Goal: Task Accomplishment & Management: Manage account settings

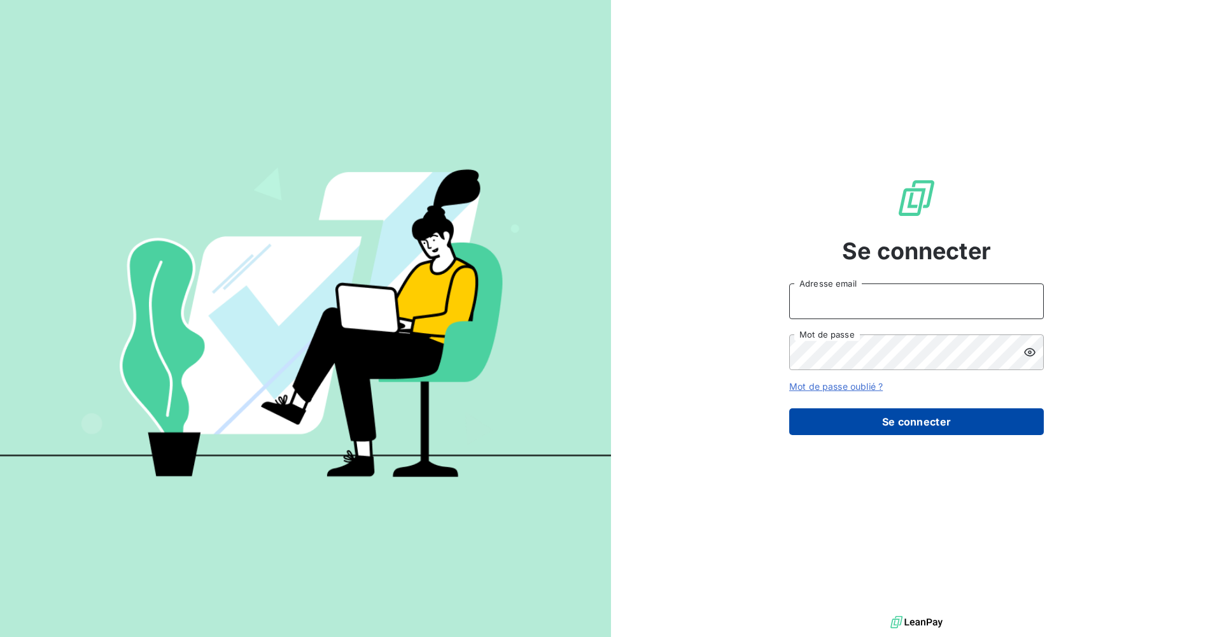
type input "[EMAIL_ADDRESS][DOMAIN_NAME]"
click at [893, 428] on button "Se connecter" at bounding box center [916, 421] width 255 height 27
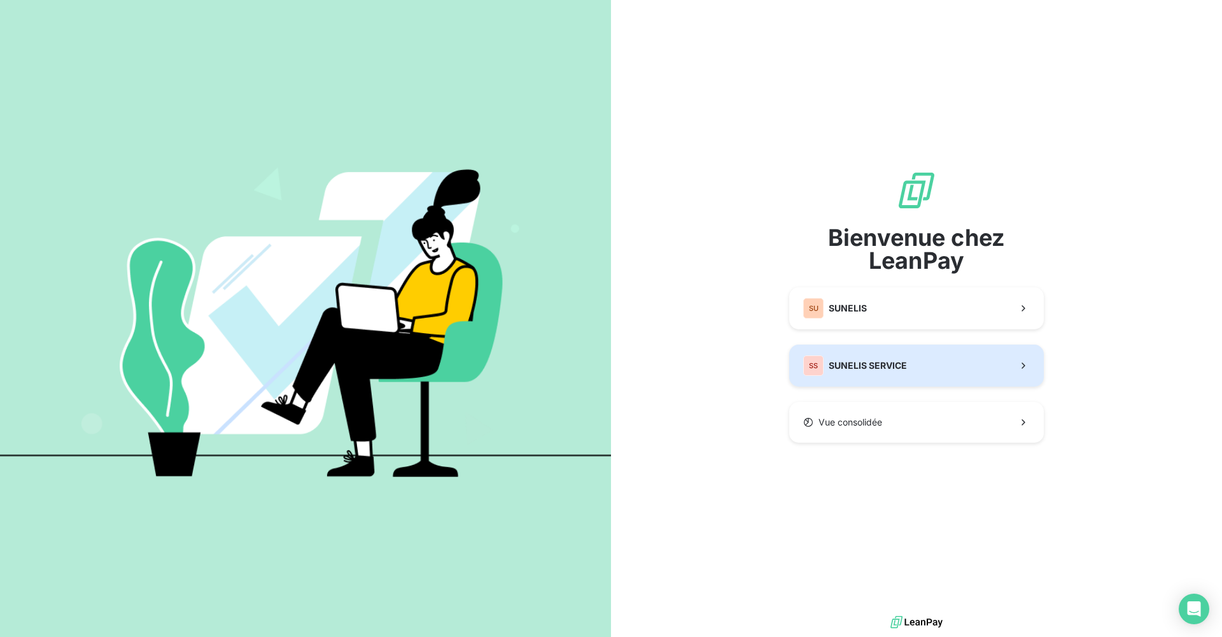
click at [894, 376] on button "SS SUNELIS SERVICE" at bounding box center [916, 365] width 255 height 42
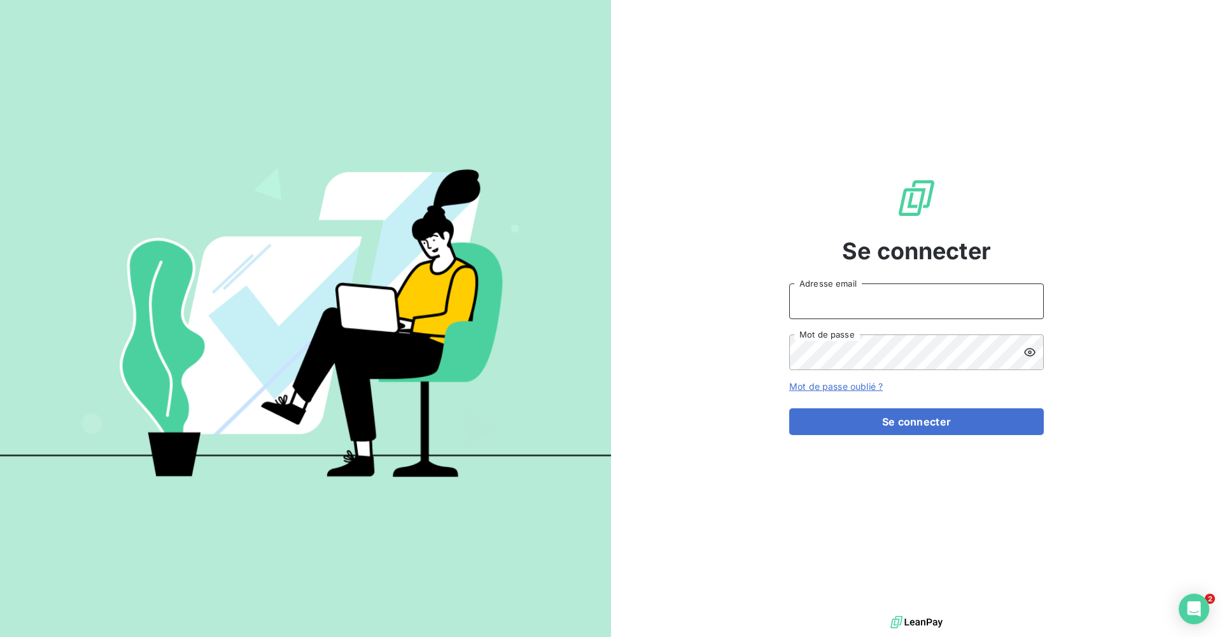
click at [882, 298] on input "Adresse email" at bounding box center [916, 301] width 255 height 36
click at [842, 307] on input "Adresse email" at bounding box center [916, 301] width 255 height 36
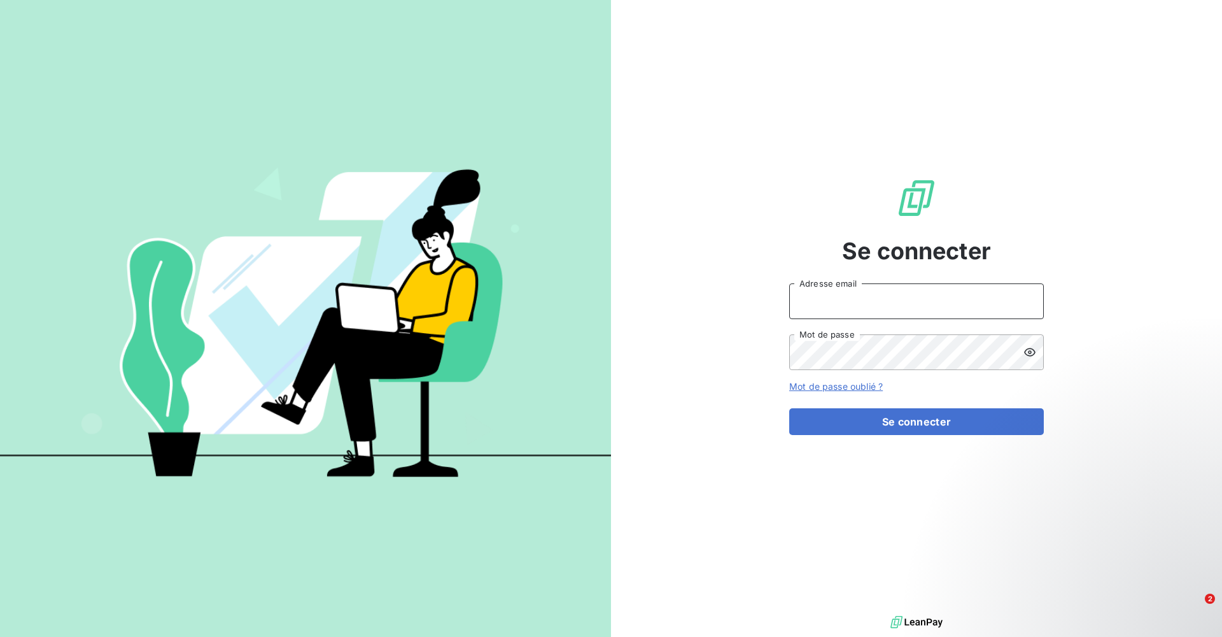
type input "[EMAIL_ADDRESS][DOMAIN_NAME]"
click at [672, 421] on div "Se connecter [EMAIL_ADDRESS][DOMAIN_NAME] Adresse email Mot de passe Mot de pas…" at bounding box center [916, 306] width 611 height 612
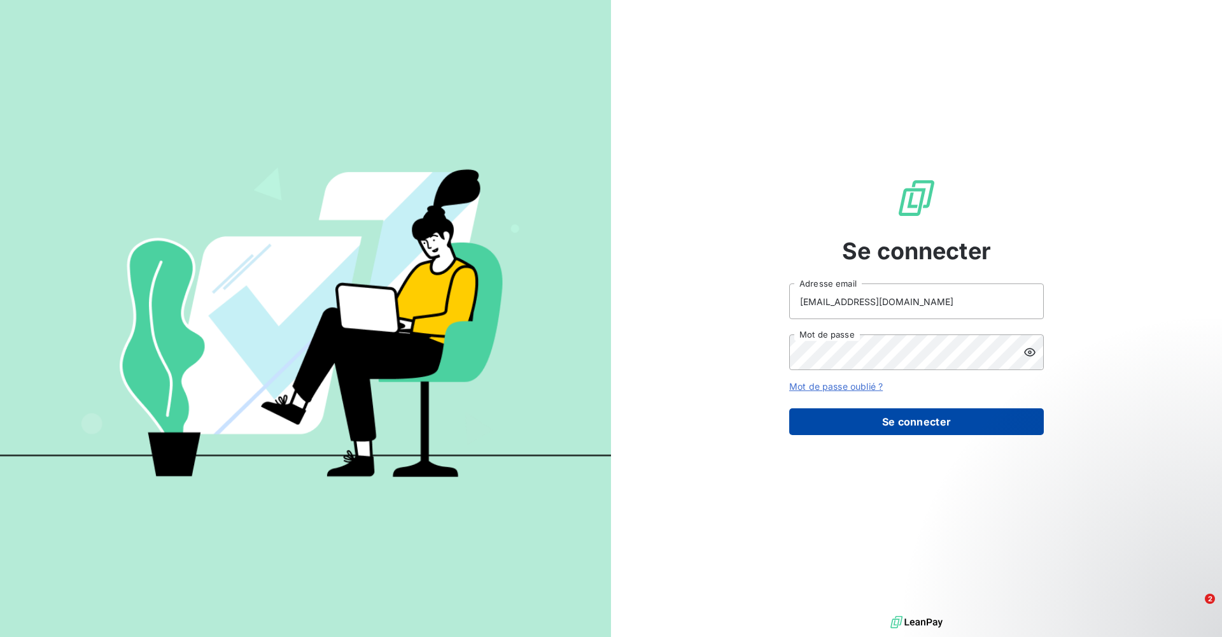
click at [840, 419] on button "Se connecter" at bounding box center [916, 421] width 255 height 27
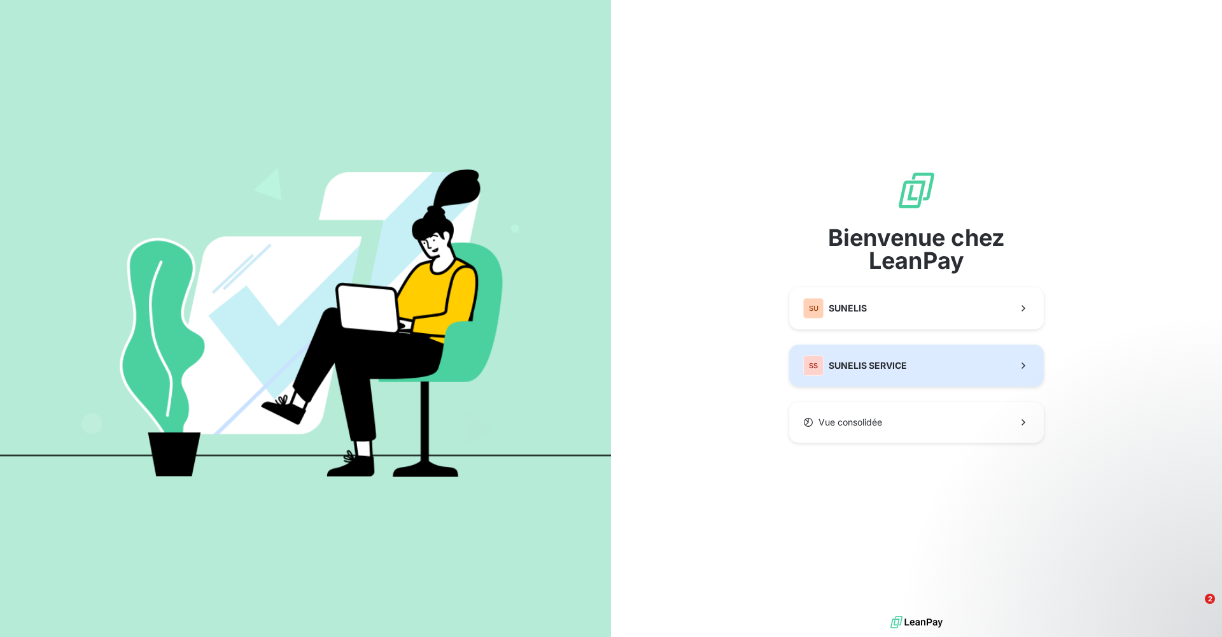
click at [875, 360] on span "SUNELIS SERVICE" at bounding box center [868, 365] width 78 height 13
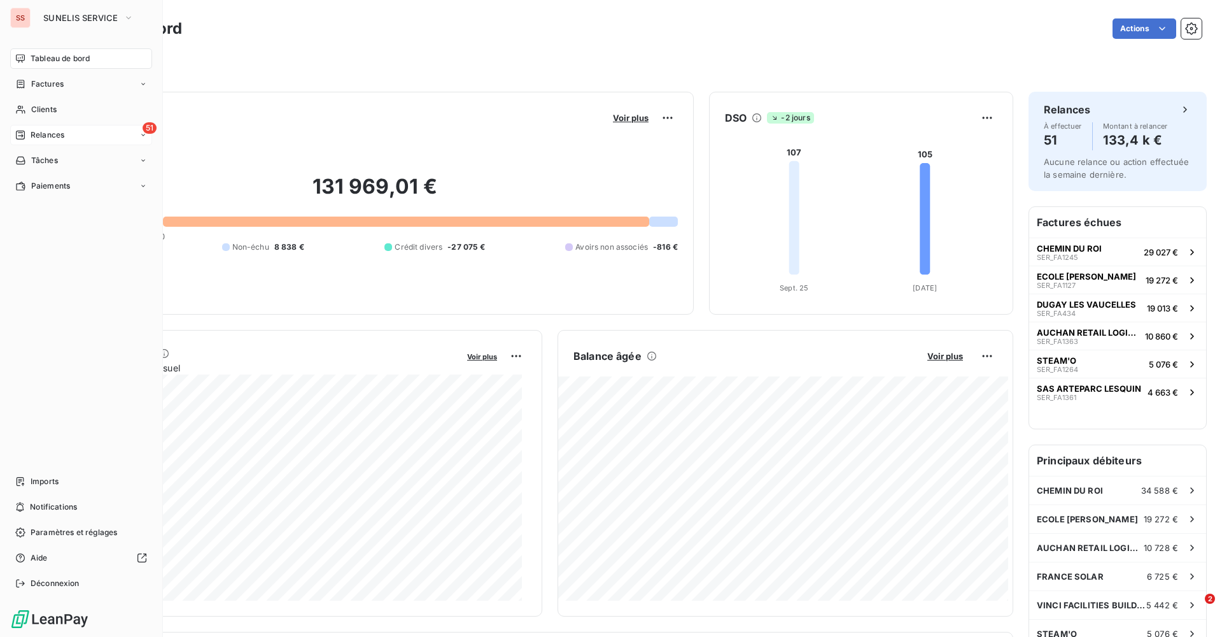
click at [27, 129] on div "51 Relances" at bounding box center [81, 135] width 142 height 20
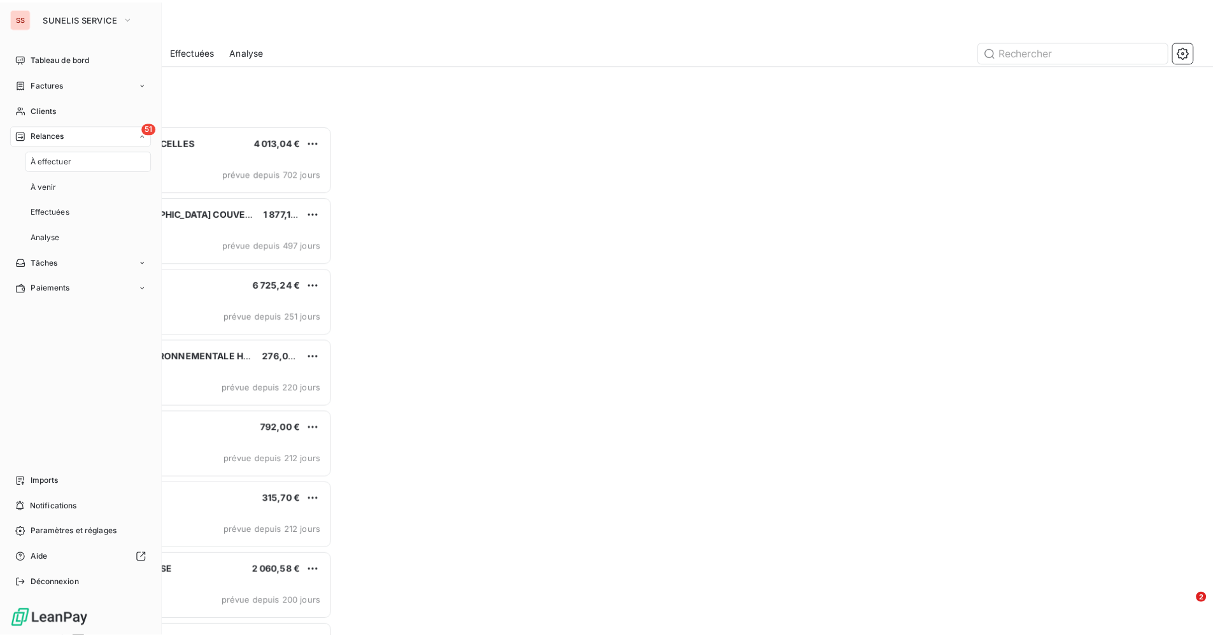
scroll to position [502, 264]
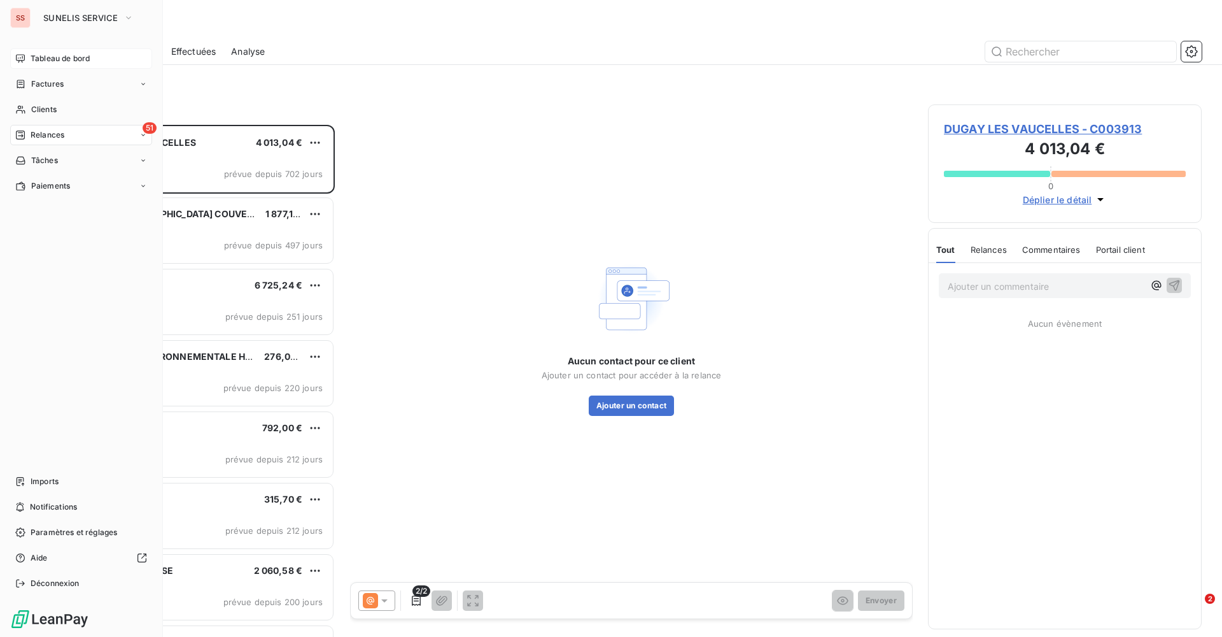
click at [18, 51] on div "Tableau de bord" at bounding box center [81, 58] width 142 height 20
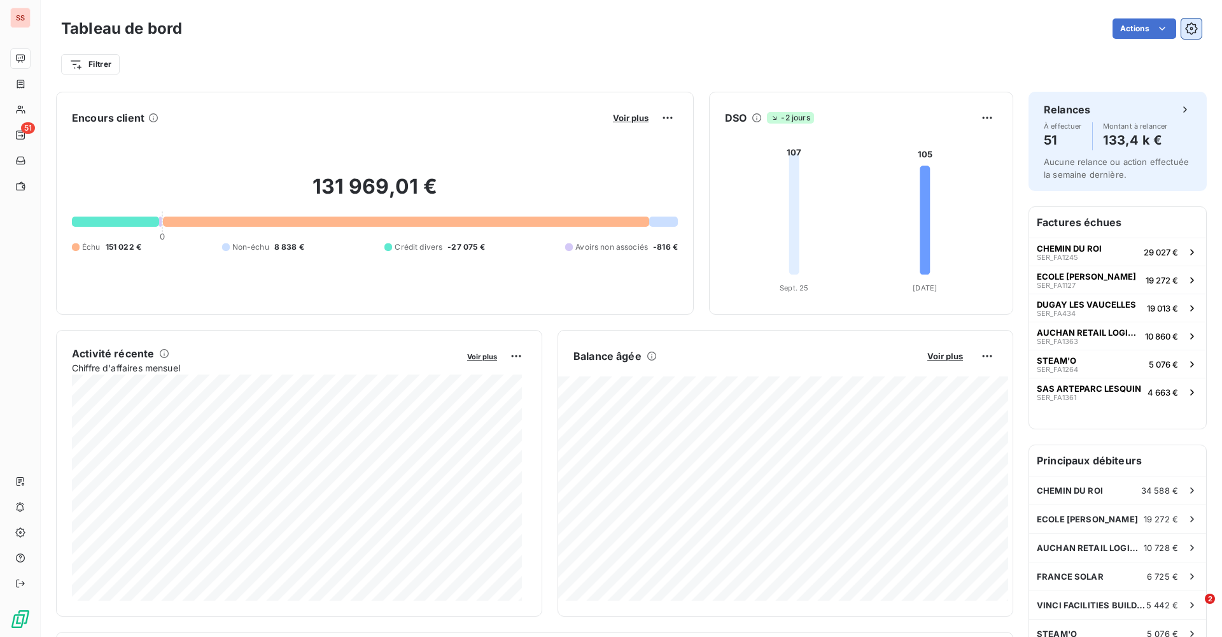
click at [1181, 25] on button "button" at bounding box center [1191, 28] width 20 height 20
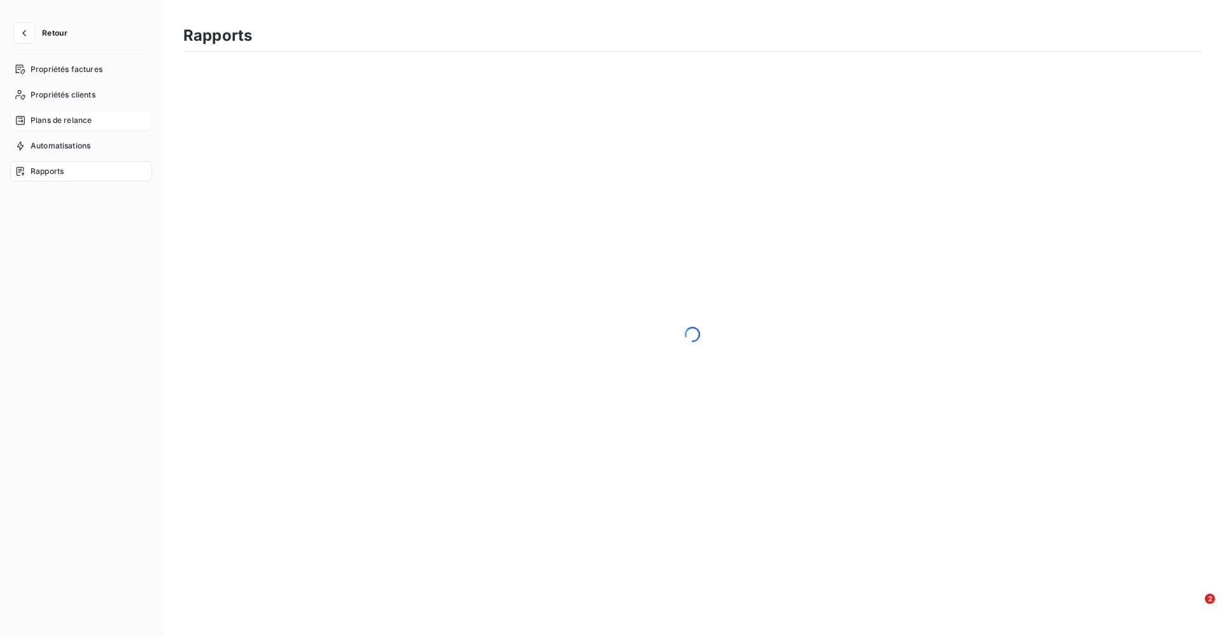
click at [50, 124] on span "Plans de relance" at bounding box center [61, 120] width 61 height 11
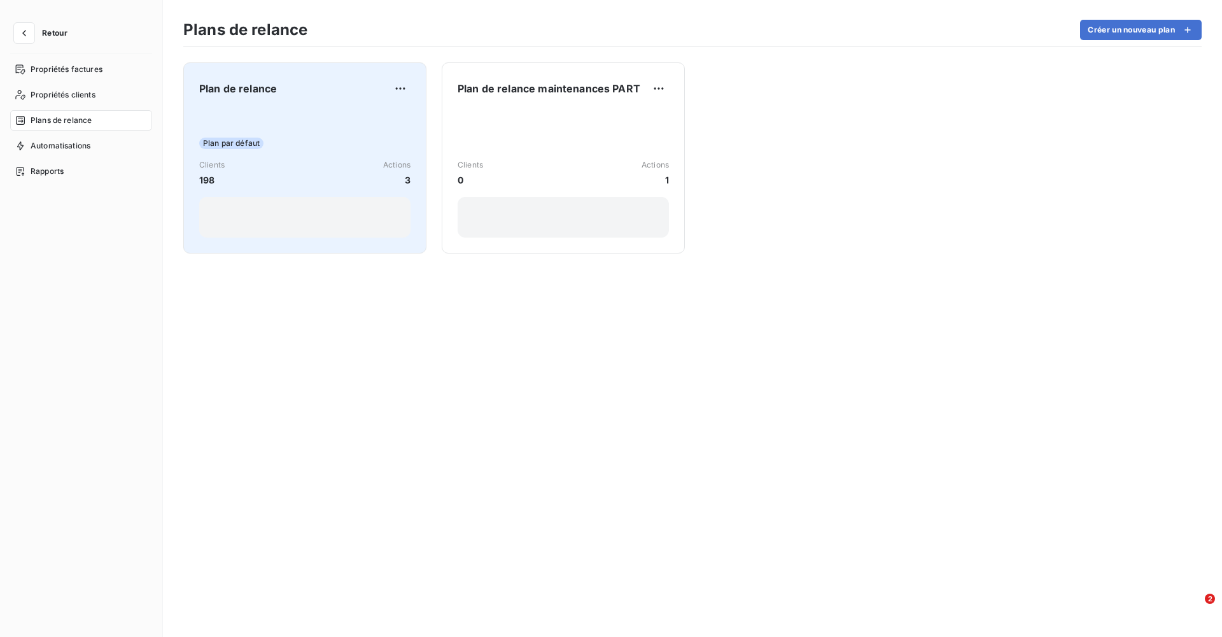
click at [274, 163] on div "Clients 198 Actions 3" at bounding box center [304, 172] width 211 height 27
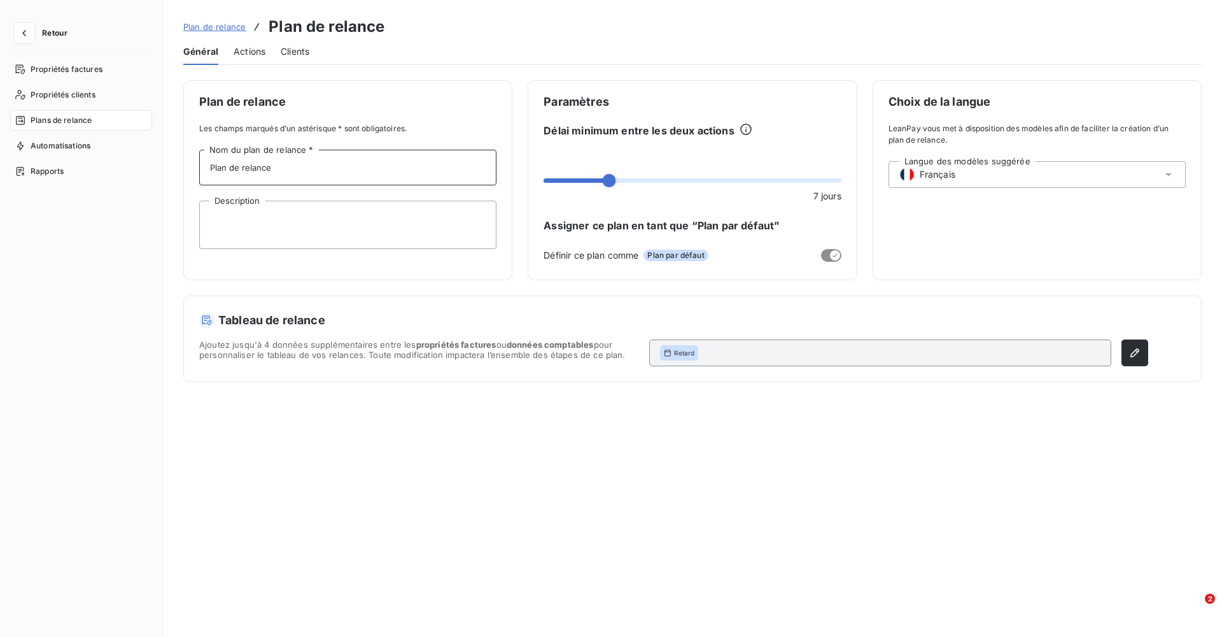
click at [293, 165] on input "Plan de relance" at bounding box center [347, 168] width 297 height 36
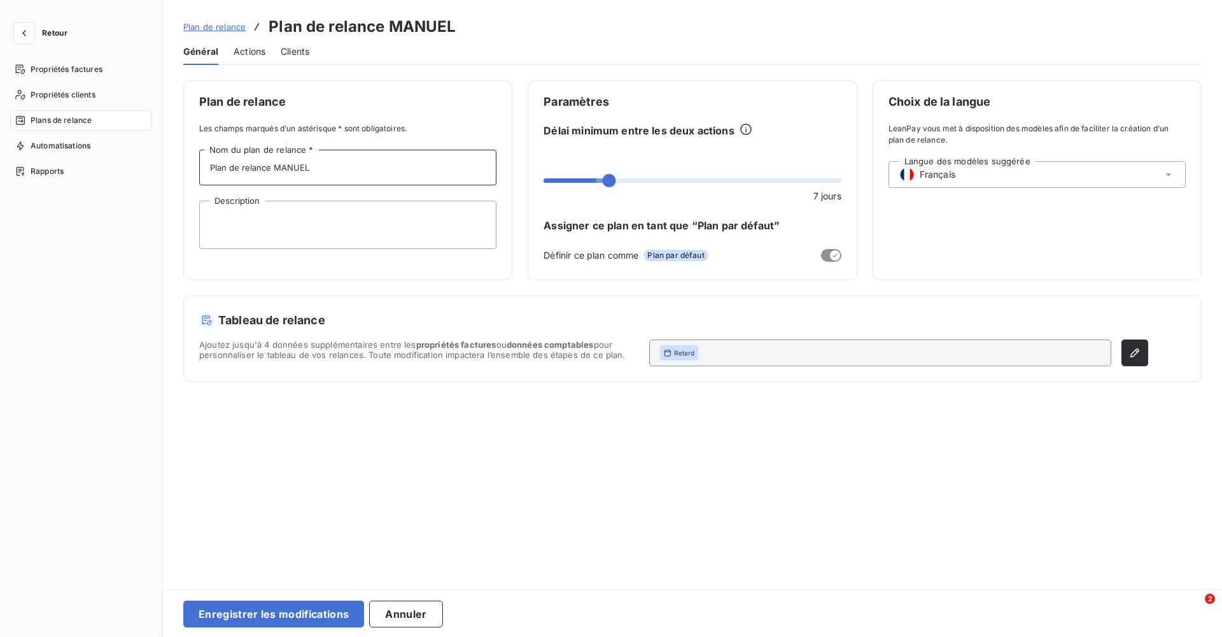
type input "Plan de relance MANUEL"
click at [686, 174] on span at bounding box center [687, 180] width 13 height 13
click at [1124, 348] on button "button" at bounding box center [1135, 352] width 27 height 27
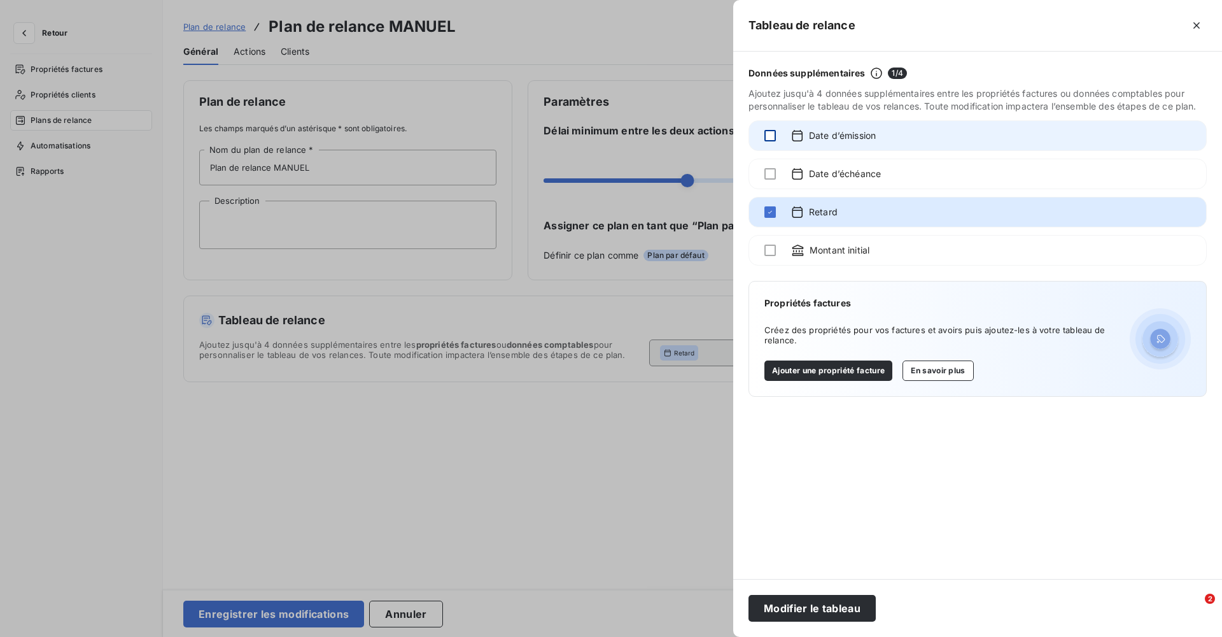
click at [773, 136] on div at bounding box center [770, 135] width 11 height 11
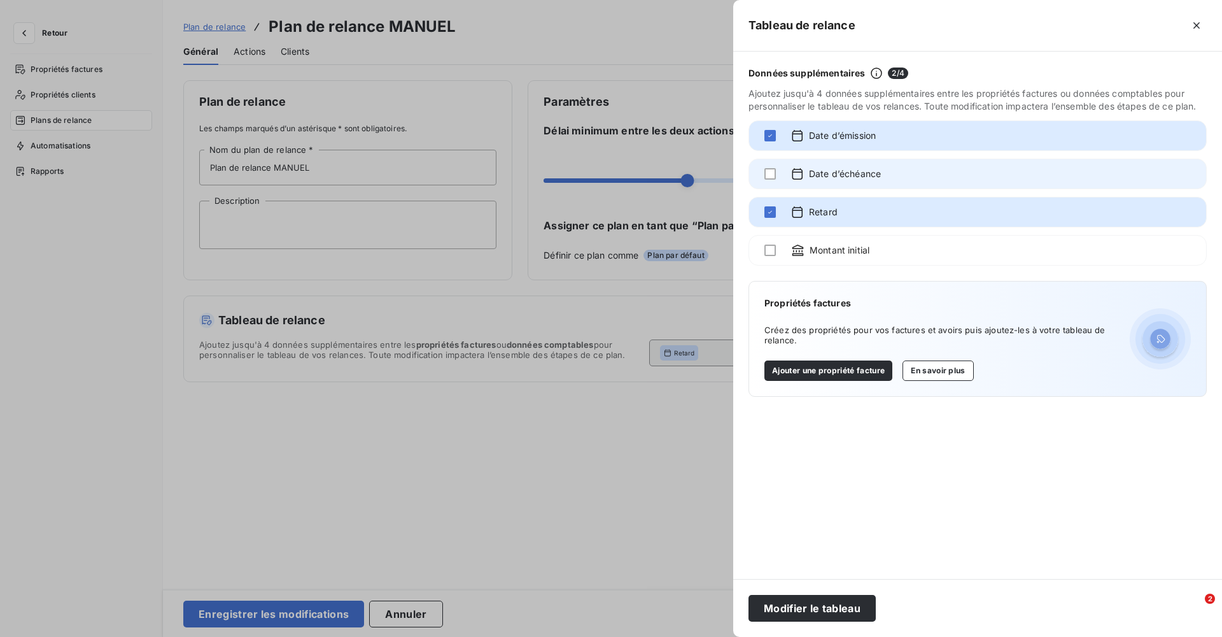
click at [768, 167] on div at bounding box center [770, 174] width 11 height 14
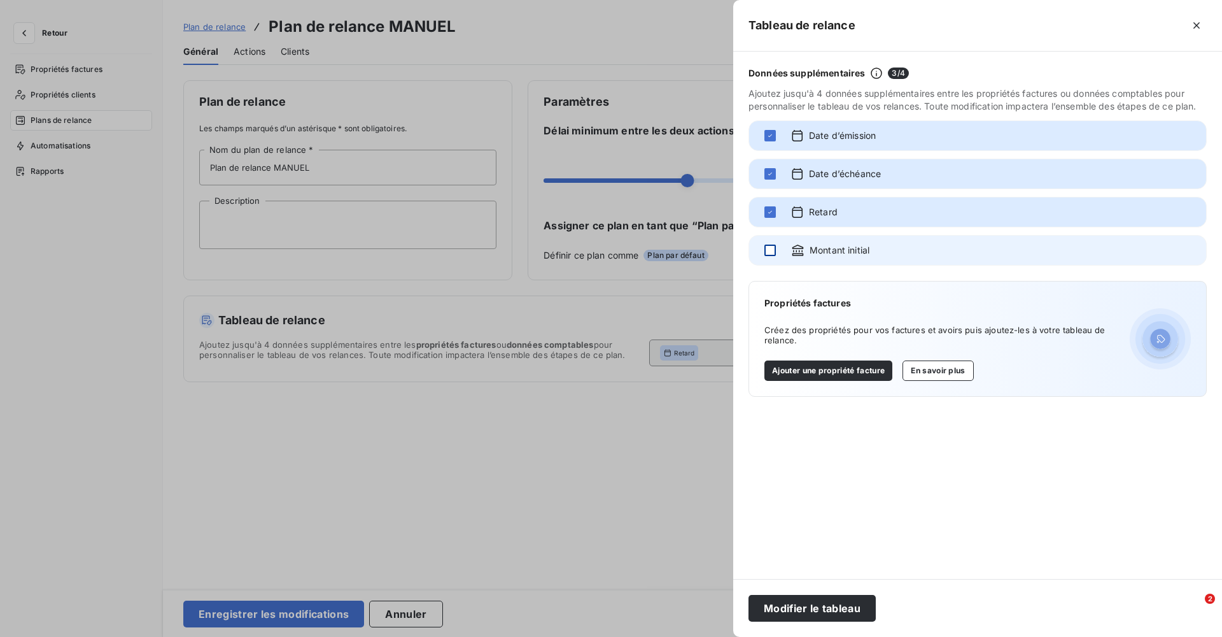
click at [766, 248] on div at bounding box center [770, 249] width 11 height 11
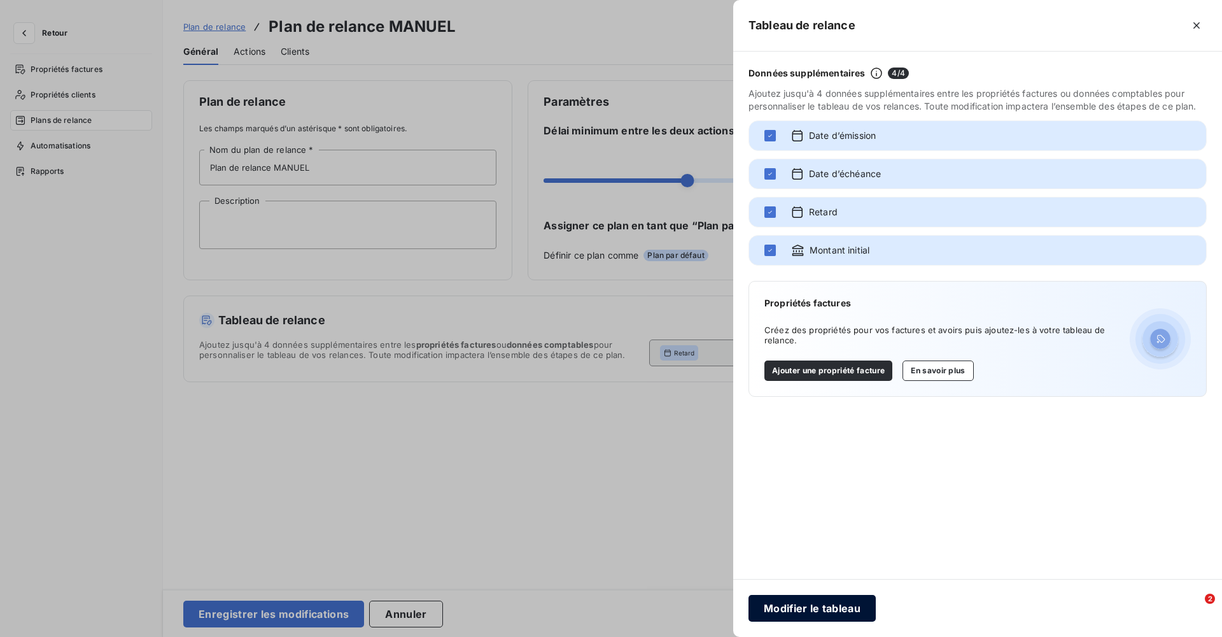
click at [798, 609] on button "Modifier le tableau" at bounding box center [812, 608] width 127 height 27
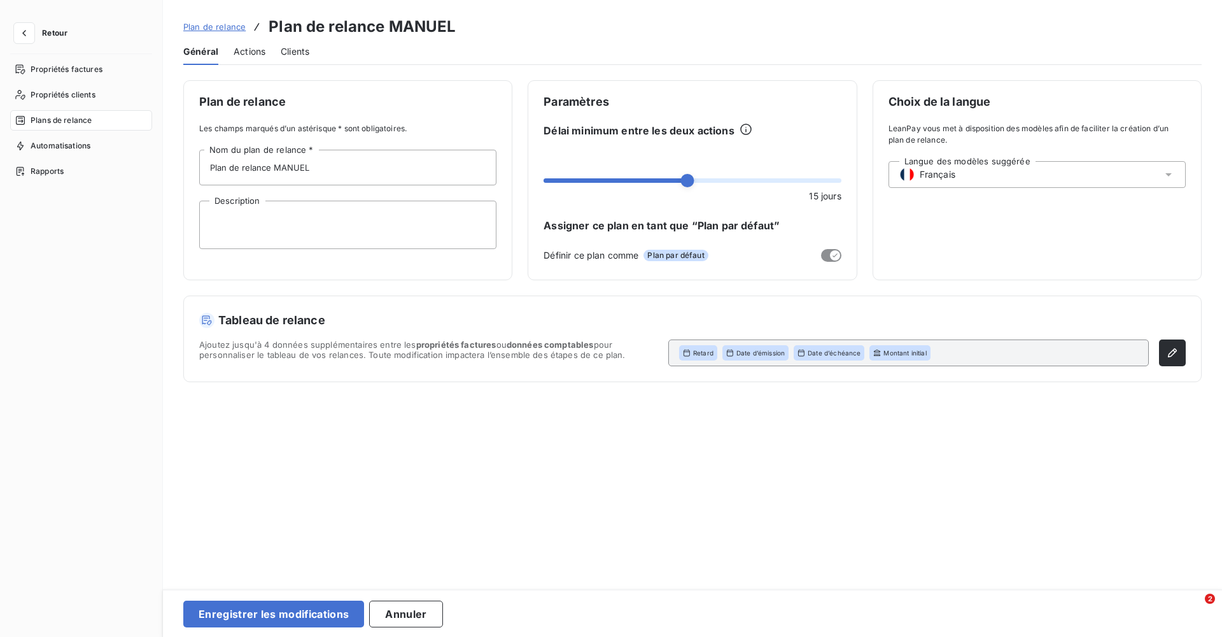
click at [250, 52] on span "Actions" at bounding box center [250, 51] width 32 height 13
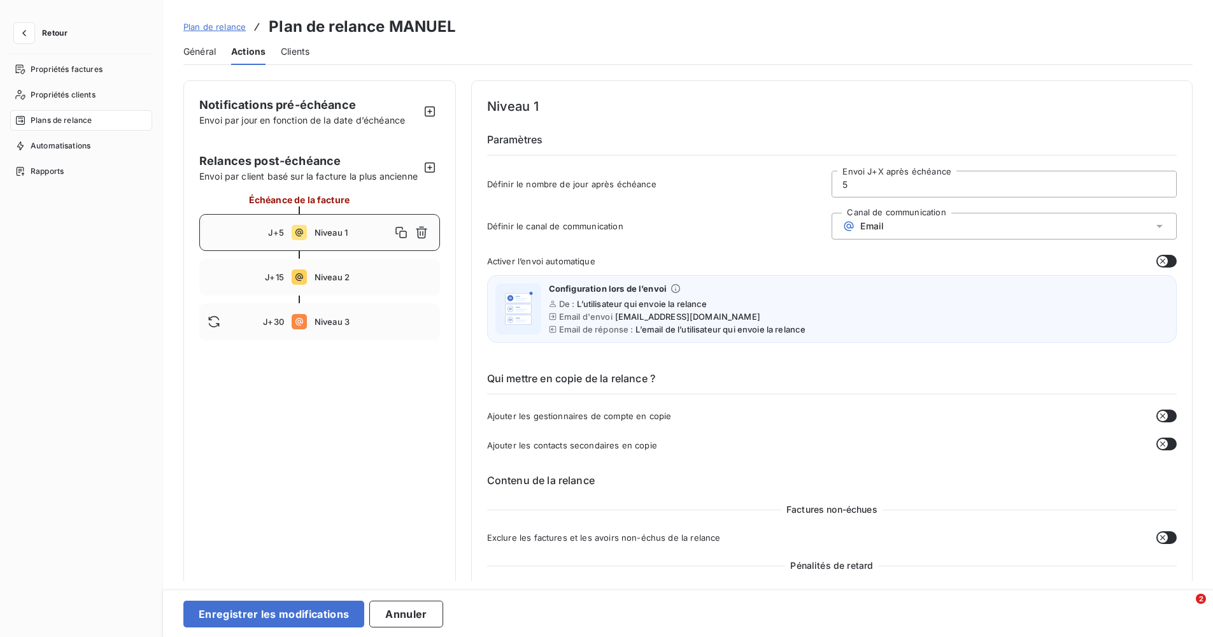
drag, startPoint x: 862, startPoint y: 180, endPoint x: 786, endPoint y: 185, distance: 75.9
click at [786, 185] on div "Définir le nombre de jour après échéance 5 Envoi J+X après échéance" at bounding box center [831, 188] width 689 height 34
type input "10"
click at [873, 384] on h6 "Qui mettre en copie de la relance ?" at bounding box center [831, 382] width 689 height 24
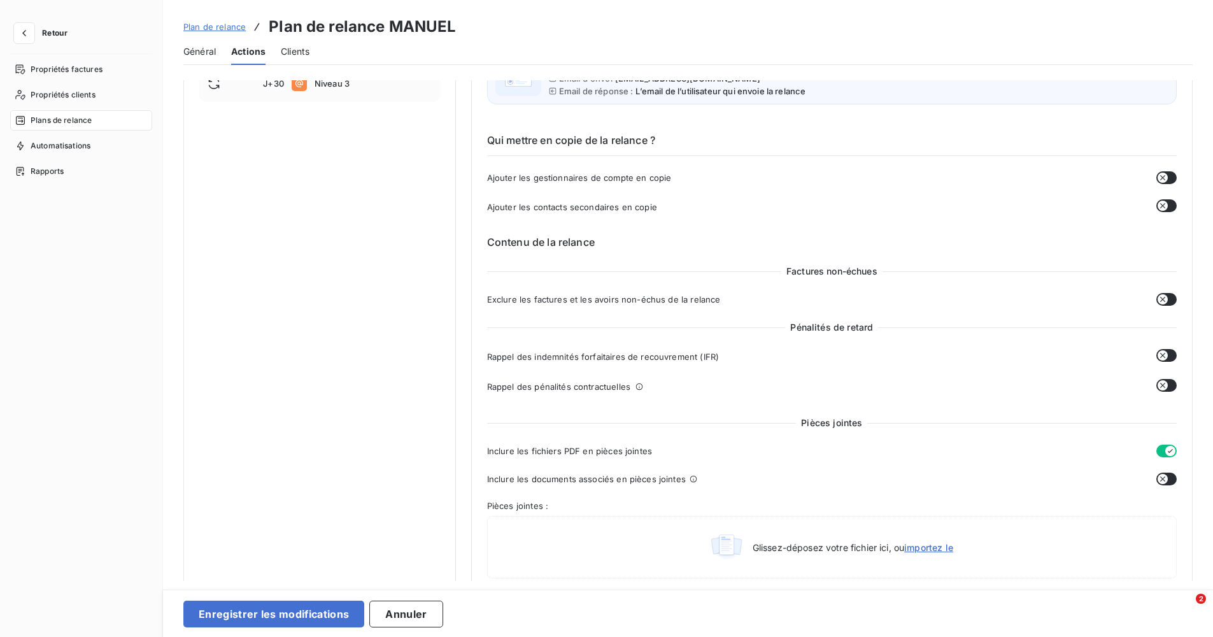
scroll to position [255, 0]
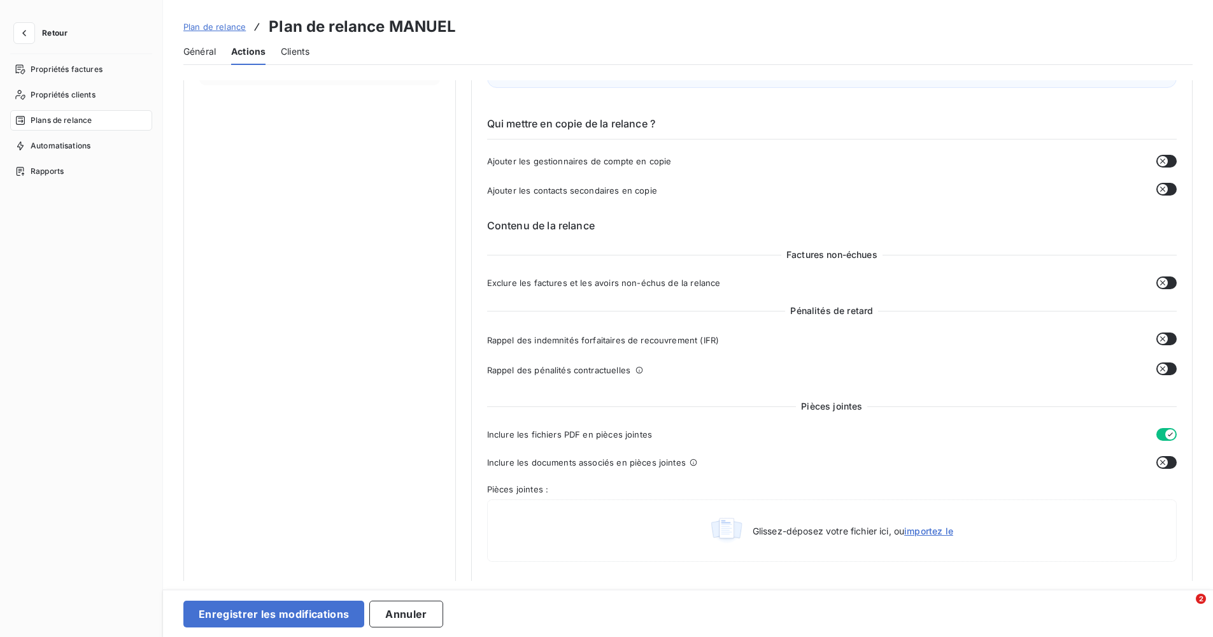
click at [1160, 280] on icon "button" at bounding box center [1162, 283] width 10 height 10
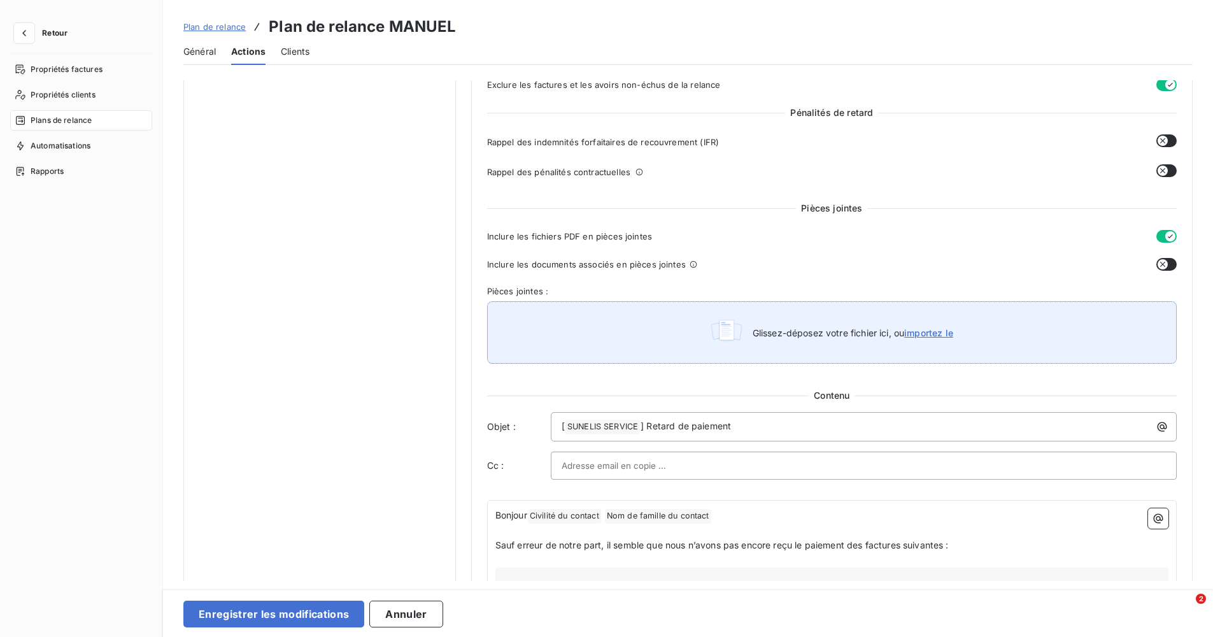
scroll to position [573, 0]
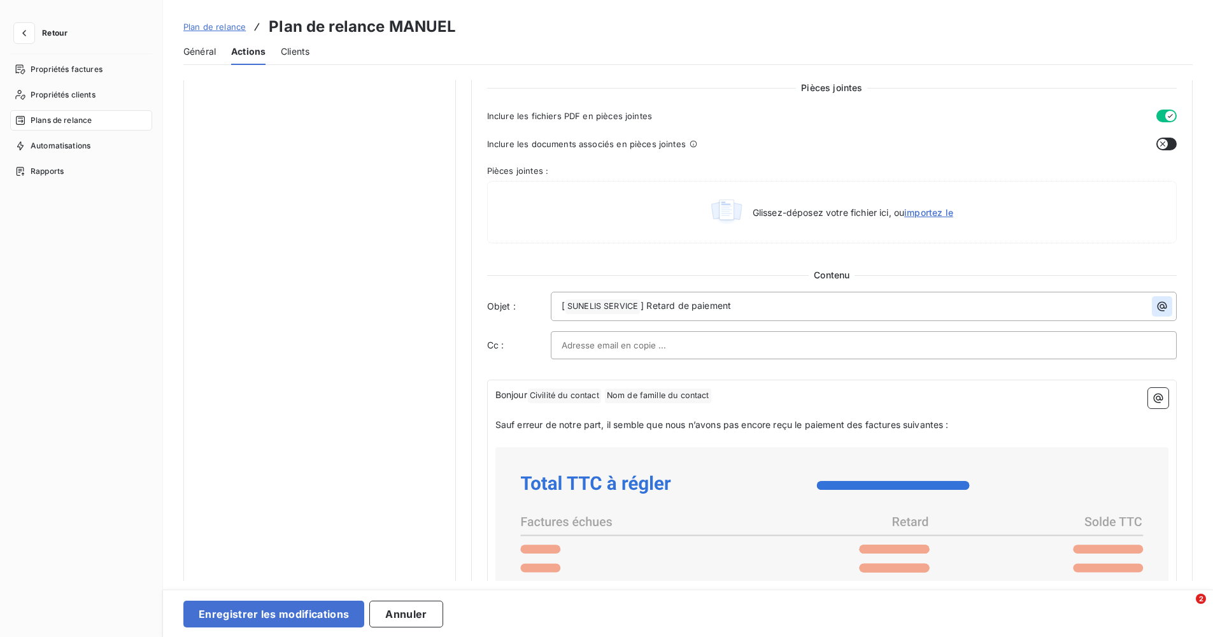
click at [1157, 306] on icon "button" at bounding box center [1162, 307] width 10 height 10
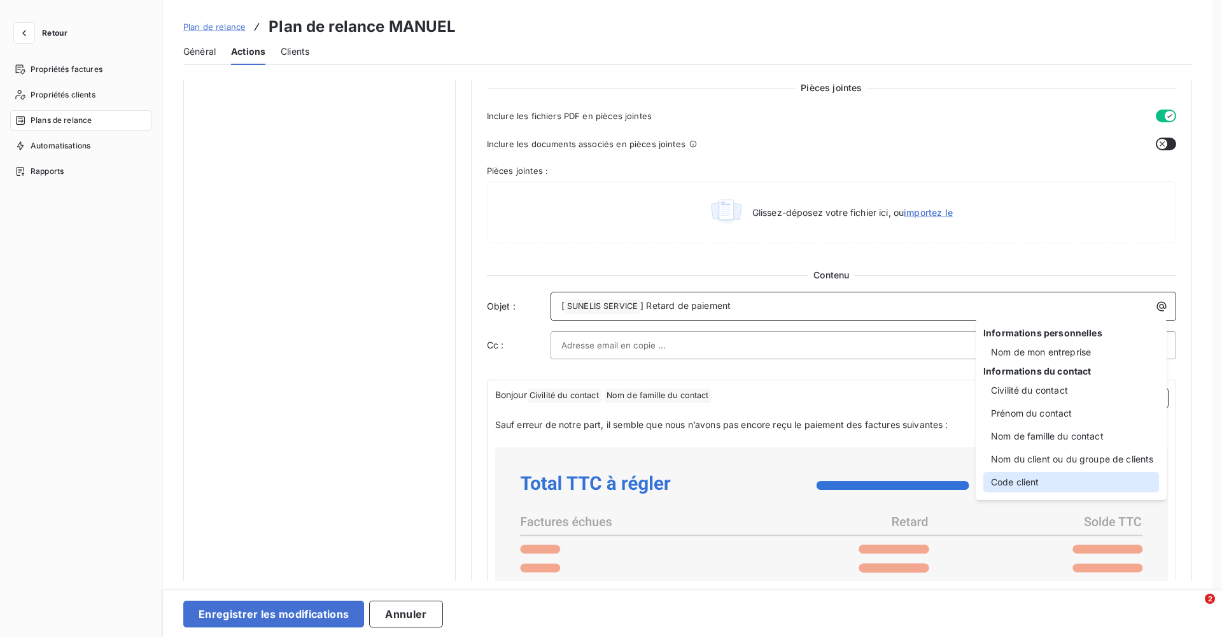
click at [1039, 480] on div "Code client" at bounding box center [1071, 482] width 176 height 20
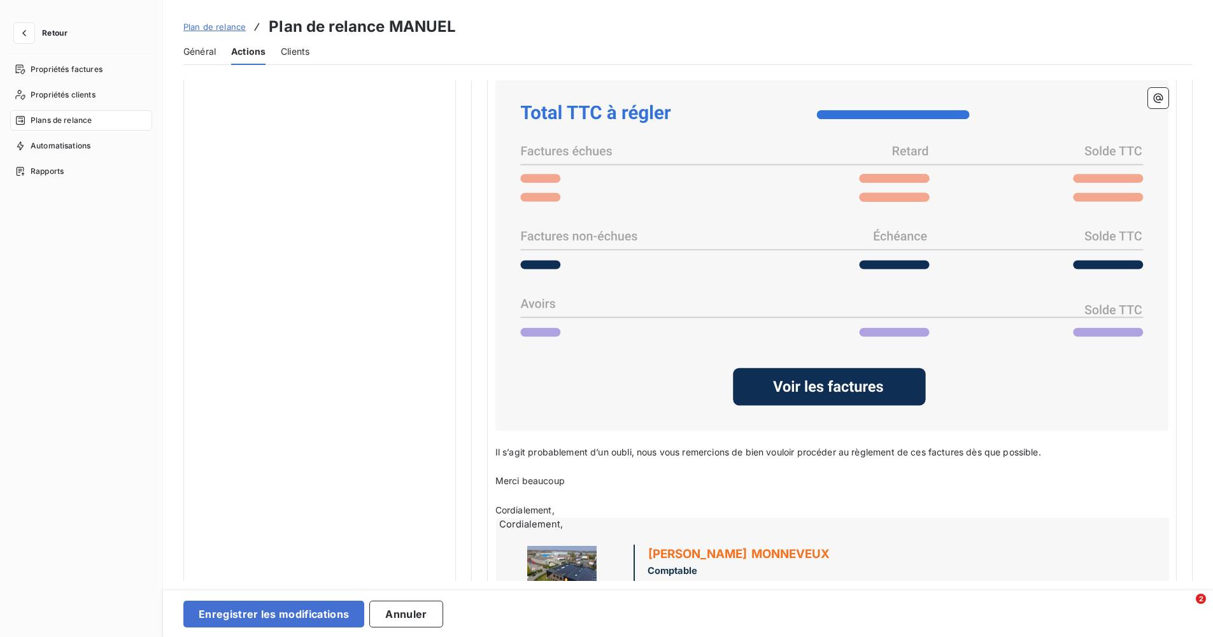
scroll to position [1019, 0]
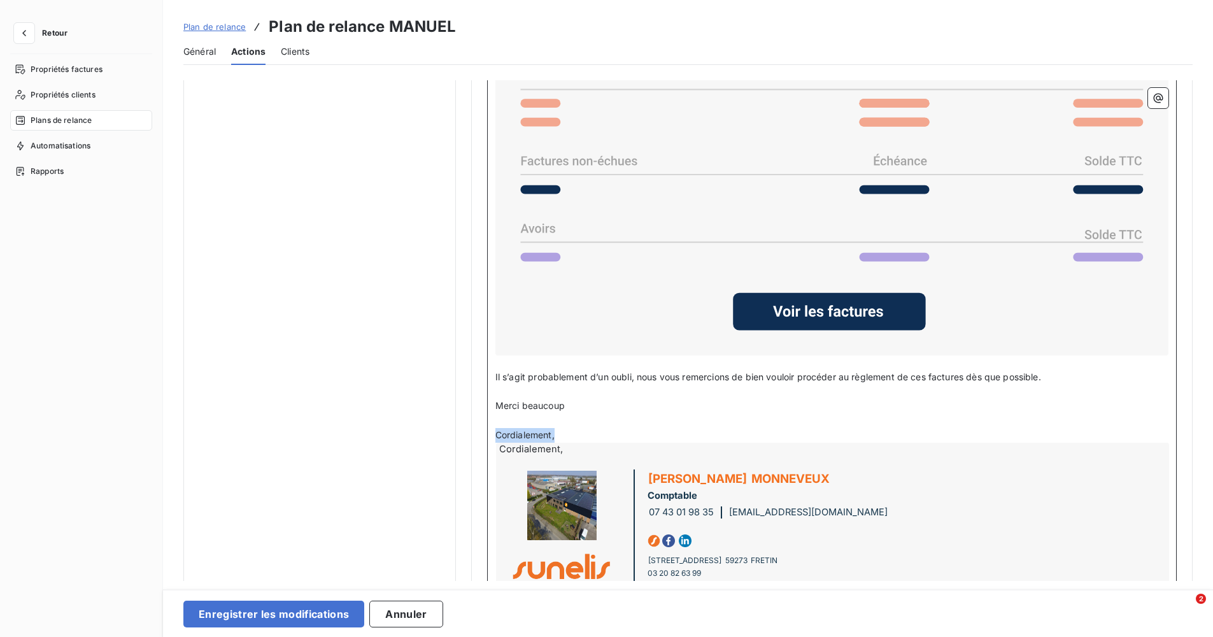
drag, startPoint x: 553, startPoint y: 432, endPoint x: 490, endPoint y: 432, distance: 63.0
click at [490, 432] on div "Bonjour Civilité du contact ﻿ Nom de famille du contact ﻿ ﻿ ﻿ Sauf erreur de no…" at bounding box center [831, 282] width 689 height 697
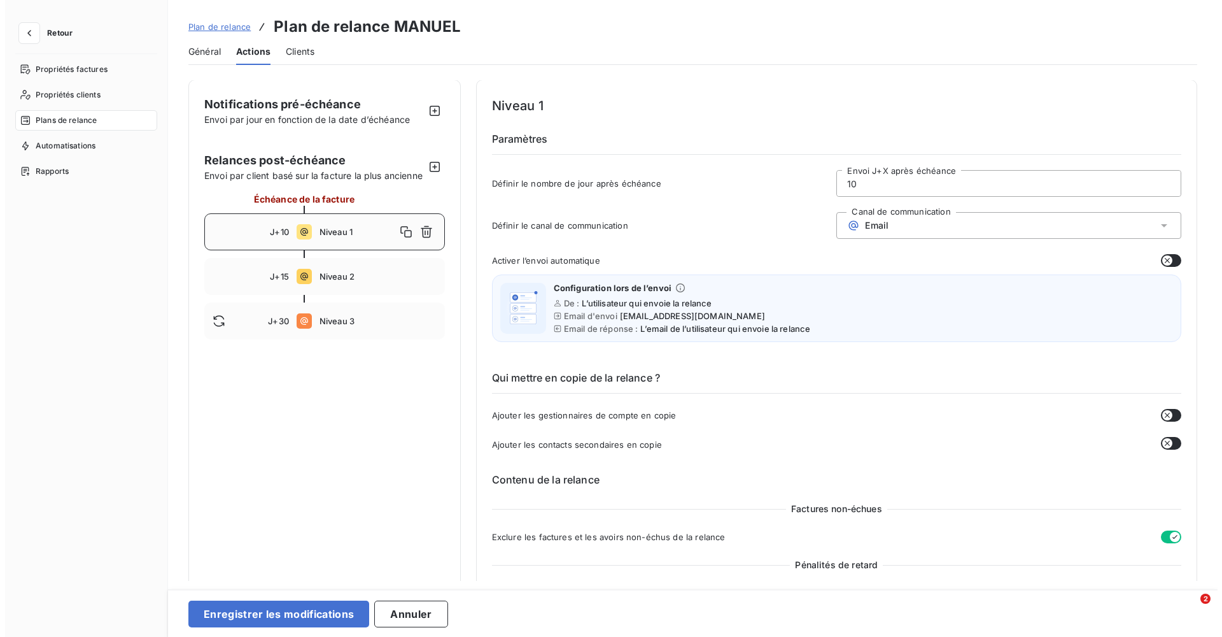
scroll to position [0, 0]
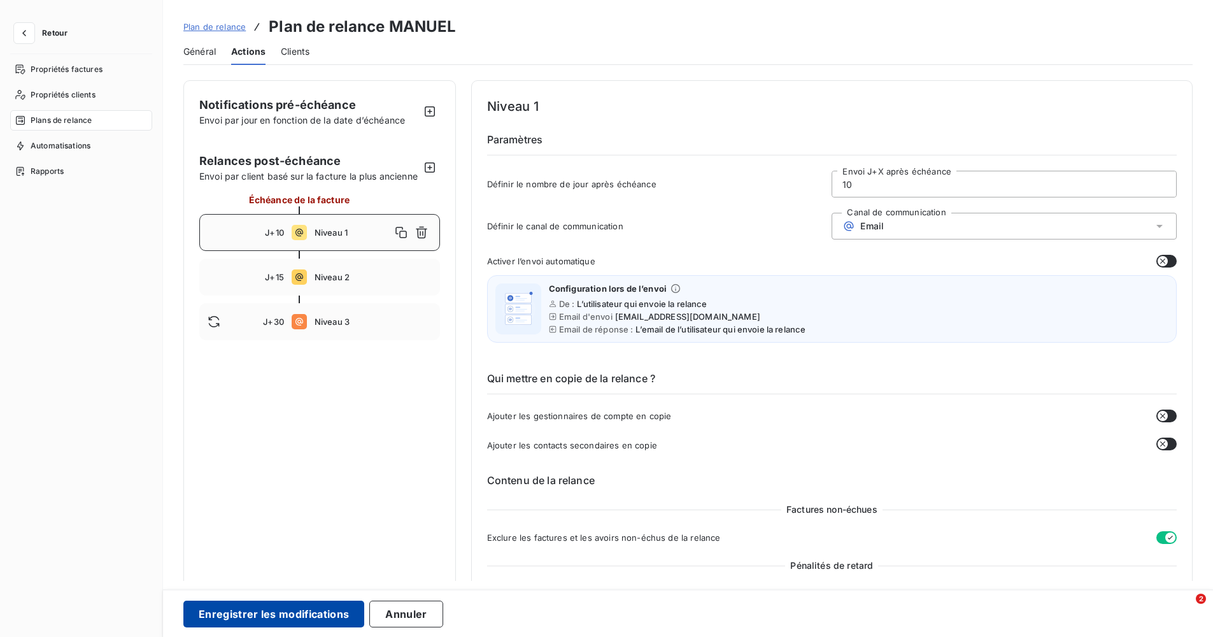
click at [305, 612] on button "Enregistrer les modifications" at bounding box center [273, 613] width 181 height 27
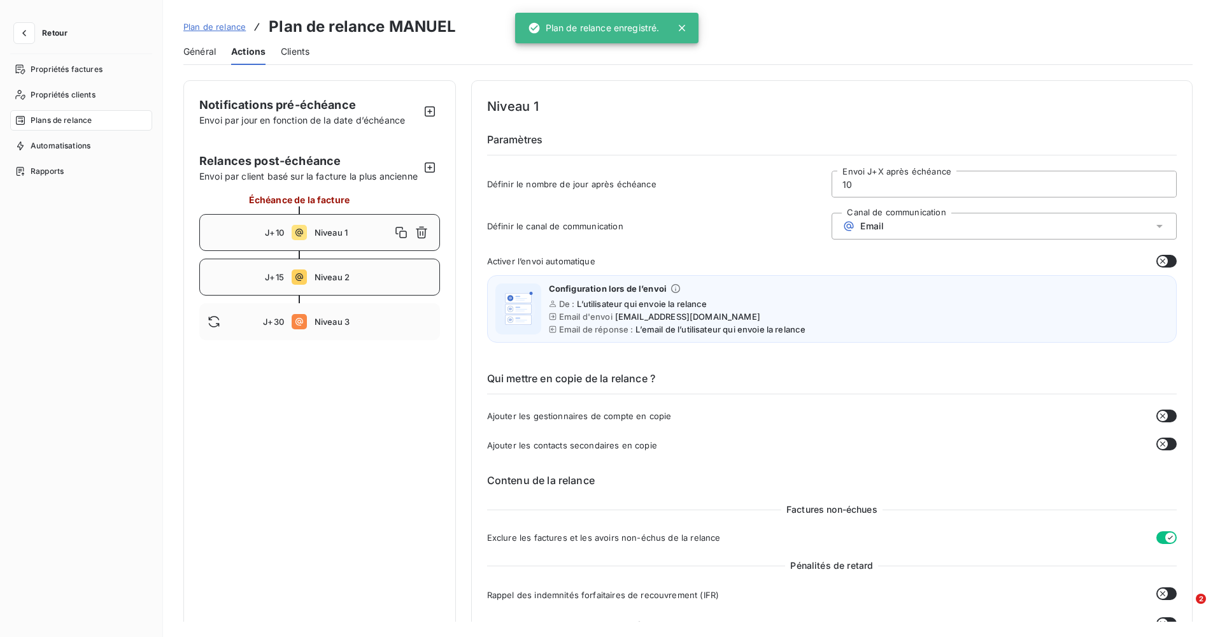
click at [308, 295] on div "J+15 Niveau 2" at bounding box center [319, 276] width 241 height 37
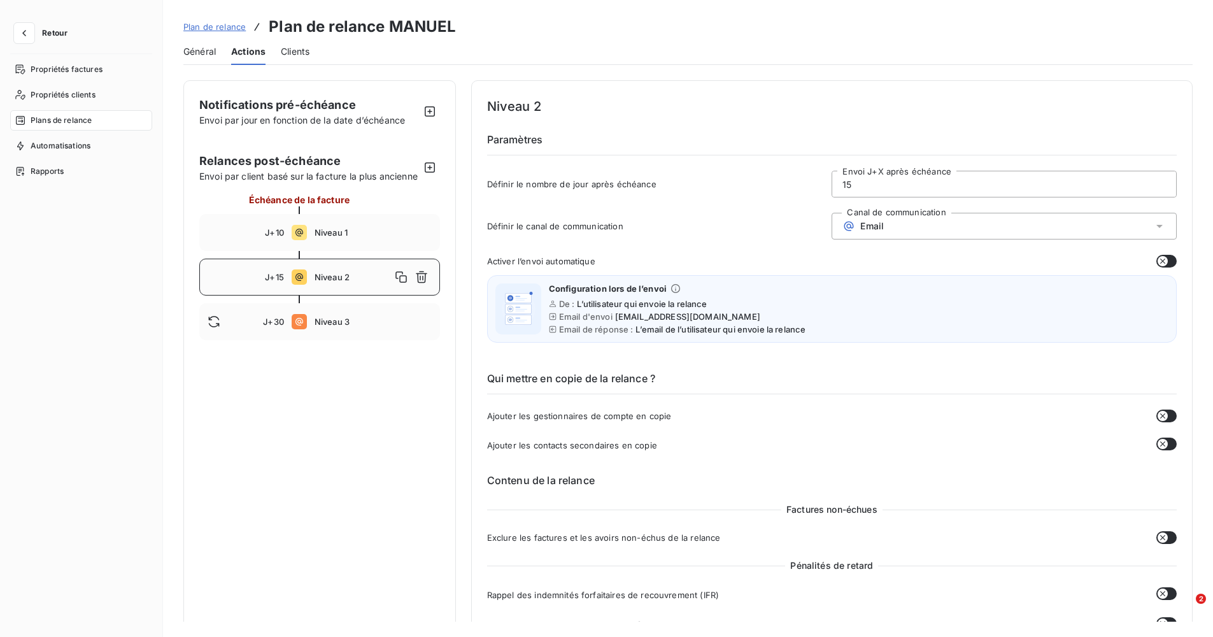
drag, startPoint x: 861, startPoint y: 183, endPoint x: 815, endPoint y: 183, distance: 45.2
click at [815, 183] on div "Définir le nombre de jour après échéance 15 Envoi J+X après échéance" at bounding box center [831, 188] width 689 height 34
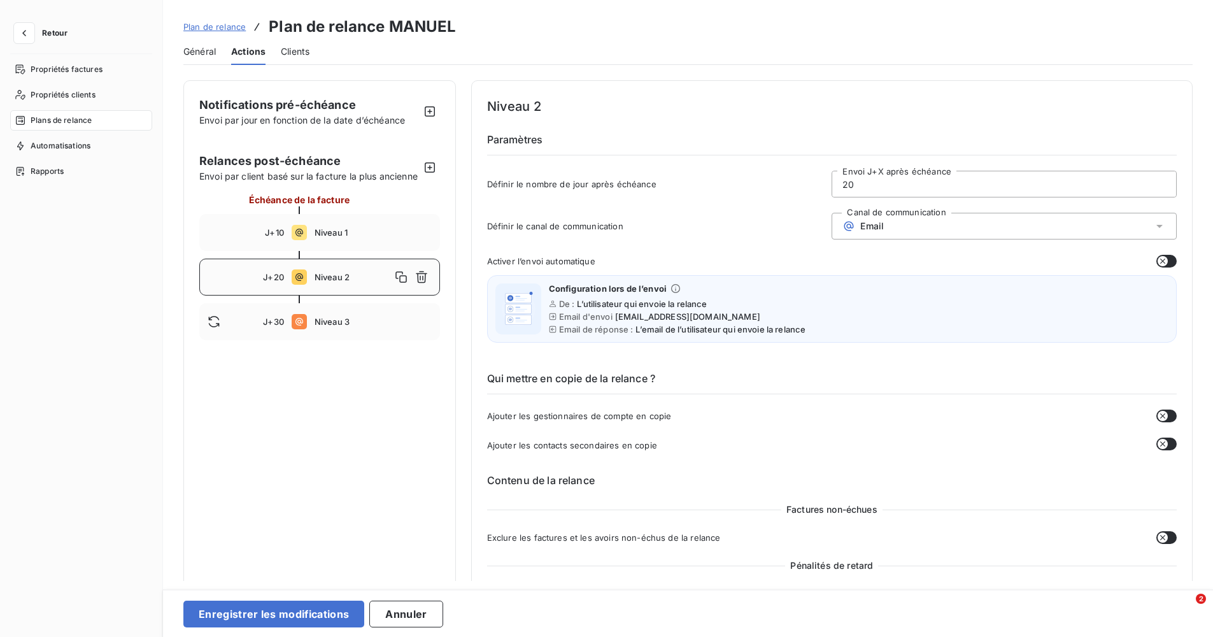
click at [888, 220] on div "Email" at bounding box center [1003, 226] width 345 height 27
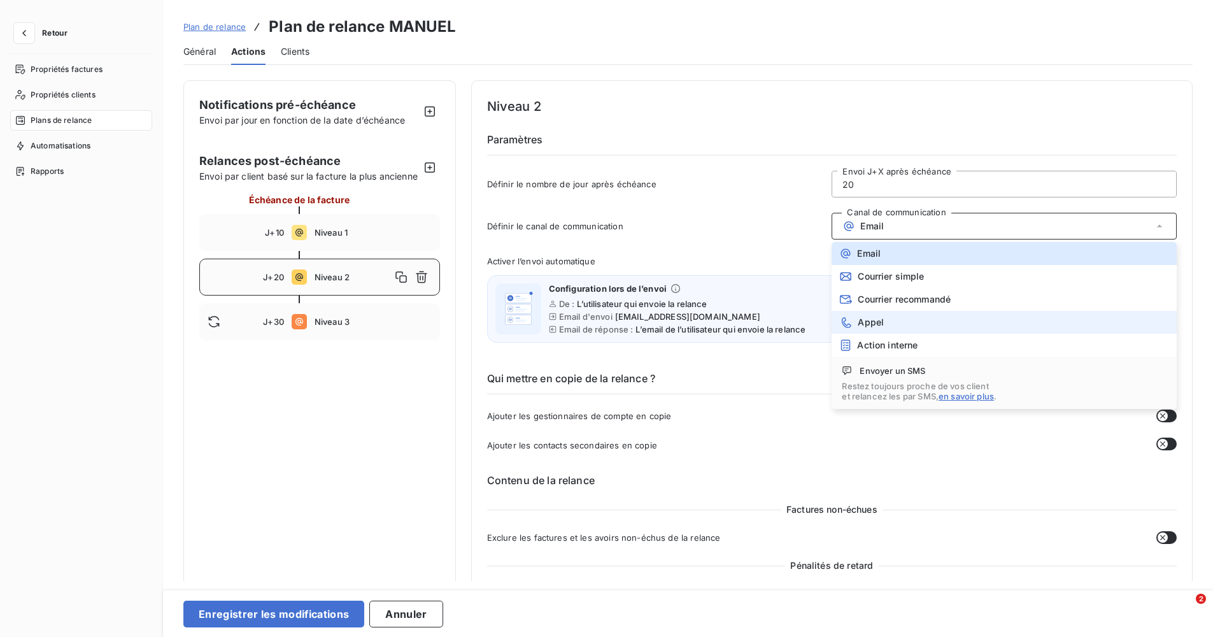
click at [865, 318] on span "Appel" at bounding box center [870, 322] width 26 height 10
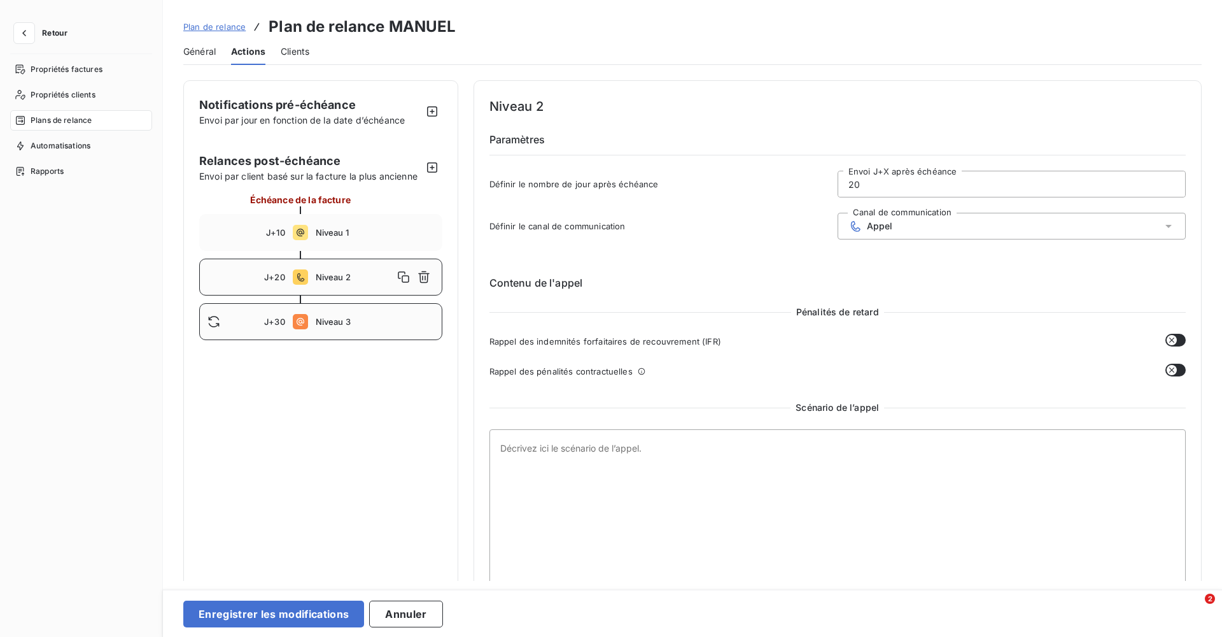
click at [323, 310] on div "J+30 Niveau 3" at bounding box center [320, 321] width 243 height 37
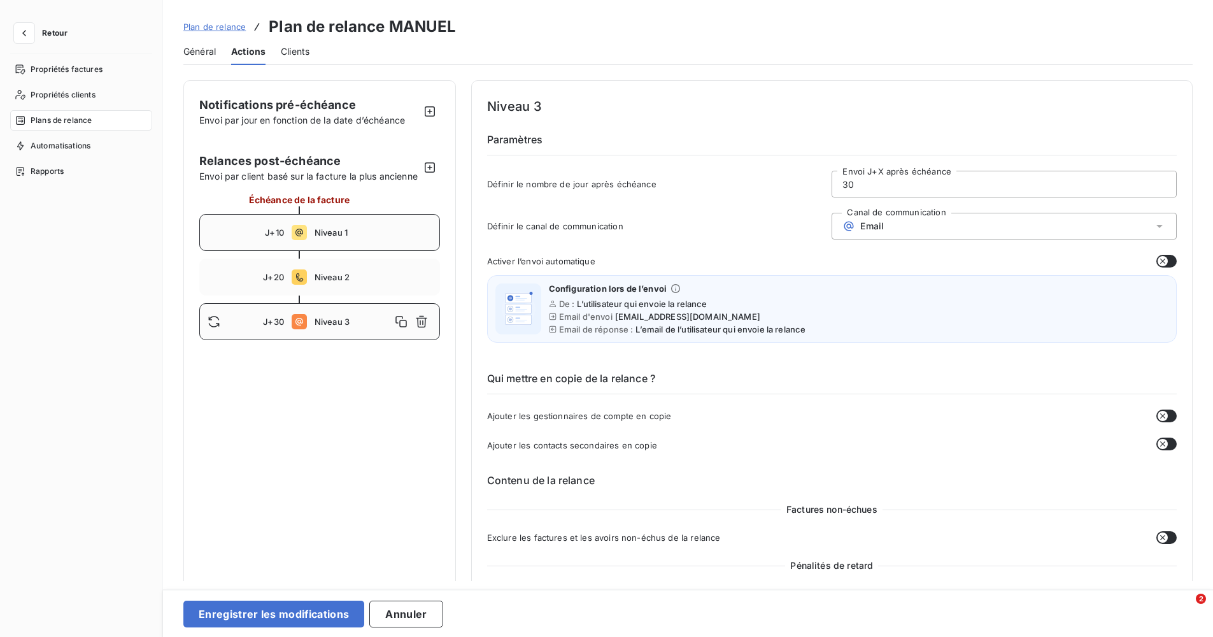
click at [360, 251] on div "J+10 Niveau 1" at bounding box center [319, 232] width 241 height 37
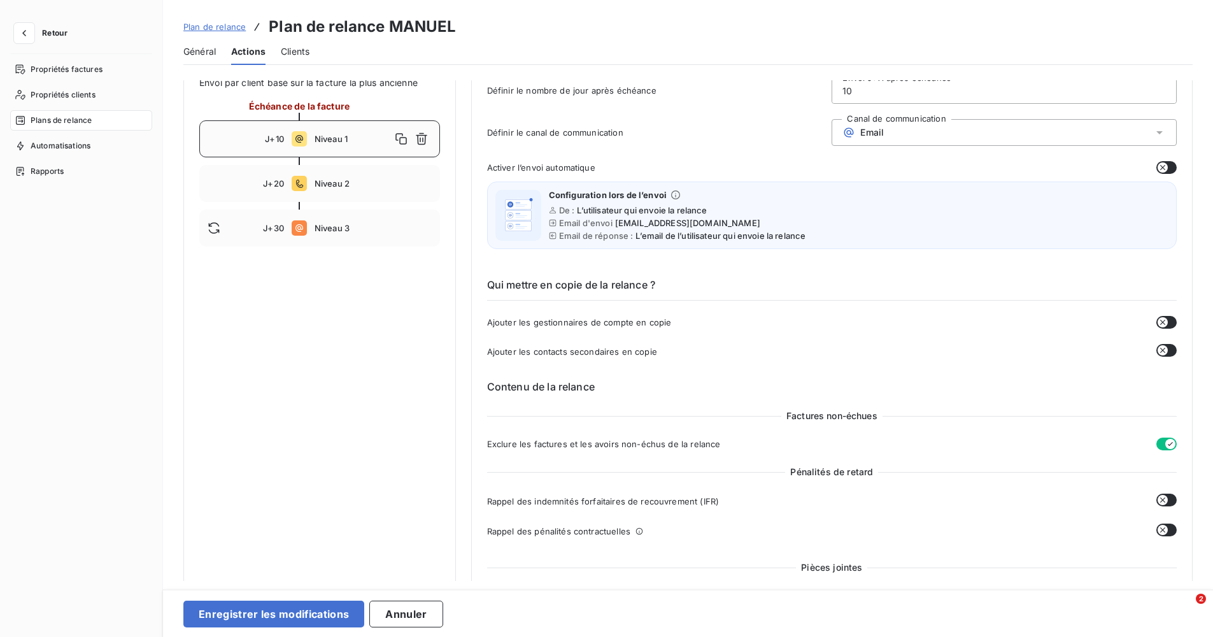
scroll to position [127, 0]
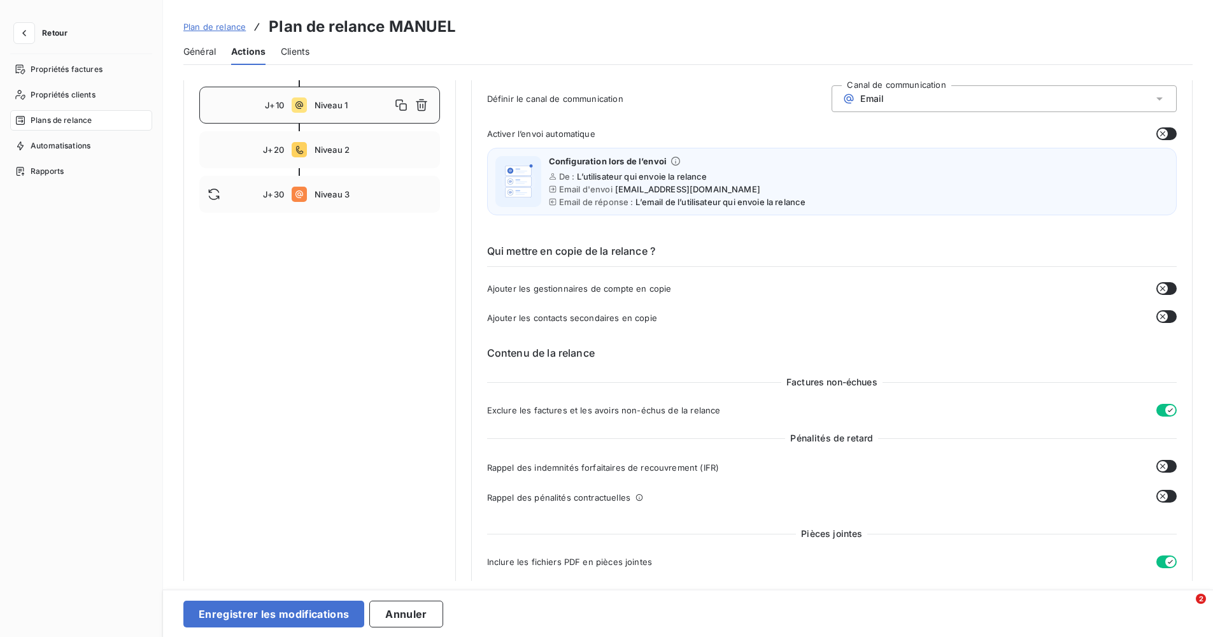
click at [1169, 414] on icon "button" at bounding box center [1170, 410] width 10 height 10
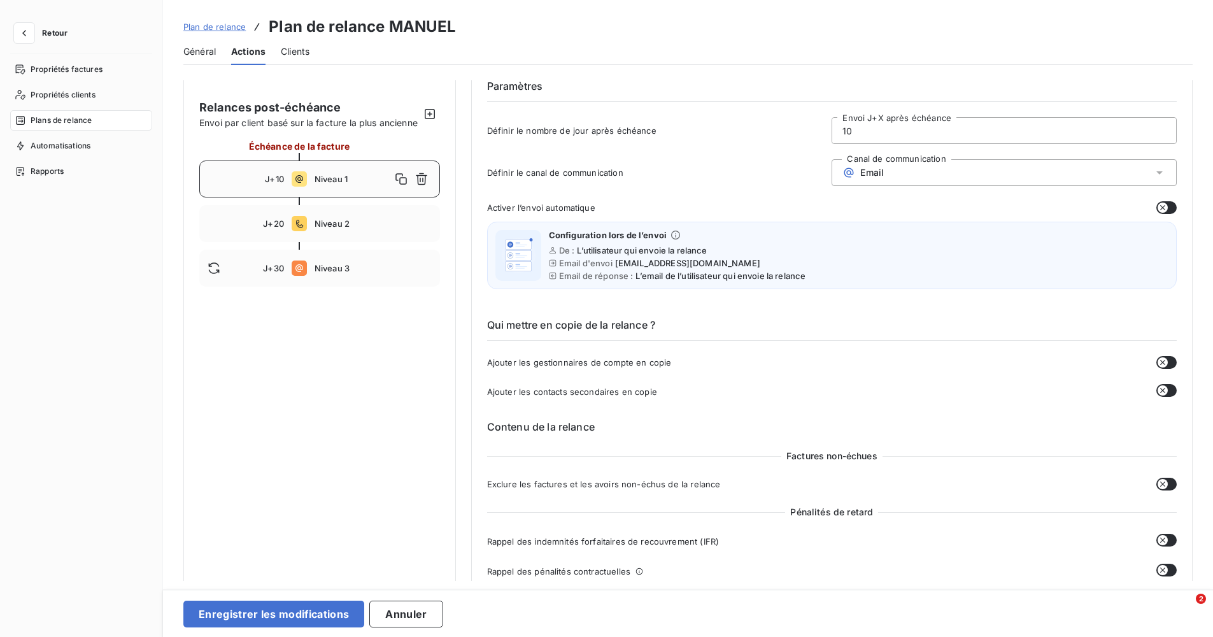
scroll to position [0, 0]
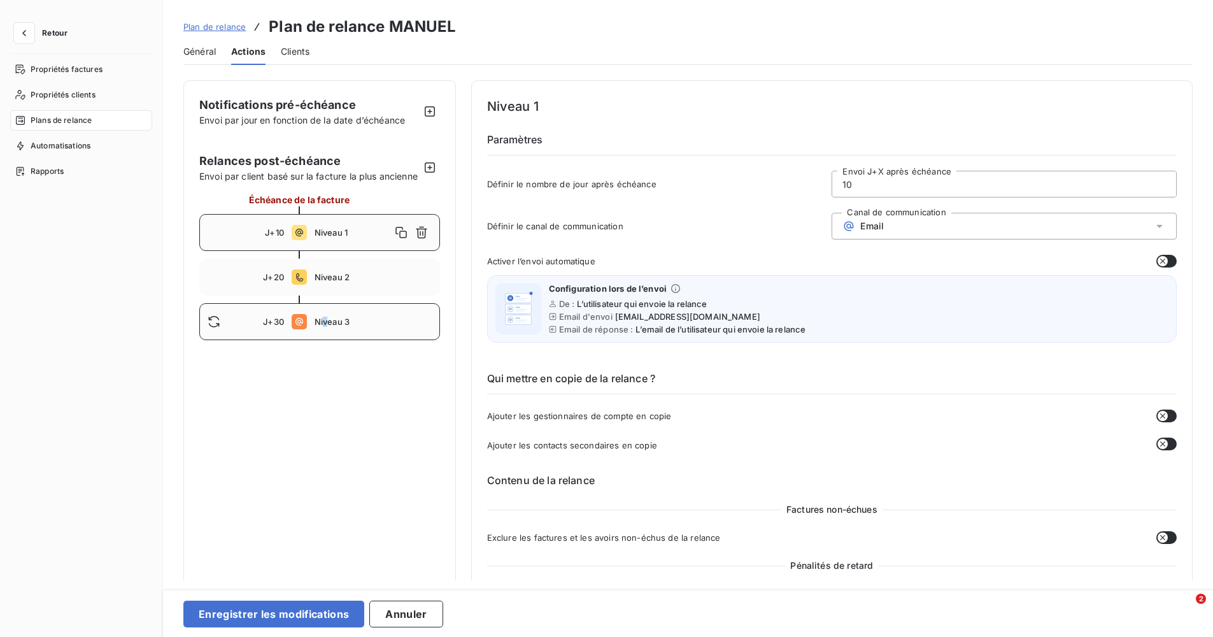
drag, startPoint x: 325, startPoint y: 334, endPoint x: 339, endPoint y: 333, distance: 13.4
click at [324, 327] on span "Niveau 3" at bounding box center [372, 321] width 117 height 10
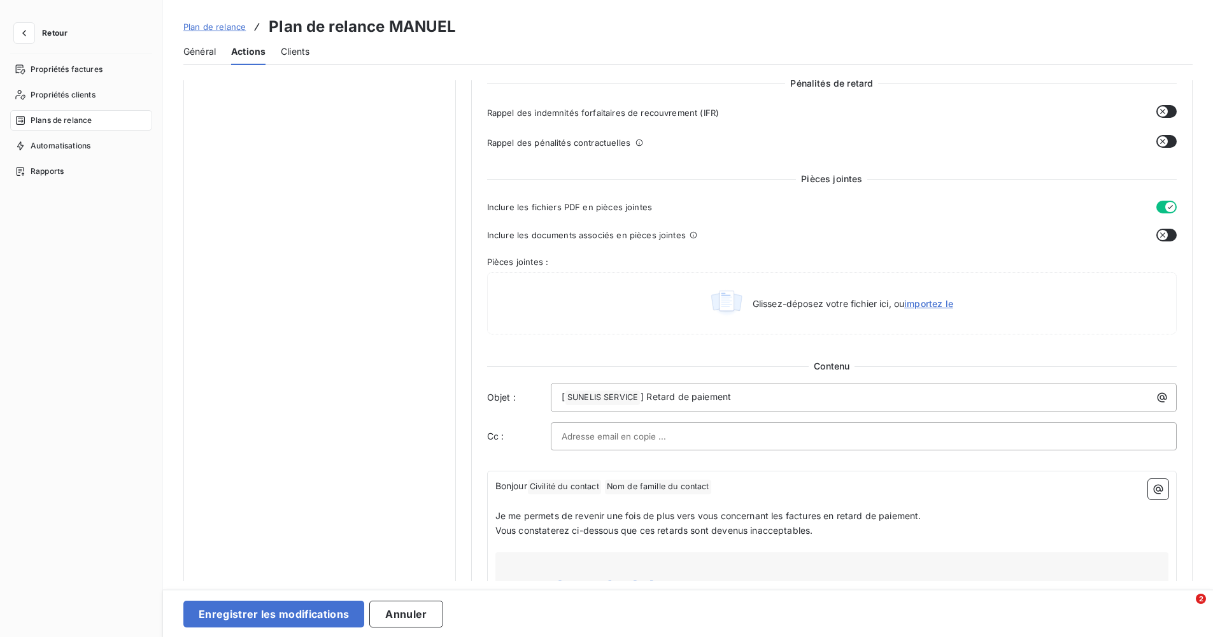
scroll to position [509, 0]
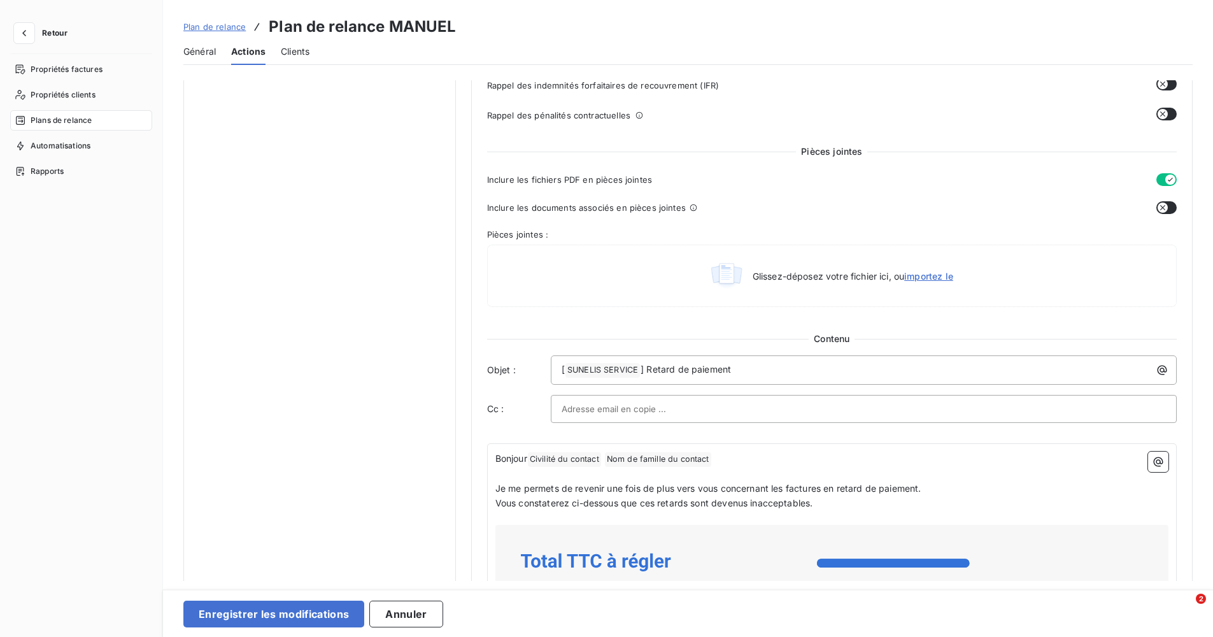
click at [1160, 366] on icon "button" at bounding box center [1161, 369] width 13 height 13
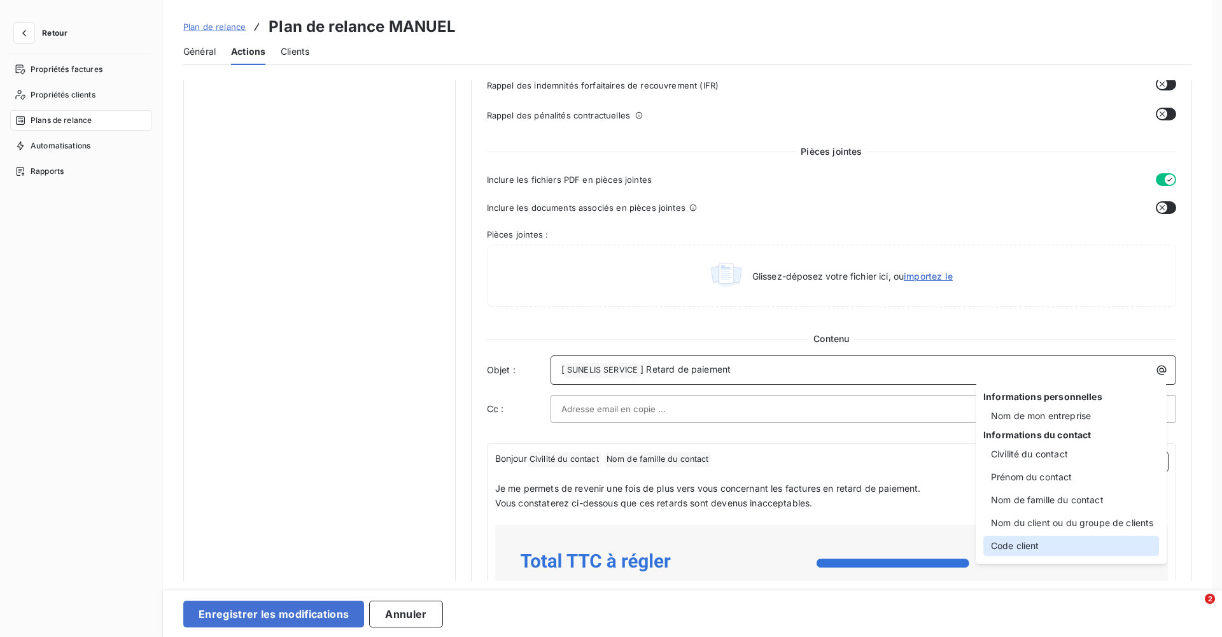
click at [1038, 541] on div "Code client" at bounding box center [1071, 545] width 176 height 20
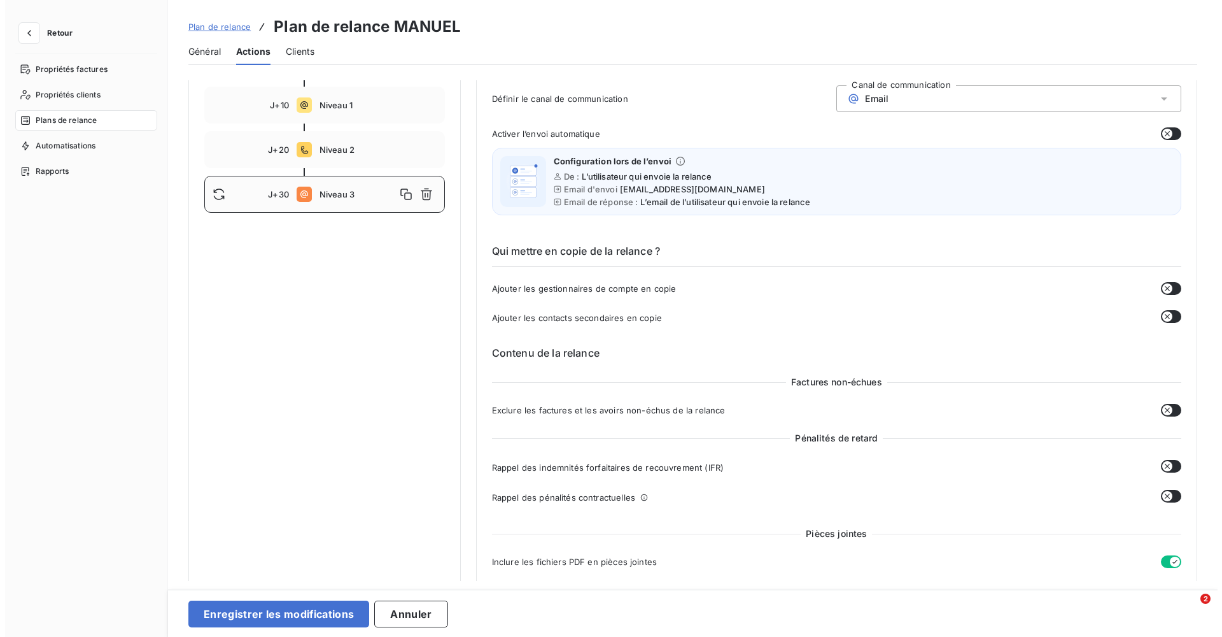
scroll to position [0, 0]
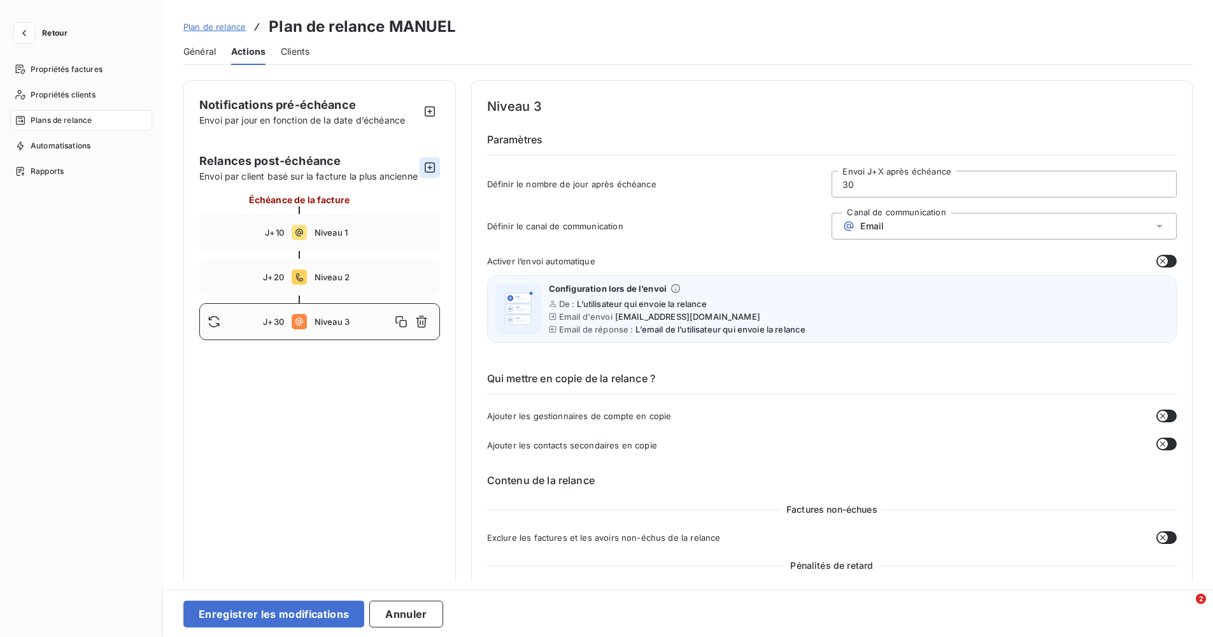
click at [427, 174] on icon "button" at bounding box center [429, 167] width 13 height 13
click at [886, 190] on input "40" at bounding box center [1004, 183] width 344 height 25
click at [909, 220] on div "Email" at bounding box center [1003, 226] width 345 height 27
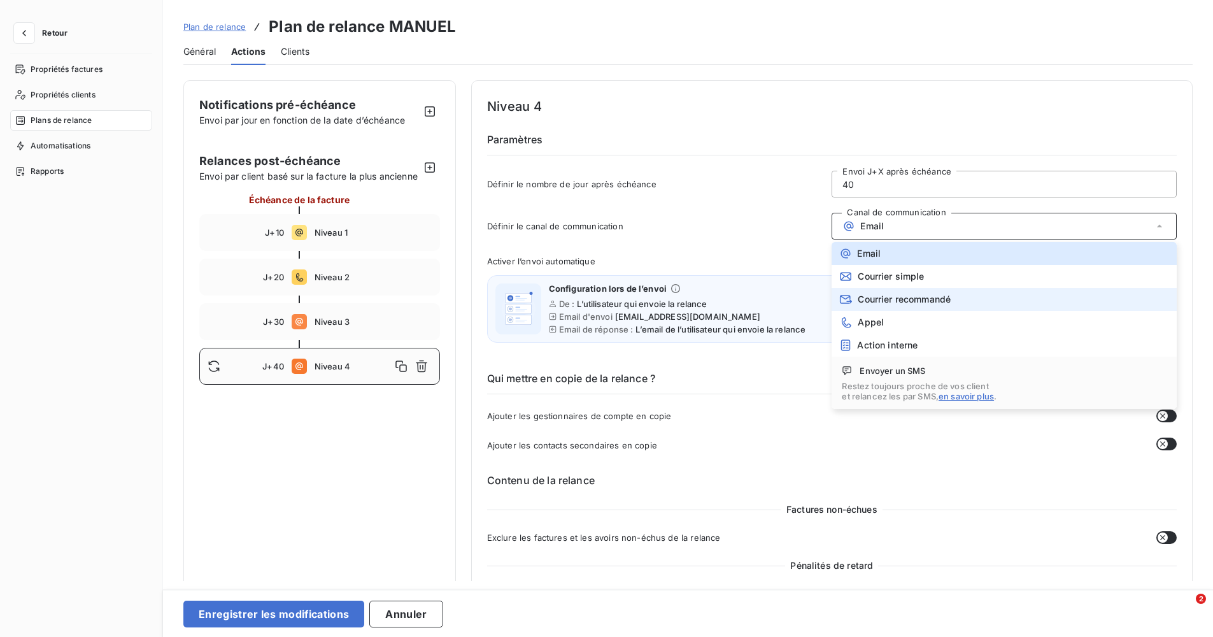
click at [881, 297] on span "Courrier recommandé" at bounding box center [903, 299] width 93 height 10
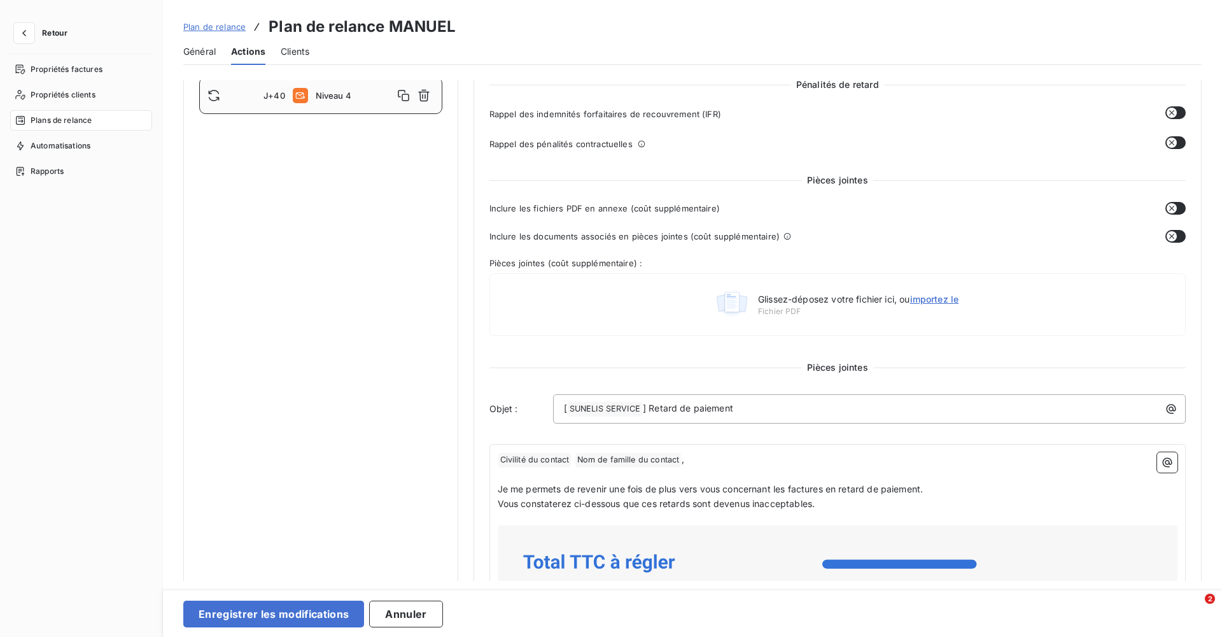
scroll to position [318, 0]
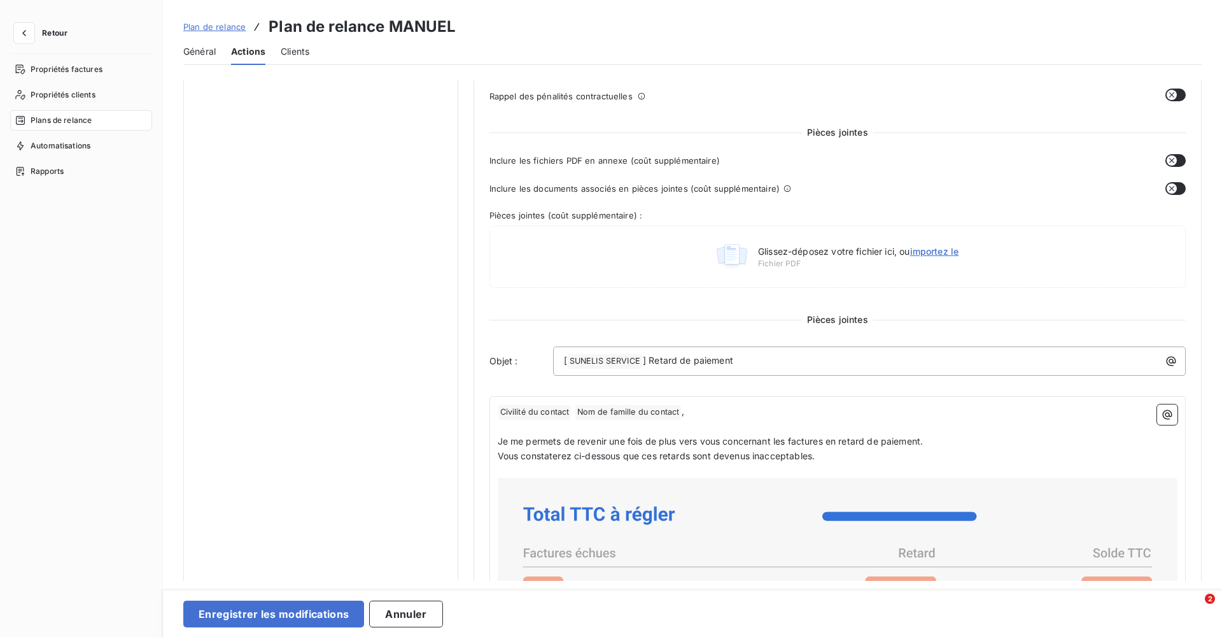
click at [1177, 363] on div "[ SUNELIS SERVICE ﻿ ] Retard de paiement" at bounding box center [869, 360] width 633 height 29
click at [1174, 364] on button "button" at bounding box center [1171, 361] width 20 height 20
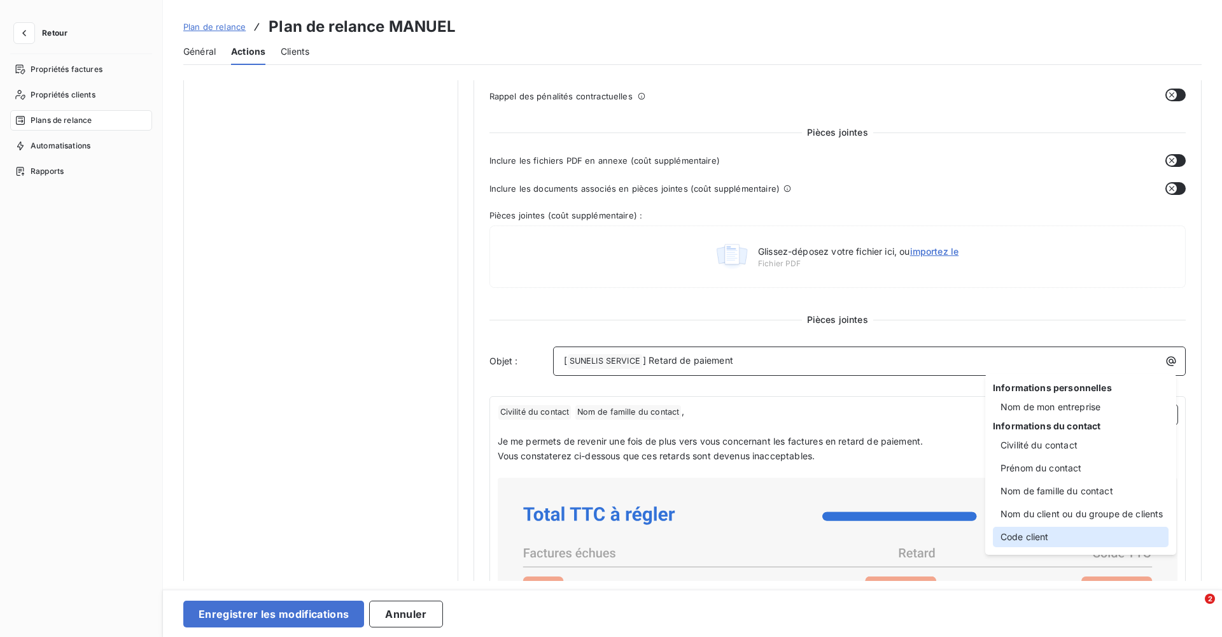
click at [1054, 530] on div "Code client" at bounding box center [1081, 536] width 176 height 20
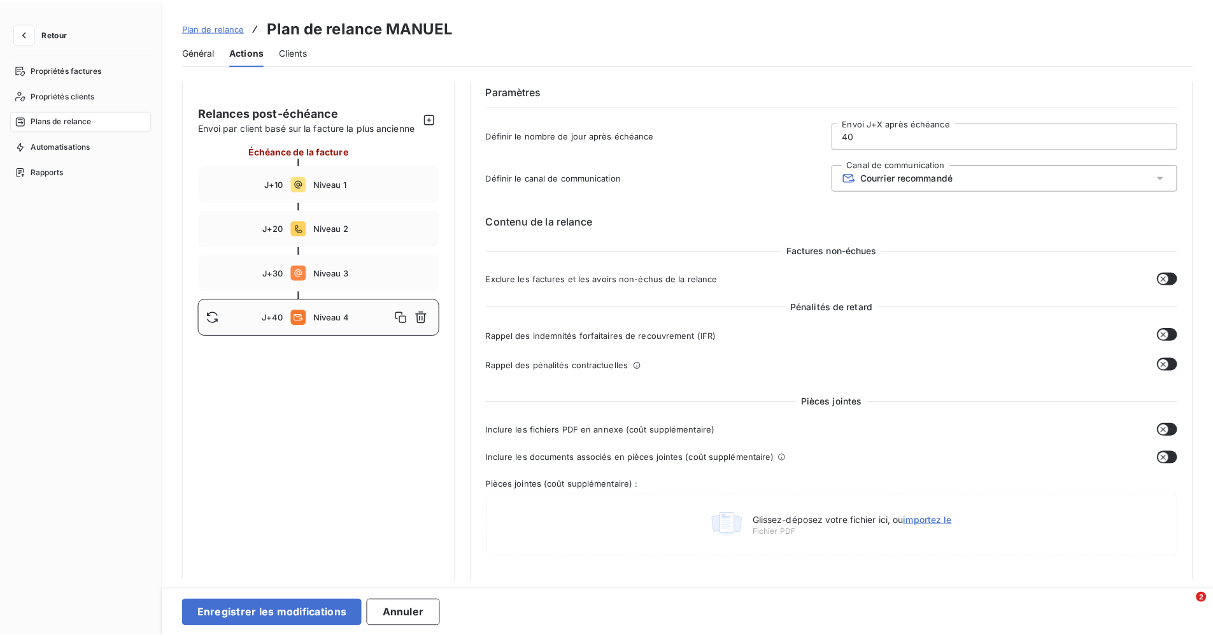
scroll to position [0, 0]
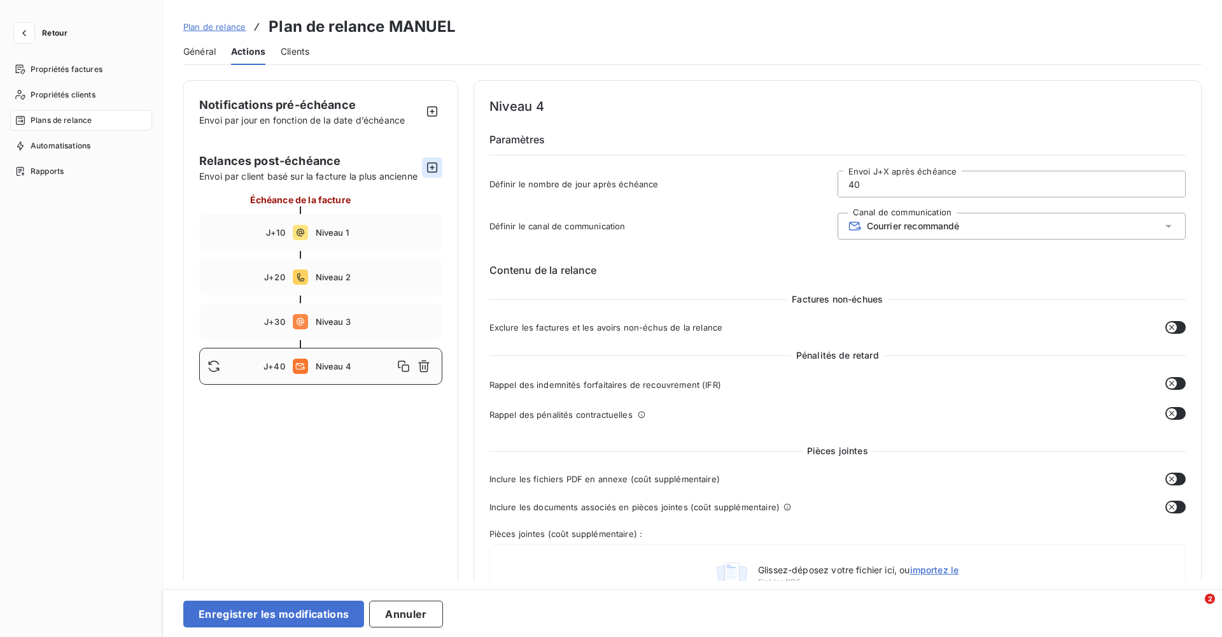
click at [432, 172] on icon "button" at bounding box center [432, 167] width 10 height 10
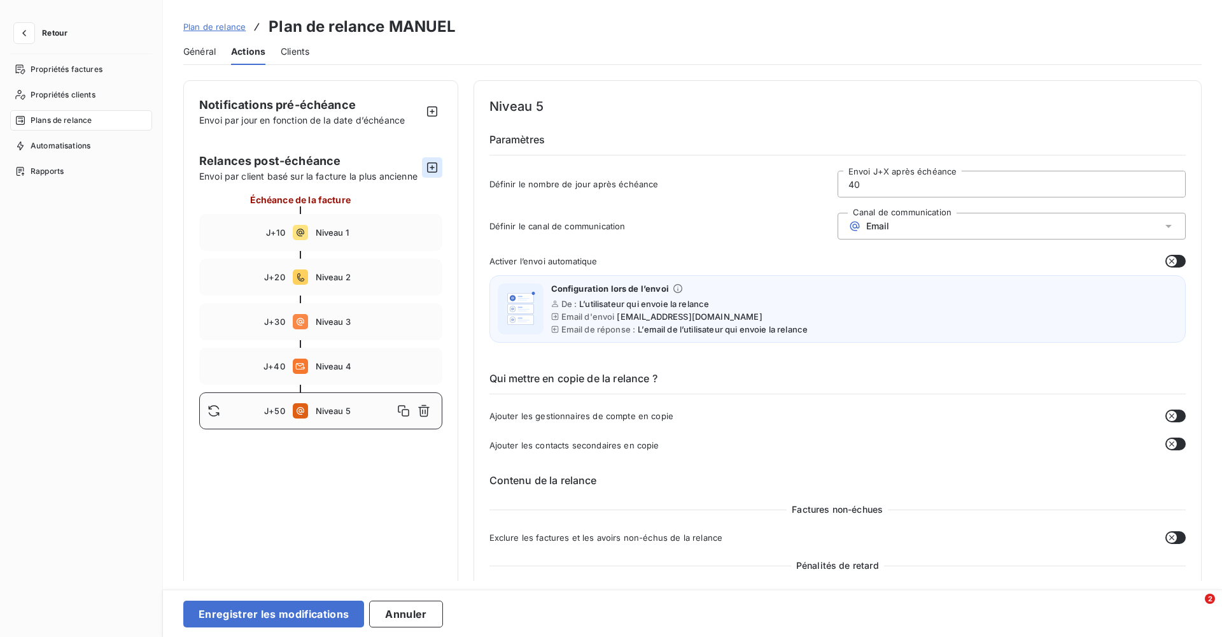
type input "50"
click at [1041, 220] on div "Email" at bounding box center [1003, 226] width 345 height 27
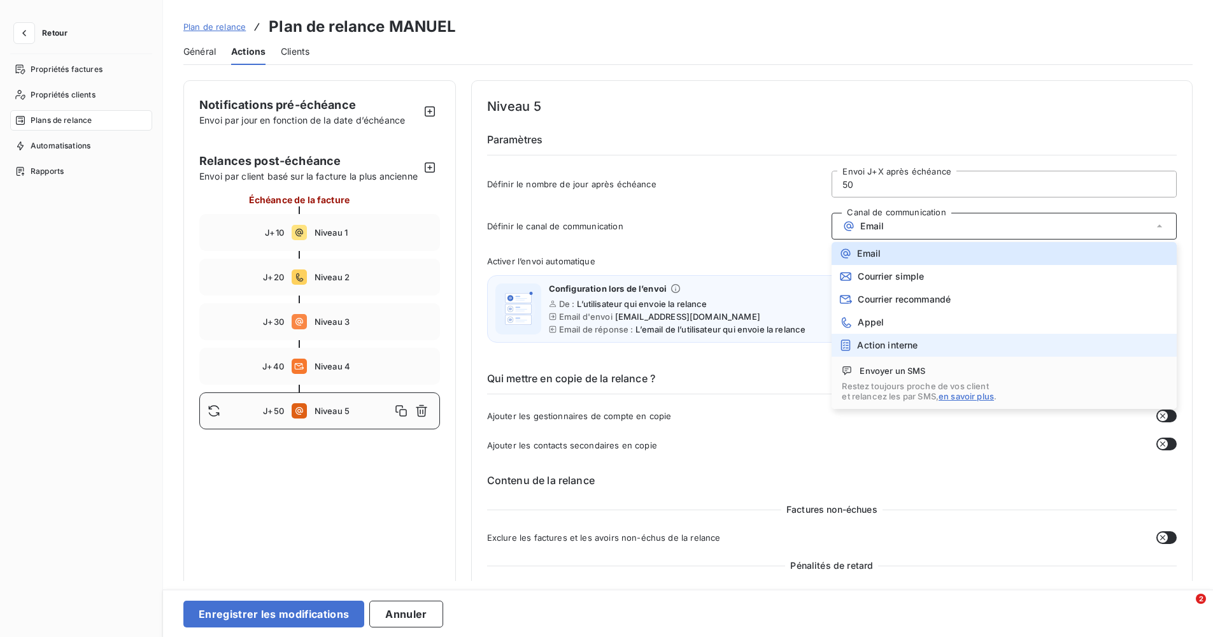
click at [913, 350] on div "Action interne" at bounding box center [878, 345] width 78 height 13
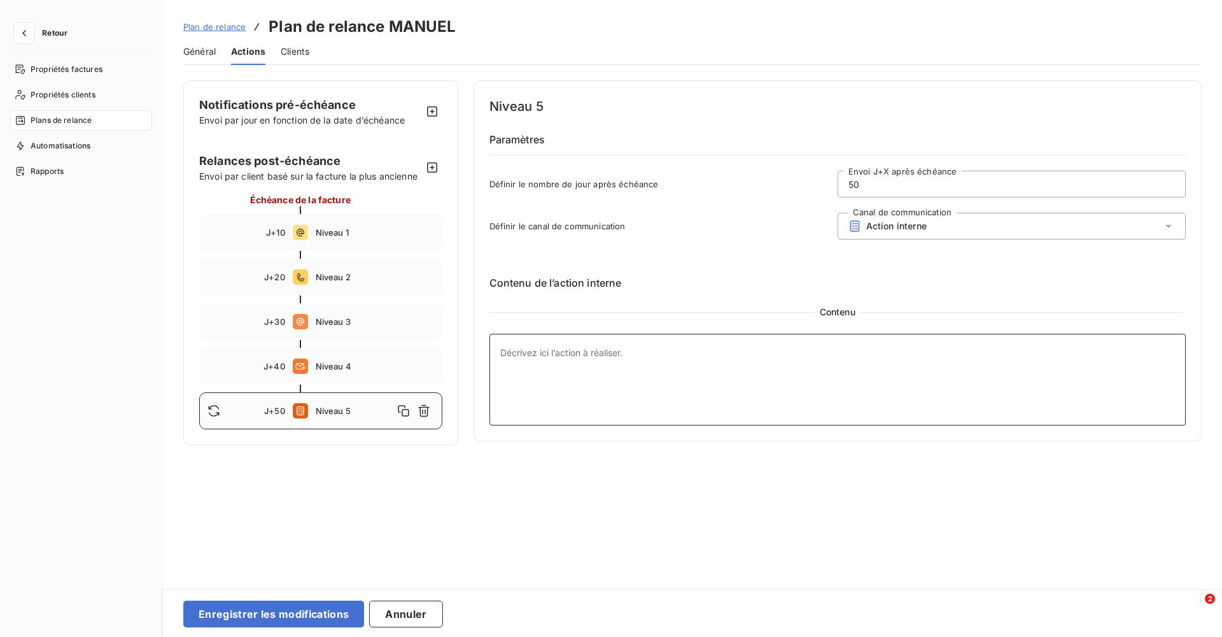
click at [819, 360] on textarea at bounding box center [838, 380] width 697 height 92
type textarea "[PERSON_NAME] ou appel dirigeant"
click at [320, 607] on button "Enregistrer les modifications" at bounding box center [273, 613] width 181 height 27
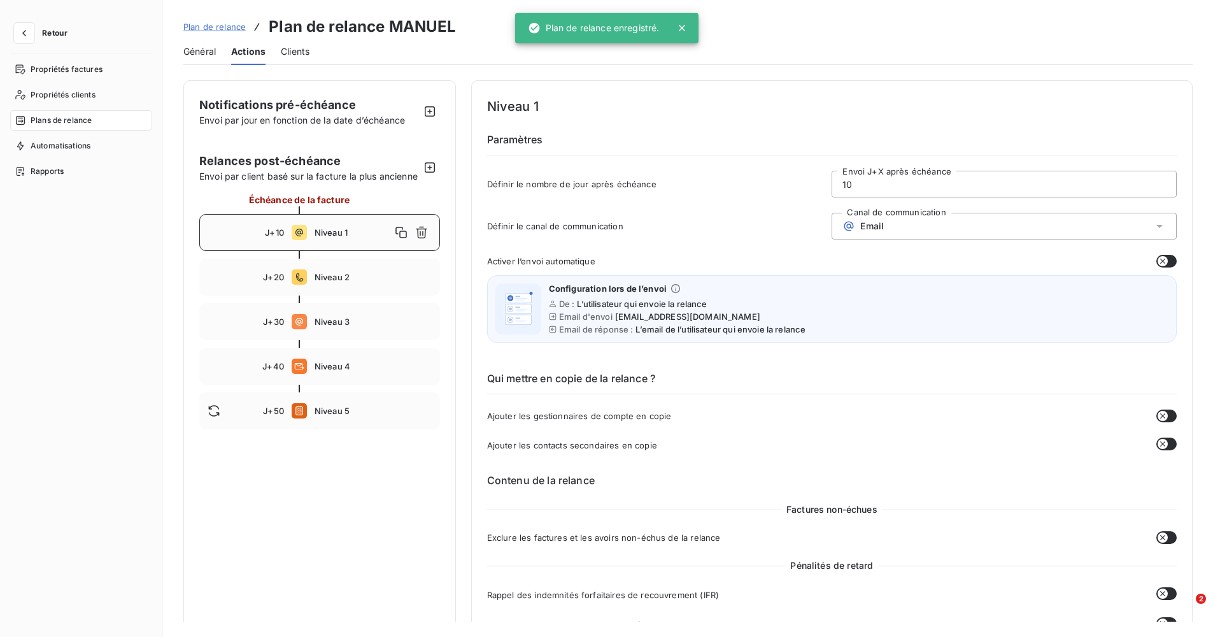
click at [295, 55] on span "Clients" at bounding box center [295, 51] width 29 height 13
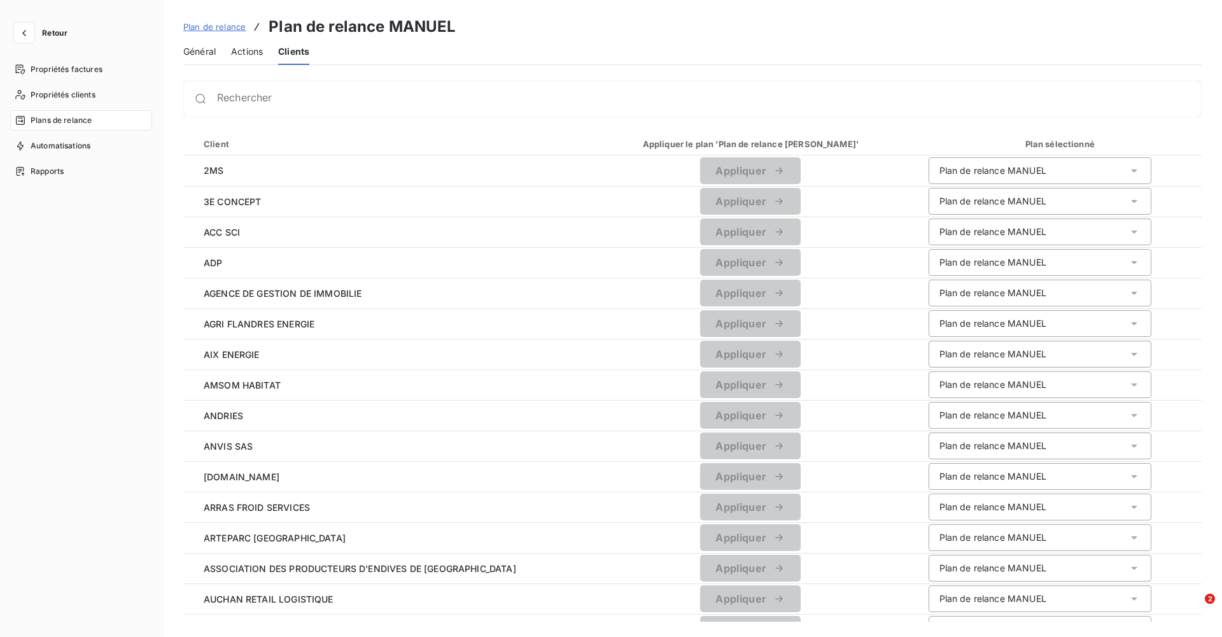
click at [205, 50] on span "Général" at bounding box center [199, 51] width 32 height 13
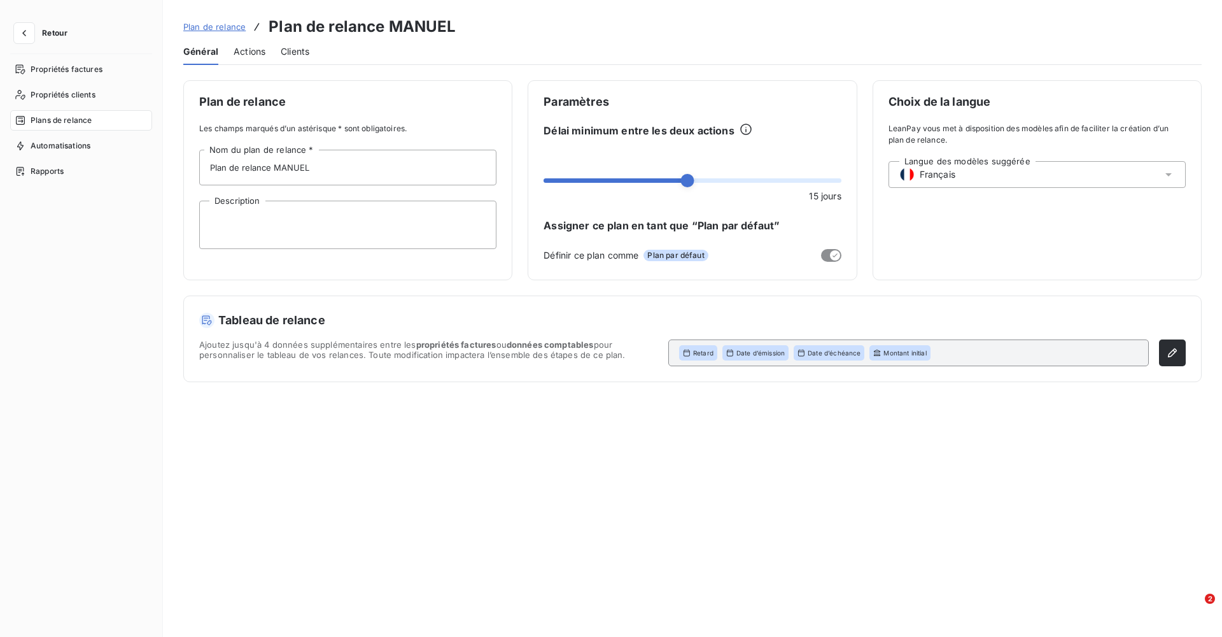
click at [206, 27] on span "Plan de relance" at bounding box center [214, 27] width 62 height 10
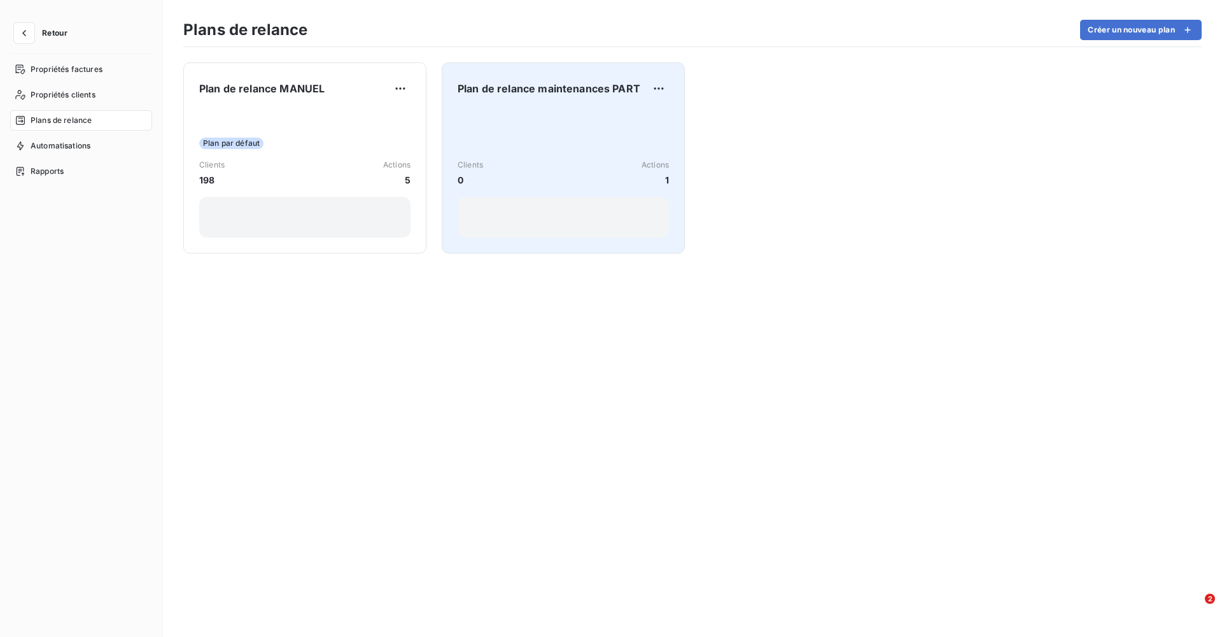
click at [540, 144] on div "Clients 0 Actions 1" at bounding box center [563, 173] width 211 height 129
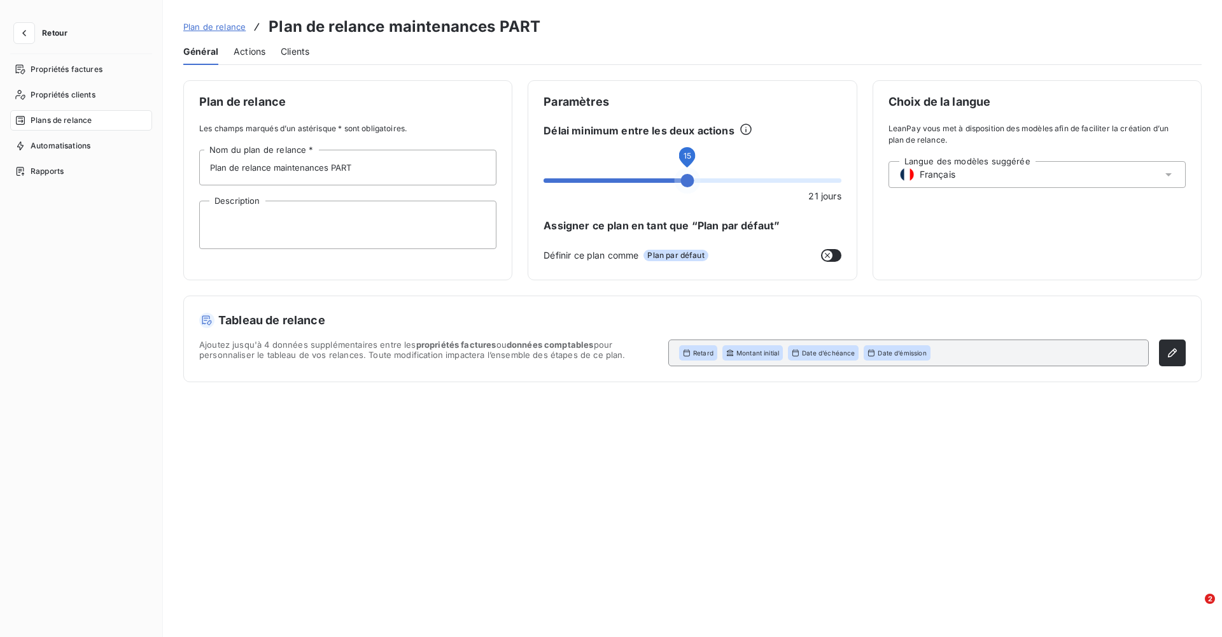
click at [692, 178] on span at bounding box center [687, 180] width 13 height 13
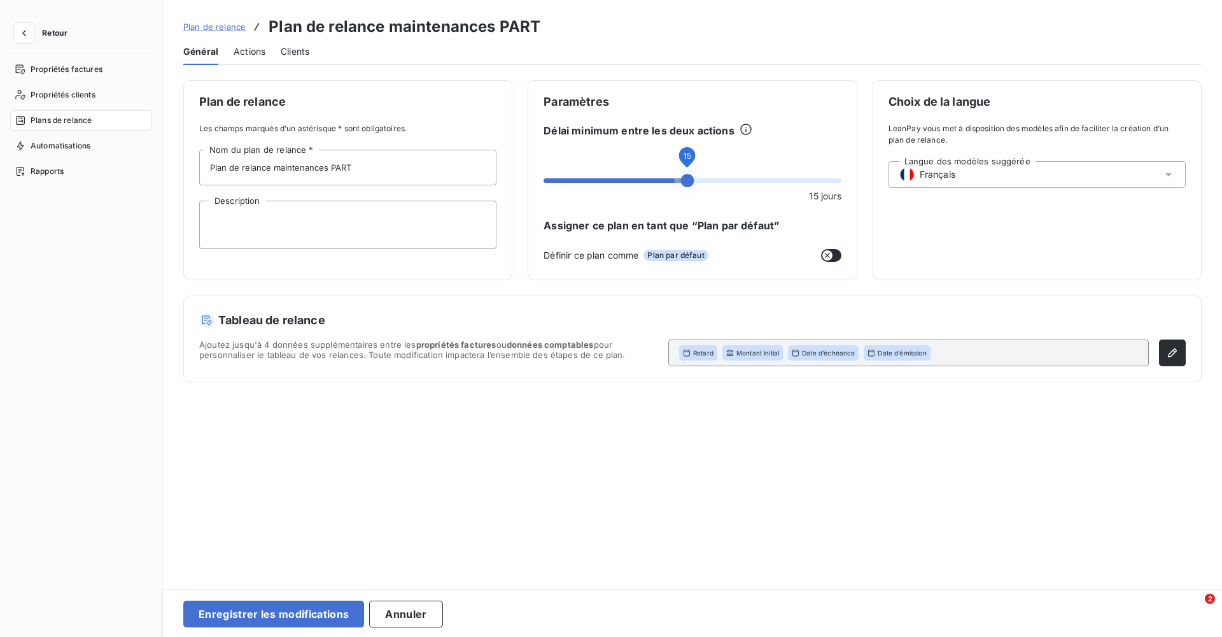
click at [237, 51] on span "Actions" at bounding box center [250, 51] width 32 height 13
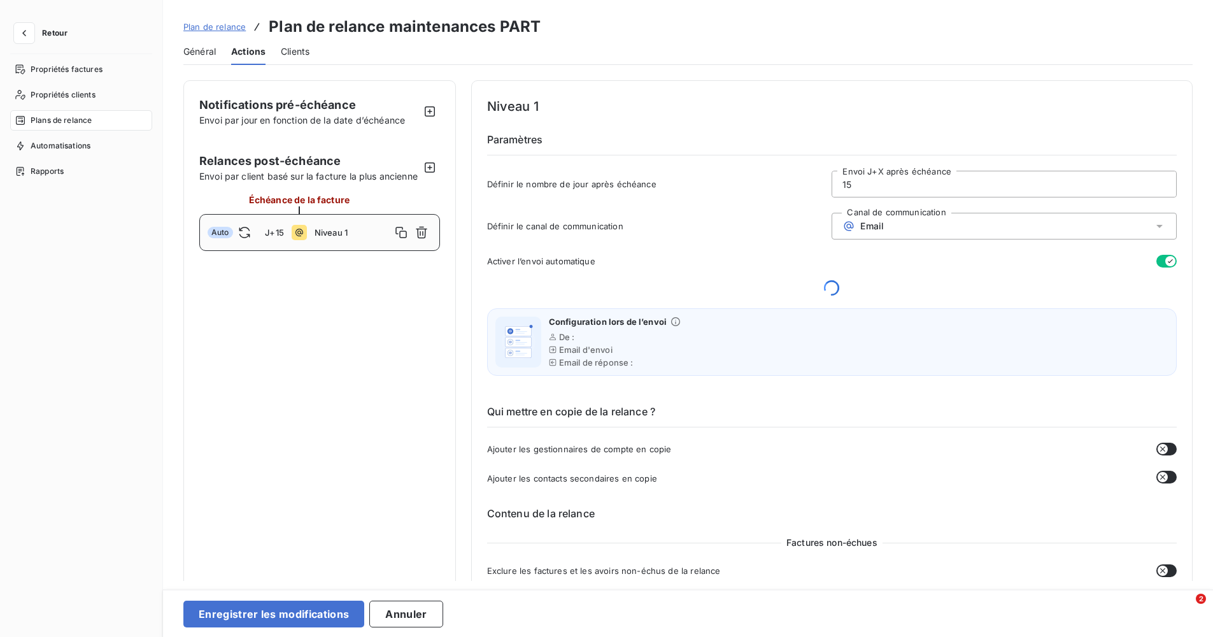
click at [218, 26] on span "Plan de relance" at bounding box center [214, 27] width 62 height 10
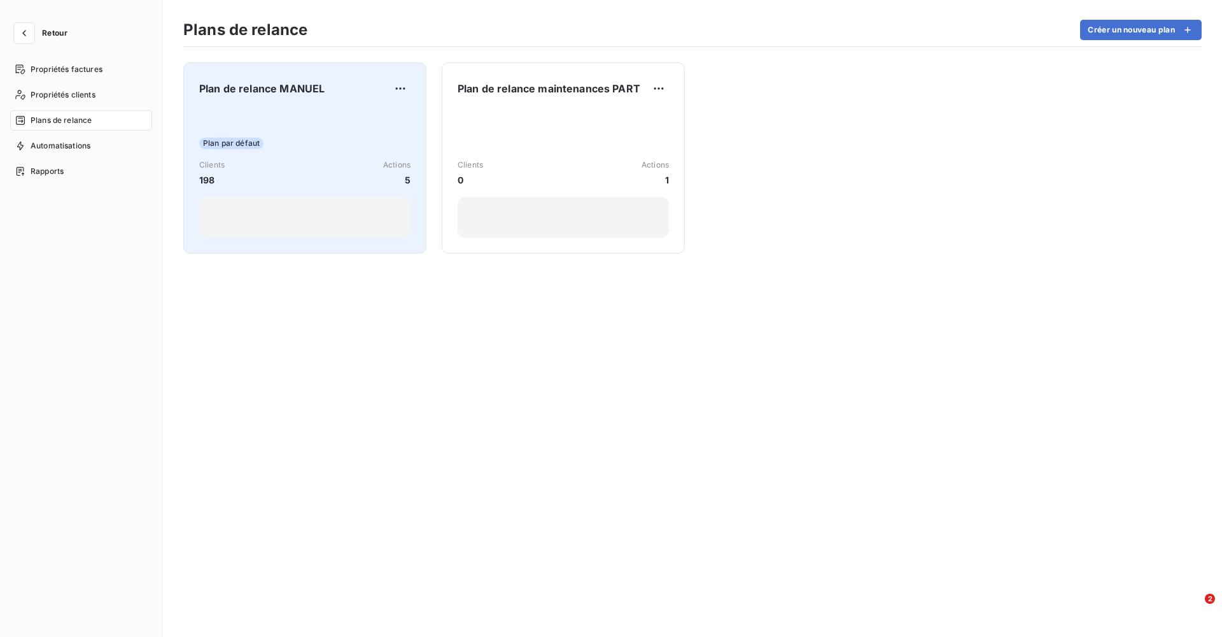
click at [311, 148] on div "Plan par défaut" at bounding box center [304, 142] width 211 height 11
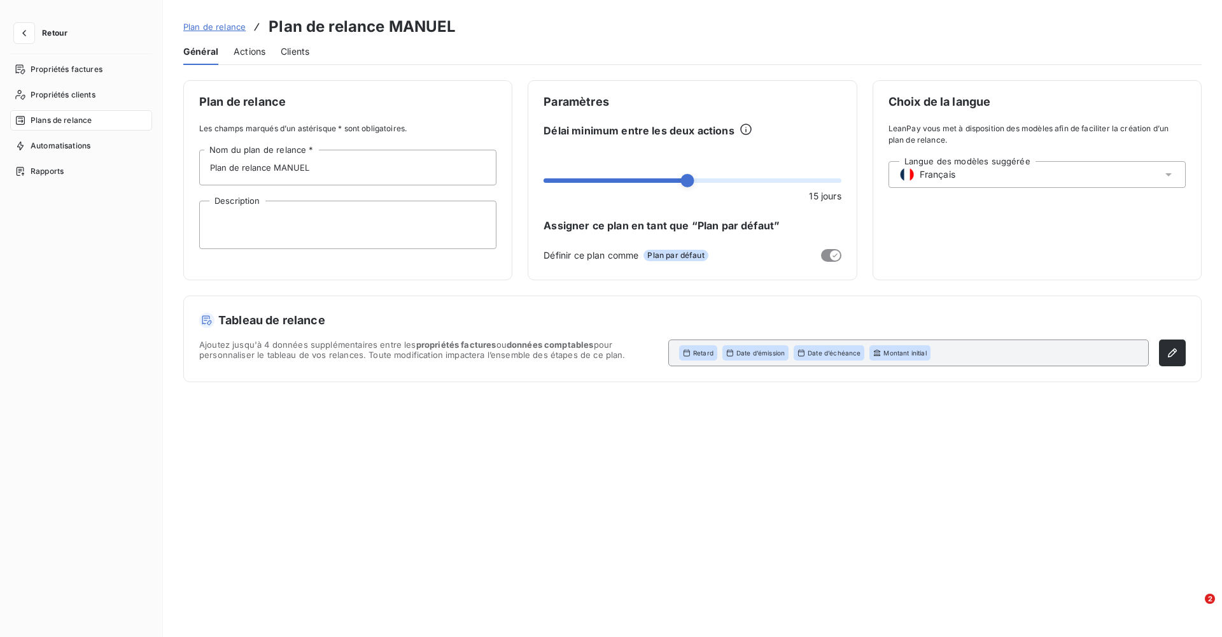
click at [237, 50] on span "Actions" at bounding box center [250, 51] width 32 height 13
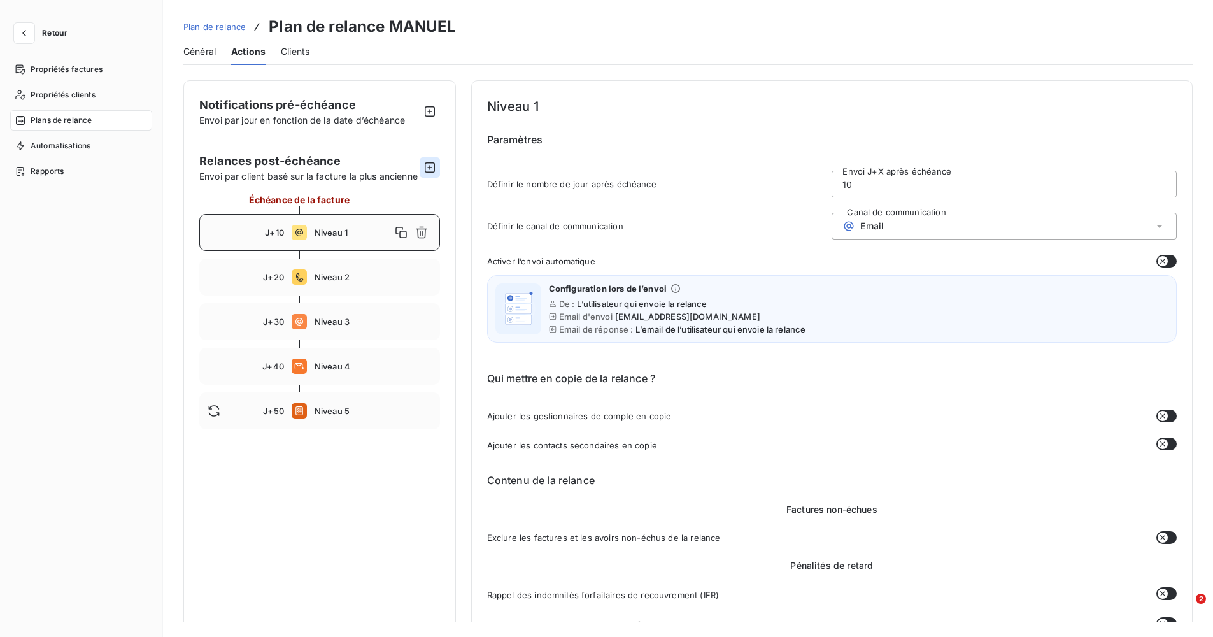
click at [428, 173] on icon "button" at bounding box center [430, 167] width 10 height 10
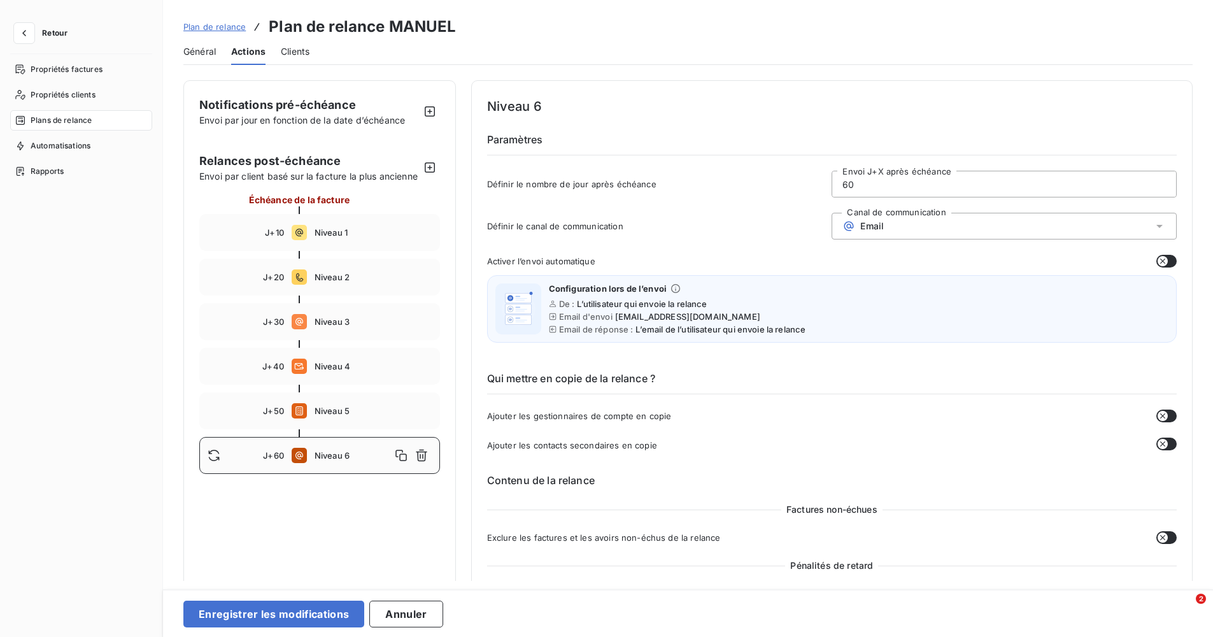
drag, startPoint x: 843, startPoint y: 188, endPoint x: 803, endPoint y: 186, distance: 40.8
click at [803, 186] on div "Définir le nombre de jour après échéance 60 Envoi J+X après échéance" at bounding box center [831, 188] width 689 height 34
type input "0"
click at [926, 233] on div "Email" at bounding box center [1003, 226] width 345 height 27
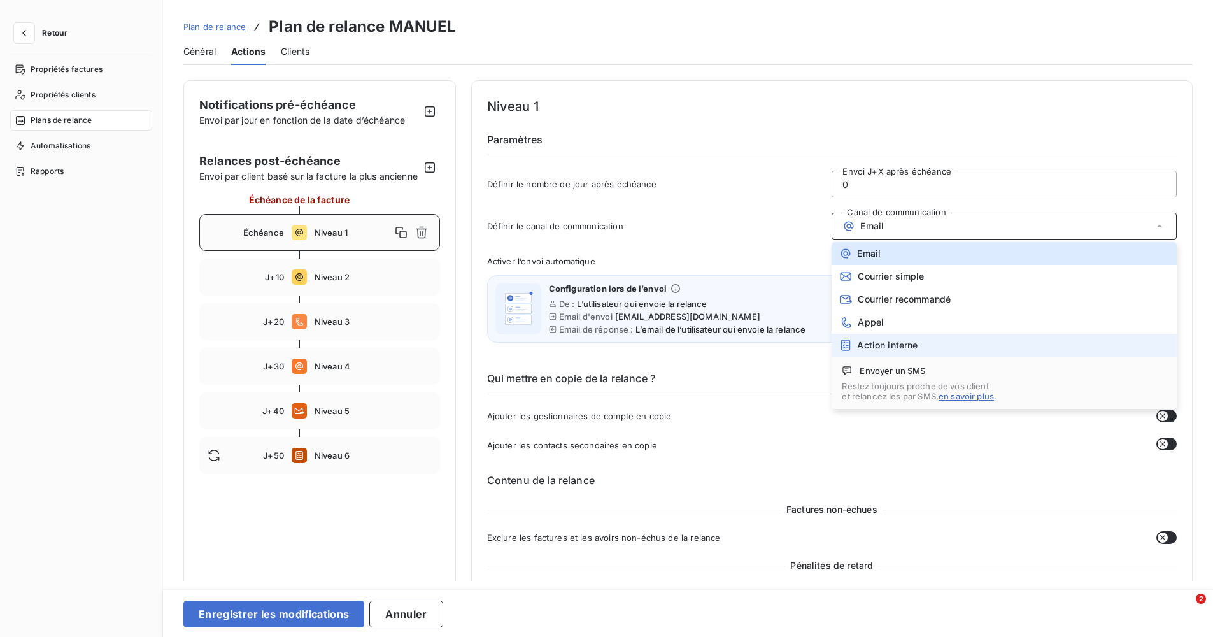
click at [878, 337] on li "Action interne" at bounding box center [1003, 345] width 345 height 23
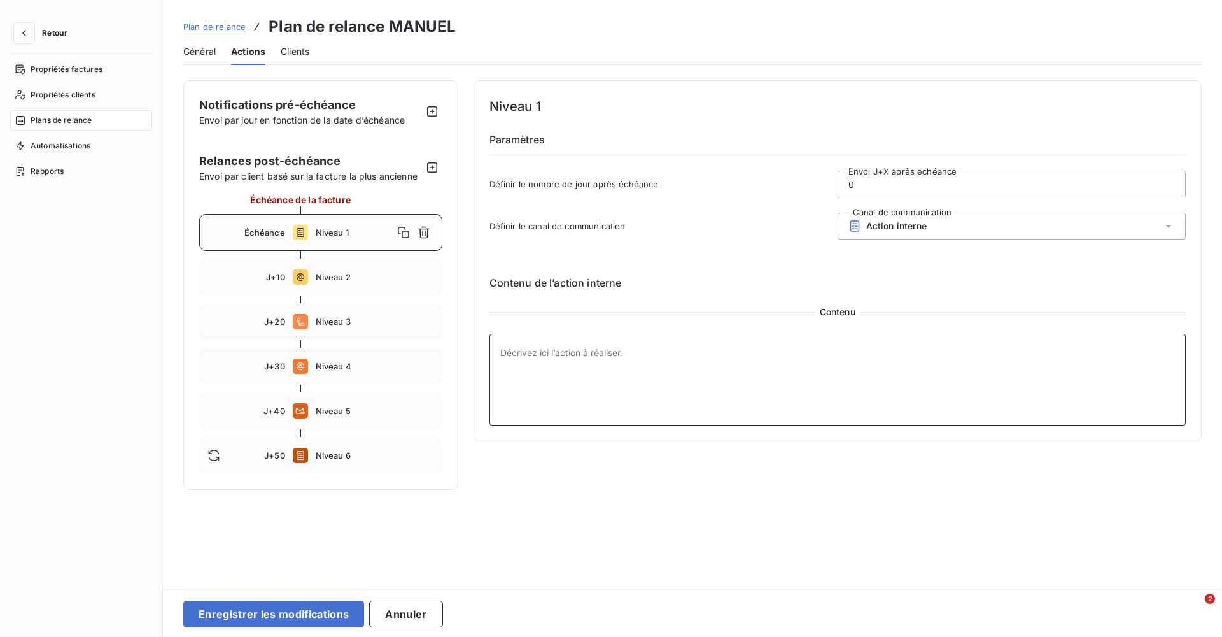
click at [605, 362] on textarea at bounding box center [838, 380] width 697 height 92
type textarea "Définir le plan de relance"
click at [331, 604] on button "Enregistrer les modifications" at bounding box center [273, 613] width 181 height 27
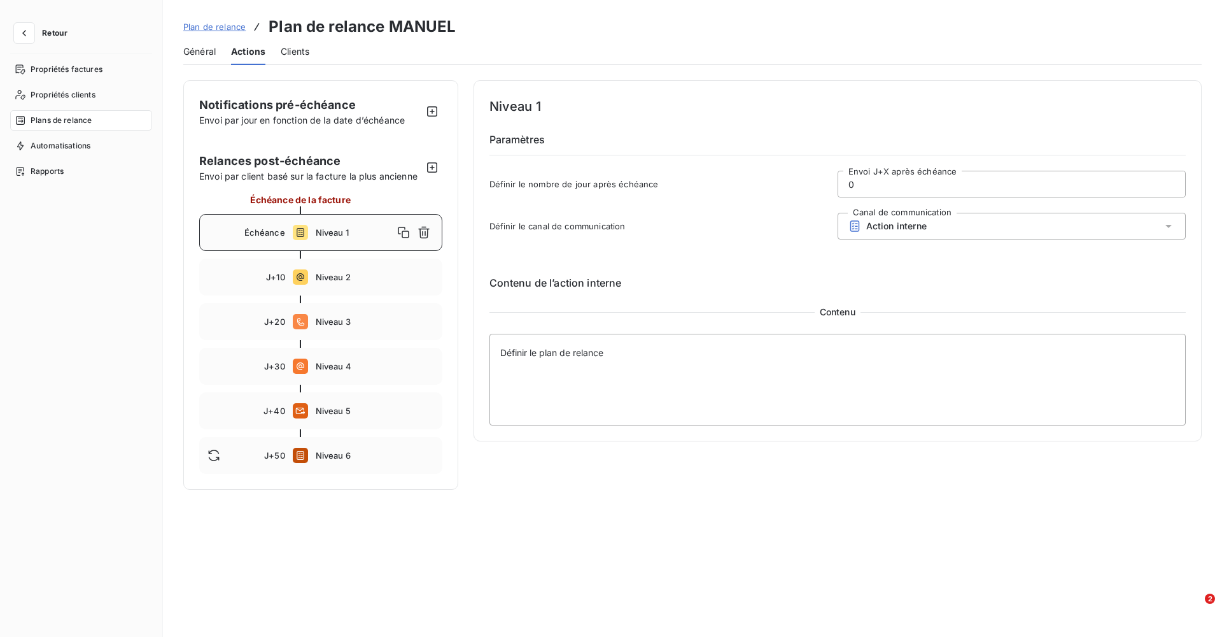
click at [207, 25] on span "Plan de relance" at bounding box center [214, 27] width 62 height 10
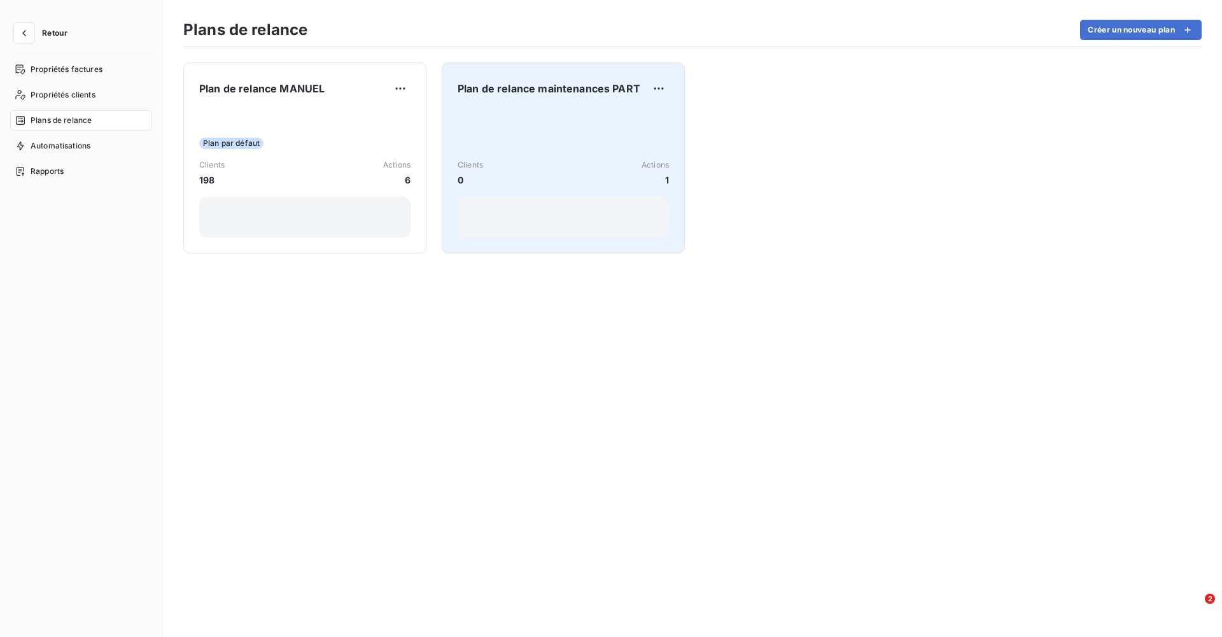
click at [523, 138] on div "Clients 0 Actions 1" at bounding box center [563, 173] width 211 height 129
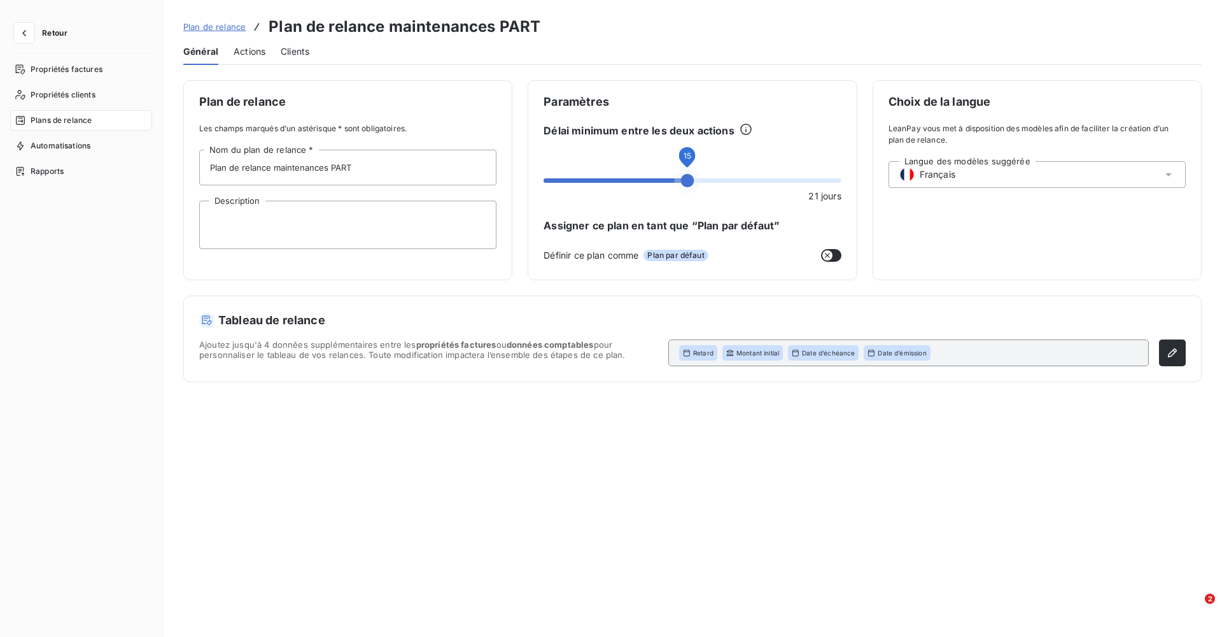
click at [685, 186] on span at bounding box center [687, 180] width 13 height 13
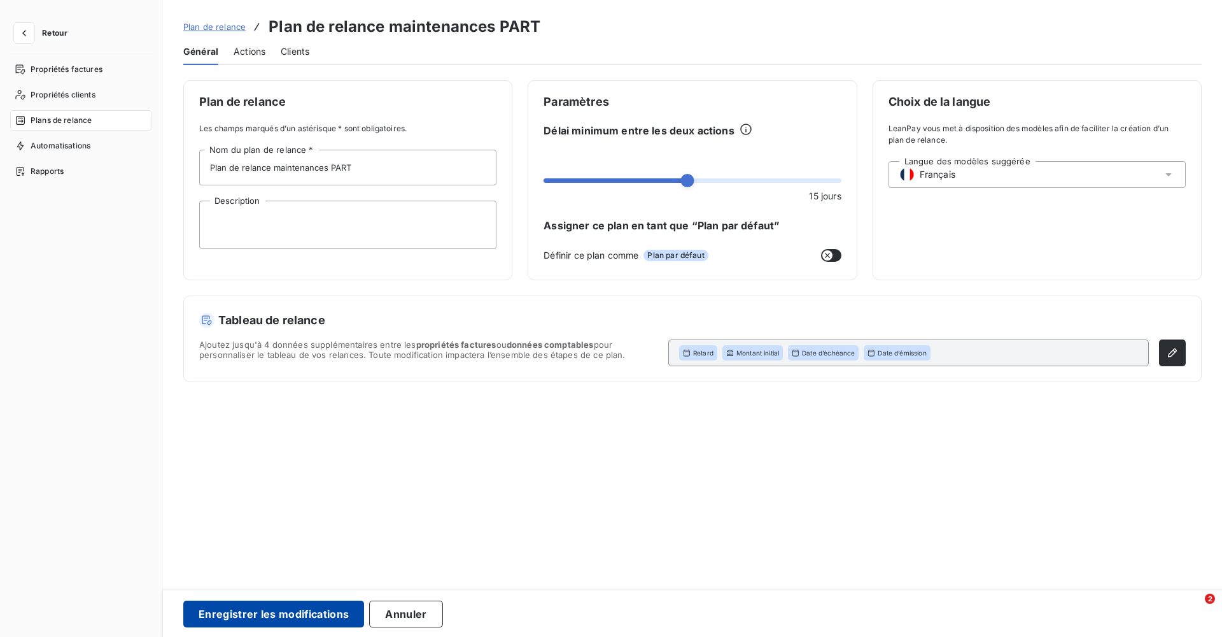
click at [303, 621] on button "Enregistrer les modifications" at bounding box center [273, 613] width 181 height 27
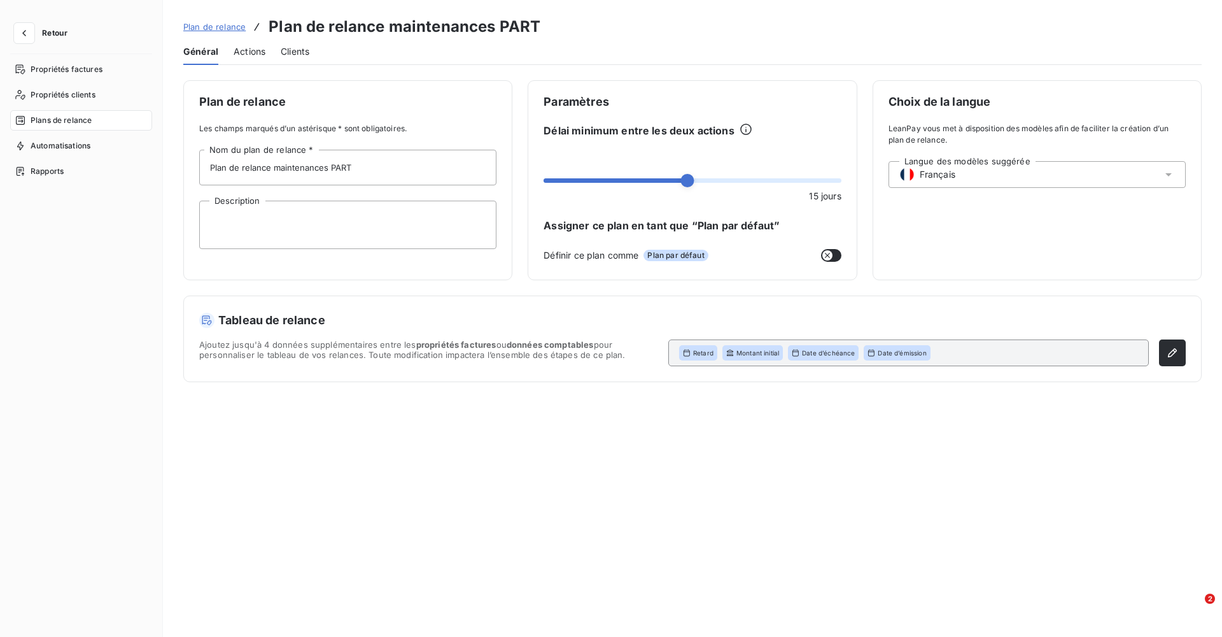
click at [244, 55] on span "Actions" at bounding box center [250, 51] width 32 height 13
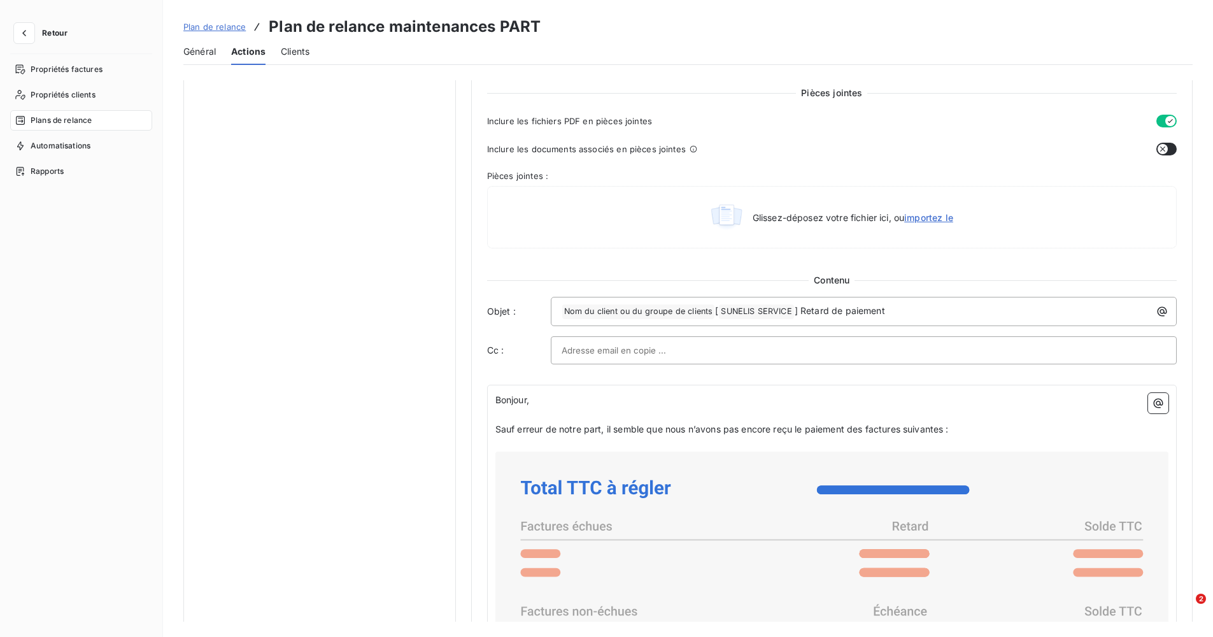
scroll to position [700, 0]
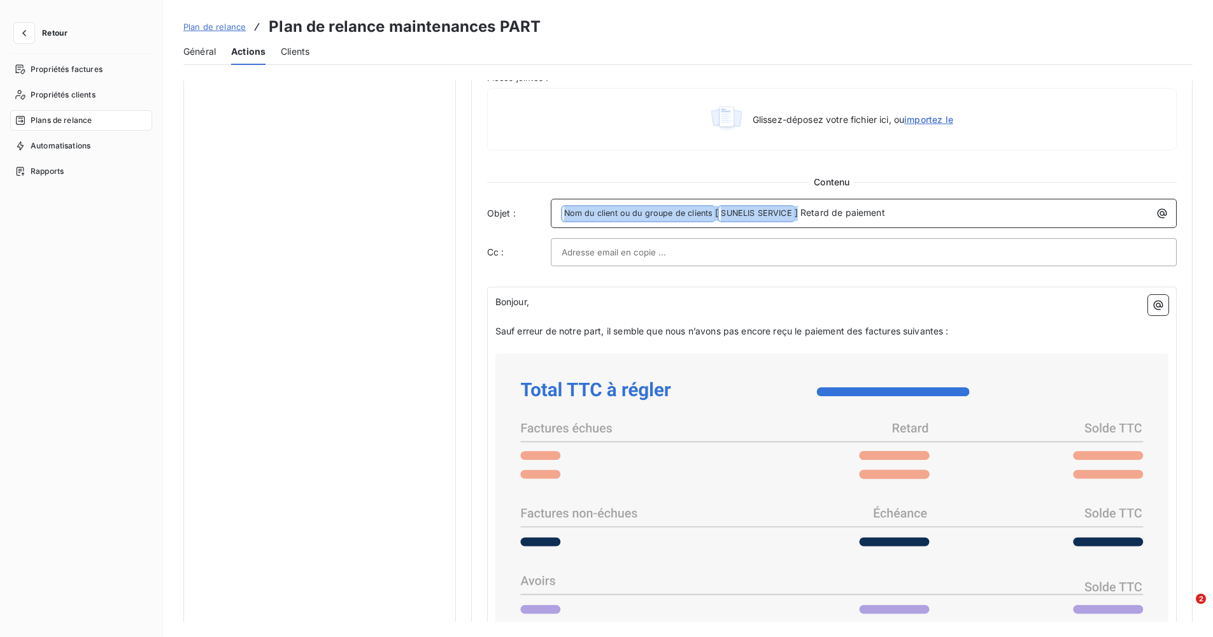
drag, startPoint x: 796, startPoint y: 211, endPoint x: 542, endPoint y: 204, distance: 254.1
click at [542, 204] on div "Objet : ﻿ Nom du client ou du groupe de clients ﻿ [ SUNELIS SERVICE ﻿ ] Retard …" at bounding box center [831, 213] width 689 height 29
click at [624, 216] on span "Nom du client ou du groupe de clients ﻿" at bounding box center [638, 213] width 153 height 15
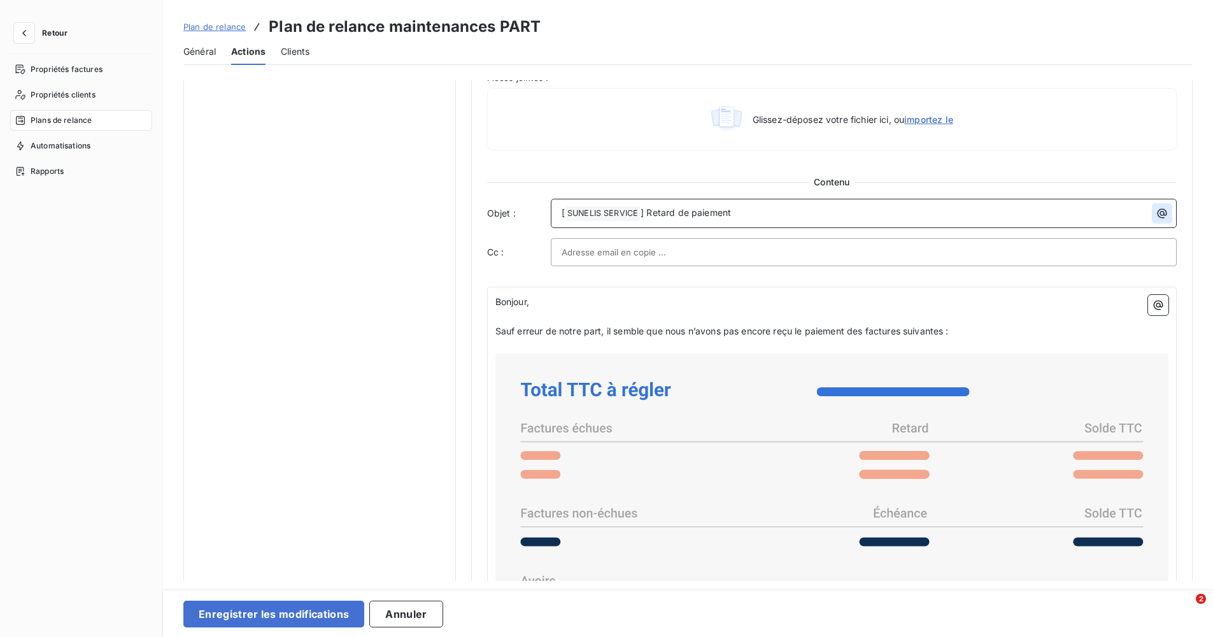
click at [1165, 217] on button "button" at bounding box center [1162, 213] width 20 height 20
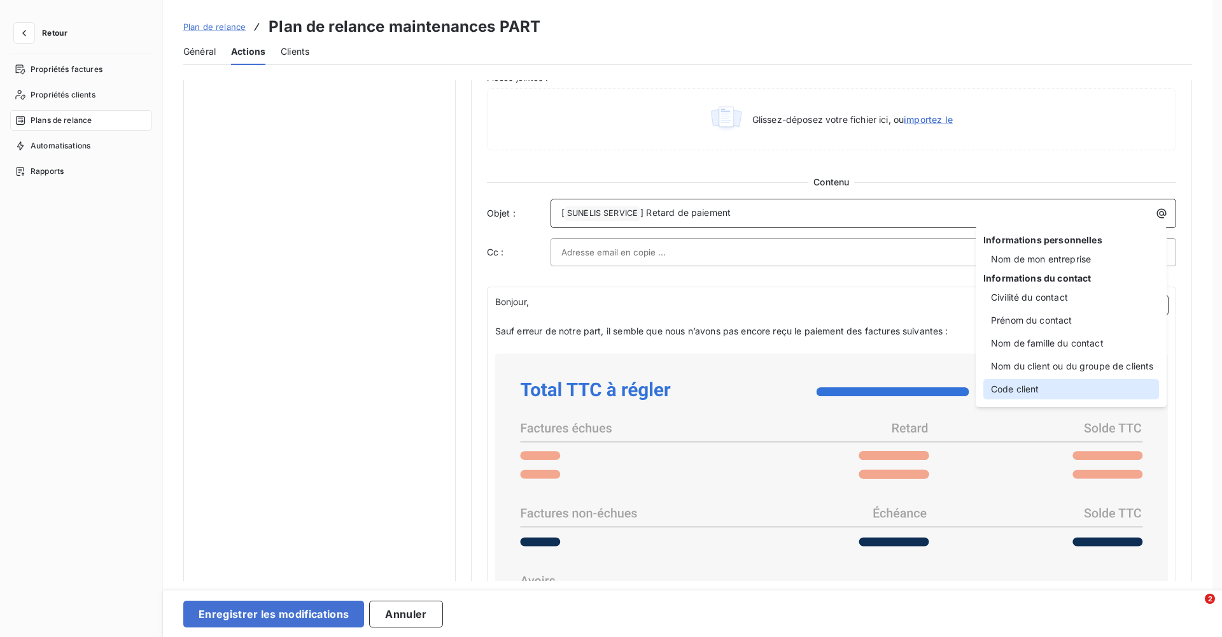
click at [1043, 382] on div "Code client" at bounding box center [1071, 389] width 176 height 20
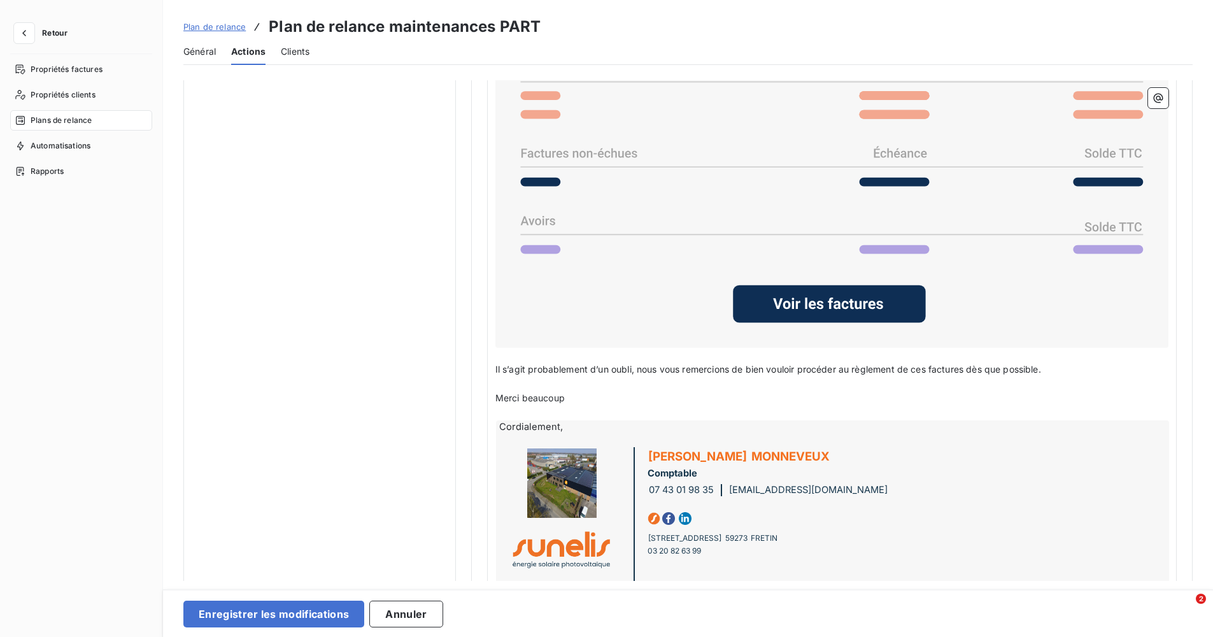
scroll to position [1082, 0]
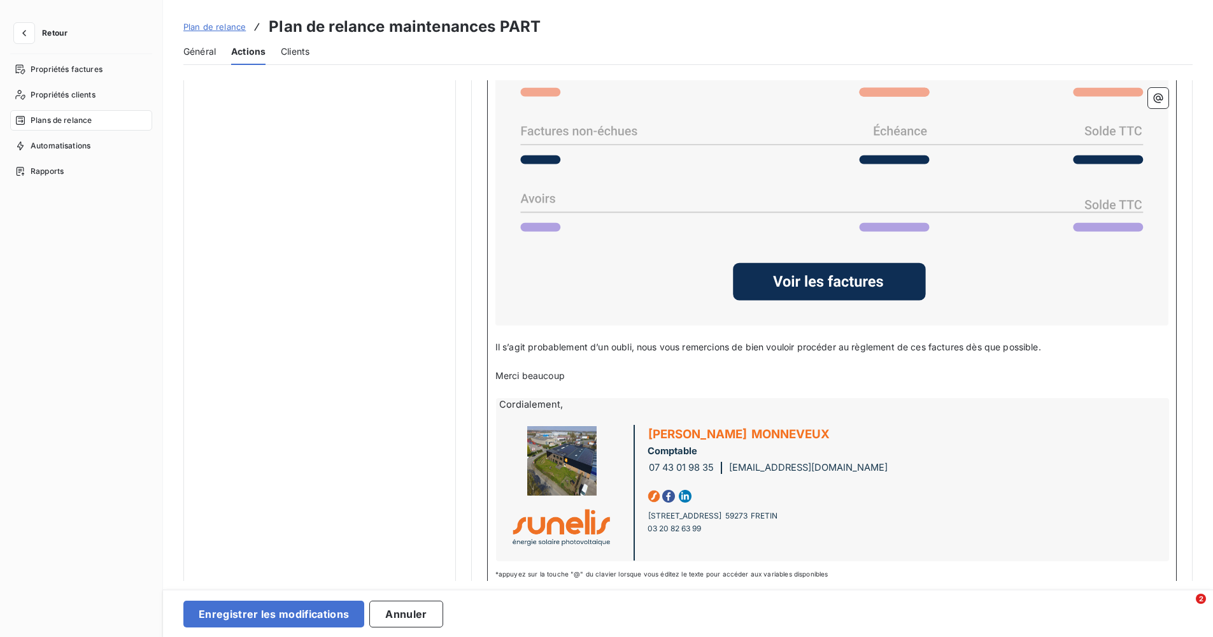
click at [532, 390] on p "﻿" at bounding box center [831, 390] width 673 height 15
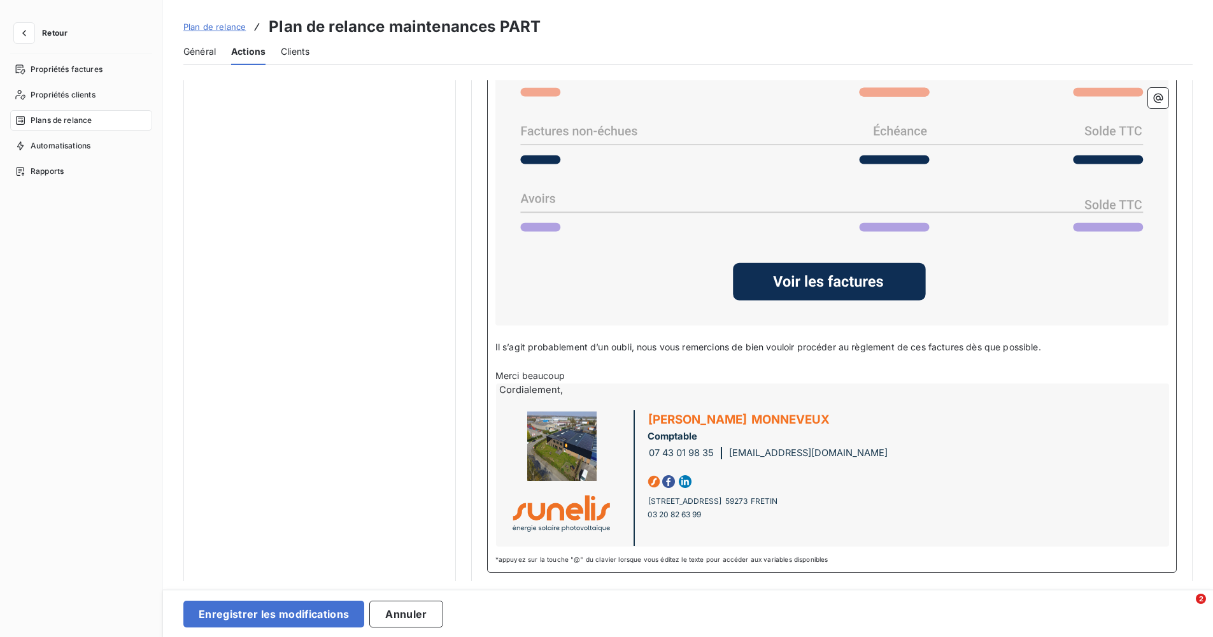
scroll to position [1088, 0]
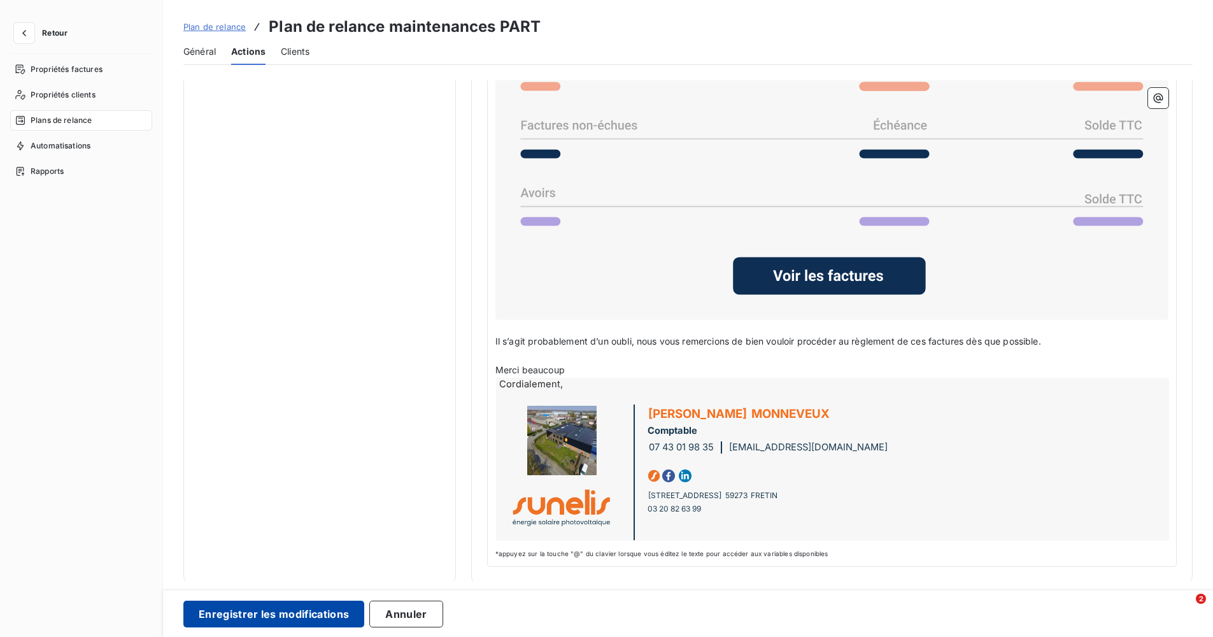
click at [332, 612] on button "Enregistrer les modifications" at bounding box center [273, 613] width 181 height 27
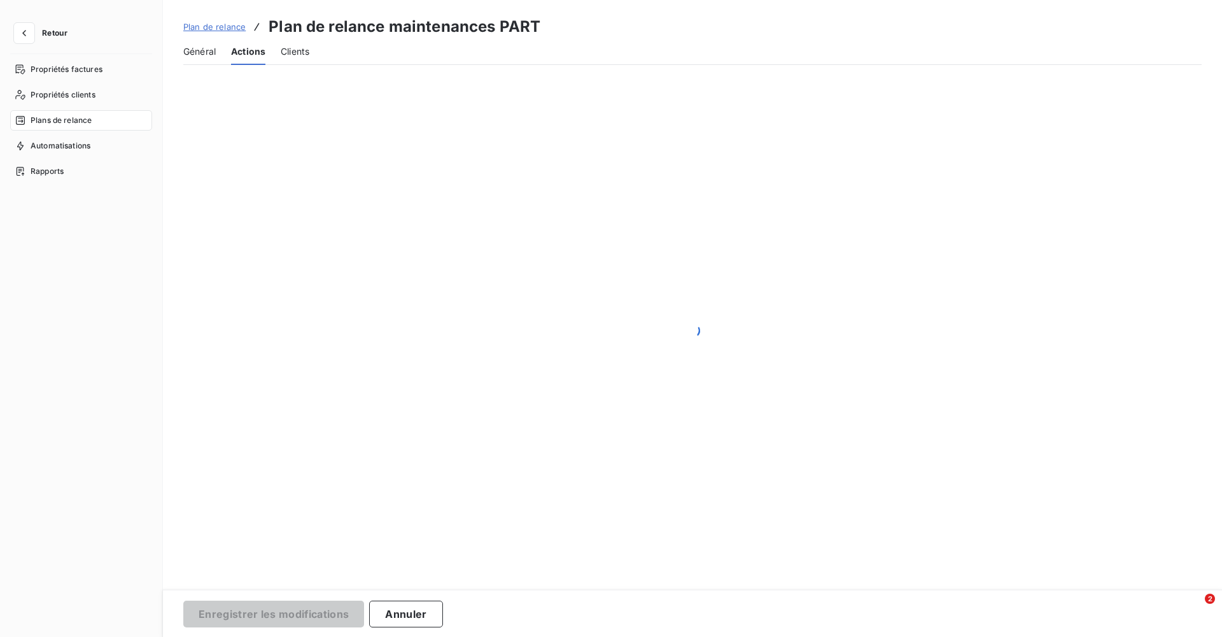
scroll to position [0, 0]
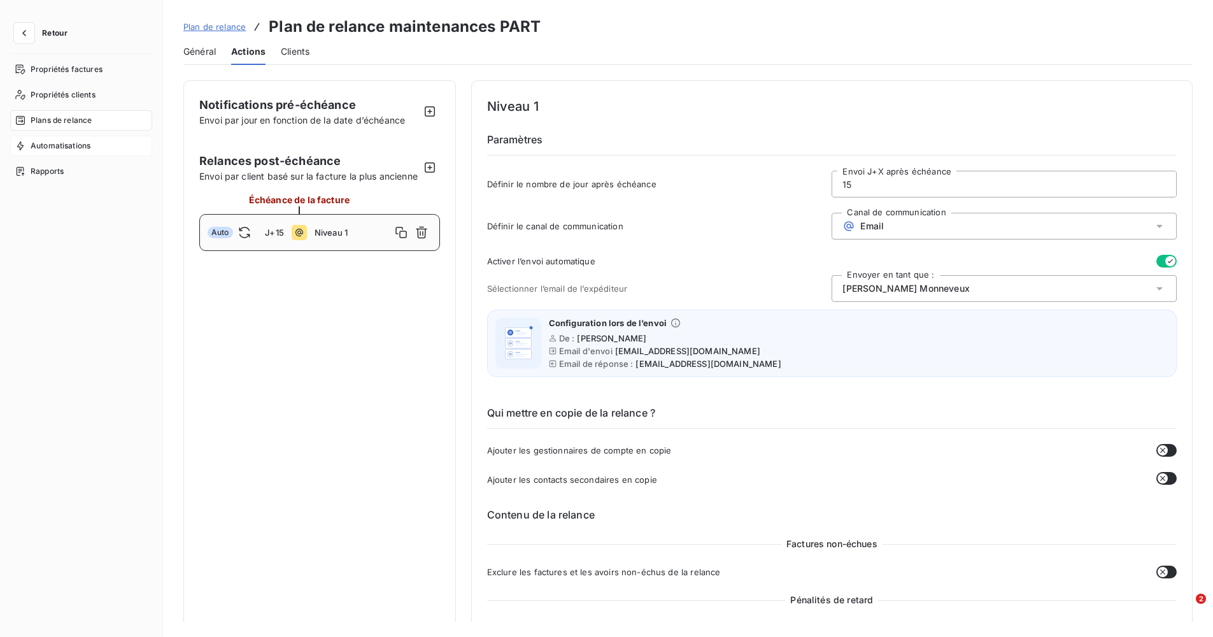
click at [96, 146] on div "Automatisations" at bounding box center [81, 146] width 142 height 20
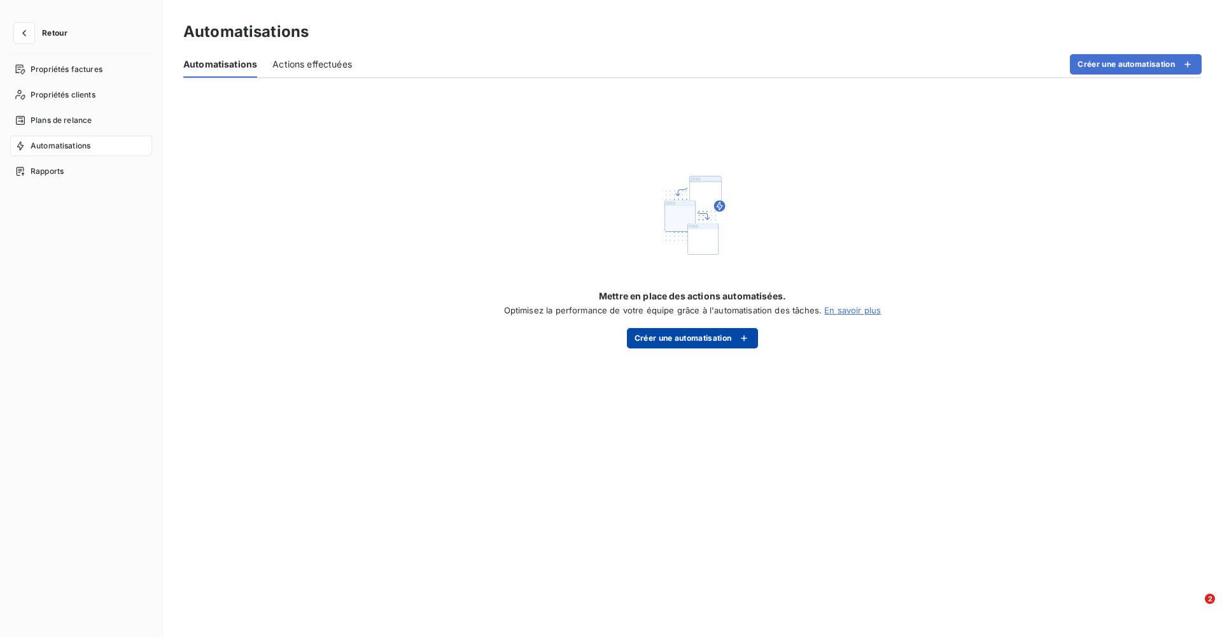
click at [677, 337] on button "Créer une automatisation" at bounding box center [693, 338] width 132 height 20
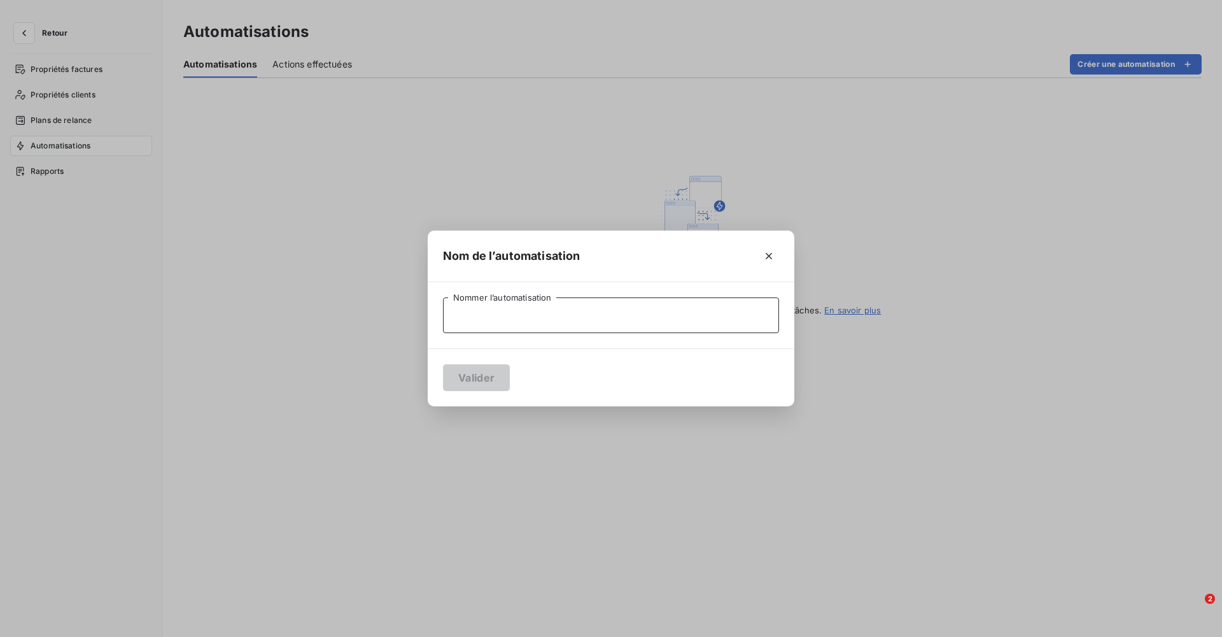
click at [601, 316] on input "Nommer l’automatisation" at bounding box center [611, 315] width 336 height 36
click at [770, 253] on icon "button" at bounding box center [769, 256] width 13 height 13
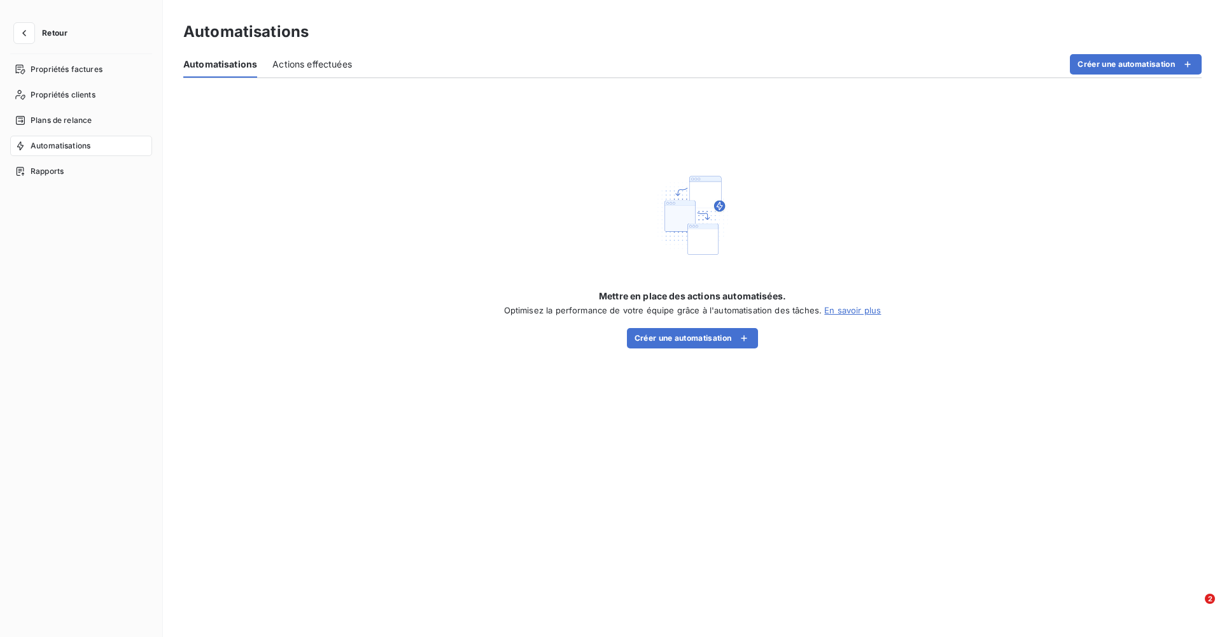
click at [311, 64] on span "Actions effectuées" at bounding box center [312, 64] width 80 height 13
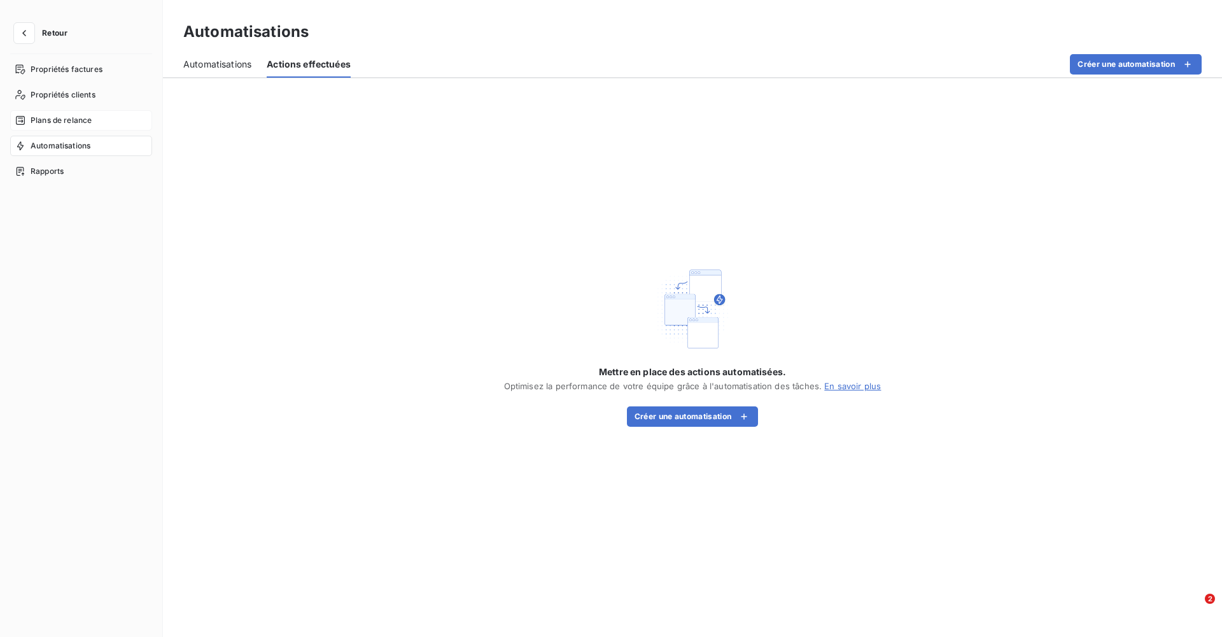
click at [41, 116] on span "Plans de relance" at bounding box center [61, 120] width 61 height 11
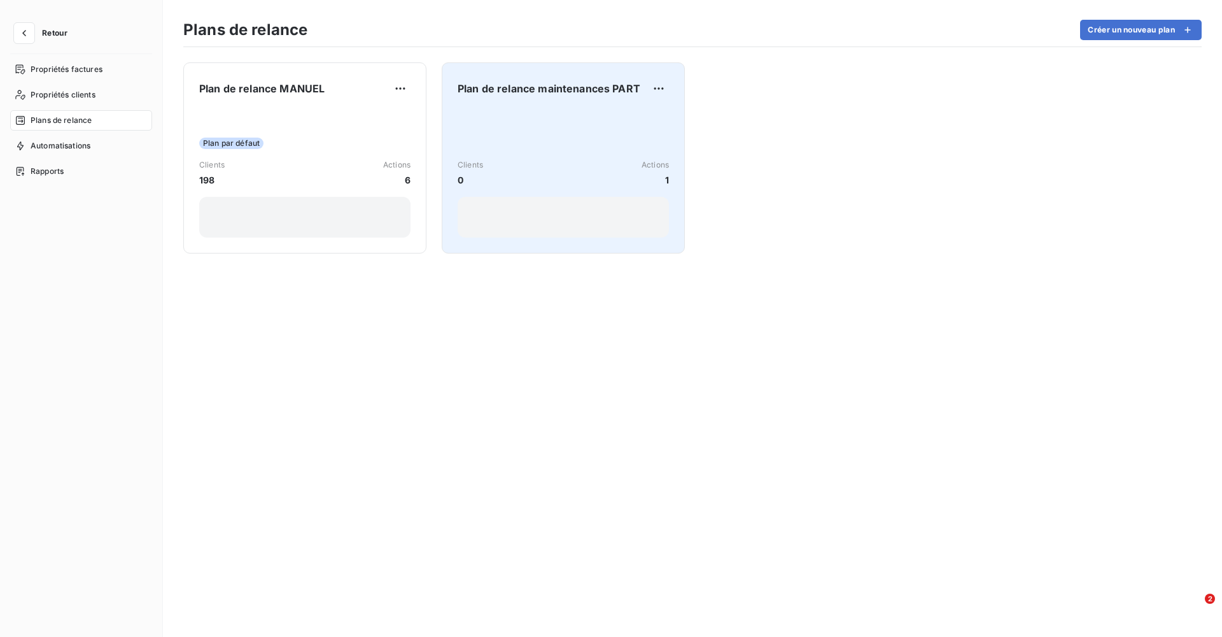
click at [543, 159] on div "Clients 0 Actions 1" at bounding box center [563, 172] width 211 height 27
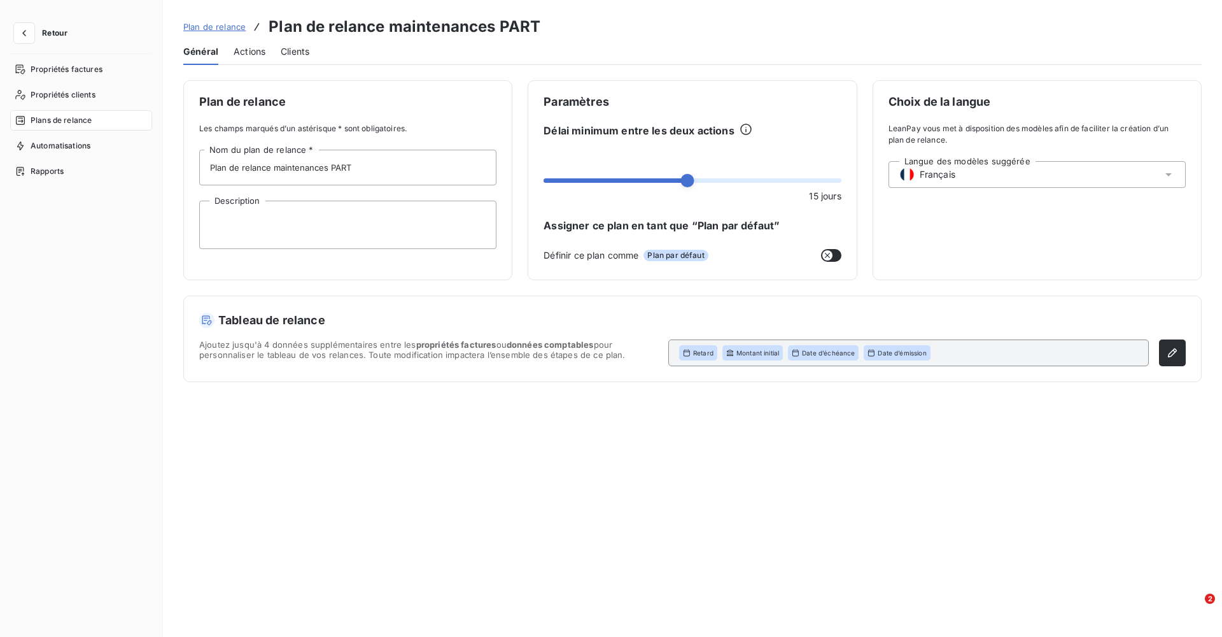
click at [246, 52] on span "Actions" at bounding box center [250, 51] width 32 height 13
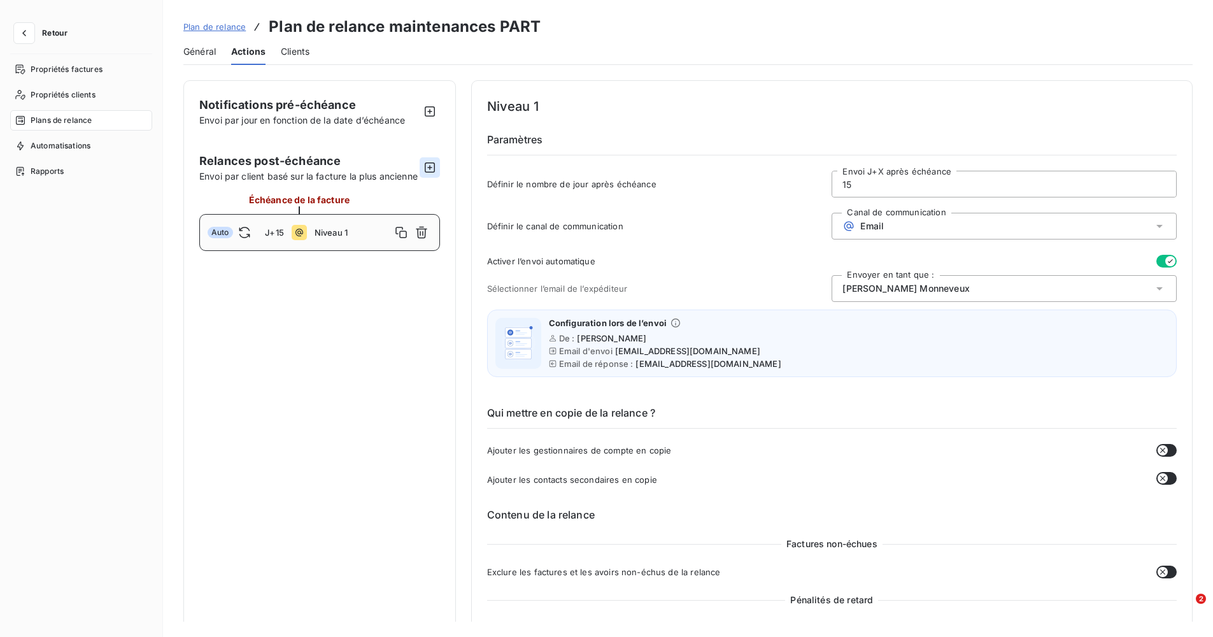
click at [433, 167] on icon "button" at bounding box center [429, 167] width 13 height 13
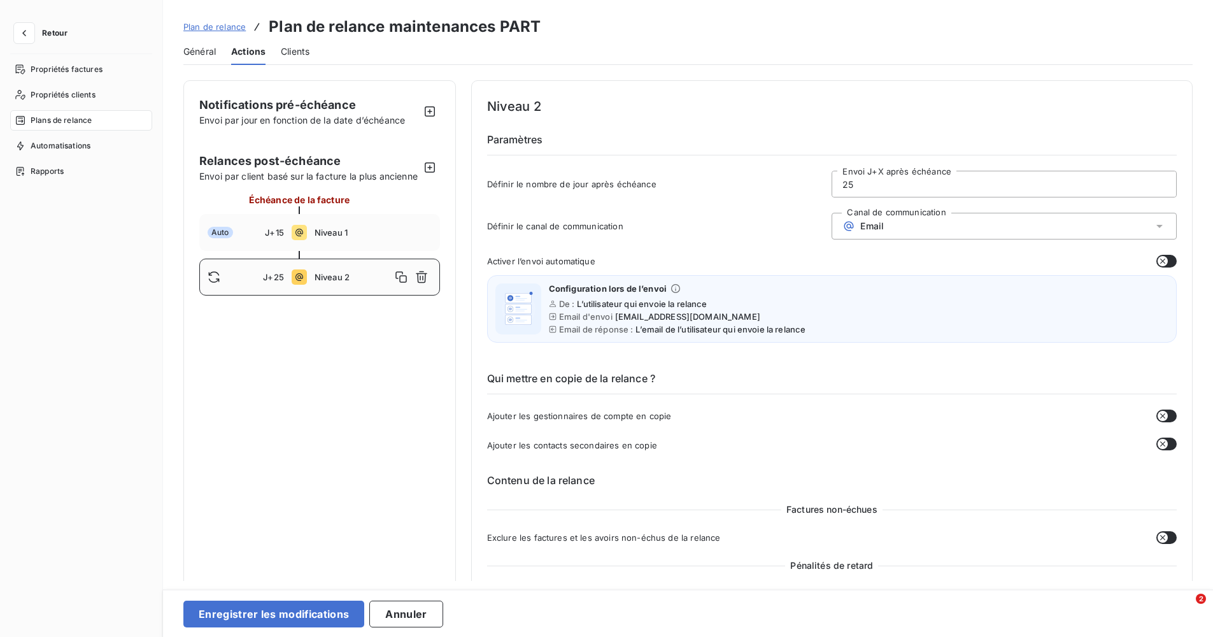
click at [907, 226] on div "Email" at bounding box center [1003, 226] width 345 height 27
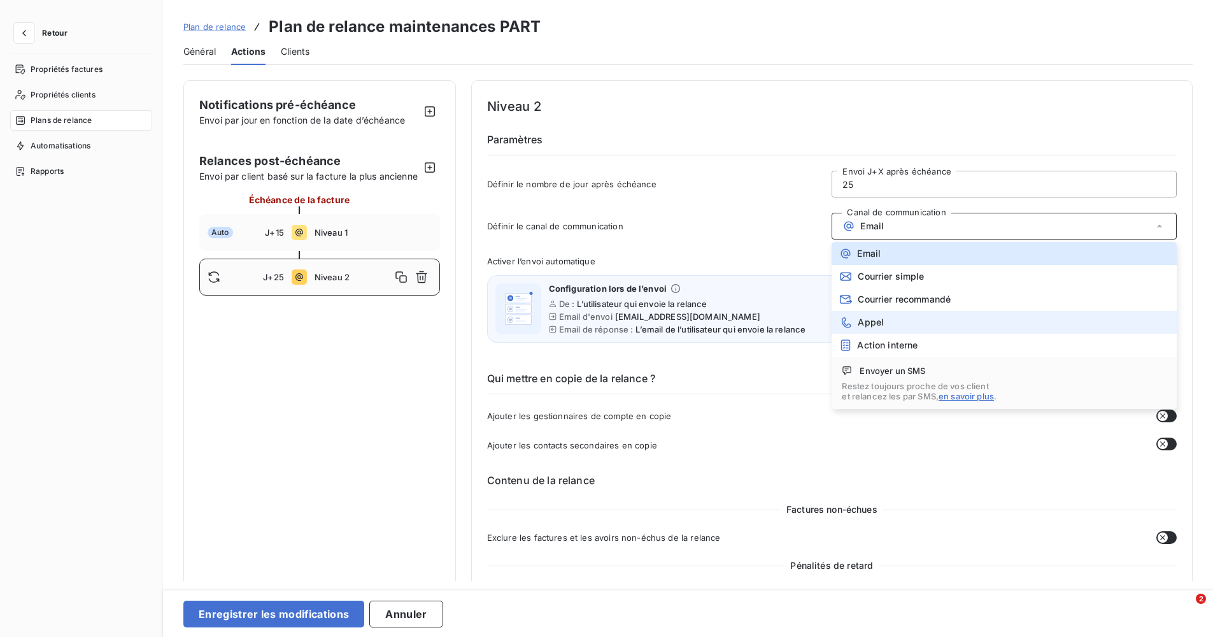
click at [875, 327] on span "Appel" at bounding box center [870, 322] width 26 height 10
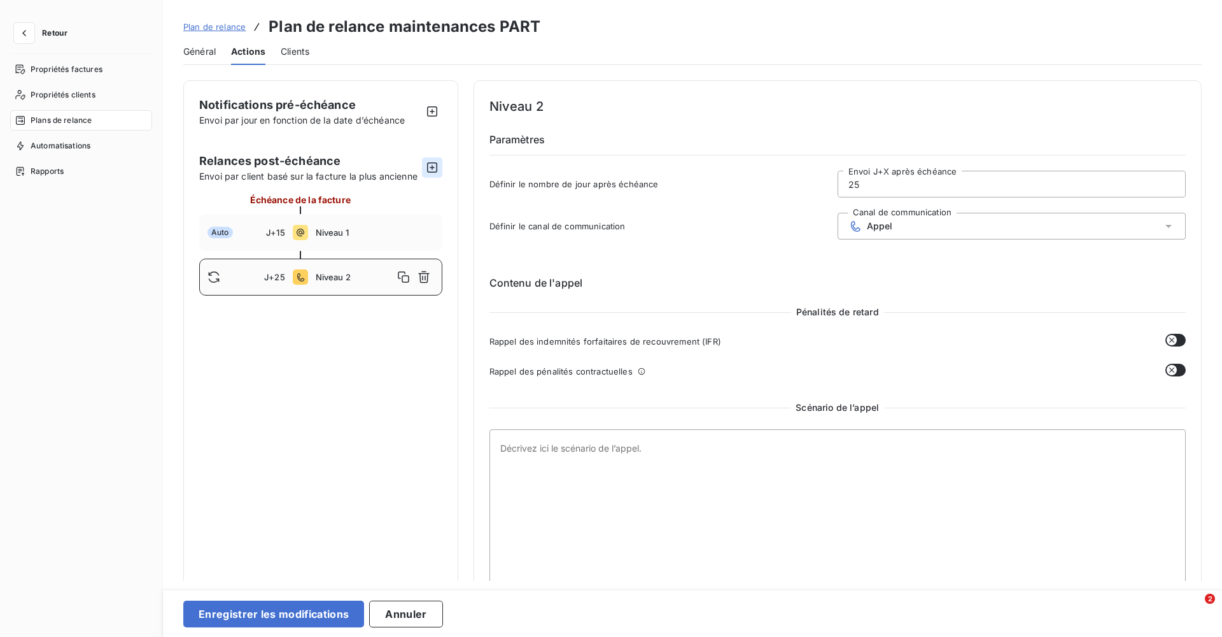
click at [427, 163] on icon "button" at bounding box center [432, 167] width 10 height 10
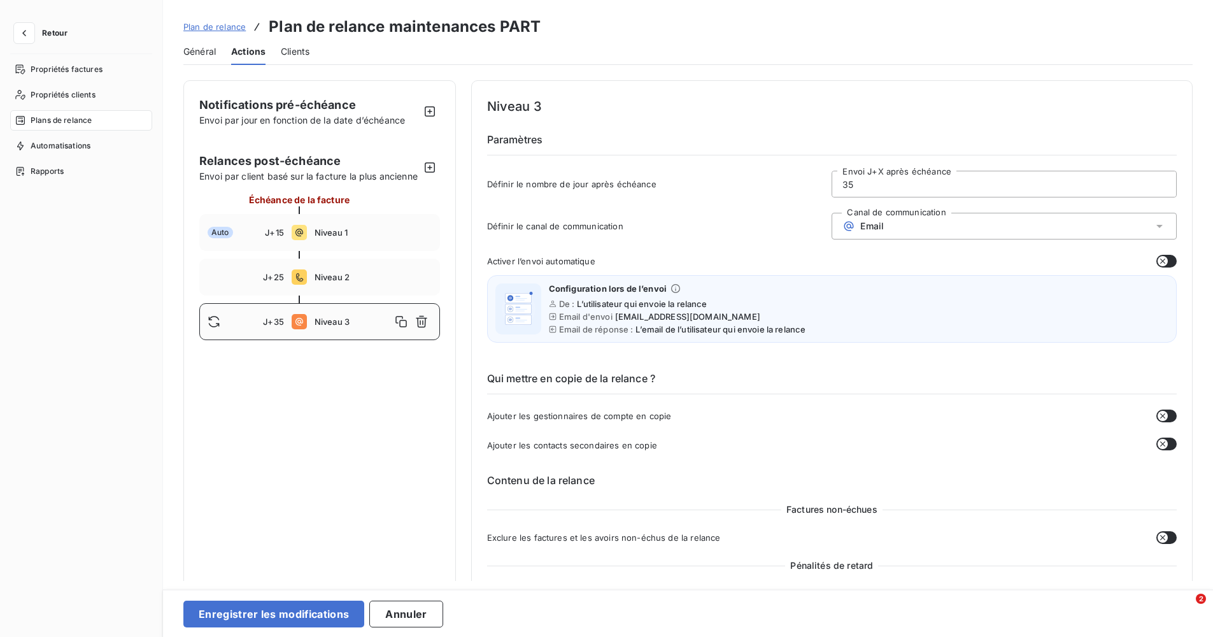
drag, startPoint x: 864, startPoint y: 187, endPoint x: 791, endPoint y: 187, distance: 73.2
click at [791, 187] on div "Définir le nombre de jour après échéance 35 Envoi J+X après échéance" at bounding box center [831, 188] width 689 height 34
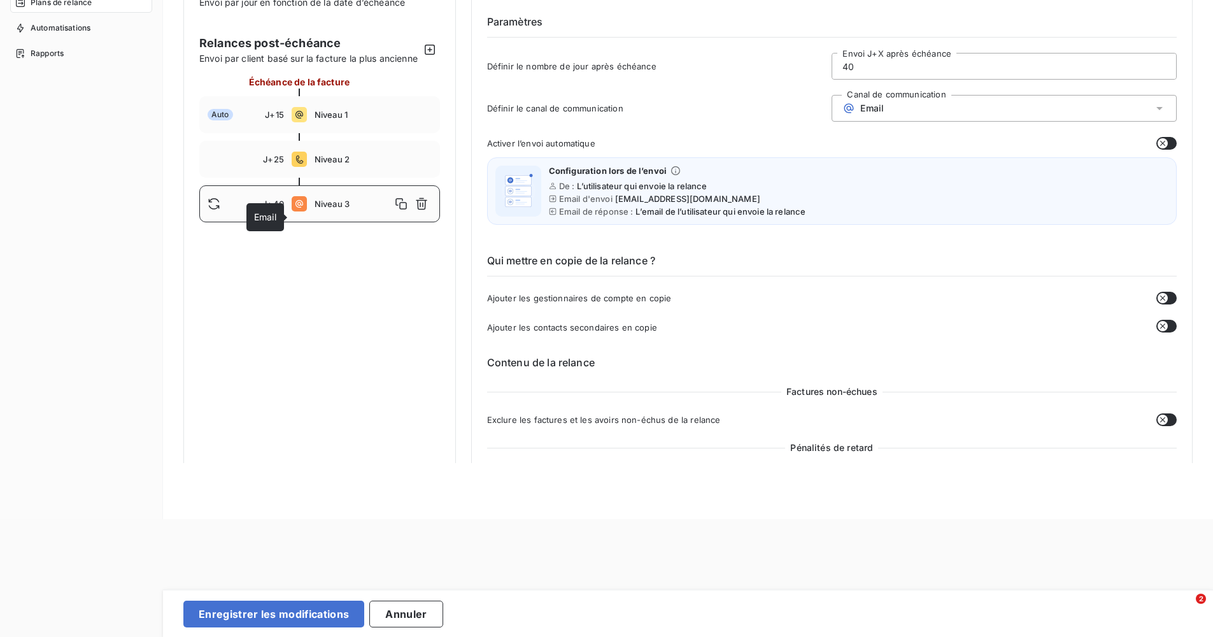
type input "40"
click at [297, 208] on icon at bounding box center [299, 204] width 8 height 8
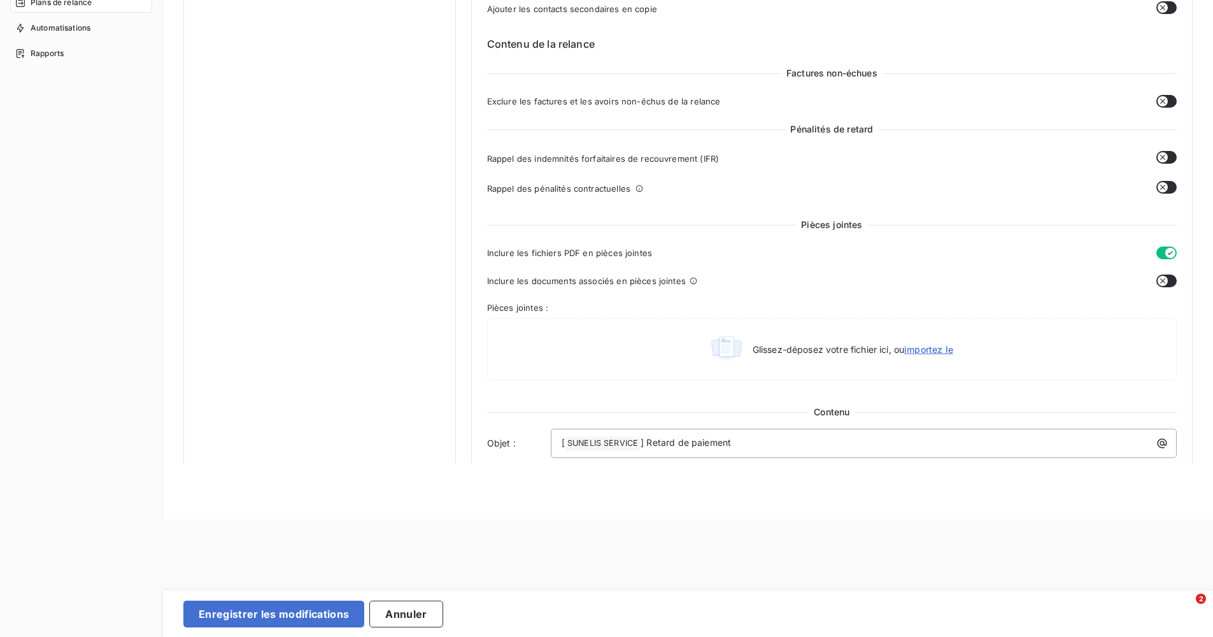
scroll to position [700, 0]
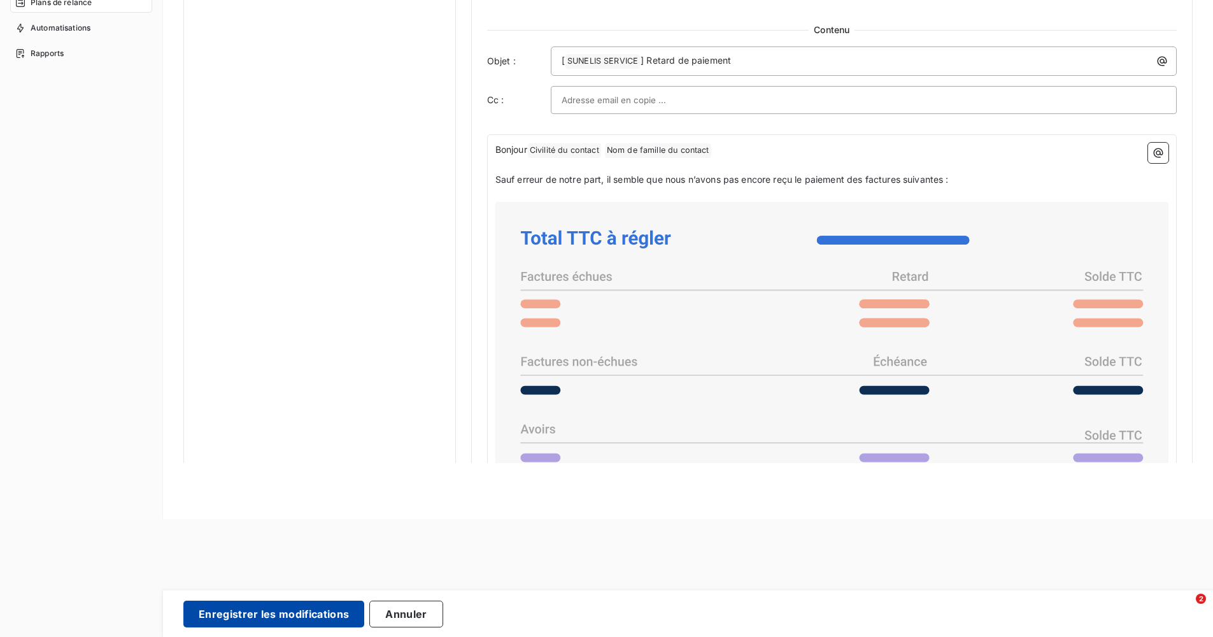
click at [325, 607] on button "Enregistrer les modifications" at bounding box center [273, 613] width 181 height 27
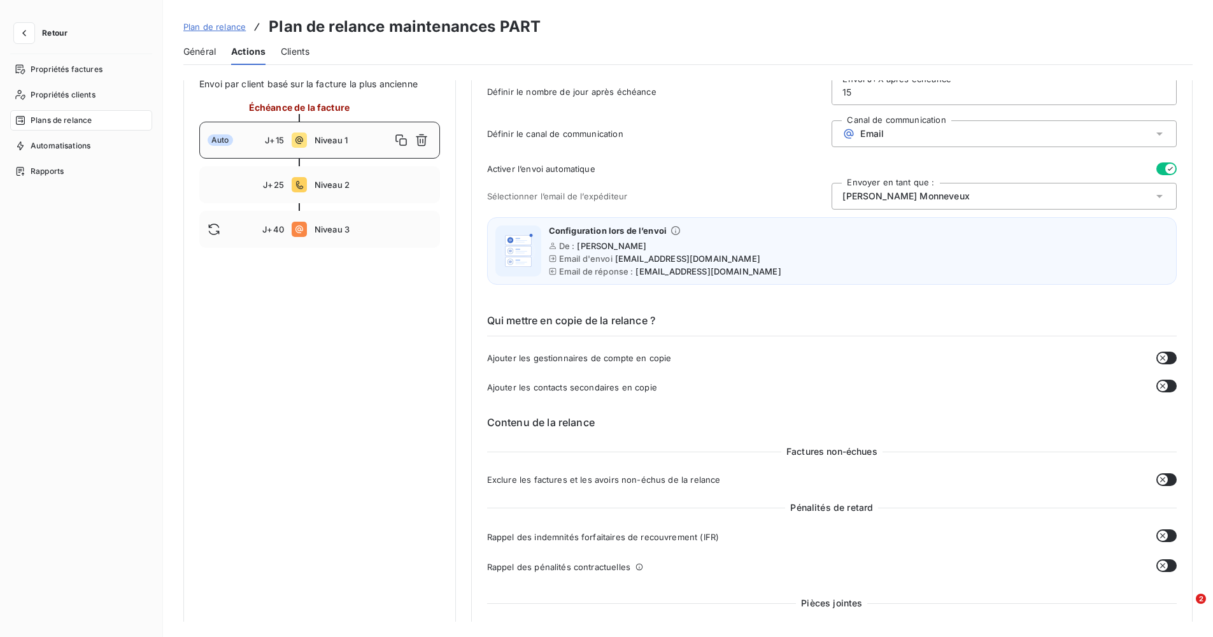
scroll to position [0, 0]
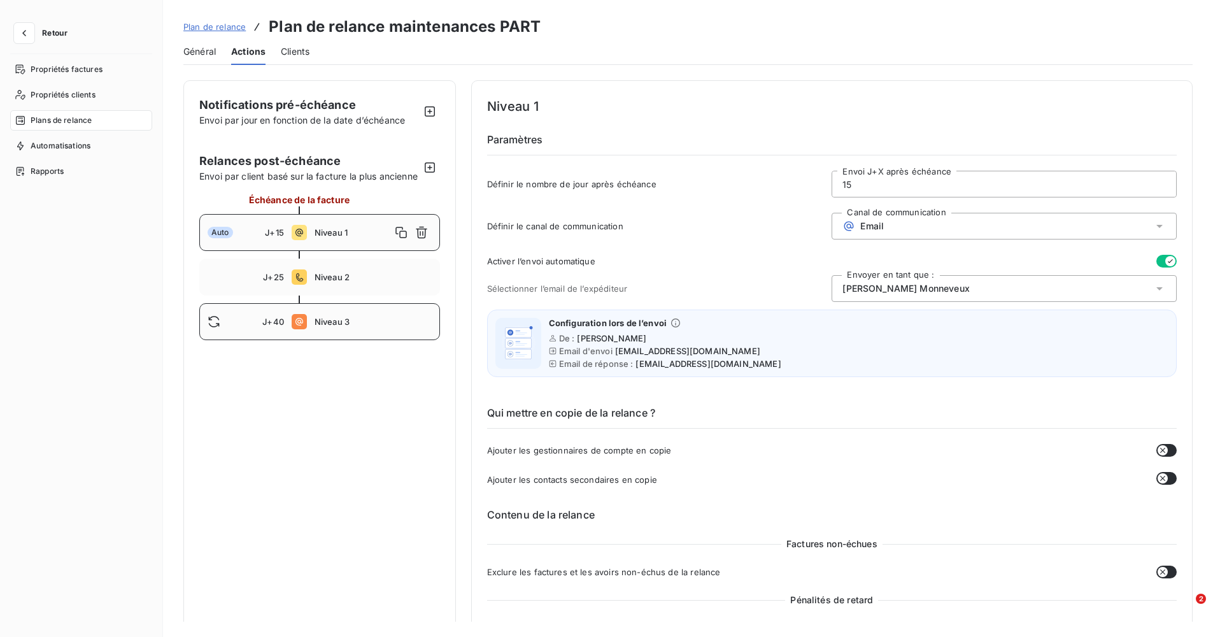
click at [348, 327] on span "Niveau 3" at bounding box center [372, 321] width 117 height 10
type input "40"
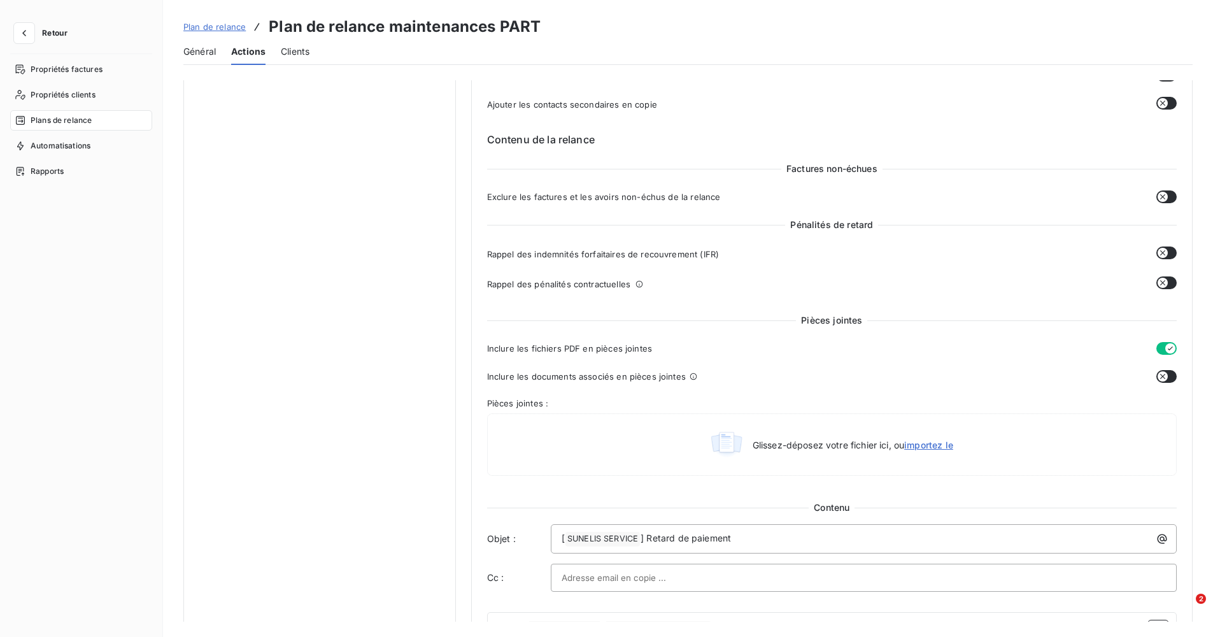
scroll to position [596, 0]
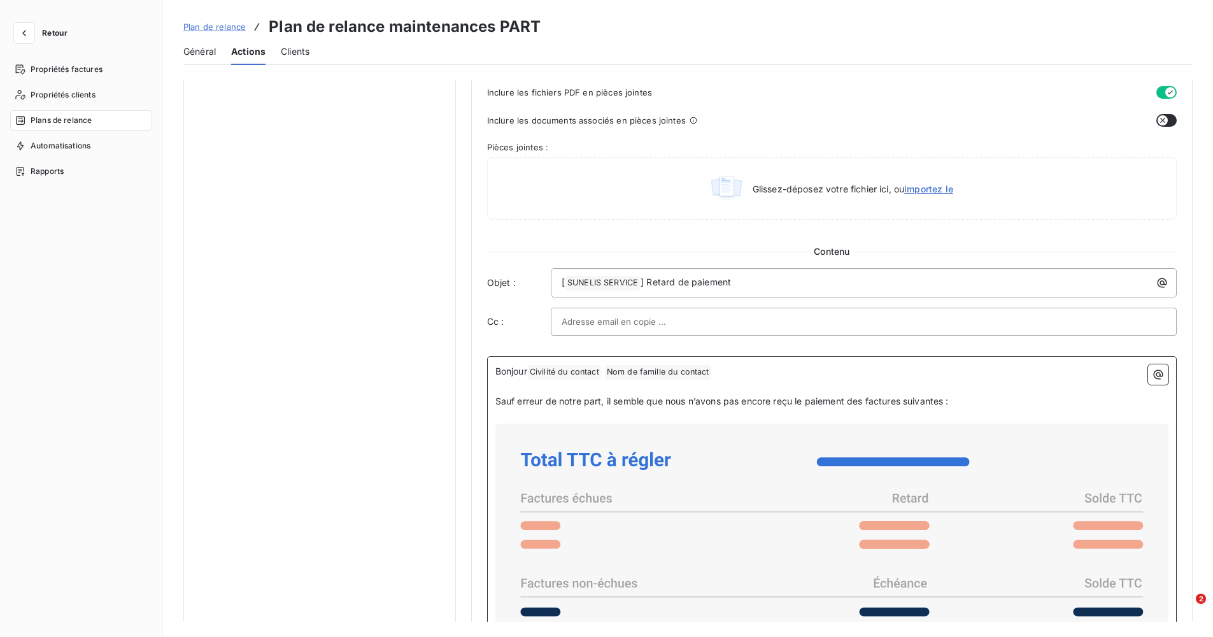
click at [719, 400] on span "Sauf erreur de notre part, il semble que nous n’avons pas encore reçu le paieme…" at bounding box center [721, 400] width 453 height 11
click at [1157, 371] on icon "button" at bounding box center [1158, 374] width 13 height 13
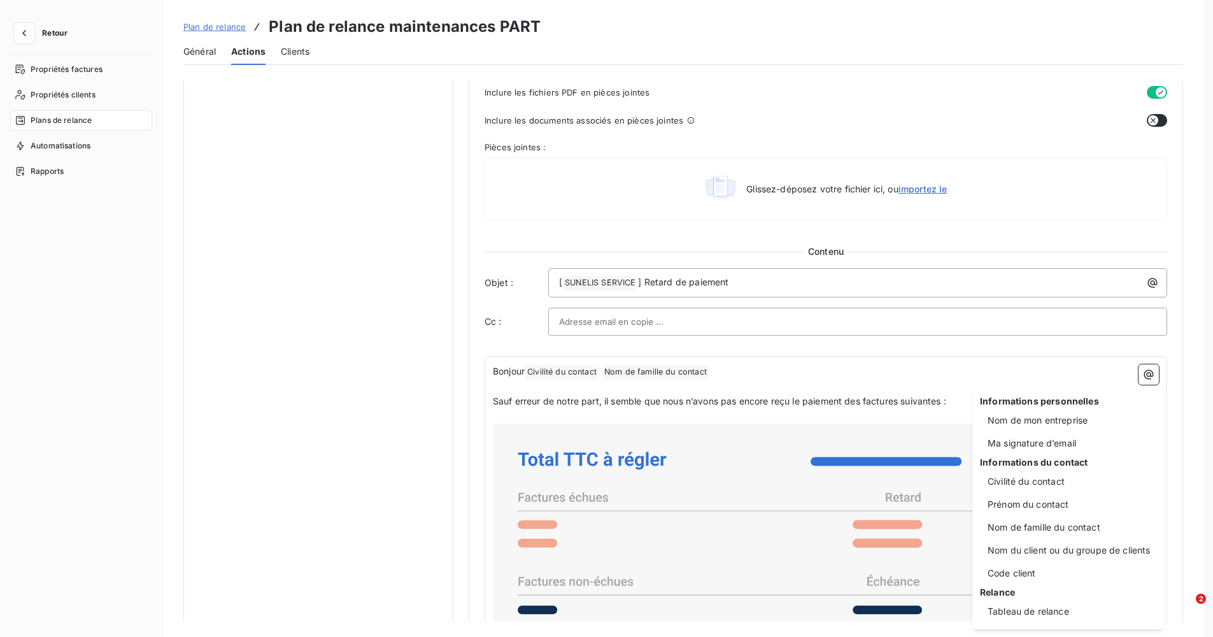
click at [1185, 412] on html "Retour Propriétés factures Propriétés clients Plans de relance Automatisations …" at bounding box center [606, 318] width 1213 height 637
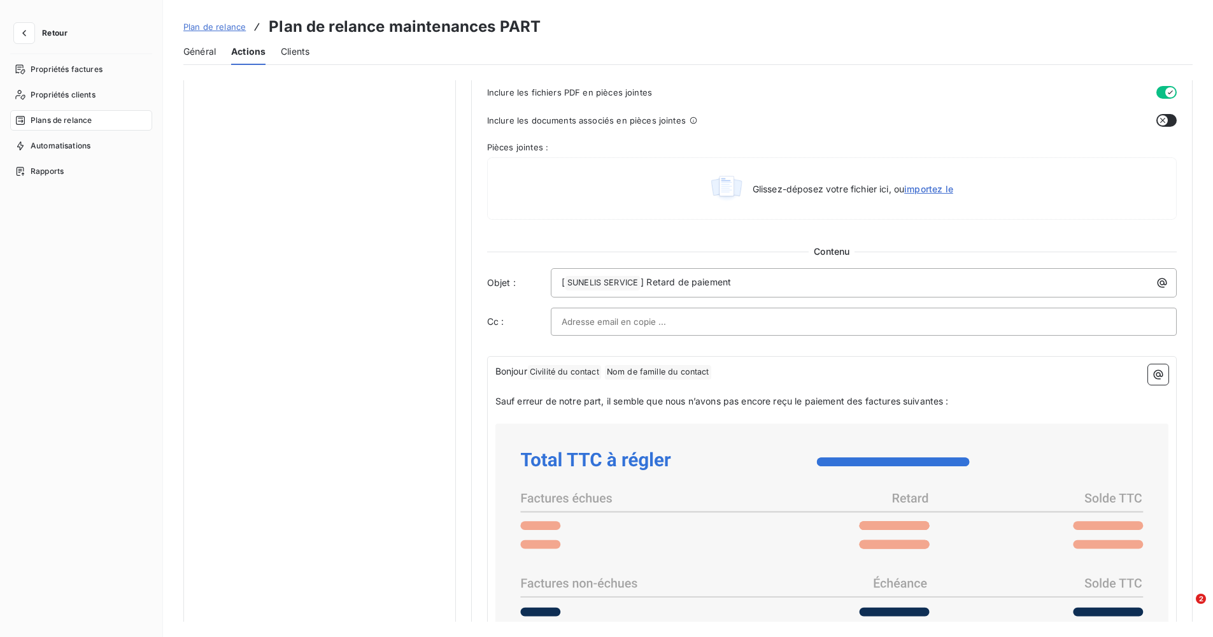
click at [831, 246] on span "Contenu" at bounding box center [831, 251] width 46 height 13
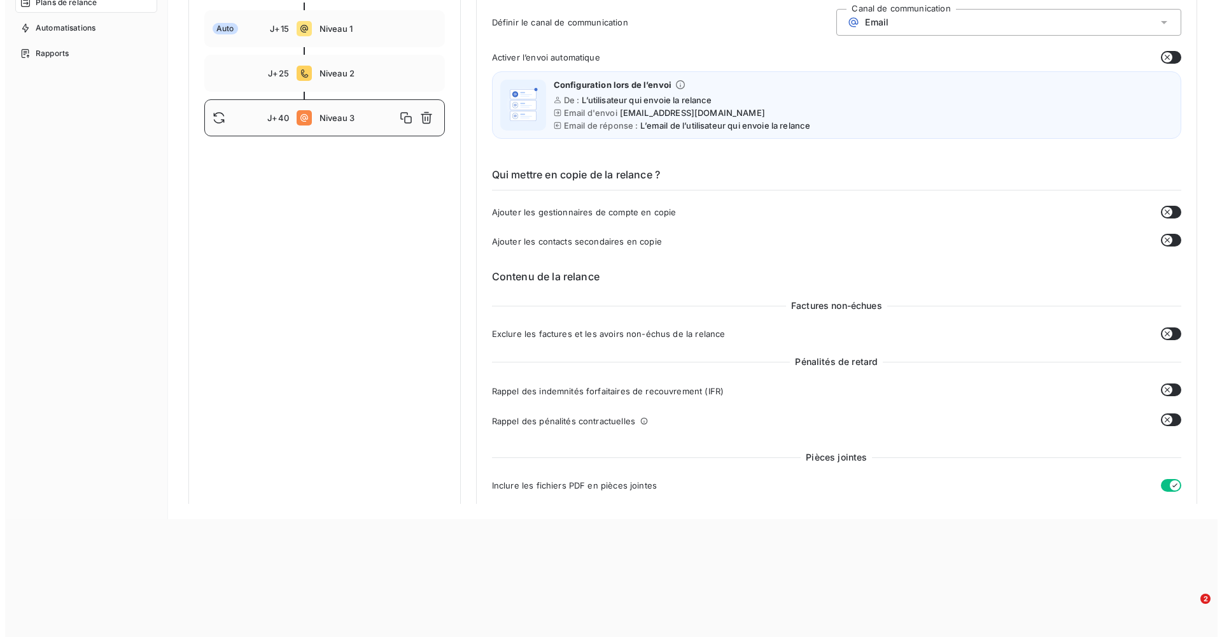
scroll to position [0, 0]
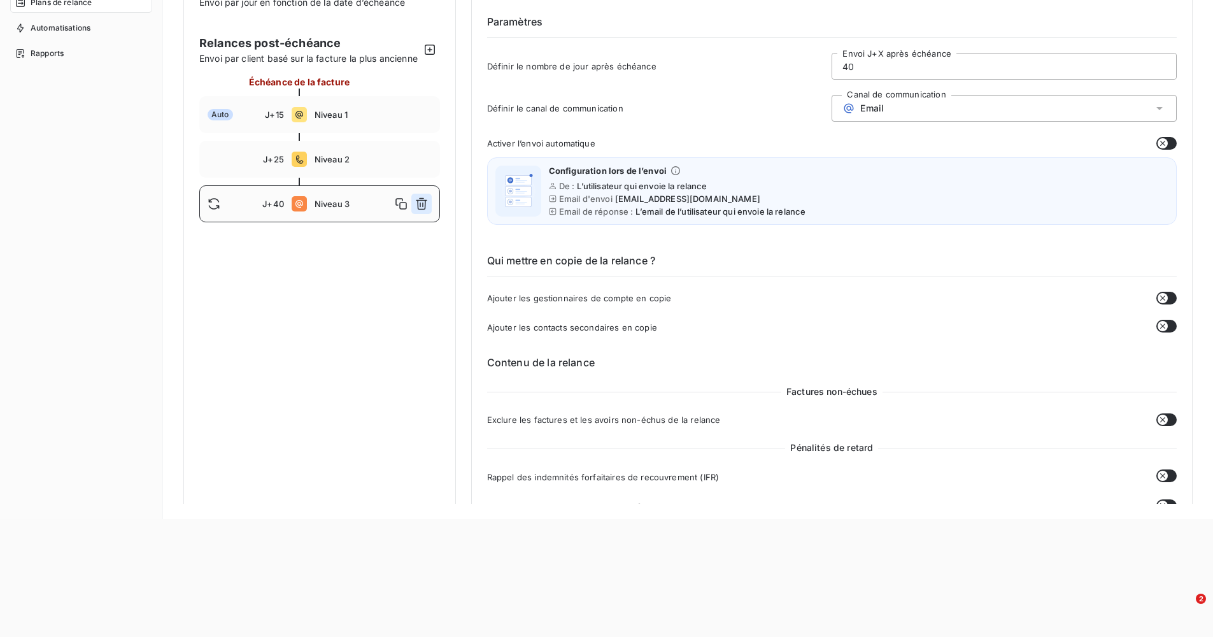
click at [424, 210] on icon "button" at bounding box center [421, 204] width 11 height 12
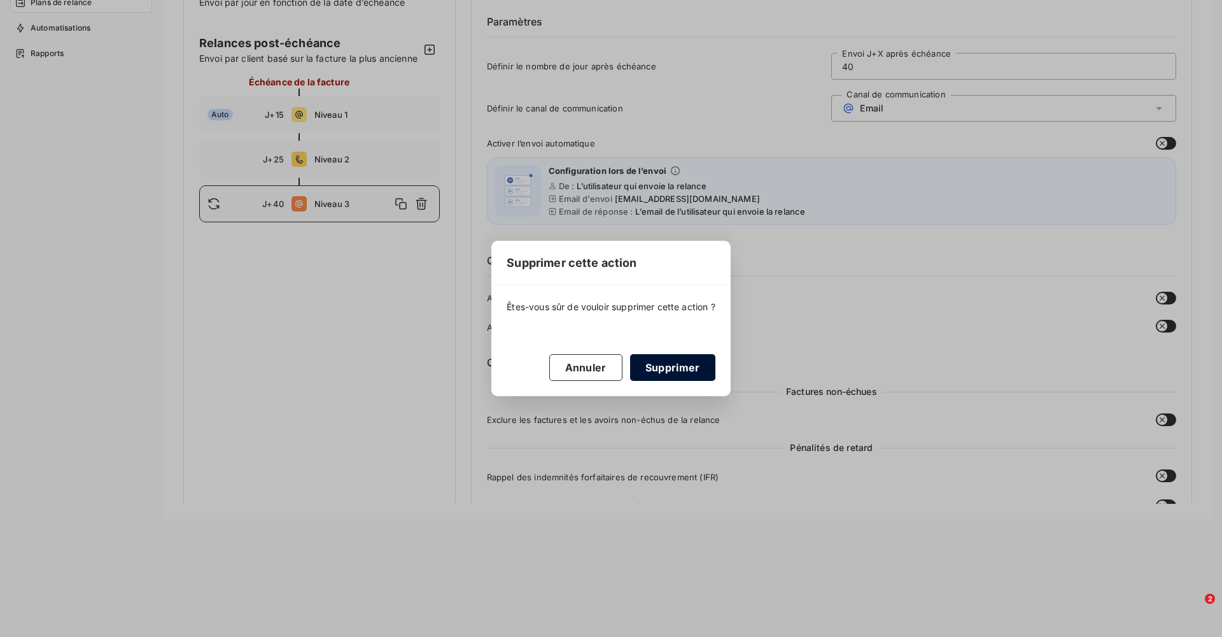
click at [685, 364] on button "Supprimer" at bounding box center [672, 367] width 85 height 27
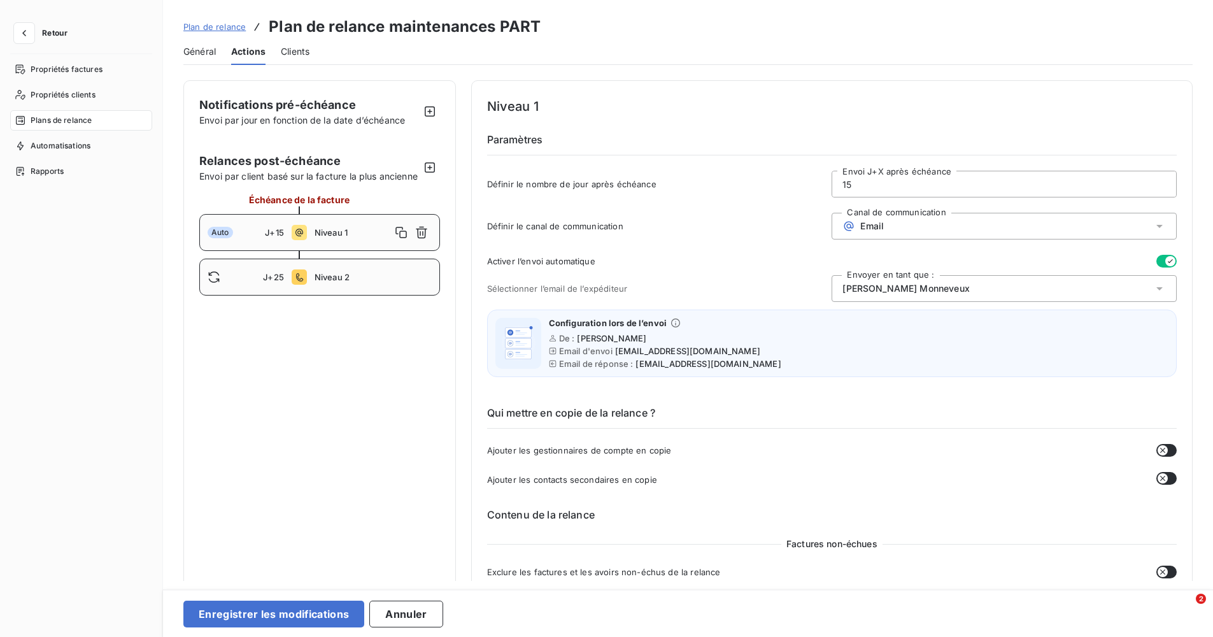
click at [349, 295] on div "J+25 Niveau 2" at bounding box center [319, 276] width 241 height 37
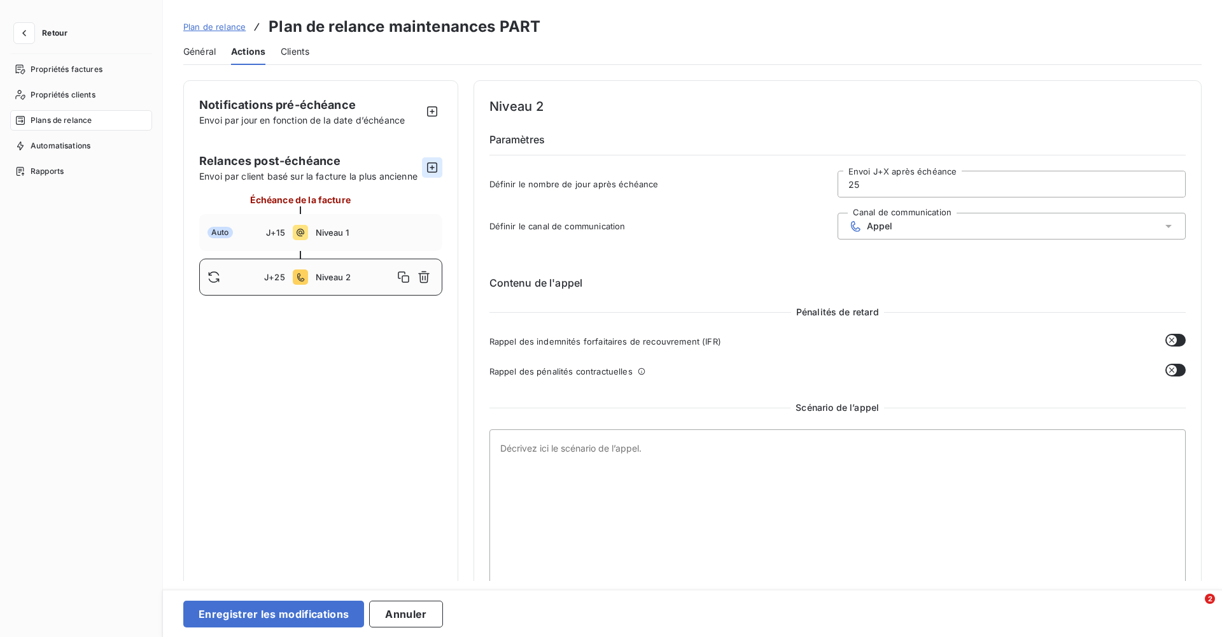
click at [430, 172] on icon "button" at bounding box center [432, 167] width 10 height 10
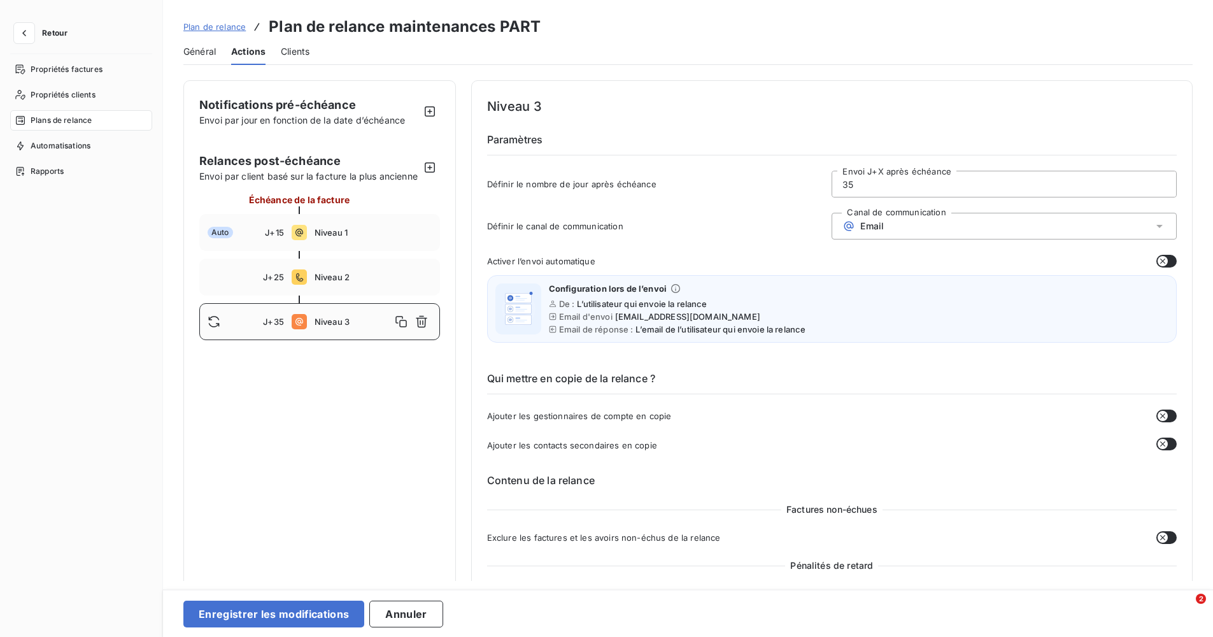
drag, startPoint x: 856, startPoint y: 182, endPoint x: 822, endPoint y: 185, distance: 34.5
click at [822, 185] on div "Définir le nombre de jour après échéance 35 Envoi J+X après échéance" at bounding box center [831, 188] width 689 height 34
type input "40"
click at [924, 215] on div "Email" at bounding box center [1003, 226] width 345 height 27
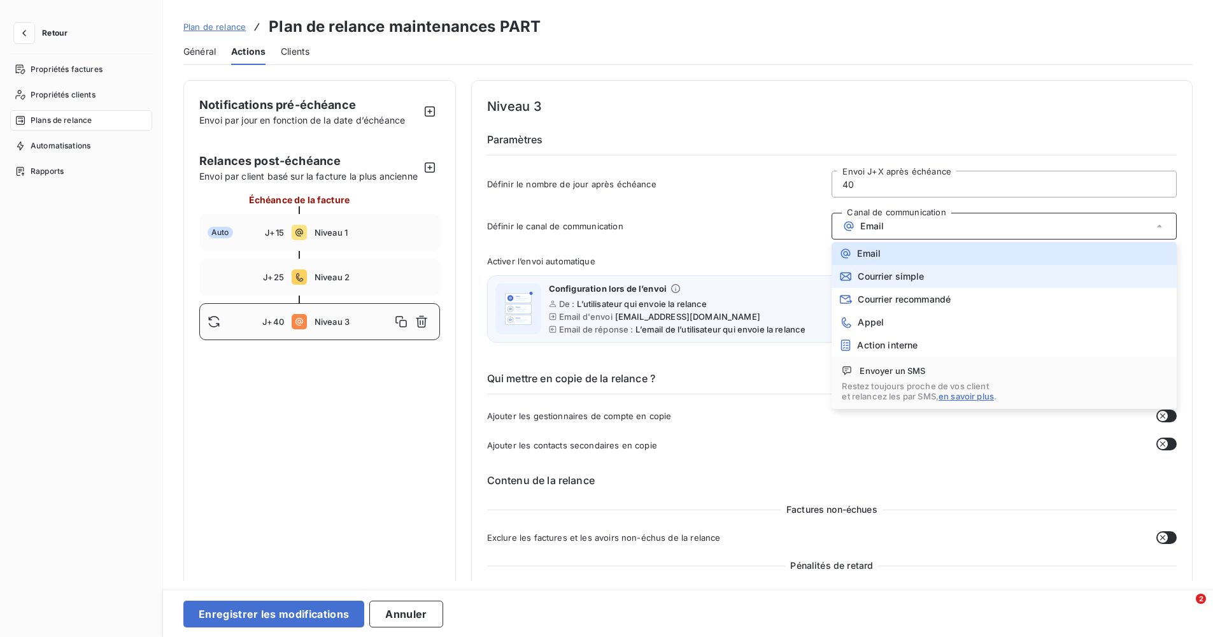
click at [907, 279] on span "Courrier simple" at bounding box center [890, 276] width 66 height 10
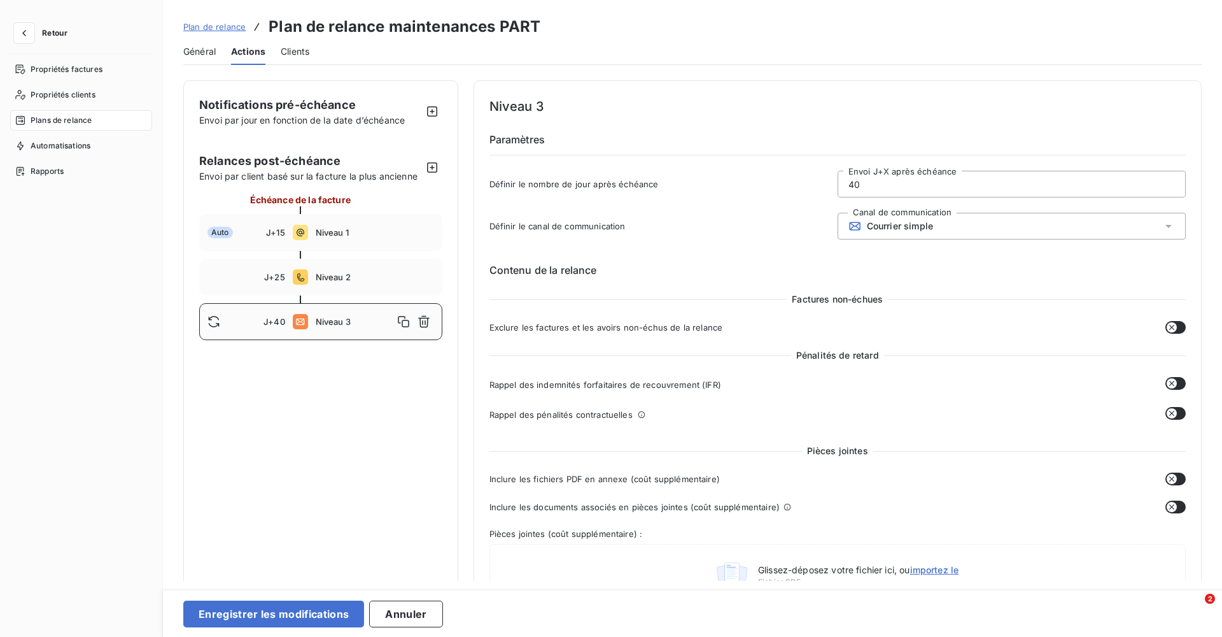
click at [906, 233] on div "Courrier simple" at bounding box center [1012, 226] width 348 height 27
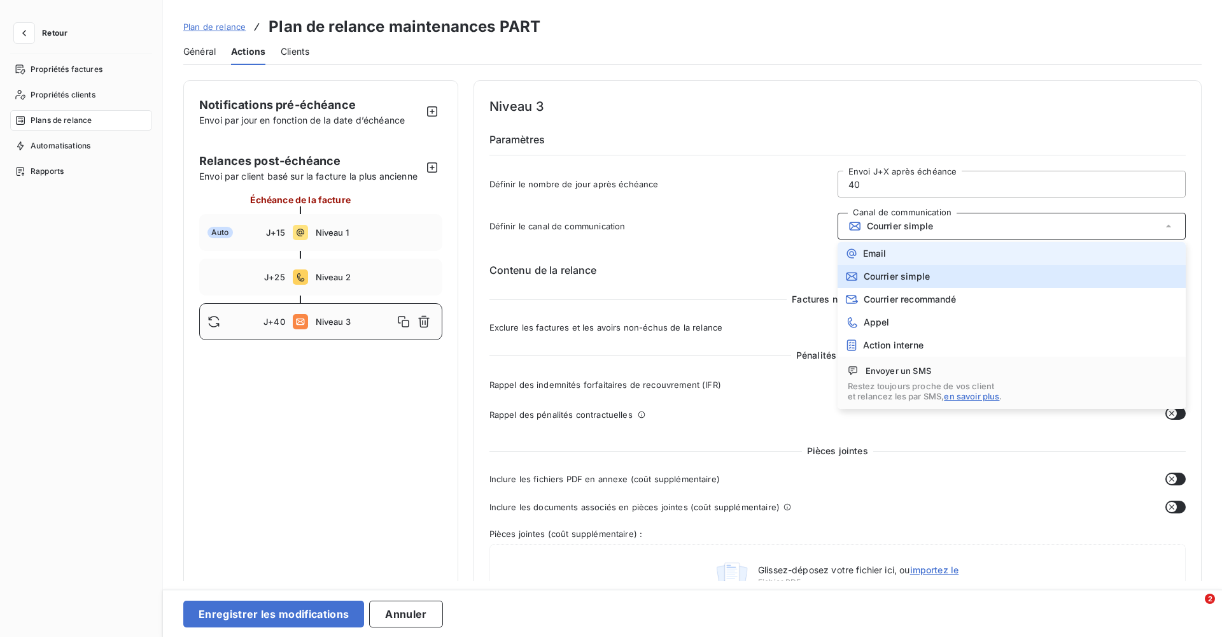
click at [886, 259] on li "Email" at bounding box center [1012, 253] width 348 height 23
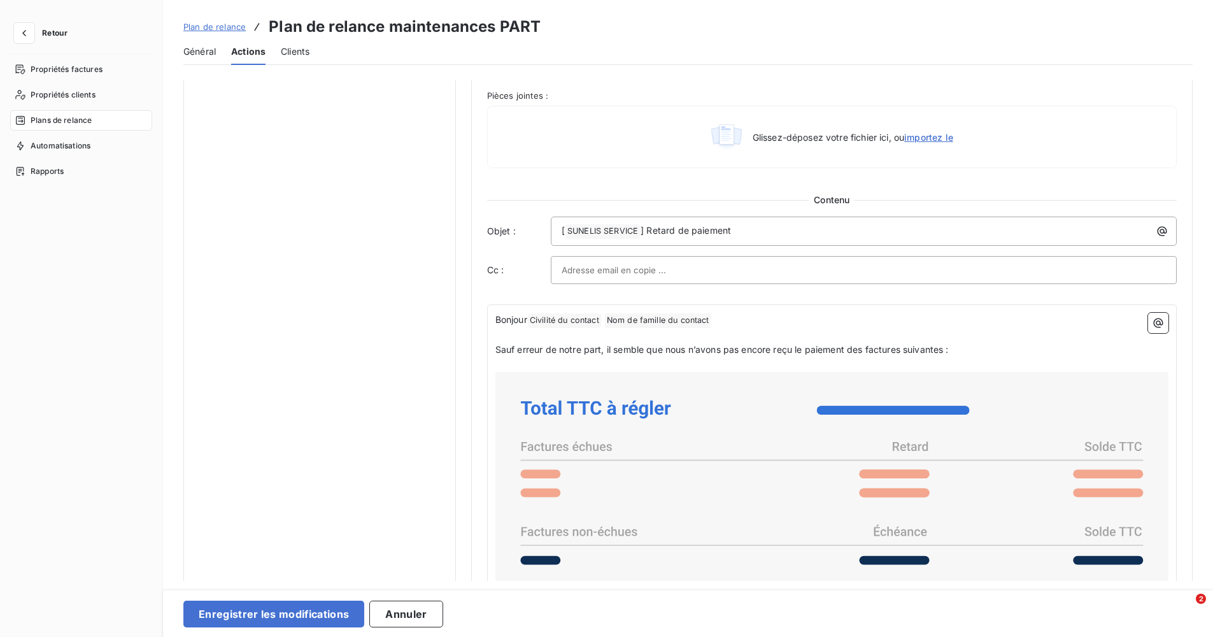
scroll to position [637, 0]
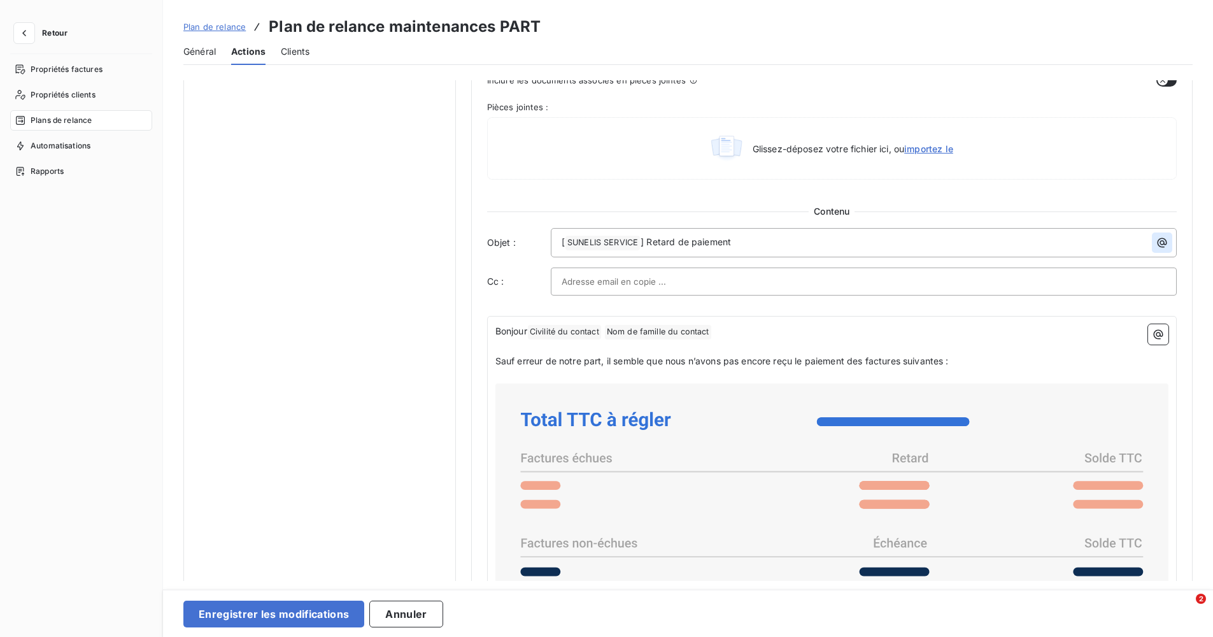
click at [1160, 239] on icon "button" at bounding box center [1161, 242] width 13 height 13
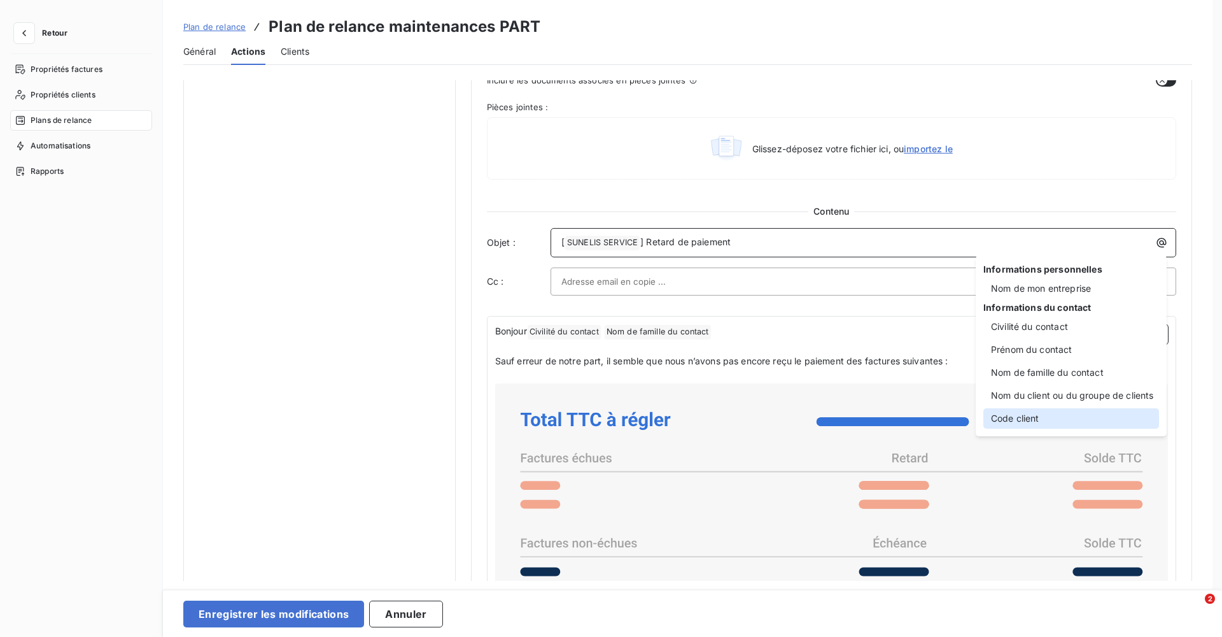
click at [1014, 414] on div "Code client" at bounding box center [1071, 418] width 176 height 20
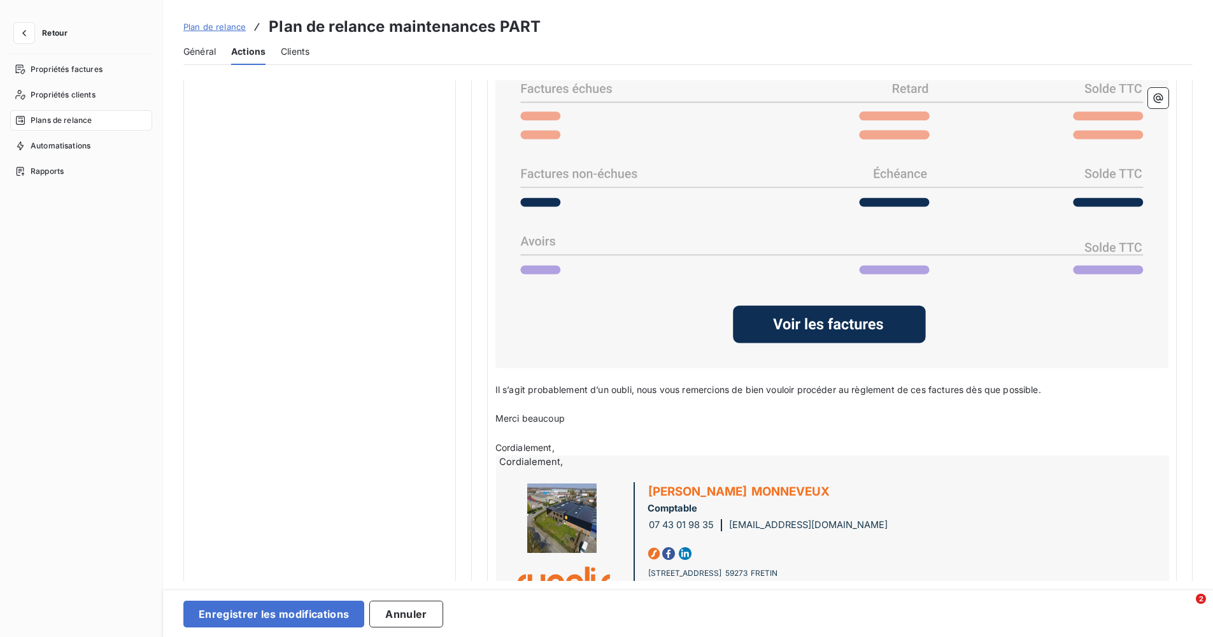
scroll to position [1083, 0]
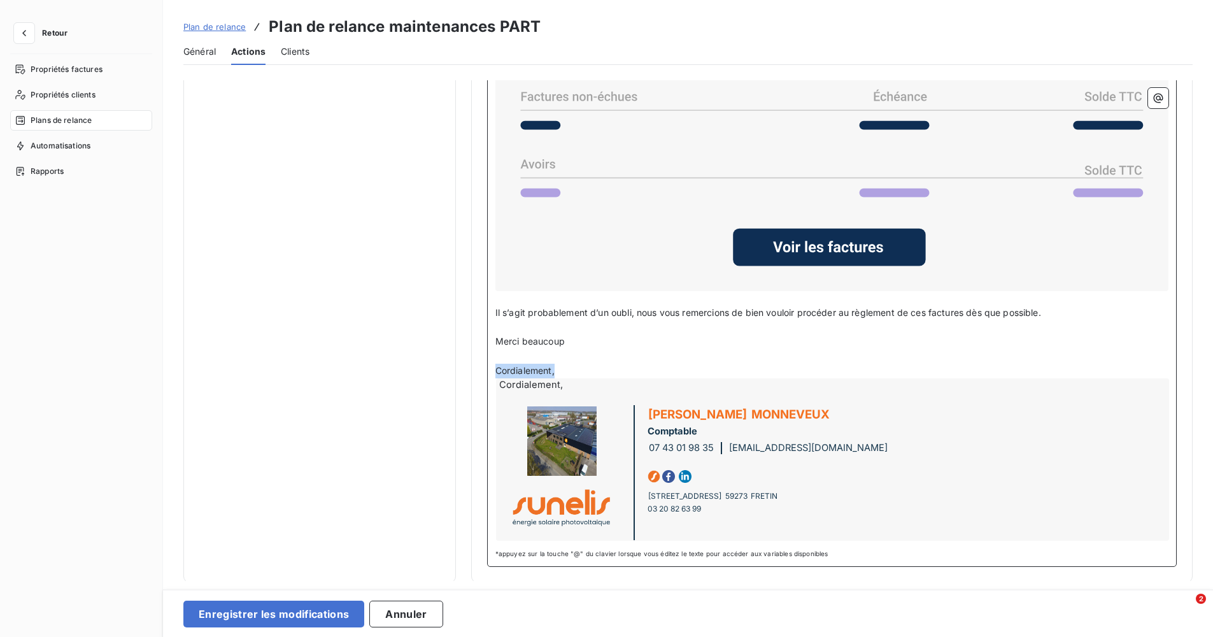
drag, startPoint x: 554, startPoint y: 369, endPoint x: 479, endPoint y: 365, distance: 75.8
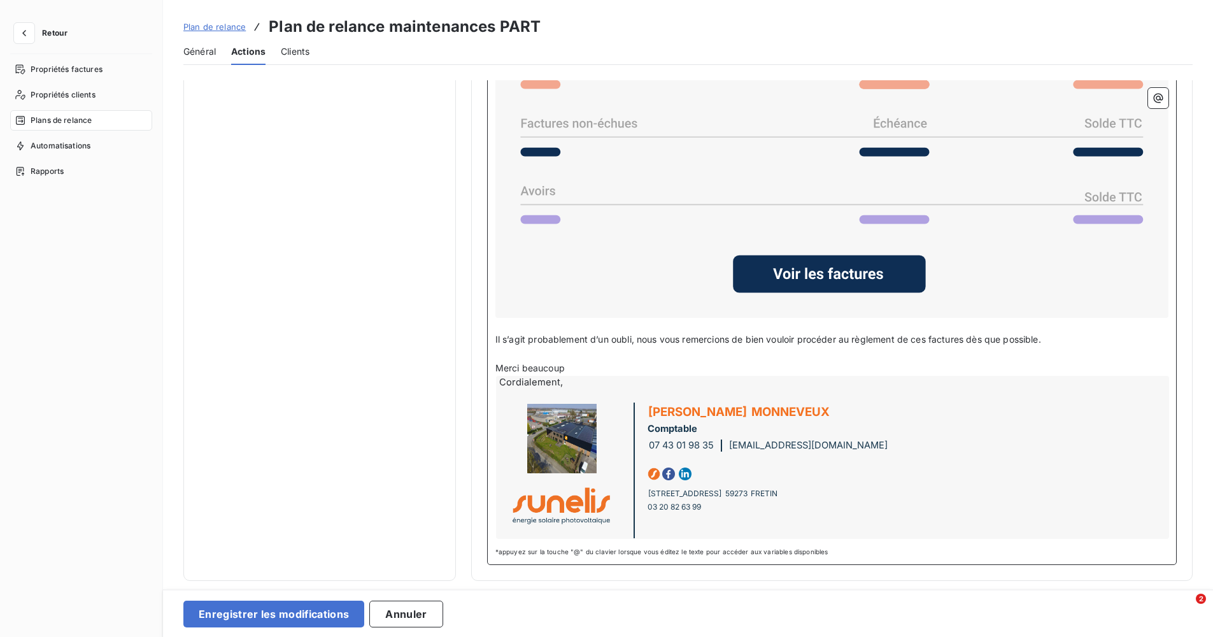
scroll to position [1054, 0]
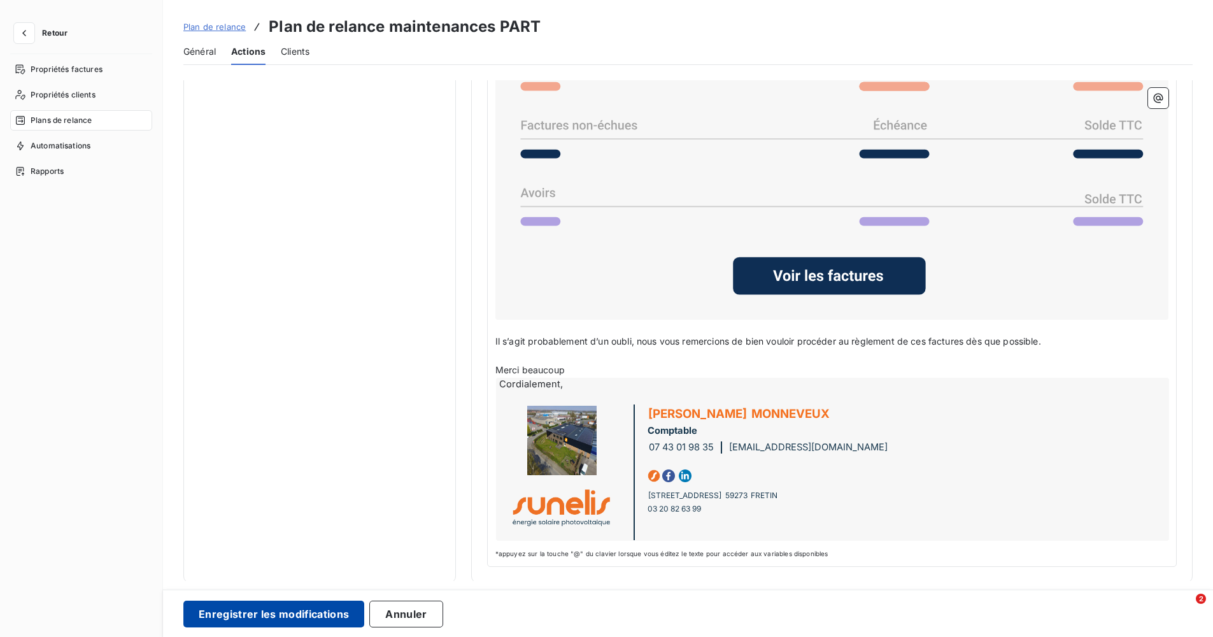
click at [301, 623] on button "Enregistrer les modifications" at bounding box center [273, 613] width 181 height 27
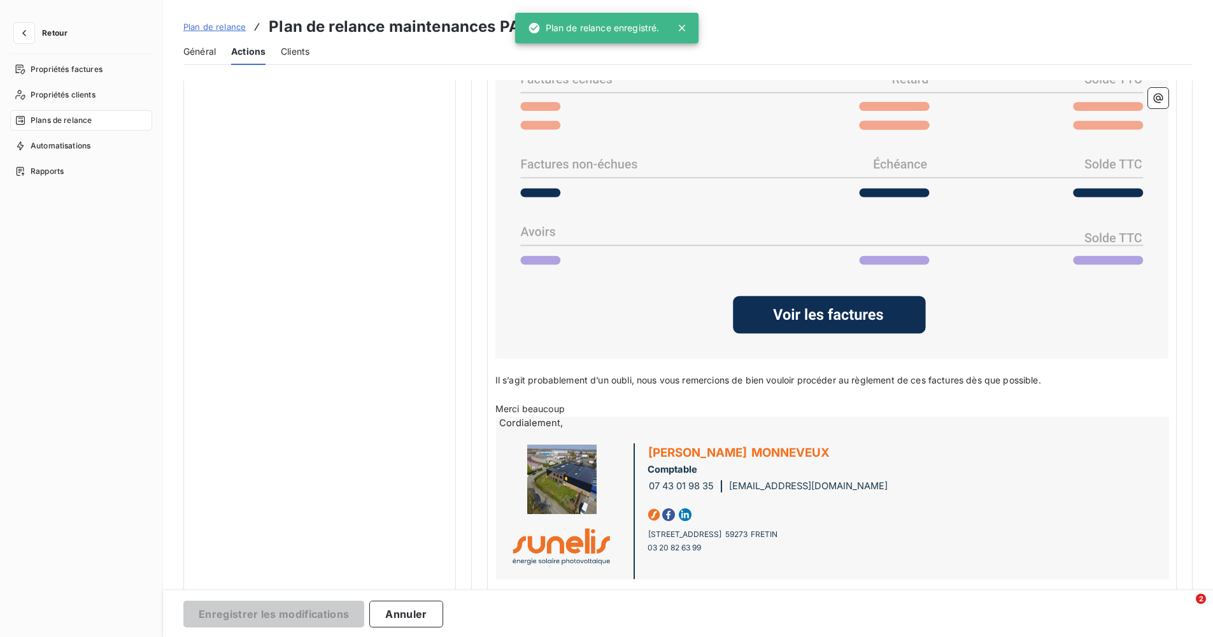
scroll to position [0, 0]
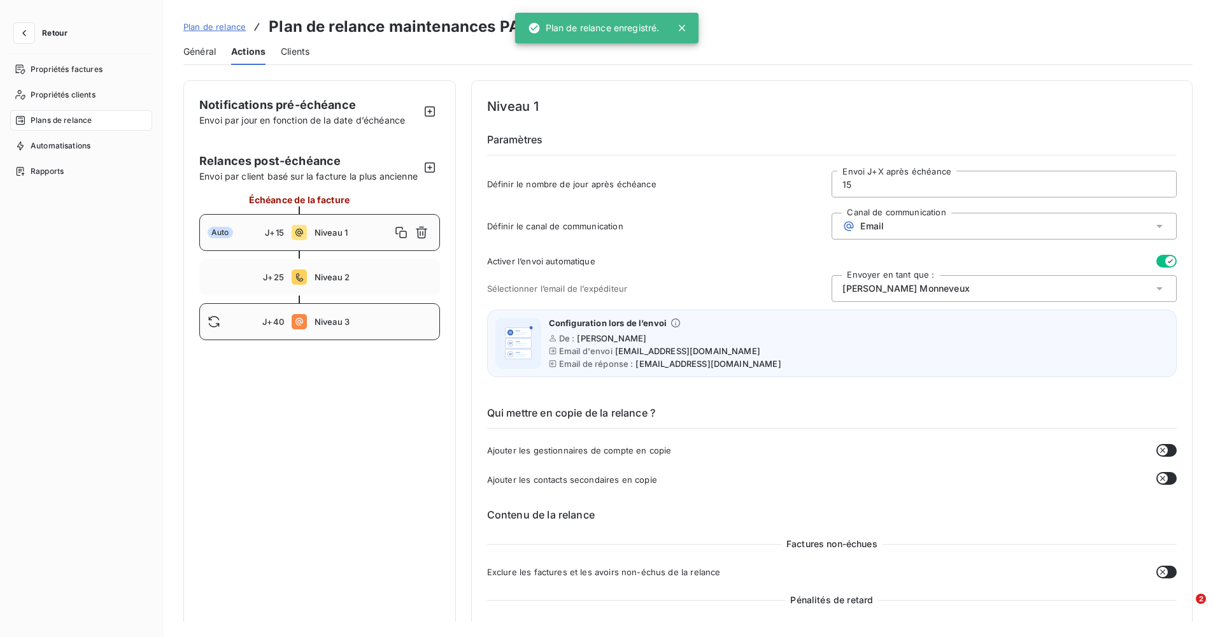
click at [320, 340] on div "J+40 Niveau 3" at bounding box center [319, 321] width 241 height 37
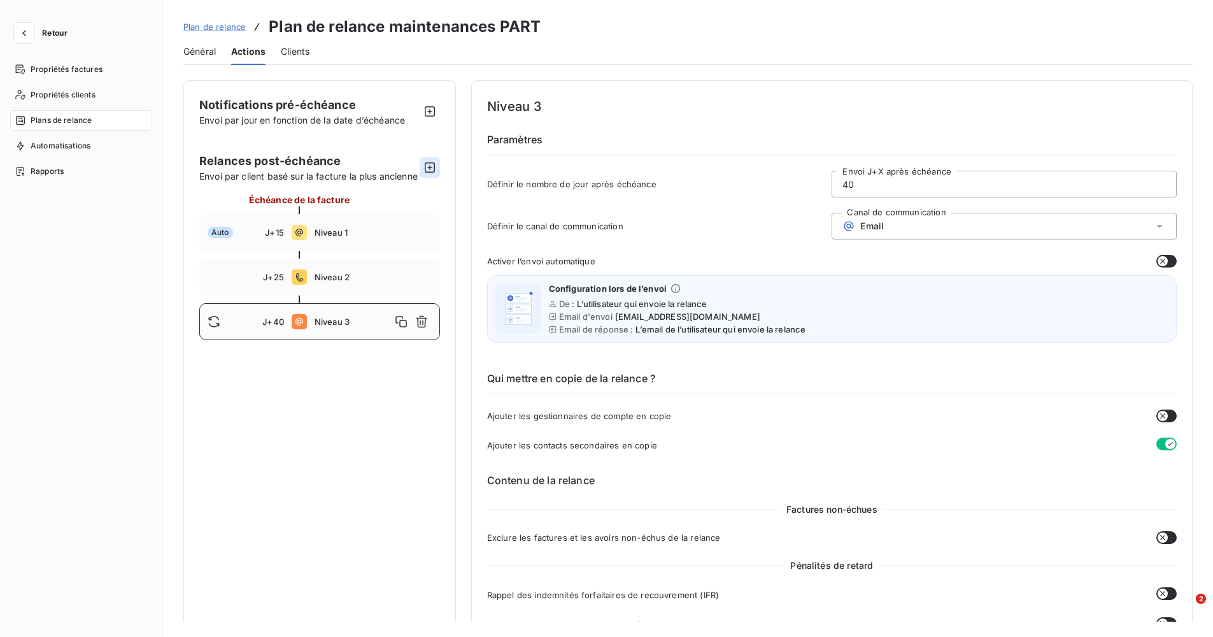
click at [421, 173] on button "button" at bounding box center [429, 167] width 20 height 20
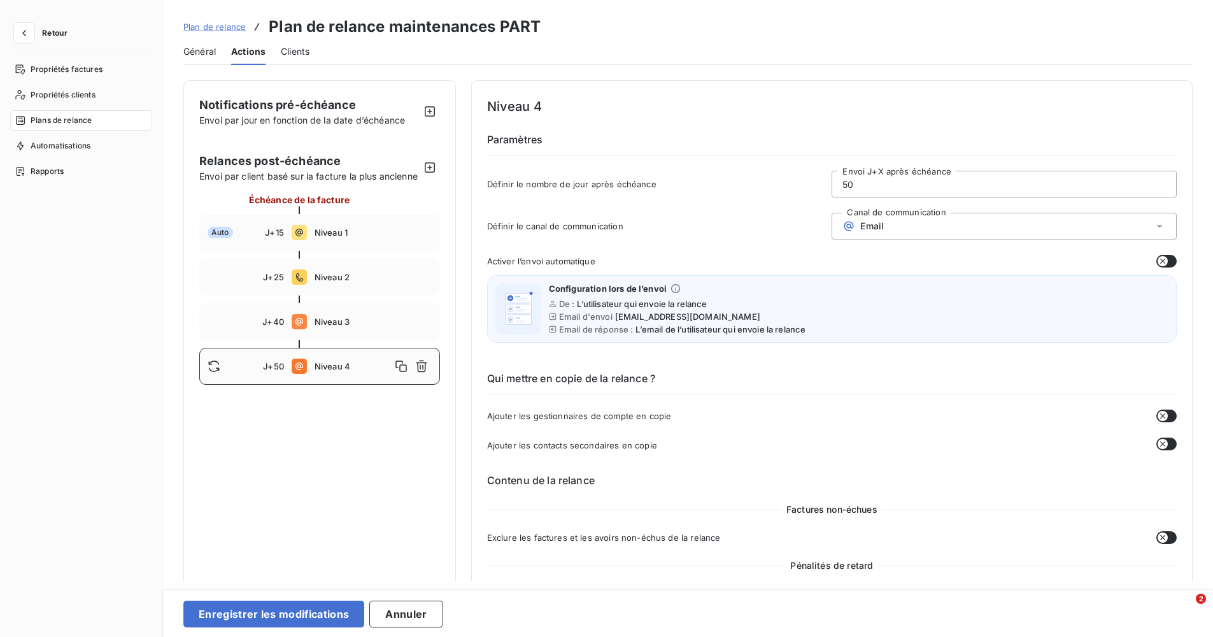
click at [921, 196] on input "50" at bounding box center [1004, 183] width 344 height 25
click at [910, 189] on input "50" at bounding box center [1004, 183] width 344 height 25
click at [953, 225] on div "Email" at bounding box center [1003, 226] width 345 height 27
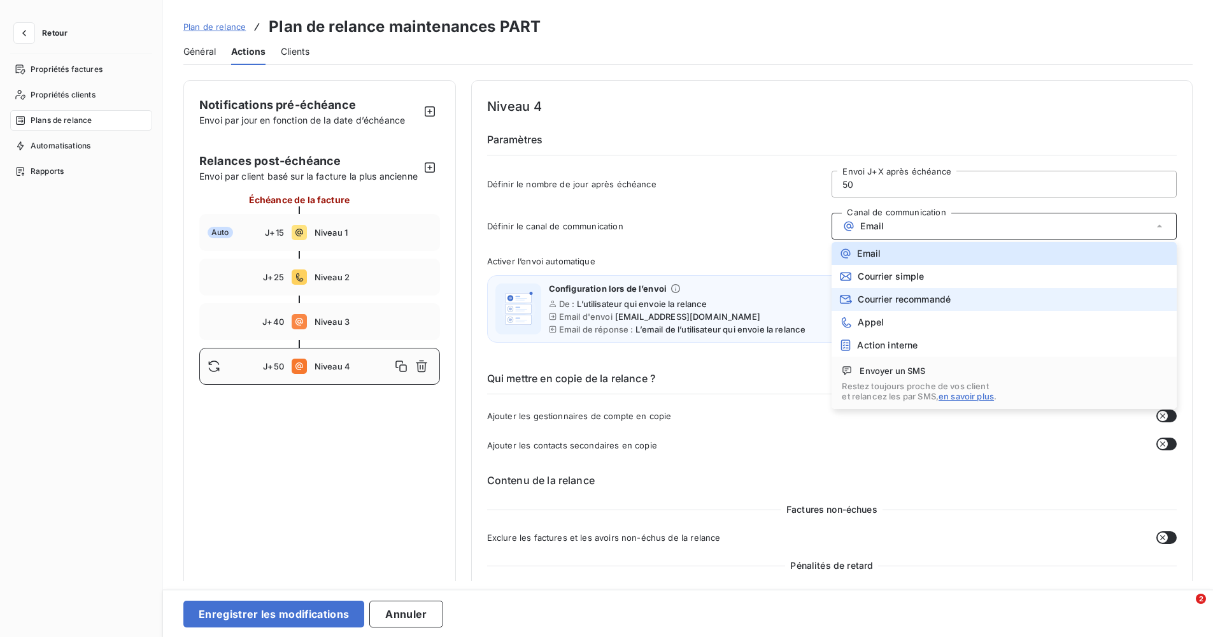
drag, startPoint x: 926, startPoint y: 299, endPoint x: 932, endPoint y: 300, distance: 6.5
click at [928, 299] on span "Courrier recommandé" at bounding box center [903, 299] width 93 height 10
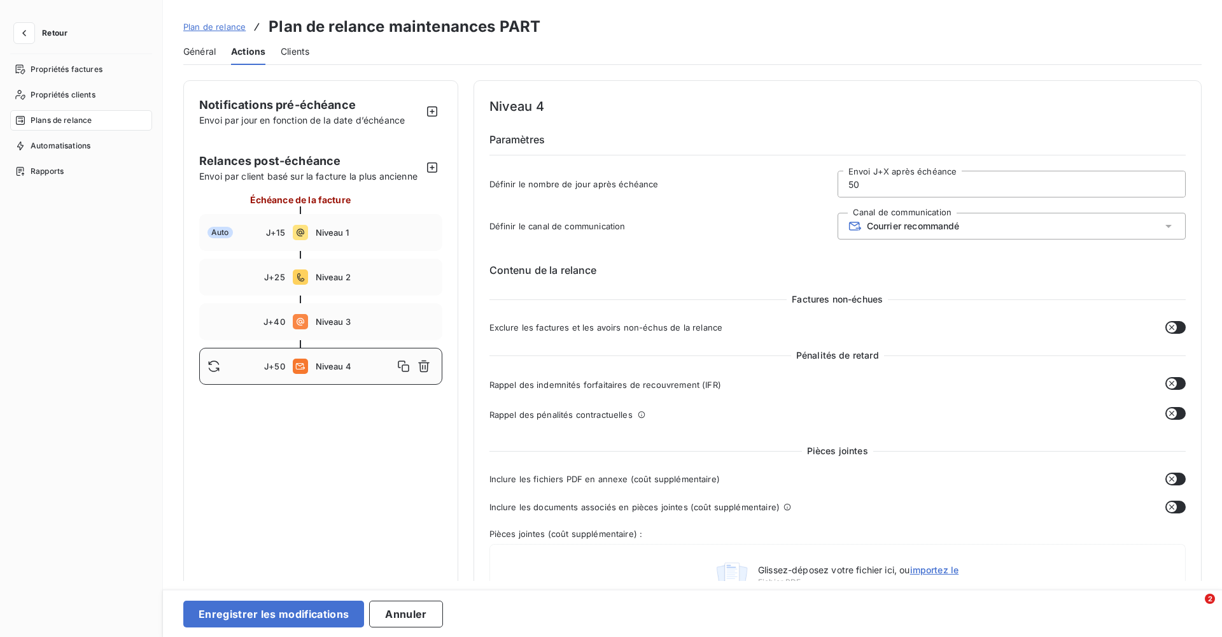
click at [851, 183] on input "50" at bounding box center [1011, 183] width 347 height 25
type input "60"
click at [325, 611] on button "Enregistrer les modifications" at bounding box center [273, 613] width 181 height 27
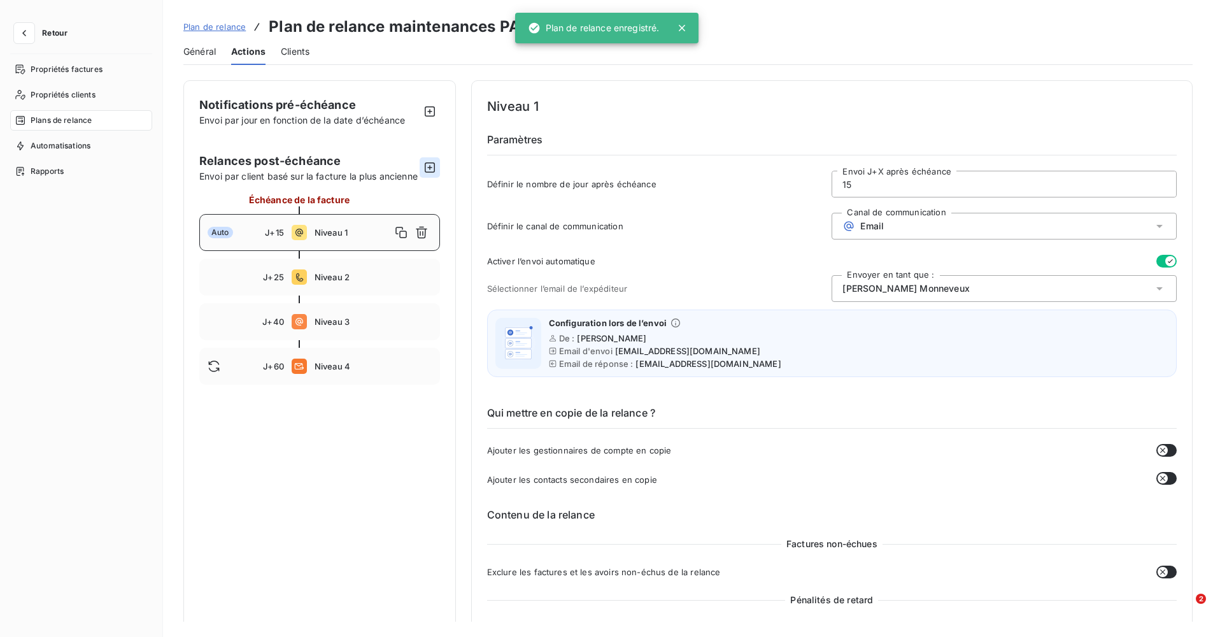
click at [426, 174] on icon "button" at bounding box center [429, 167] width 13 height 13
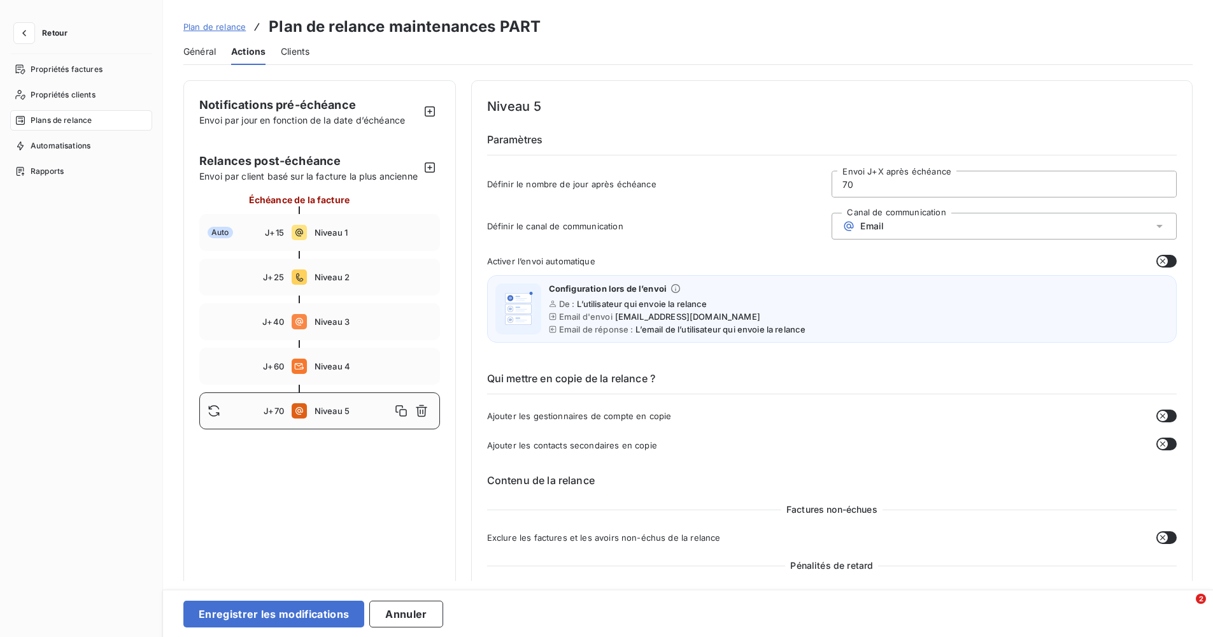
click at [847, 180] on input "70" at bounding box center [1004, 183] width 344 height 25
type input "80"
click at [860, 232] on div "Email" at bounding box center [1003, 226] width 345 height 27
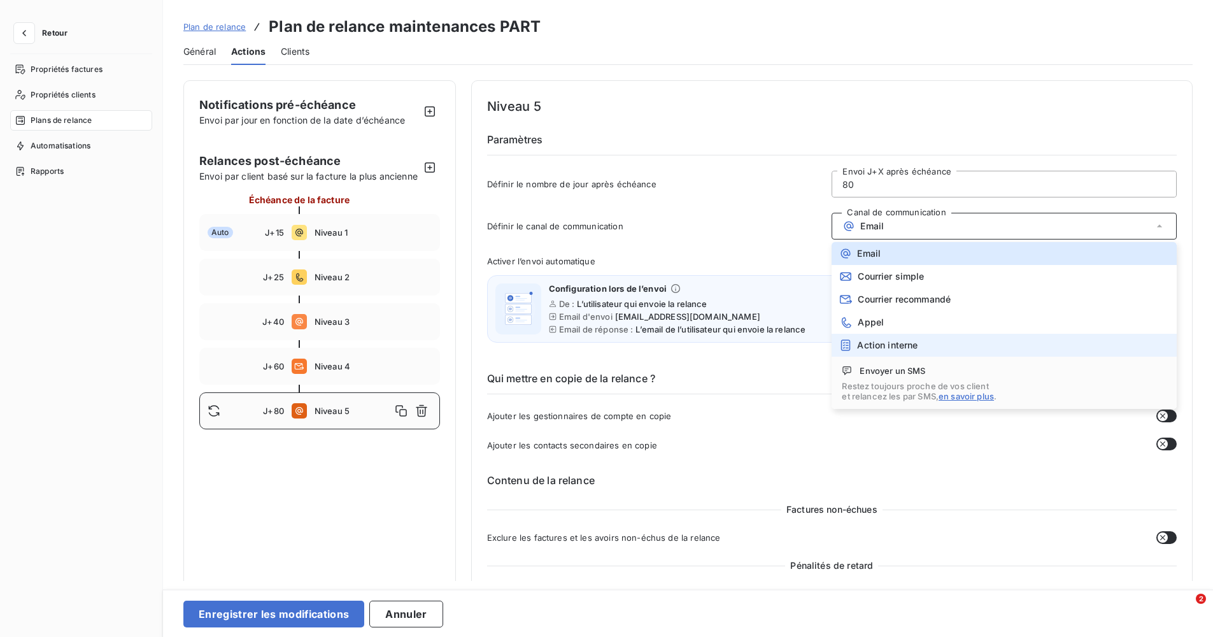
click at [878, 343] on span "Action interne" at bounding box center [887, 345] width 60 height 10
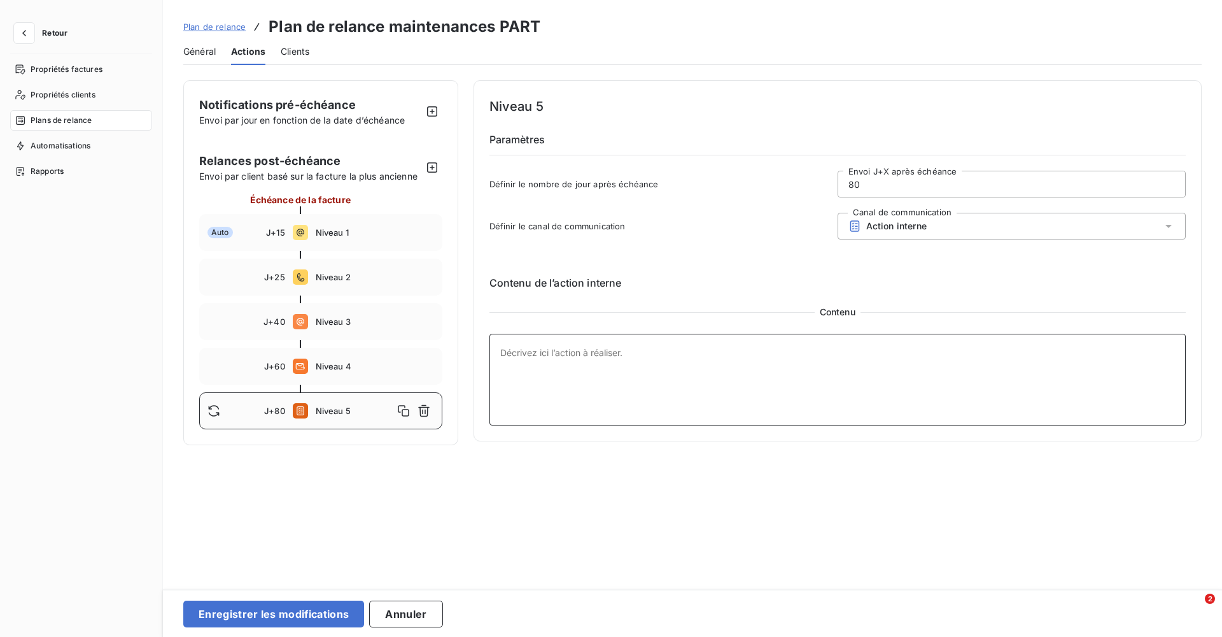
click at [683, 363] on textarea at bounding box center [838, 380] width 697 height 92
type textarea "[PERSON_NAME] ou appel dirigeant"
click at [315, 606] on button "Enregistrer les modifications" at bounding box center [273, 613] width 181 height 27
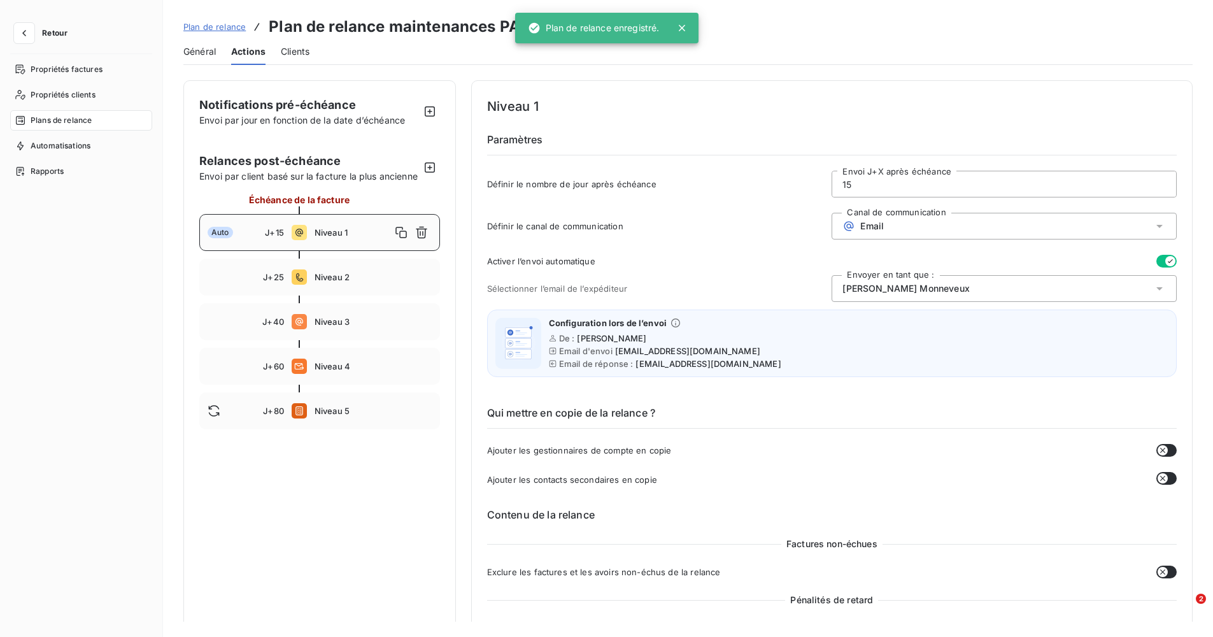
click at [295, 47] on span "Clients" at bounding box center [295, 51] width 29 height 13
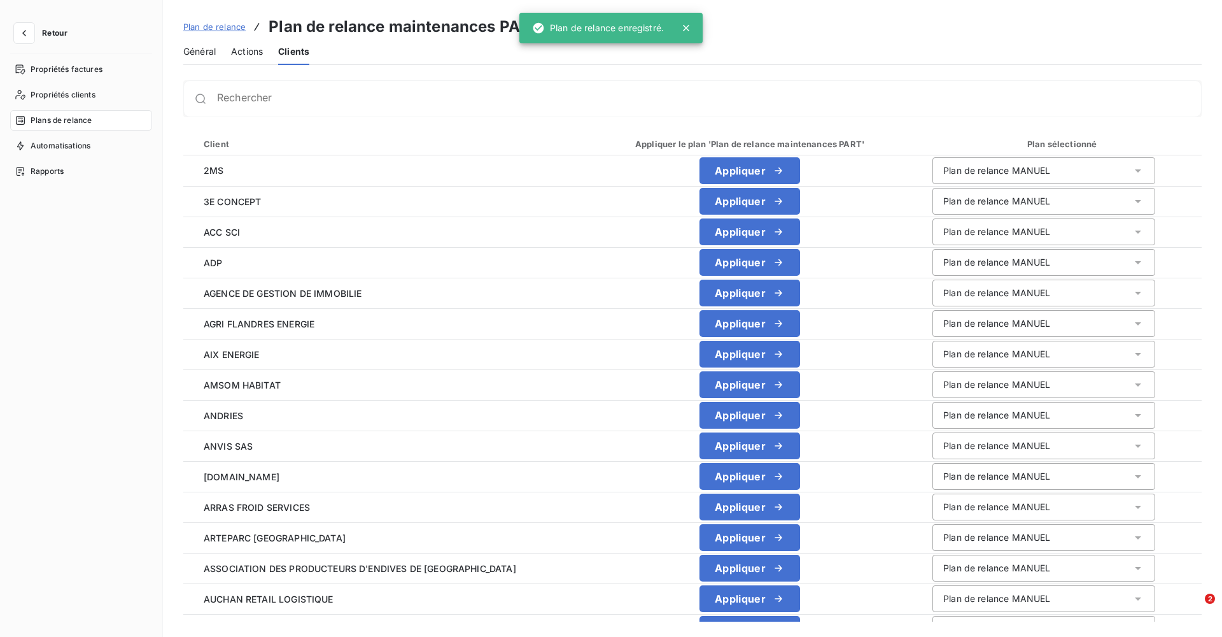
click at [223, 25] on span "Plan de relance" at bounding box center [214, 27] width 62 height 10
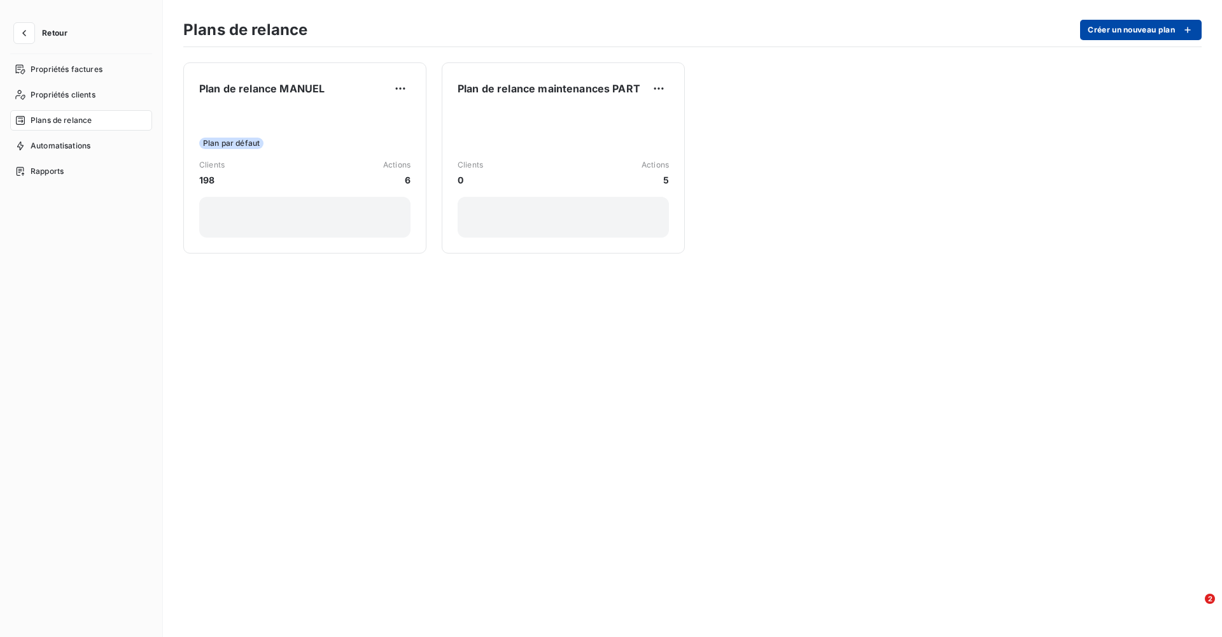
click at [1124, 24] on button "Créer un nouveau plan" at bounding box center [1141, 30] width 122 height 20
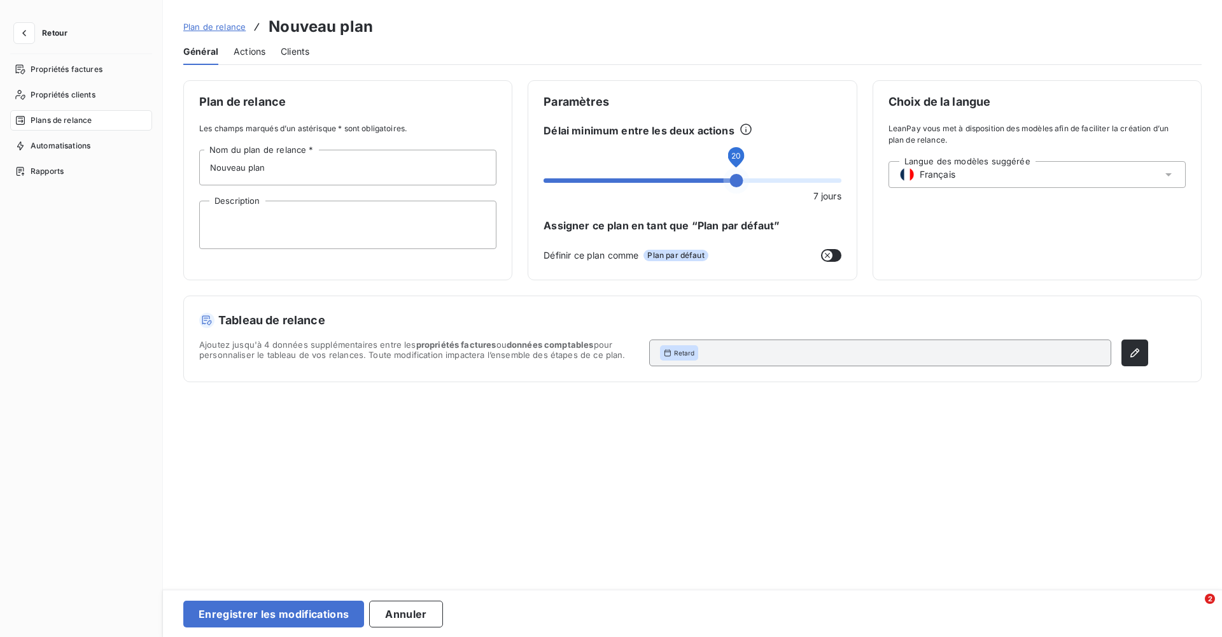
click at [735, 174] on span at bounding box center [736, 180] width 13 height 13
click at [1135, 343] on button "button" at bounding box center [1135, 352] width 27 height 27
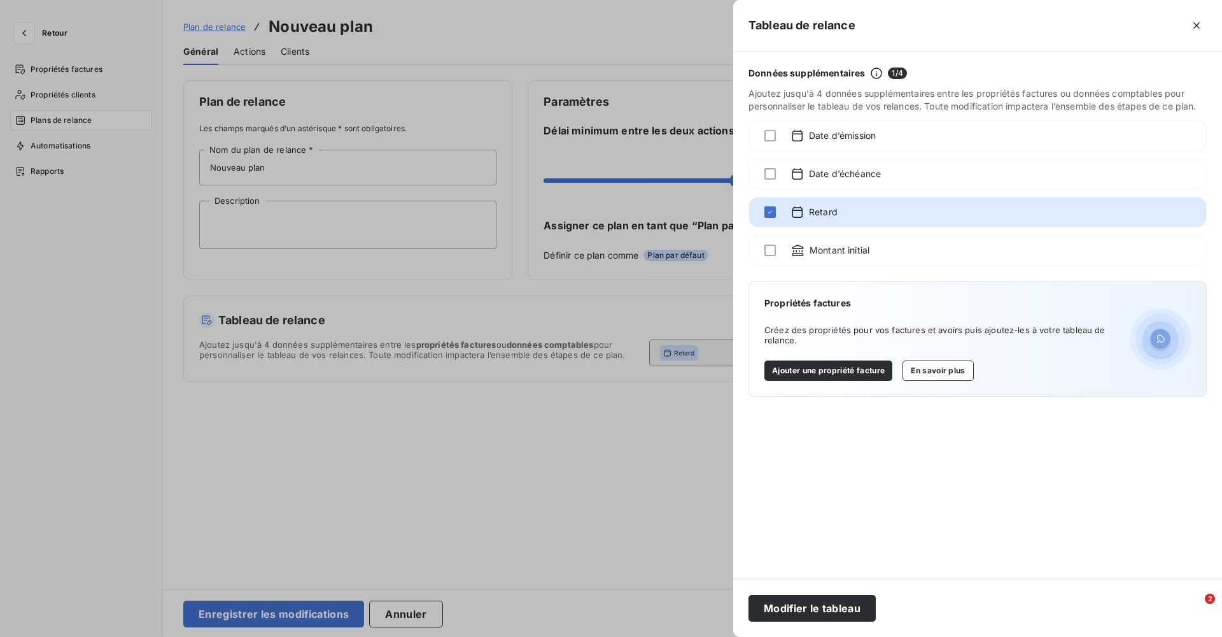
click at [772, 229] on div "Données supplémentaires 1 / 4 Ajoutez jusqu'à 4 données supplémentaires entre l…" at bounding box center [977, 315] width 489 height 527
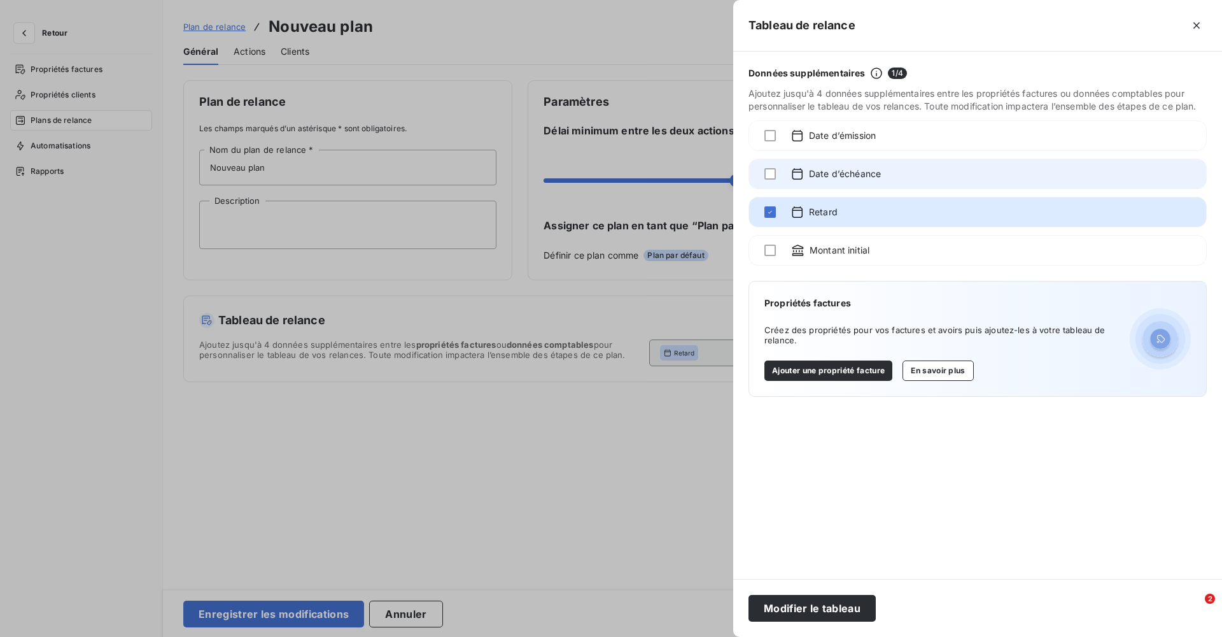
click at [768, 180] on div at bounding box center [770, 174] width 11 height 14
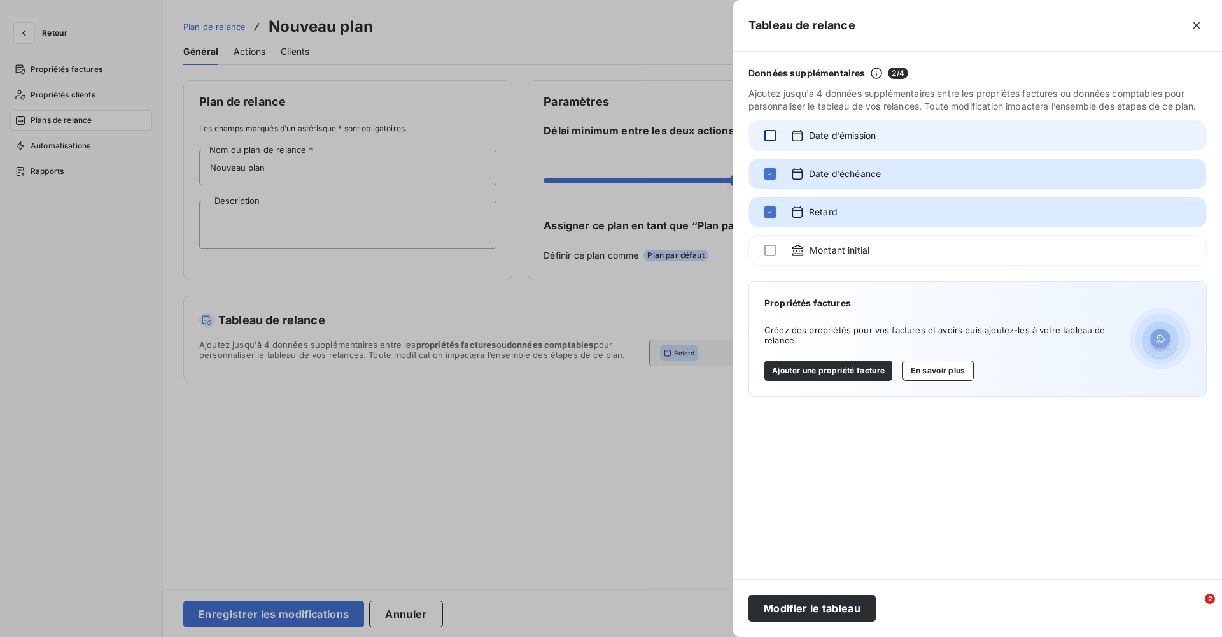
click at [772, 136] on div at bounding box center [770, 135] width 11 height 11
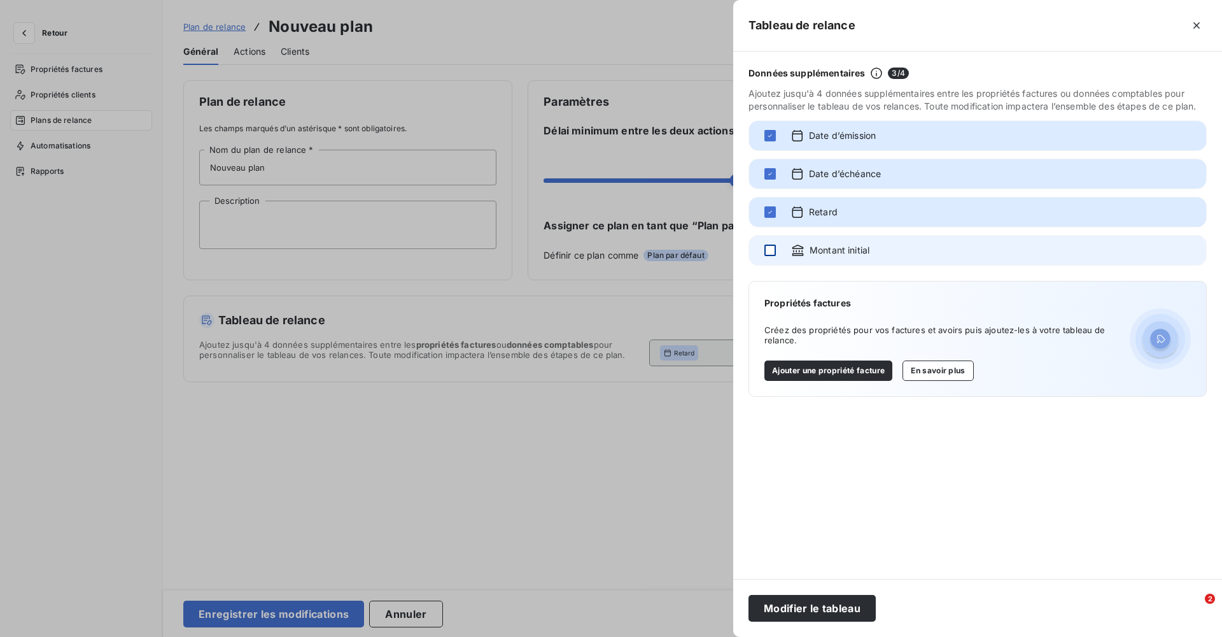
click at [773, 250] on div at bounding box center [770, 249] width 11 height 11
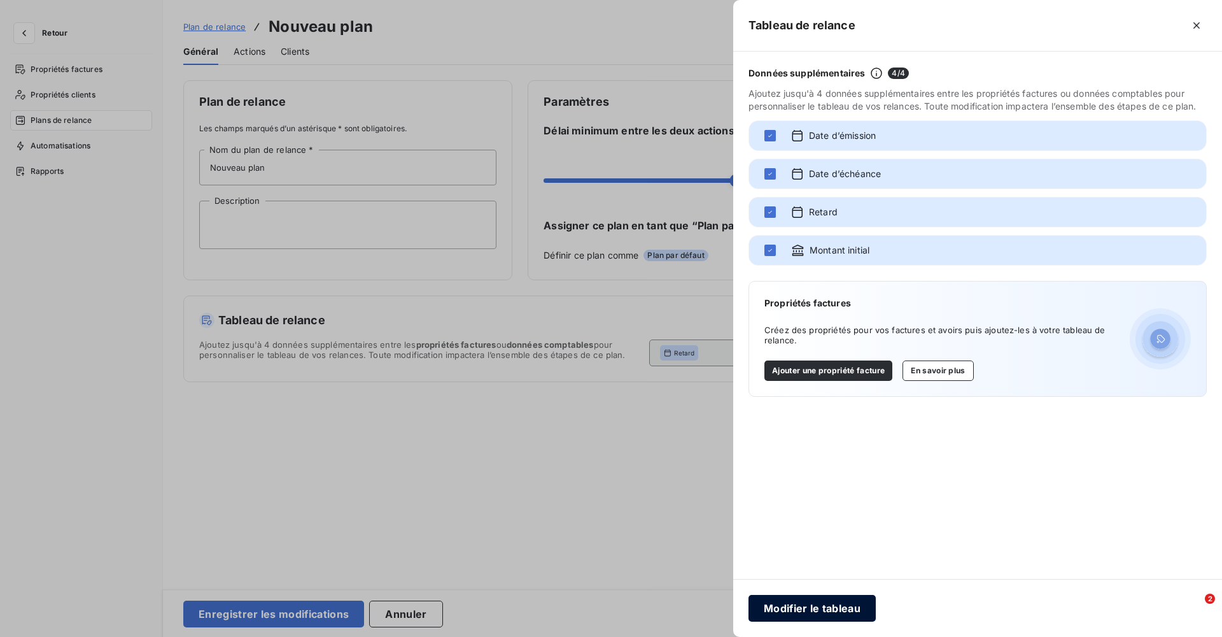
click at [831, 606] on button "Modifier le tableau" at bounding box center [812, 608] width 127 height 27
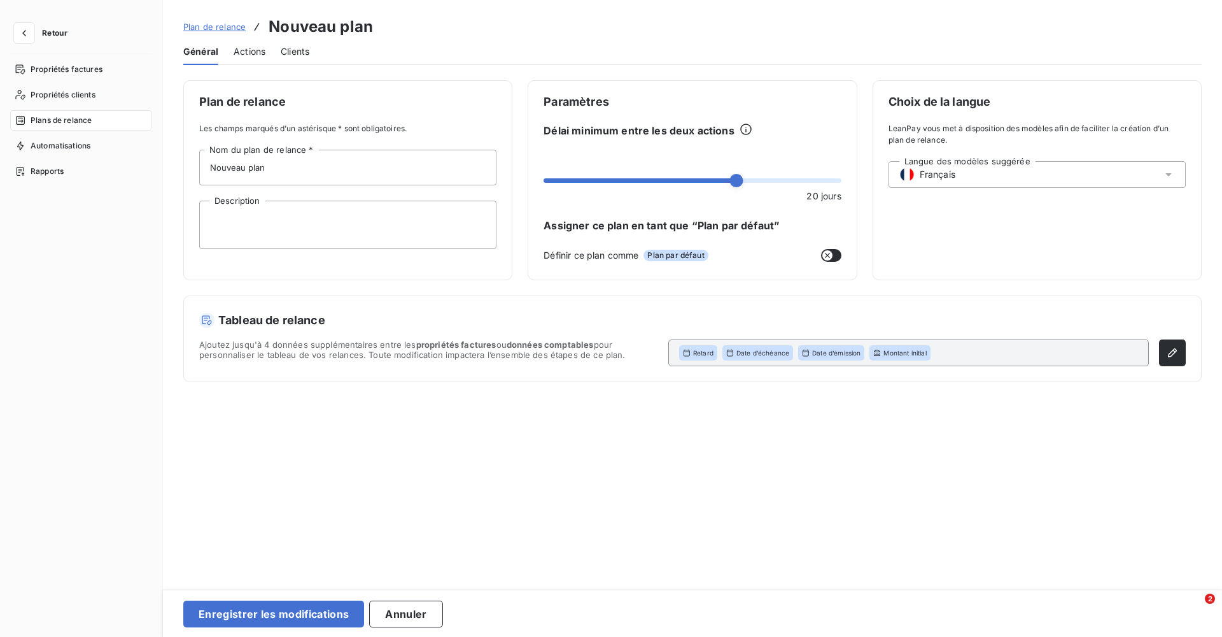
click at [685, 467] on div "Plan de relance Les champs marqués d’un astérisque * sont obligatoires. Nouveau…" at bounding box center [692, 330] width 1059 height 500
click at [302, 162] on input "Nouveau plan" at bounding box center [347, 168] width 297 height 36
drag, startPoint x: 285, startPoint y: 167, endPoint x: 181, endPoint y: 167, distance: 103.8
click at [181, 167] on div "Plan de relance Les champs marqués d’un astérisque * sont obligatoires. Nouveau…" at bounding box center [692, 330] width 1059 height 500
type input "CHORUS"
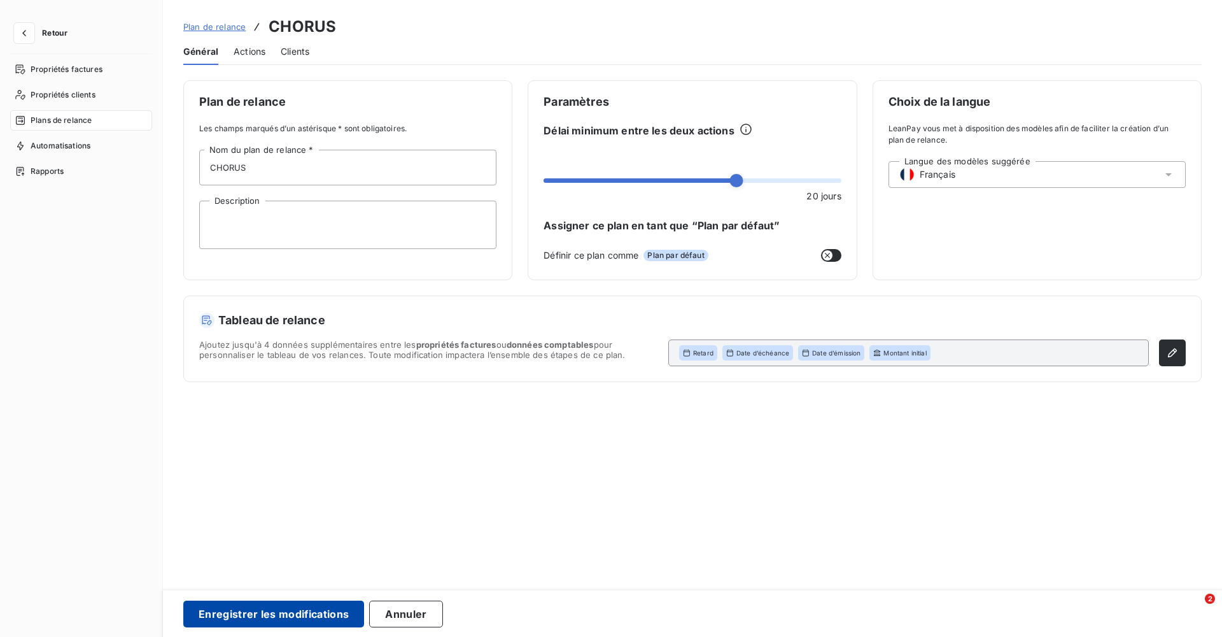
click at [311, 612] on button "Enregistrer les modifications" at bounding box center [273, 613] width 181 height 27
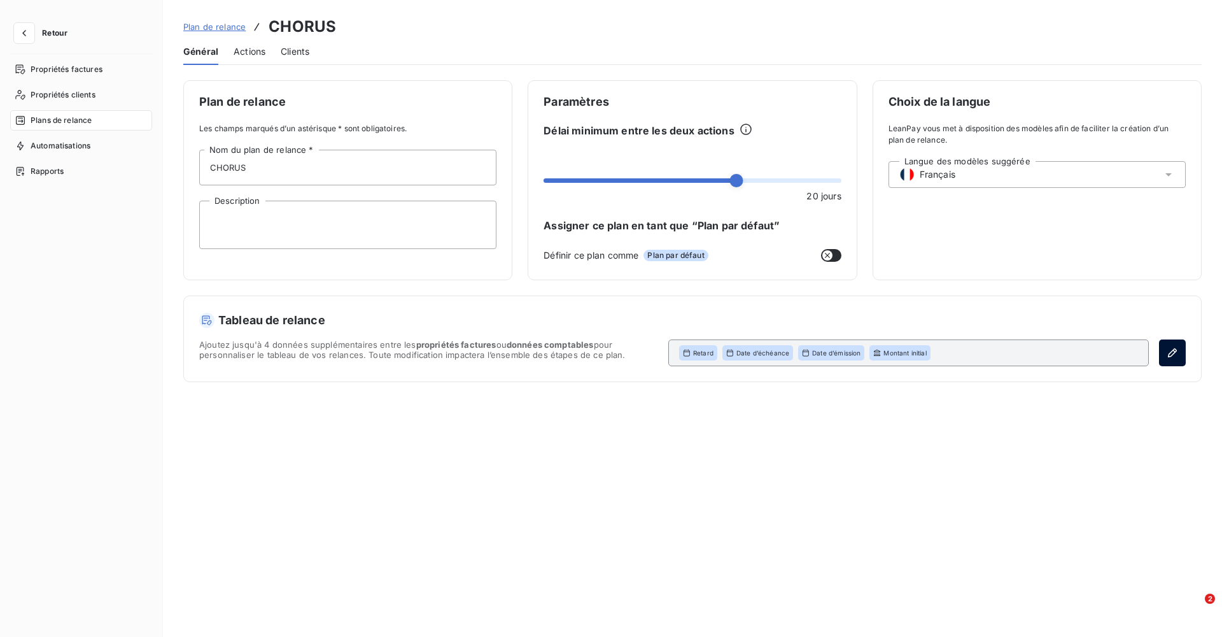
click at [1184, 347] on button "button" at bounding box center [1172, 352] width 27 height 27
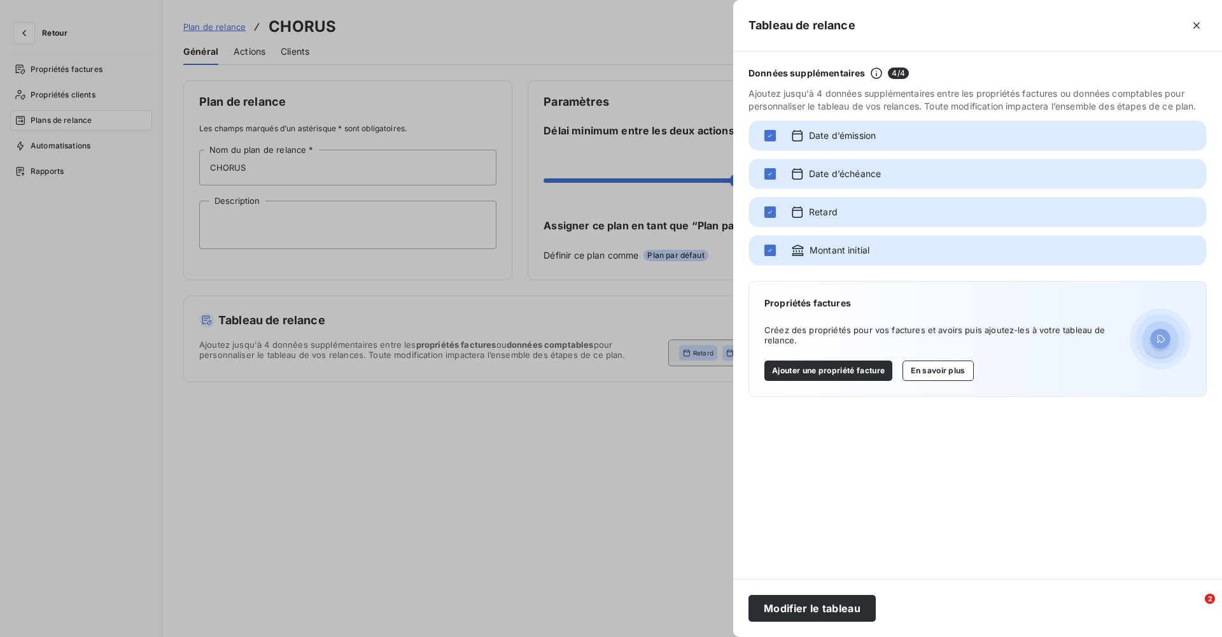
click at [550, 456] on div at bounding box center [611, 318] width 1222 height 637
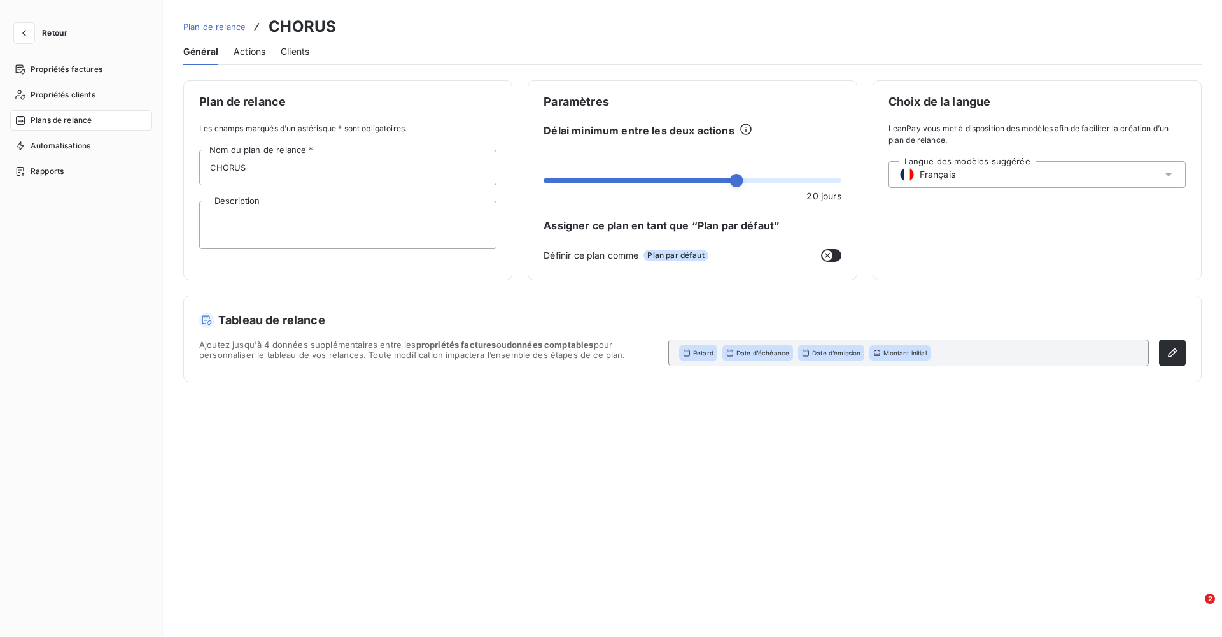
click at [241, 48] on span "Actions" at bounding box center [250, 51] width 32 height 13
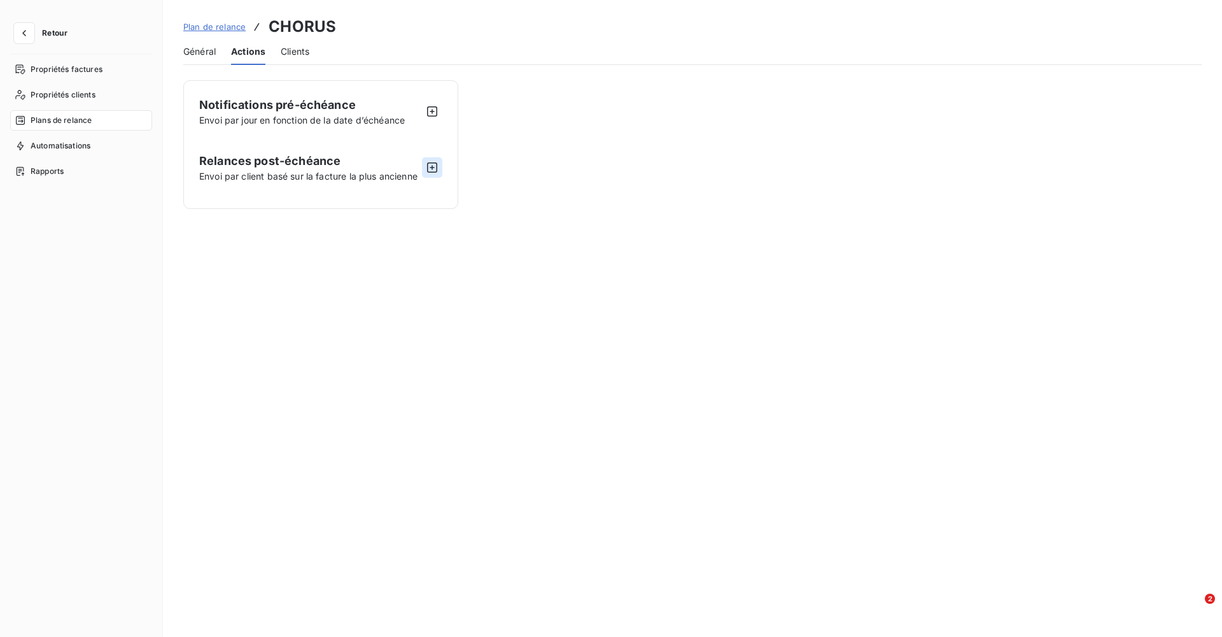
click at [434, 168] on icon "button" at bounding box center [432, 167] width 13 height 13
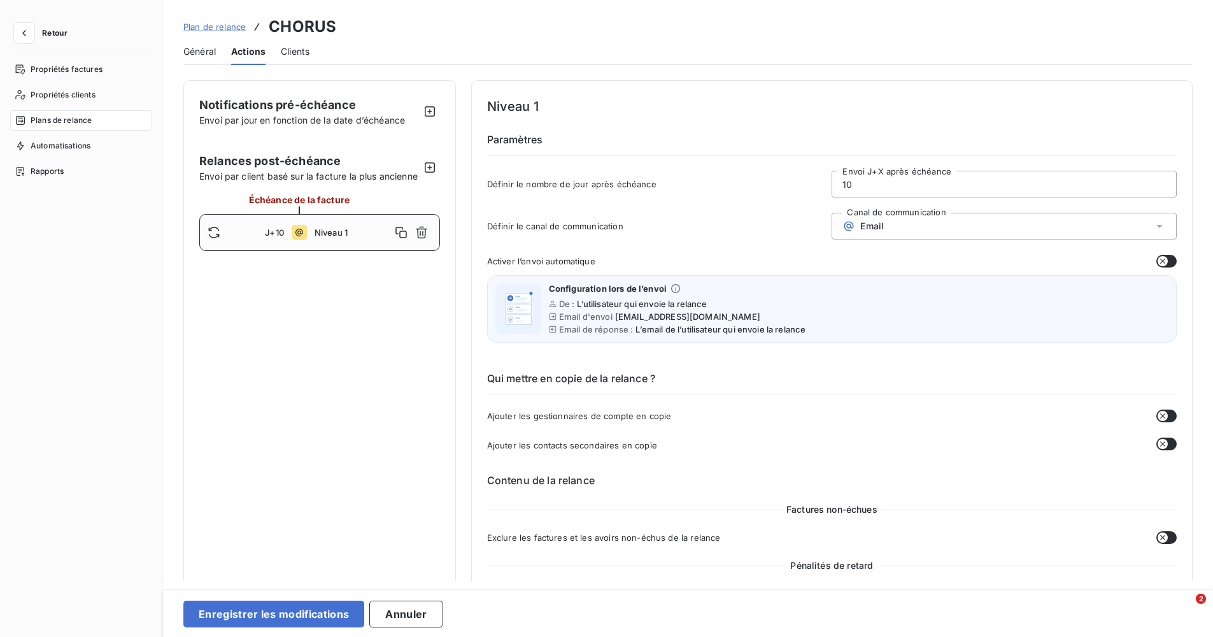
drag, startPoint x: 873, startPoint y: 188, endPoint x: 743, endPoint y: 180, distance: 130.1
click at [764, 184] on div "Définir le nombre de jour après échéance 10 Envoi J+X après échéance" at bounding box center [831, 188] width 689 height 34
type input "20"
click at [1157, 256] on icon "button" at bounding box center [1162, 261] width 10 height 10
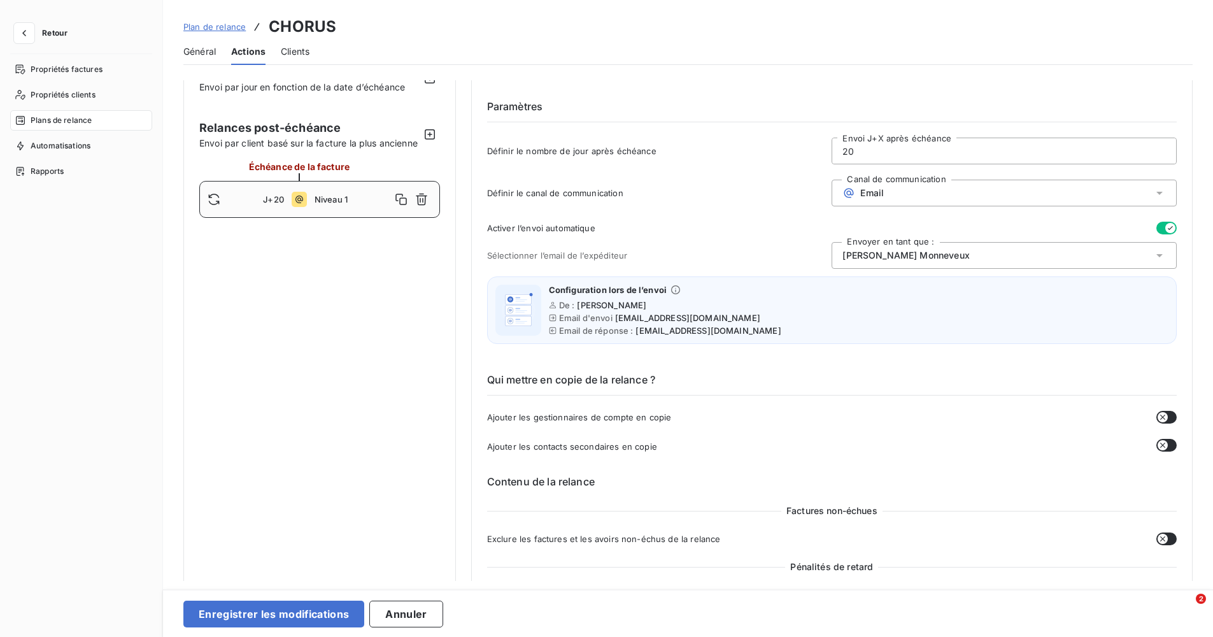
scroll to position [64, 0]
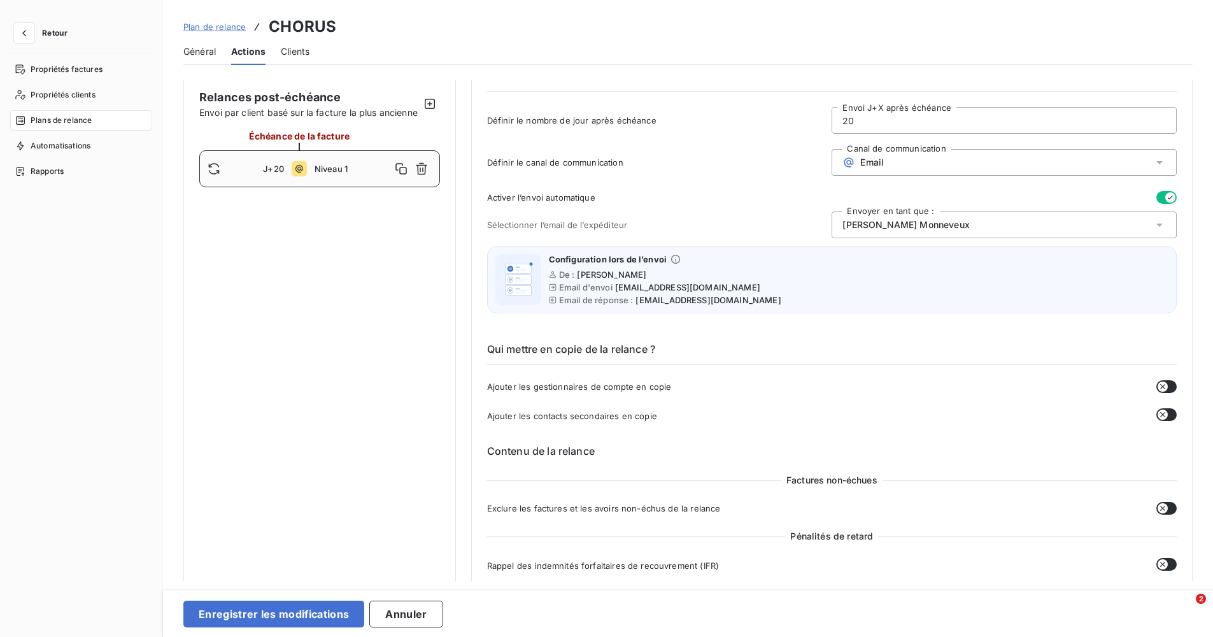
click at [1154, 407] on div "Qui mettre en copie de la relance ? Ajouter les gestionnaires de compte en copi…" at bounding box center [831, 372] width 689 height 102
click at [1160, 412] on icon "button" at bounding box center [1162, 414] width 10 height 10
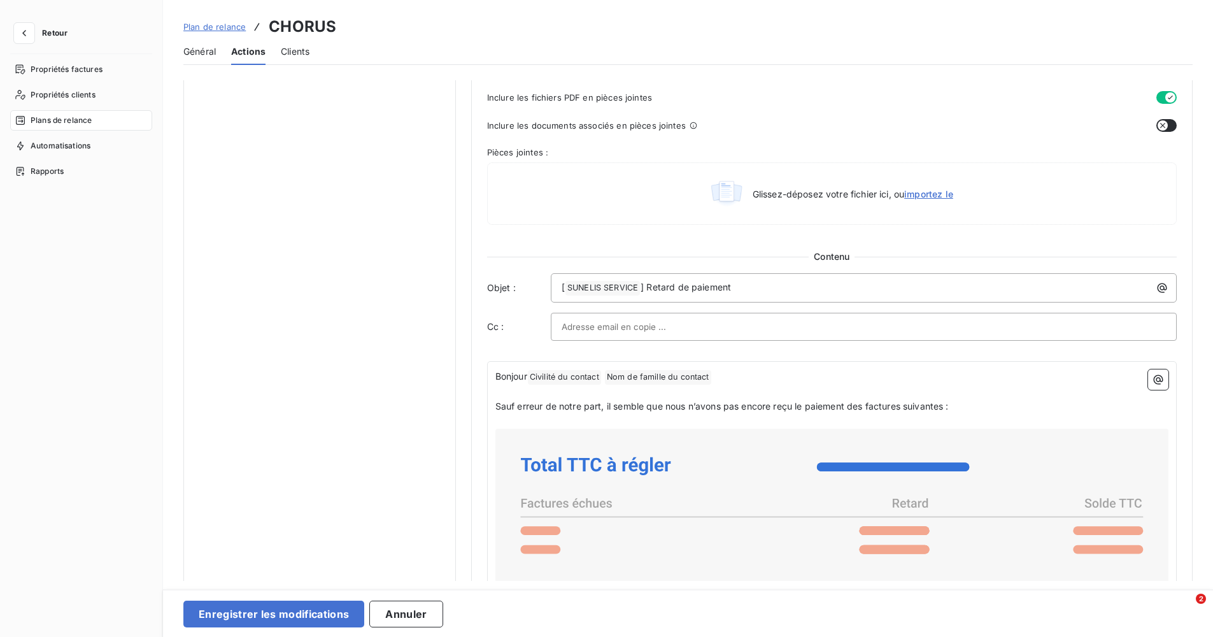
scroll to position [637, 0]
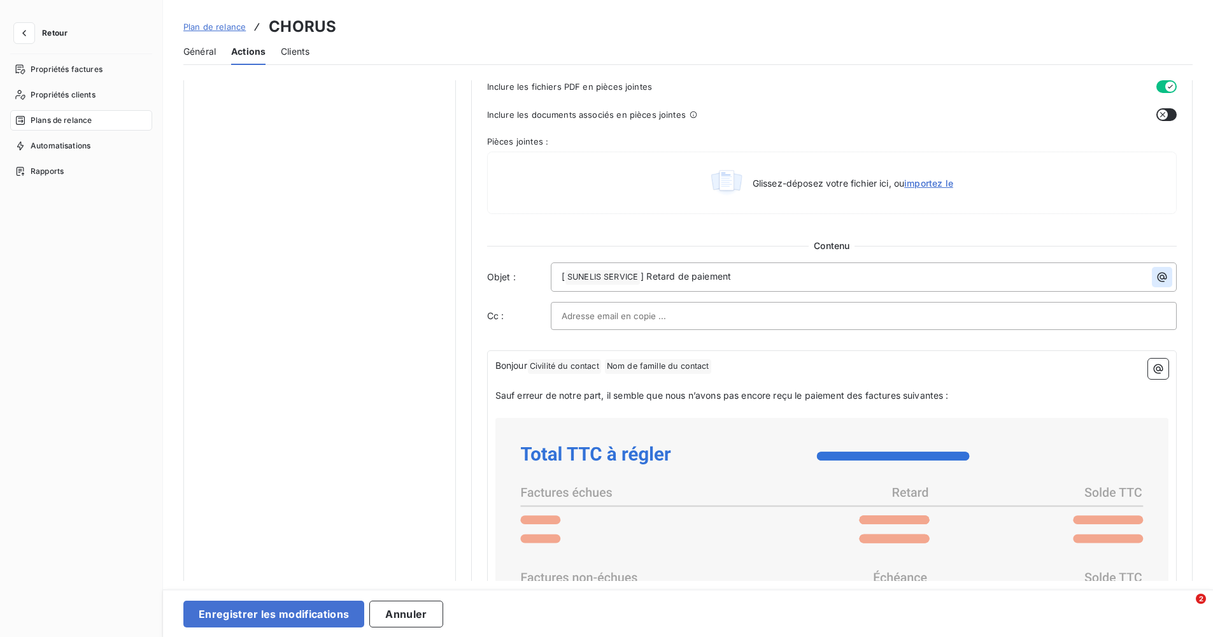
click at [1163, 276] on button "button" at bounding box center [1162, 277] width 20 height 20
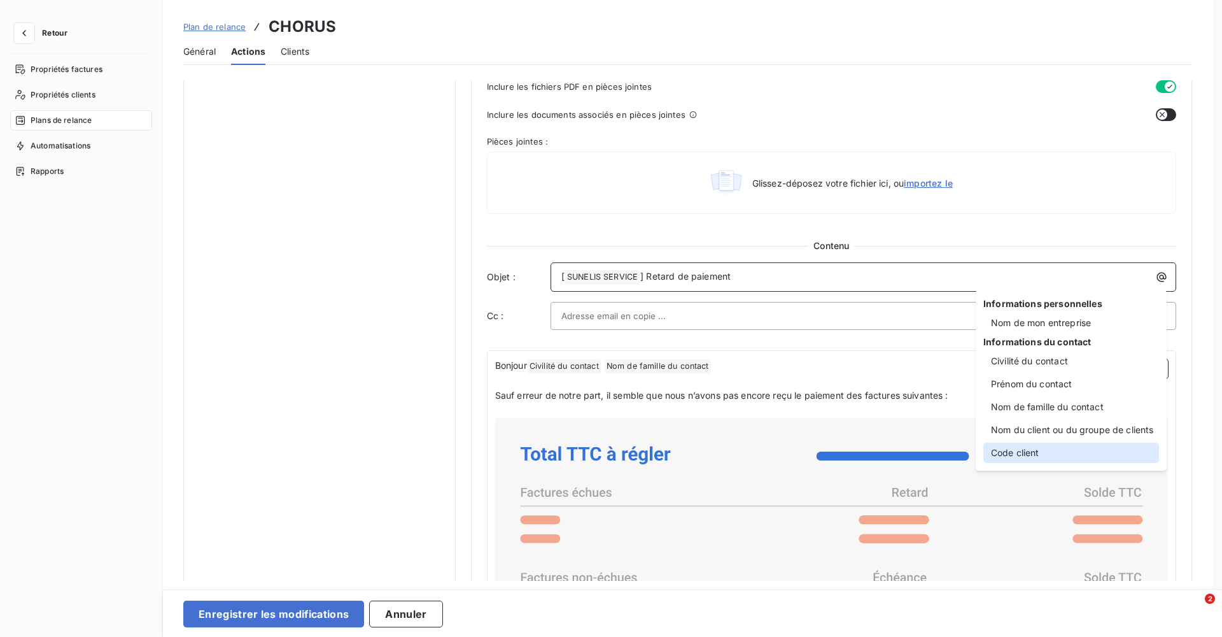
click at [1035, 448] on div "Code client" at bounding box center [1071, 452] width 176 height 20
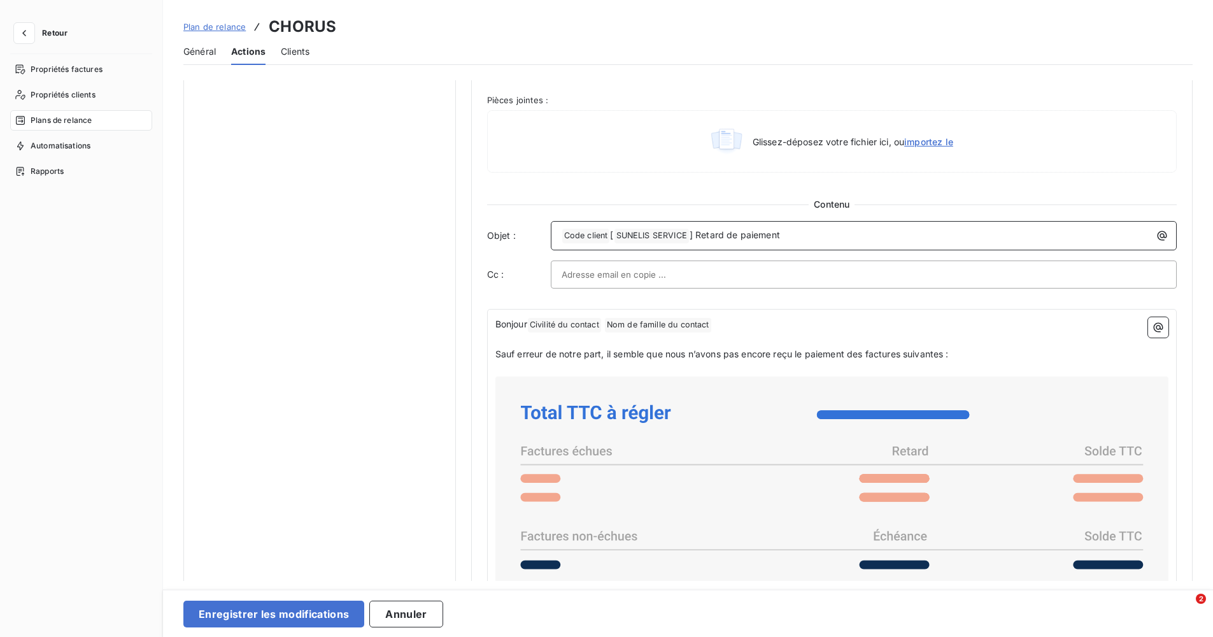
scroll to position [700, 0]
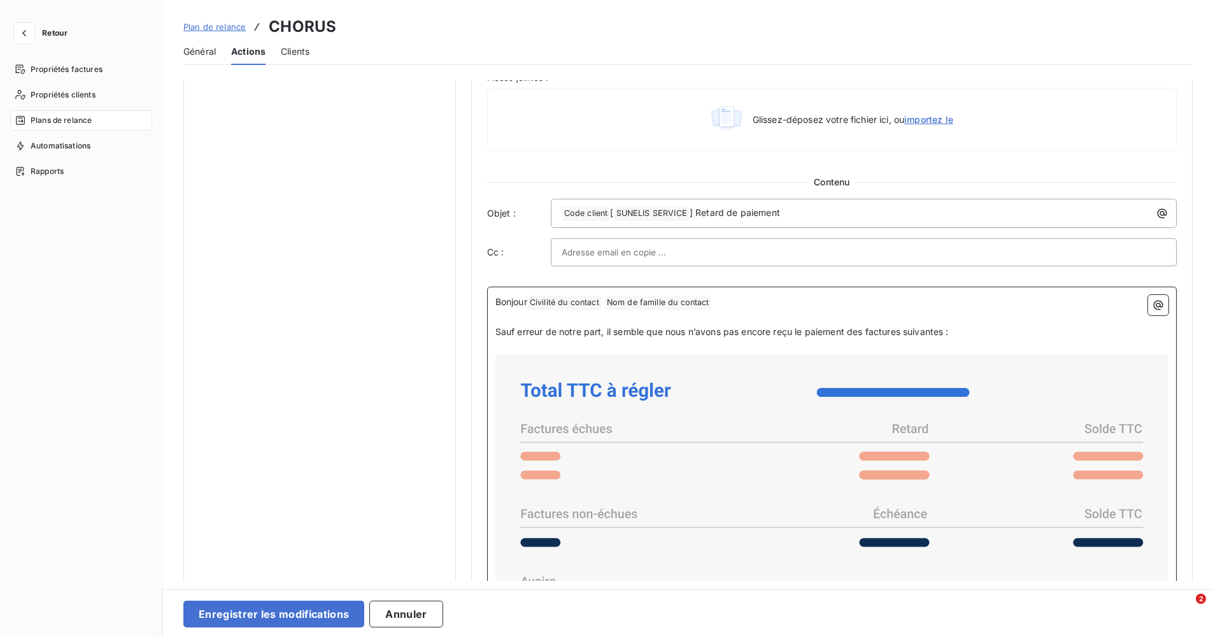
click at [734, 304] on p "Bonjour Civilité du contact ﻿ Nom de famille du contact ﻿ ﻿" at bounding box center [831, 302] width 673 height 15
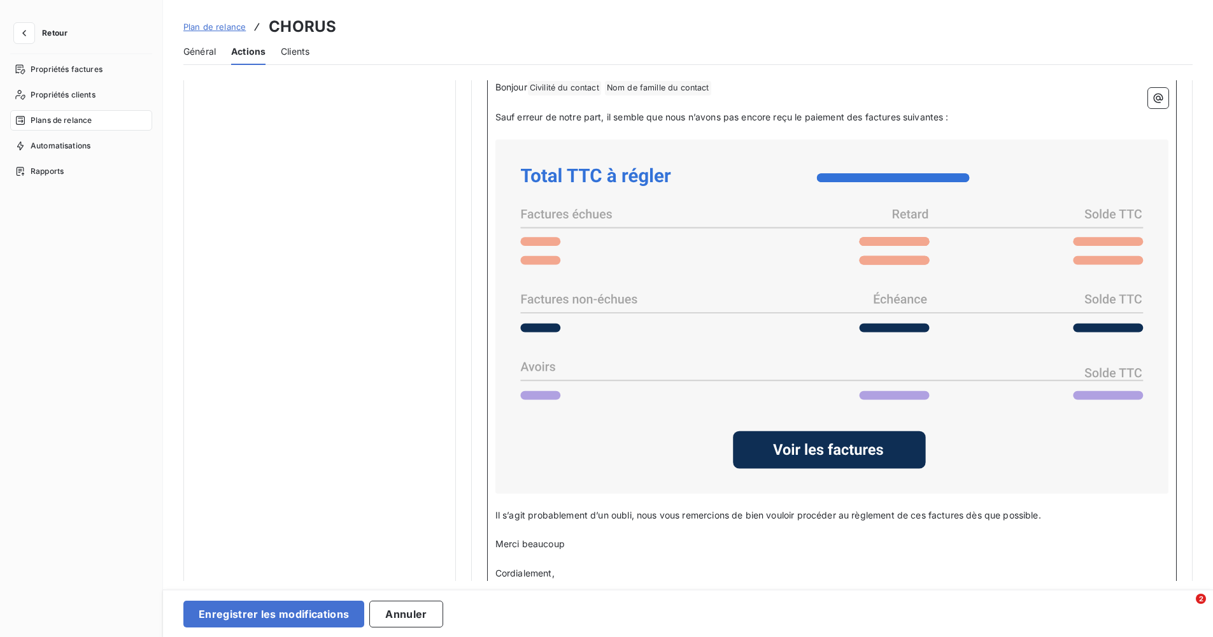
scroll to position [955, 0]
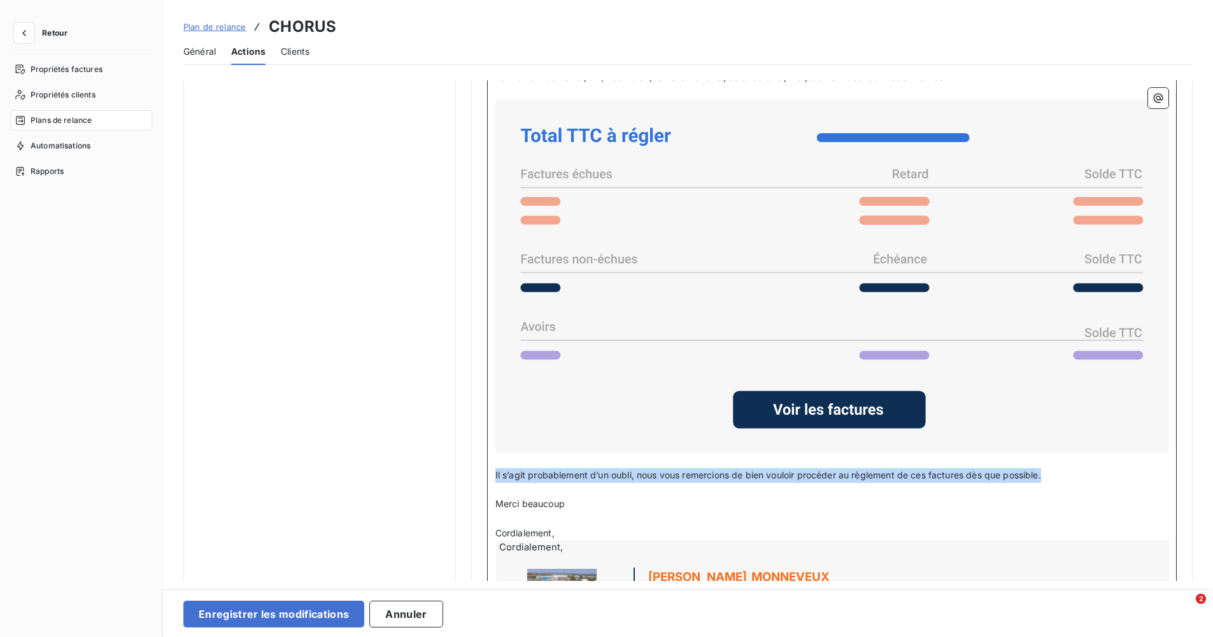
drag, startPoint x: 1049, startPoint y: 472, endPoint x: 434, endPoint y: 476, distance: 615.6
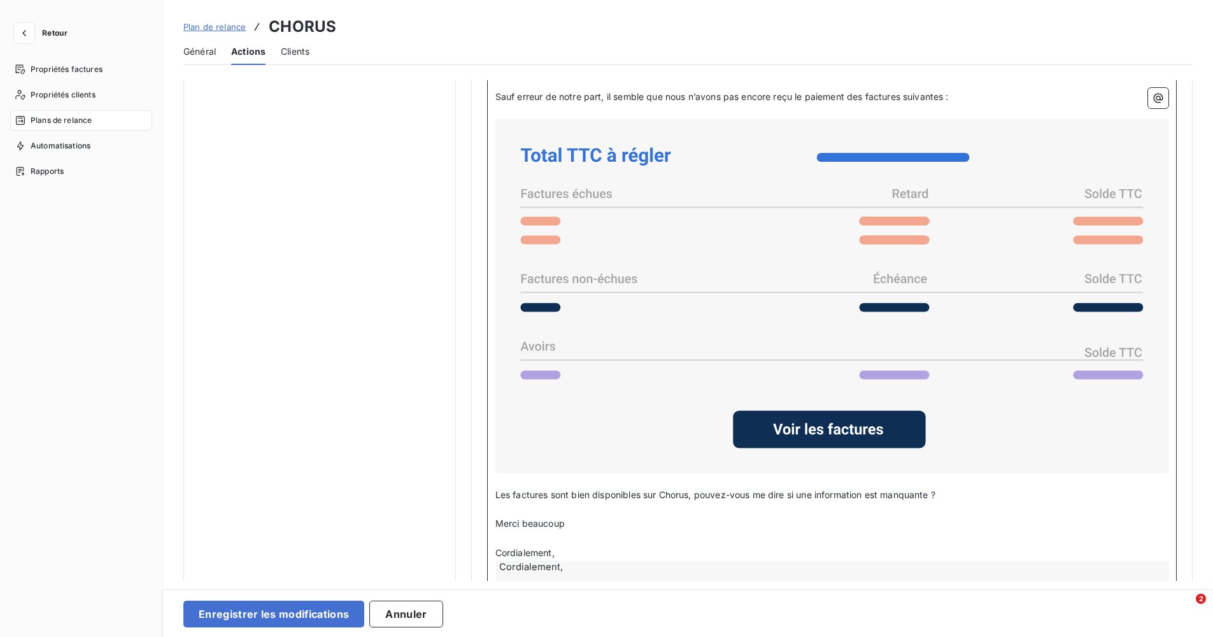
scroll to position [1019, 0]
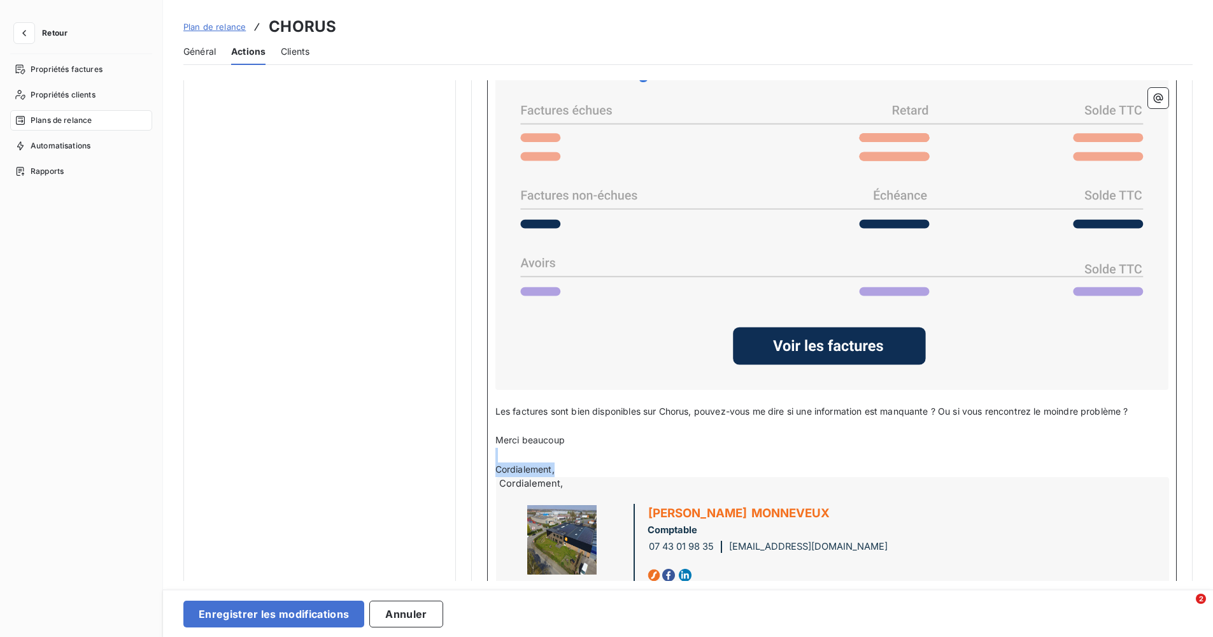
drag, startPoint x: 560, startPoint y: 467, endPoint x: 483, endPoint y: 448, distance: 80.1
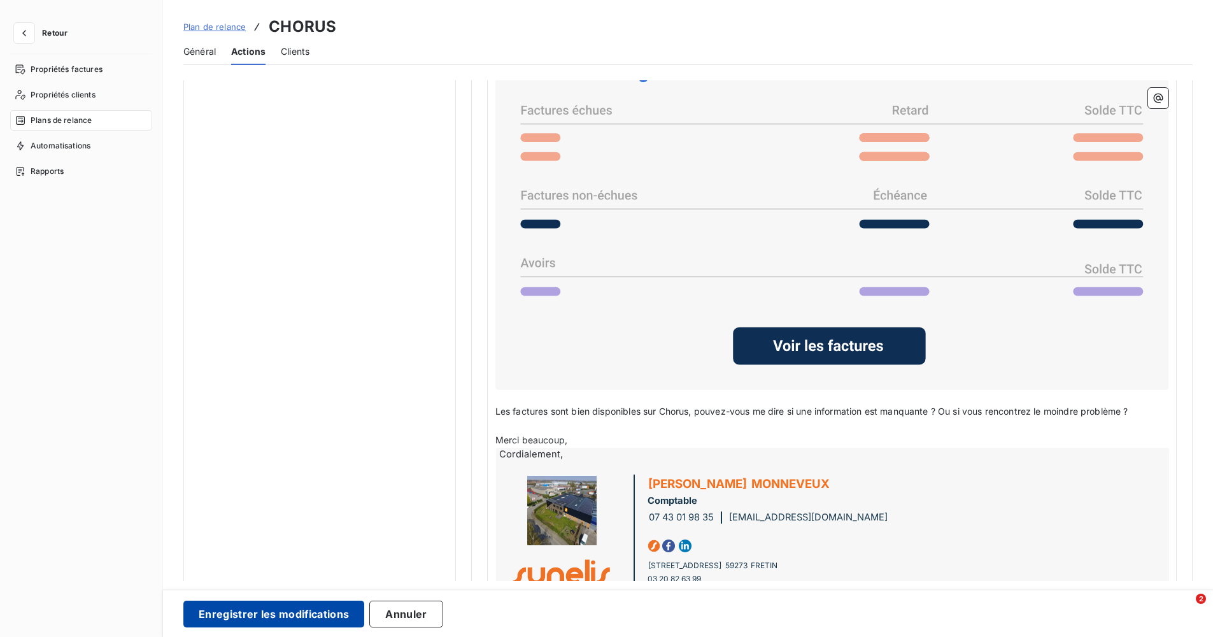
click at [281, 605] on button "Enregistrer les modifications" at bounding box center [273, 613] width 181 height 27
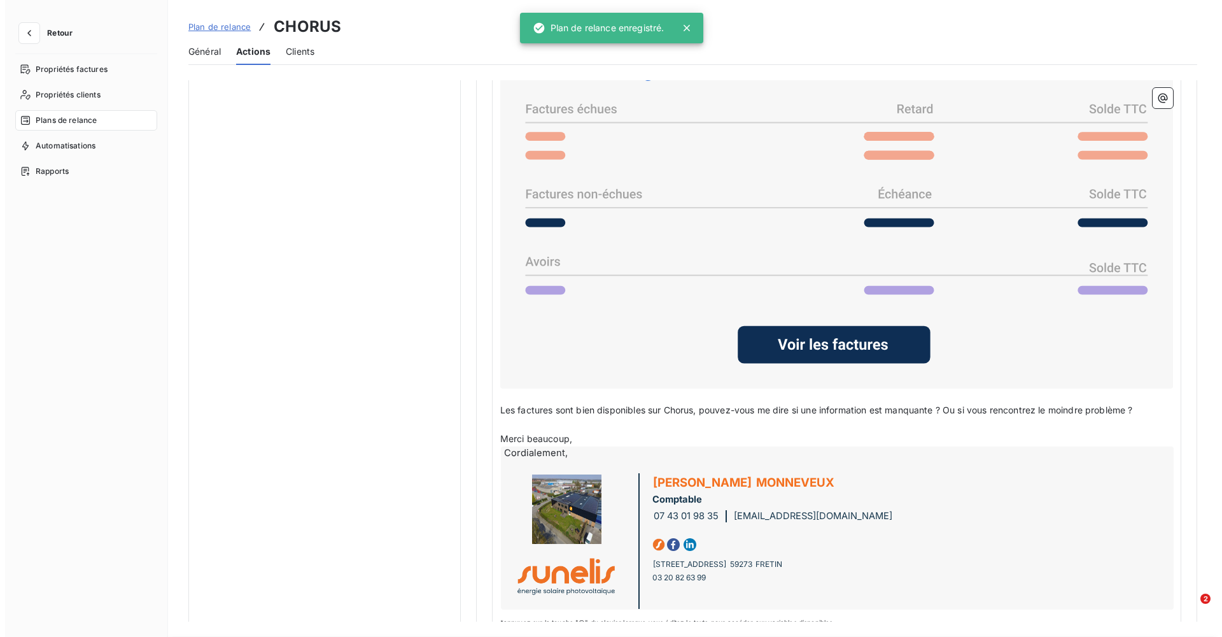
scroll to position [0, 0]
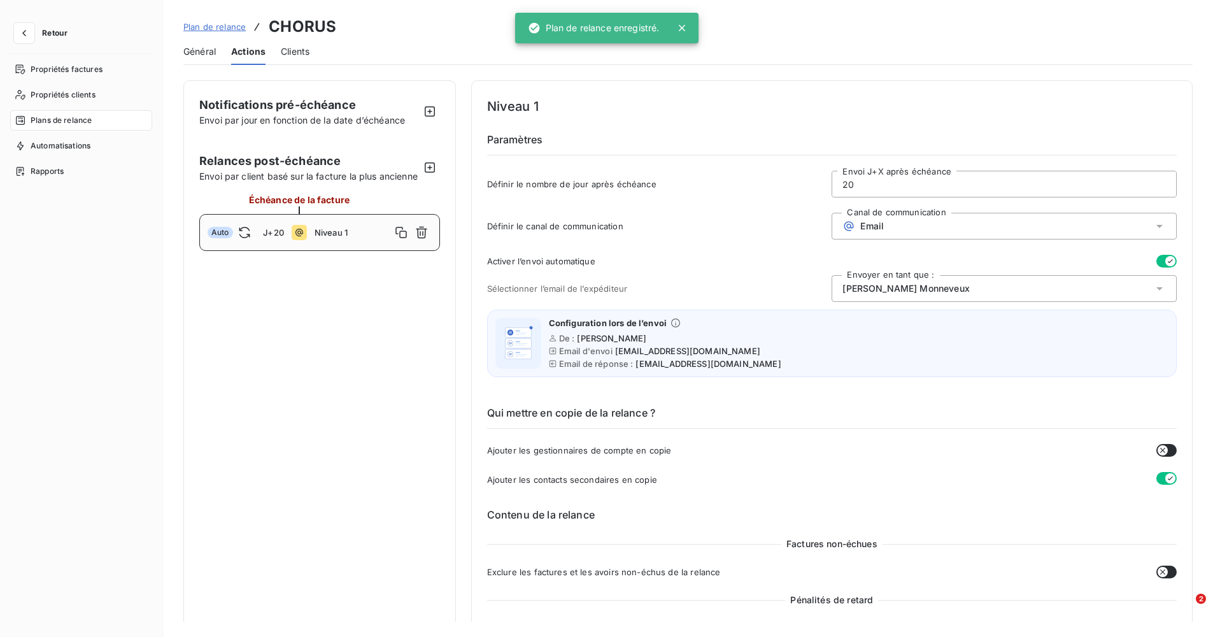
click at [213, 24] on span "Plan de relance" at bounding box center [214, 27] width 62 height 10
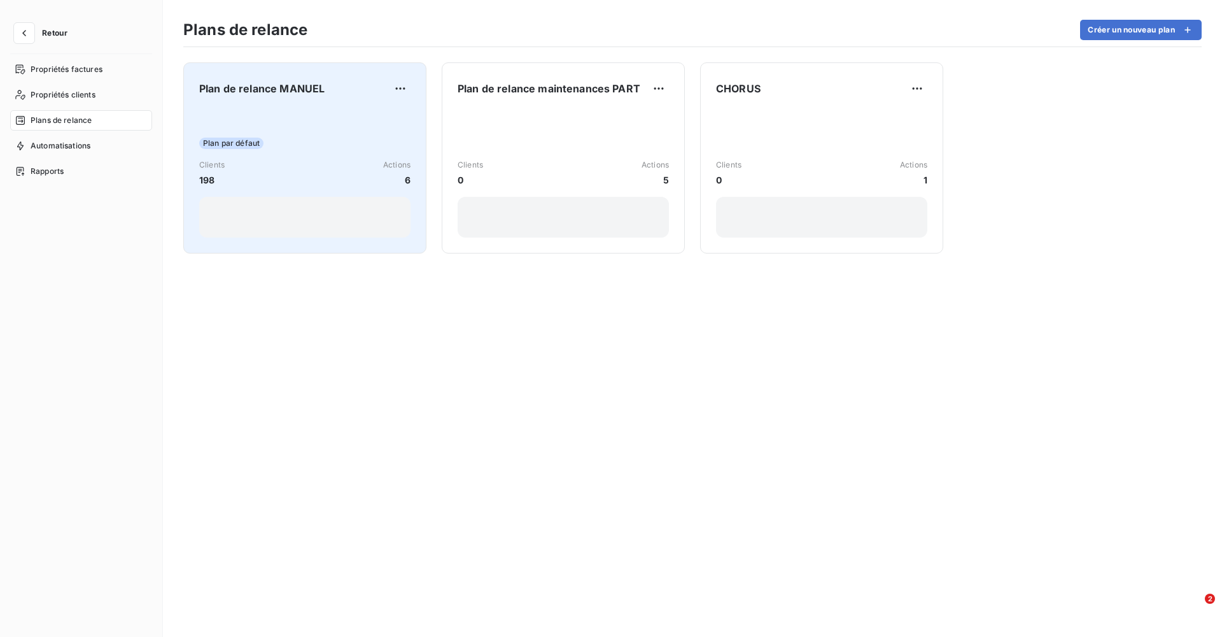
click at [257, 118] on div "Plan par défaut Clients 198 Actions 6" at bounding box center [304, 173] width 211 height 129
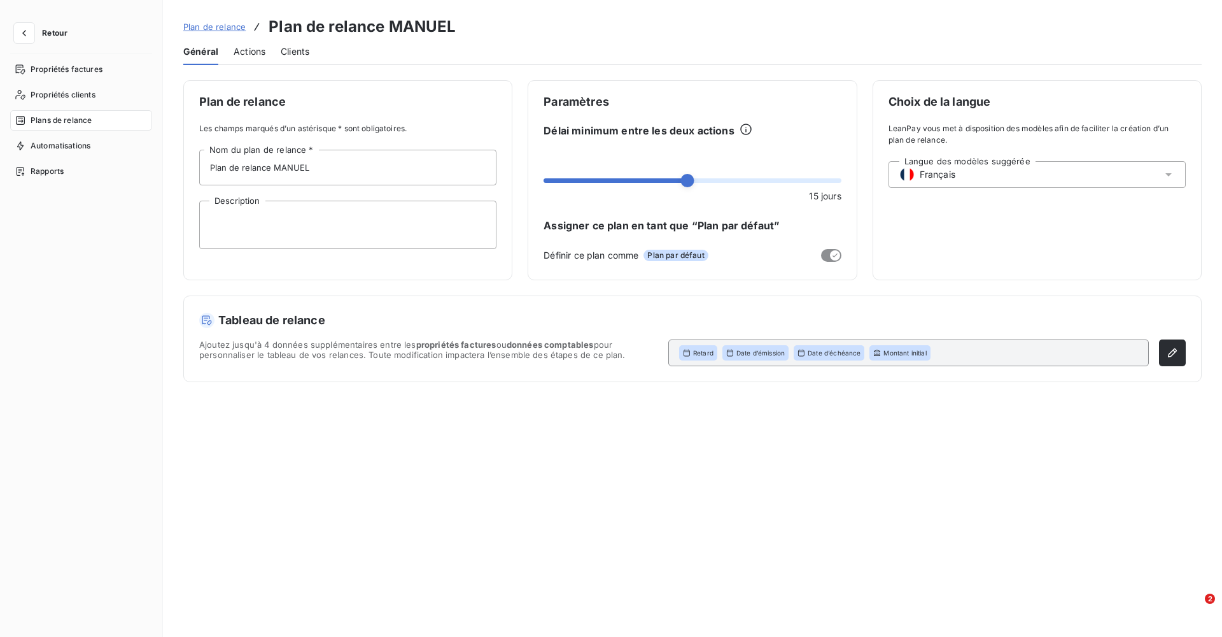
click at [250, 53] on span "Actions" at bounding box center [250, 51] width 32 height 13
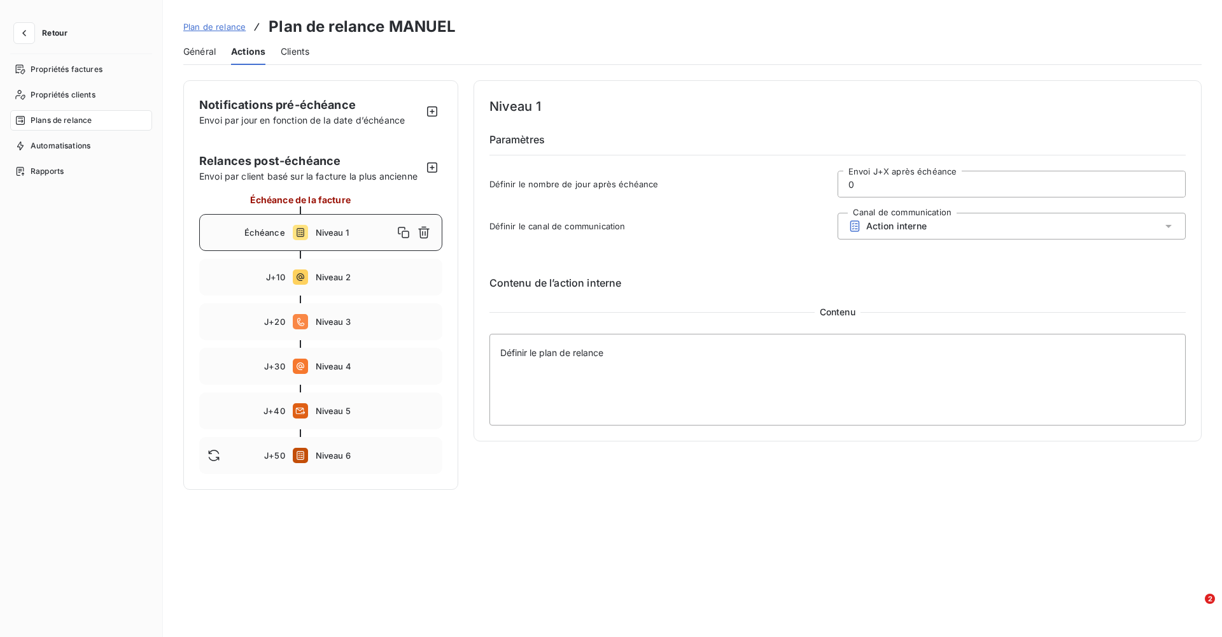
click at [314, 242] on div "Échéance Niveau 1" at bounding box center [320, 232] width 243 height 37
click at [326, 272] on span "Niveau 2" at bounding box center [375, 277] width 118 height 10
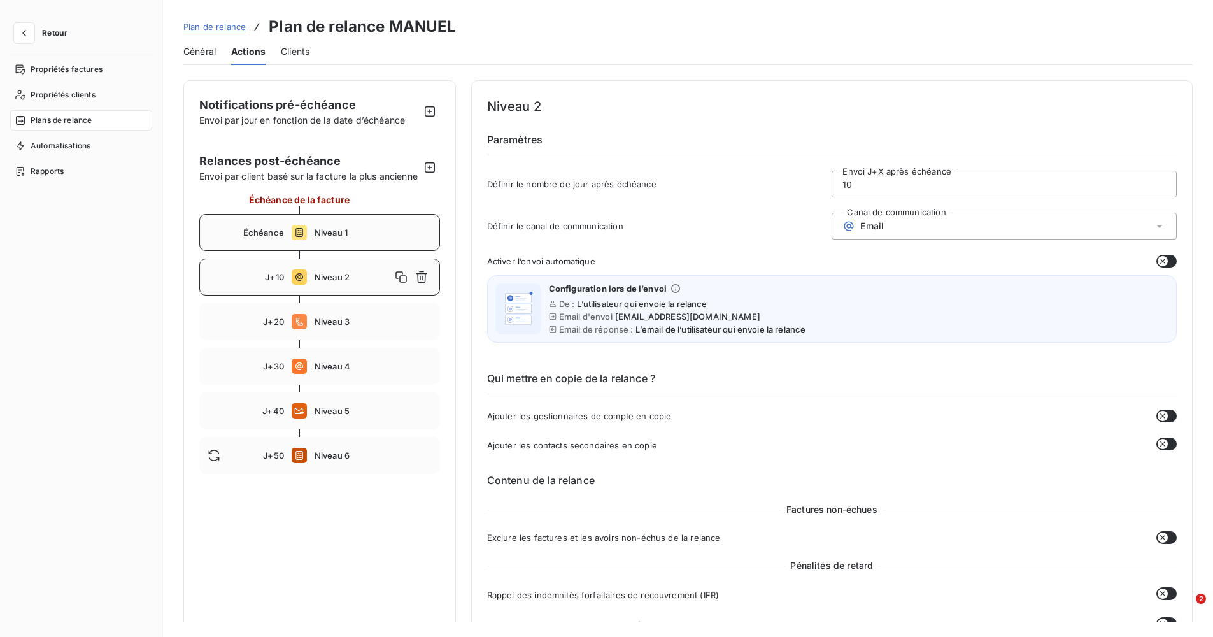
click at [319, 251] on div "Échéance Niveau 1" at bounding box center [319, 232] width 241 height 37
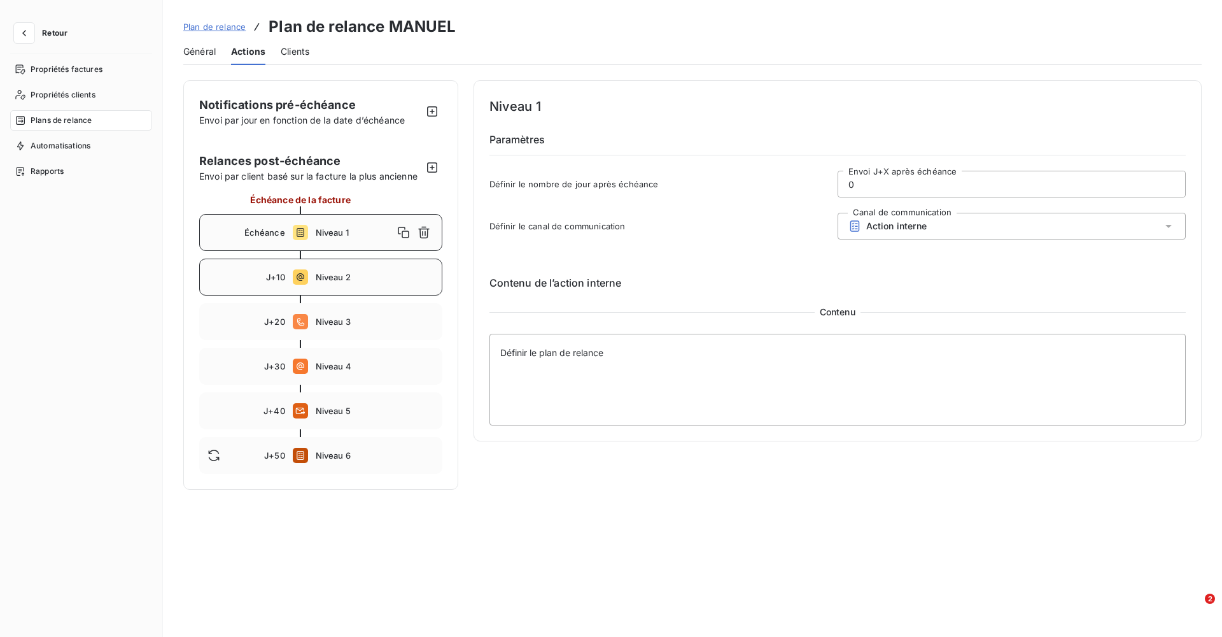
click at [332, 275] on span "Niveau 2" at bounding box center [375, 277] width 118 height 10
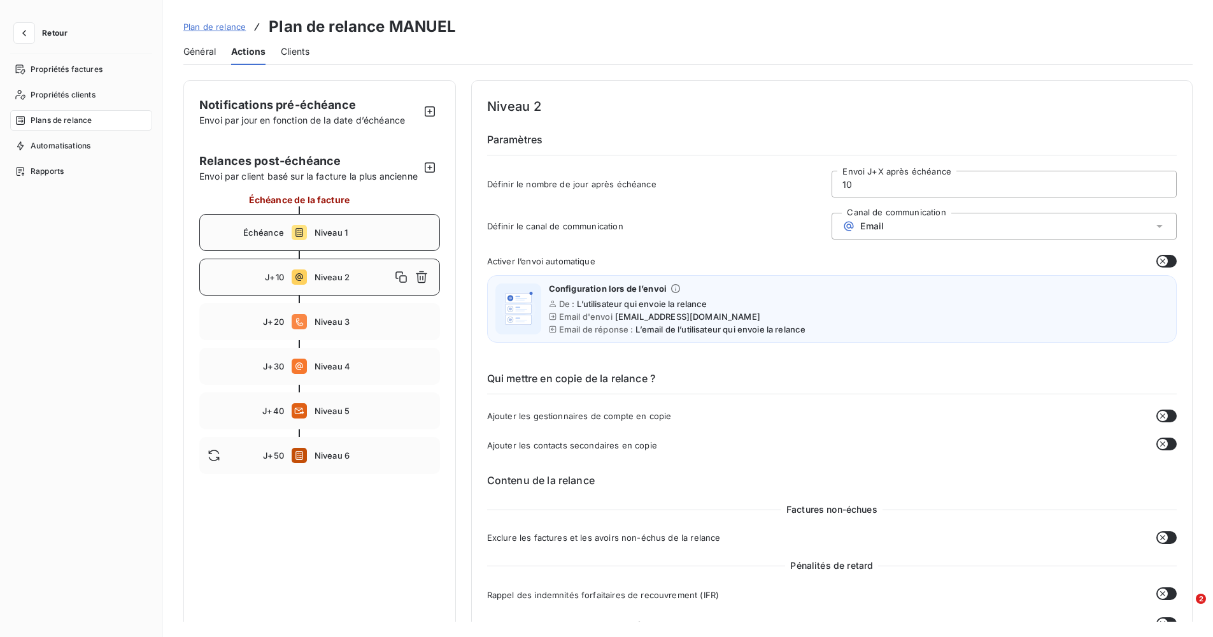
click at [324, 237] on span "Niveau 1" at bounding box center [372, 232] width 117 height 10
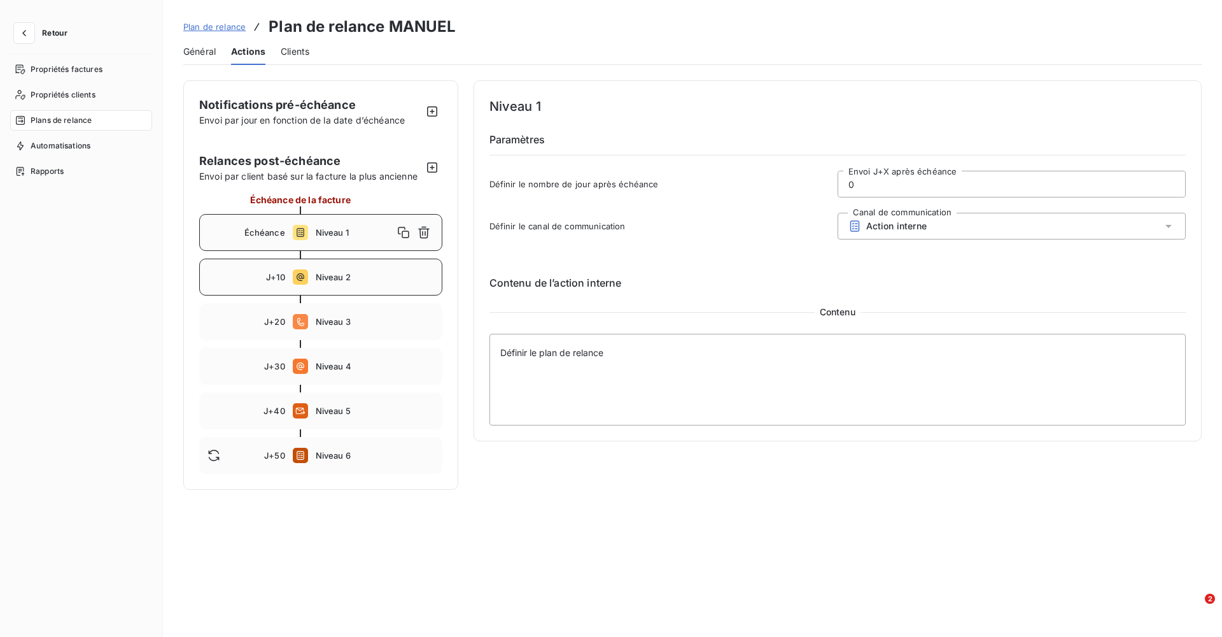
click at [327, 272] on span "Niveau 2" at bounding box center [375, 277] width 118 height 10
type input "10"
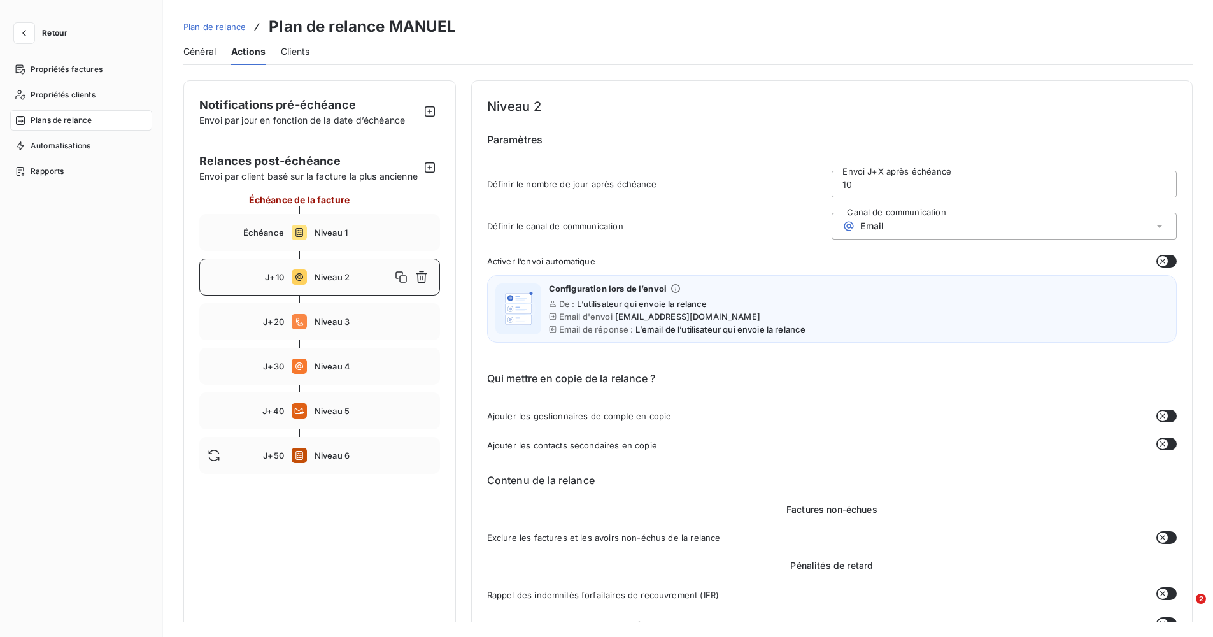
click at [234, 22] on span "Plan de relance" at bounding box center [214, 27] width 62 height 10
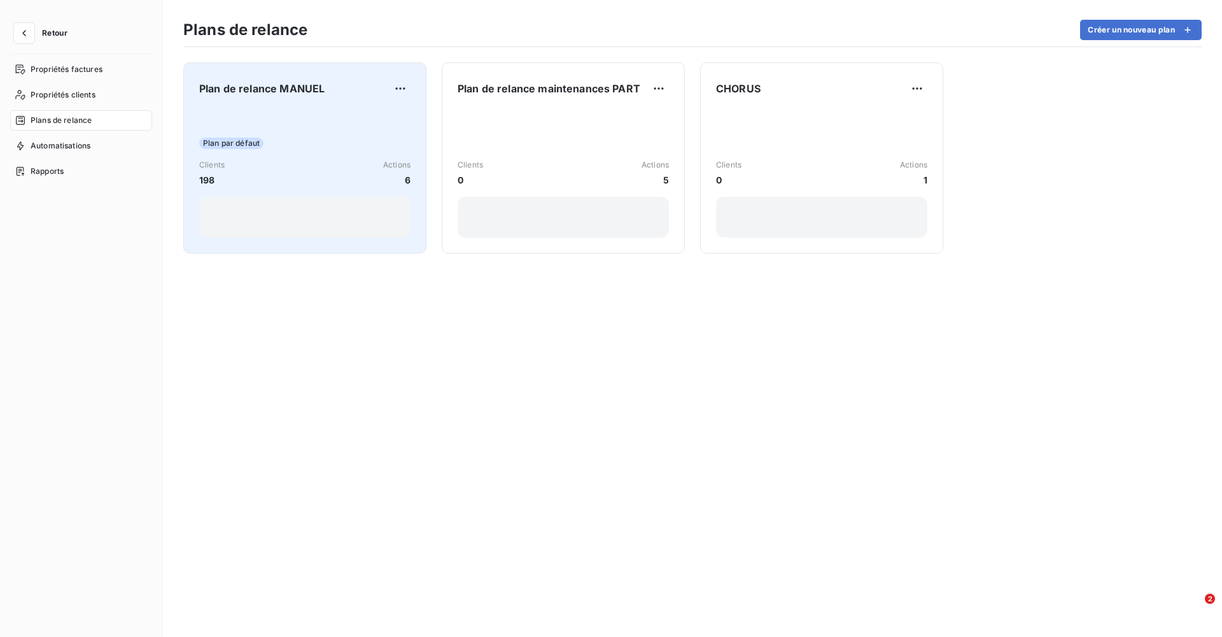
click at [341, 143] on div "Plan par défaut" at bounding box center [304, 142] width 211 height 11
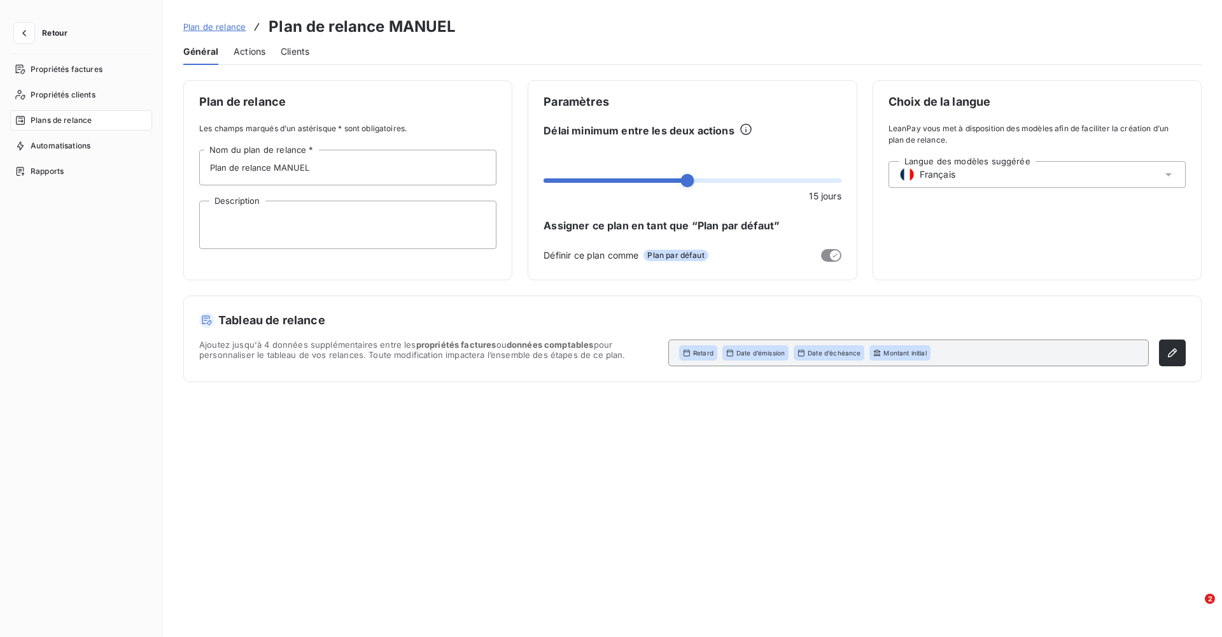
click at [222, 25] on span "Plan de relance" at bounding box center [214, 27] width 62 height 10
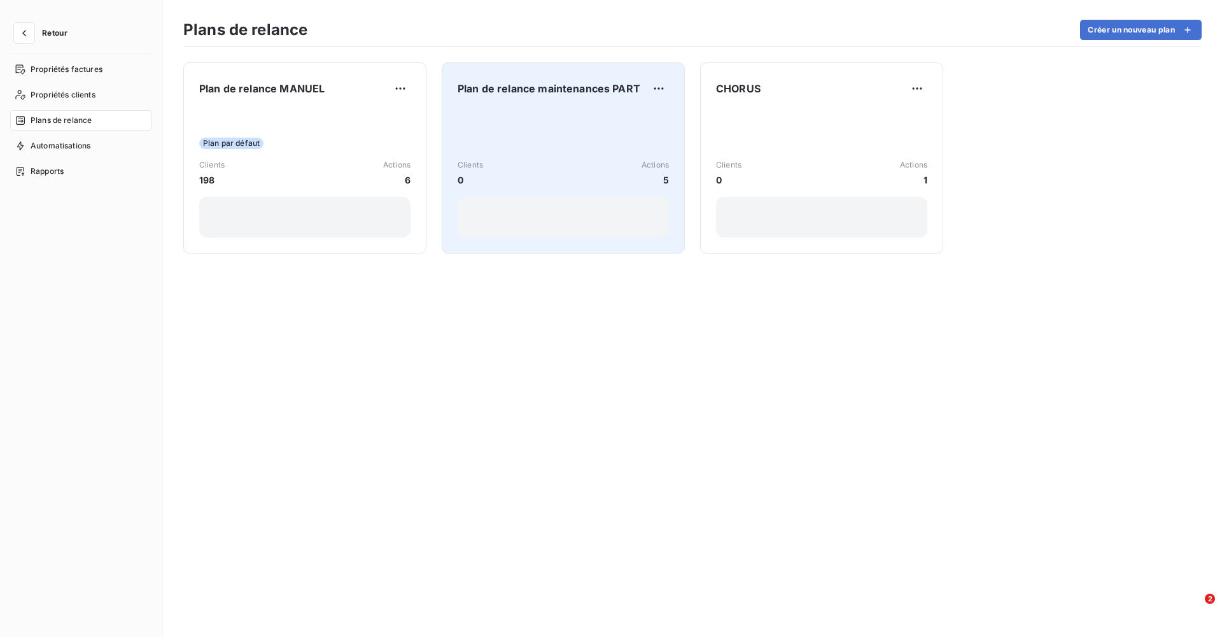
click at [598, 155] on div "Clients 0 Actions 5" at bounding box center [563, 173] width 211 height 129
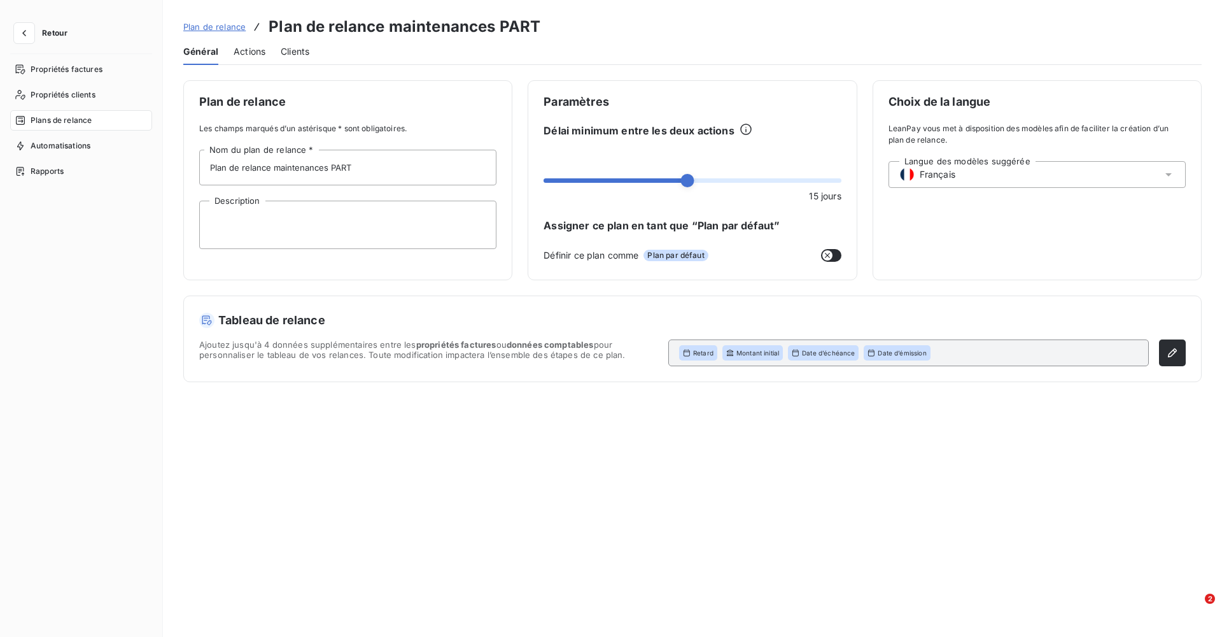
click at [305, 52] on span "Clients" at bounding box center [295, 51] width 29 height 13
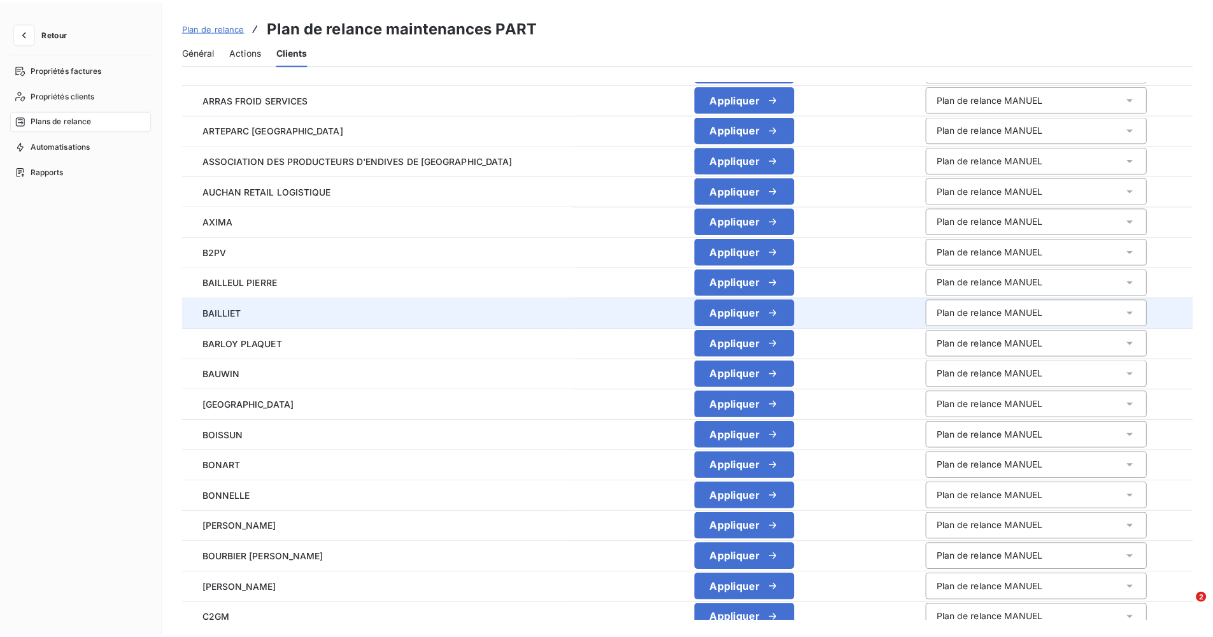
scroll to position [446, 0]
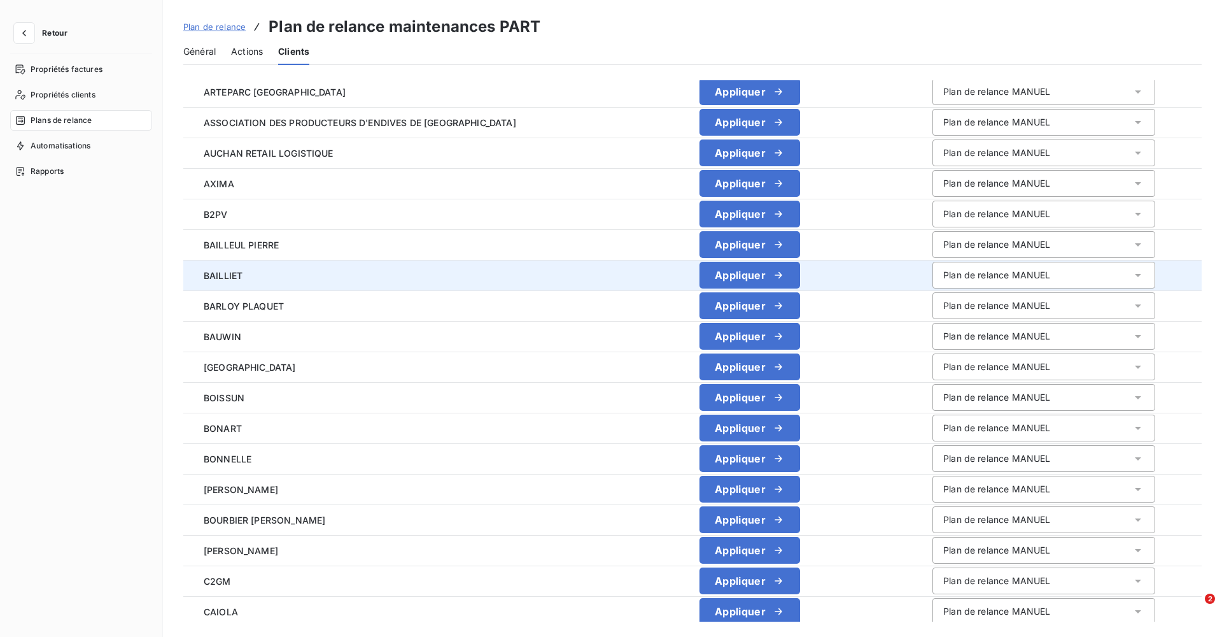
click at [253, 276] on span "BAILLIET" at bounding box center [381, 275] width 374 height 13
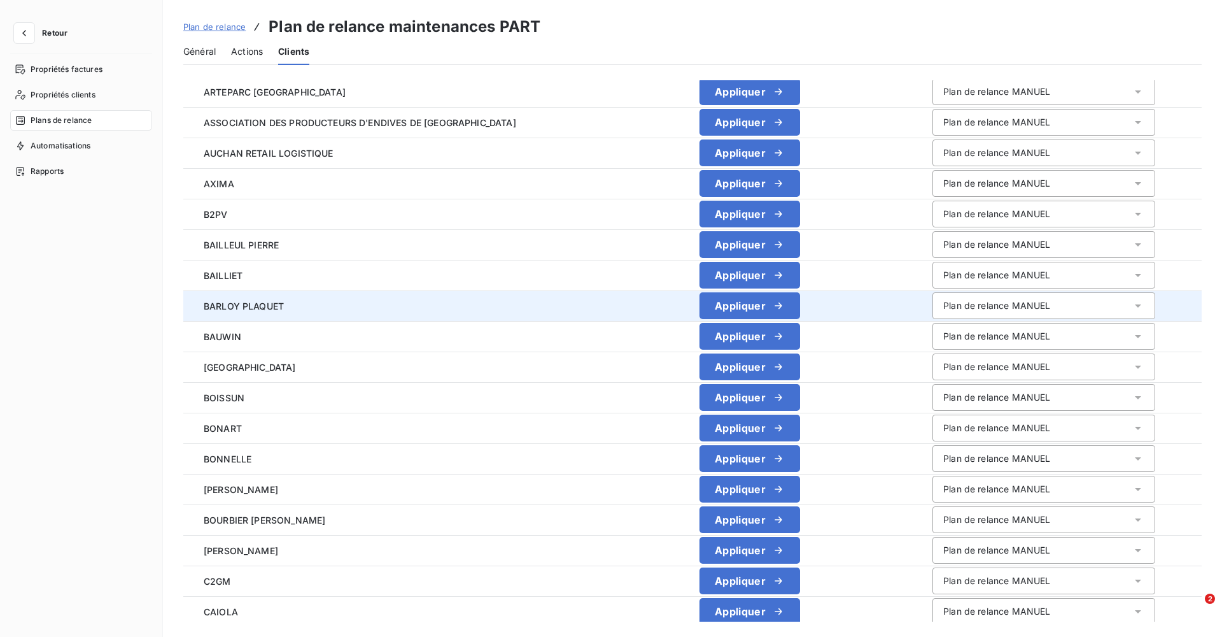
click at [1080, 308] on div "Plan de relance MANUEL" at bounding box center [1044, 305] width 223 height 27
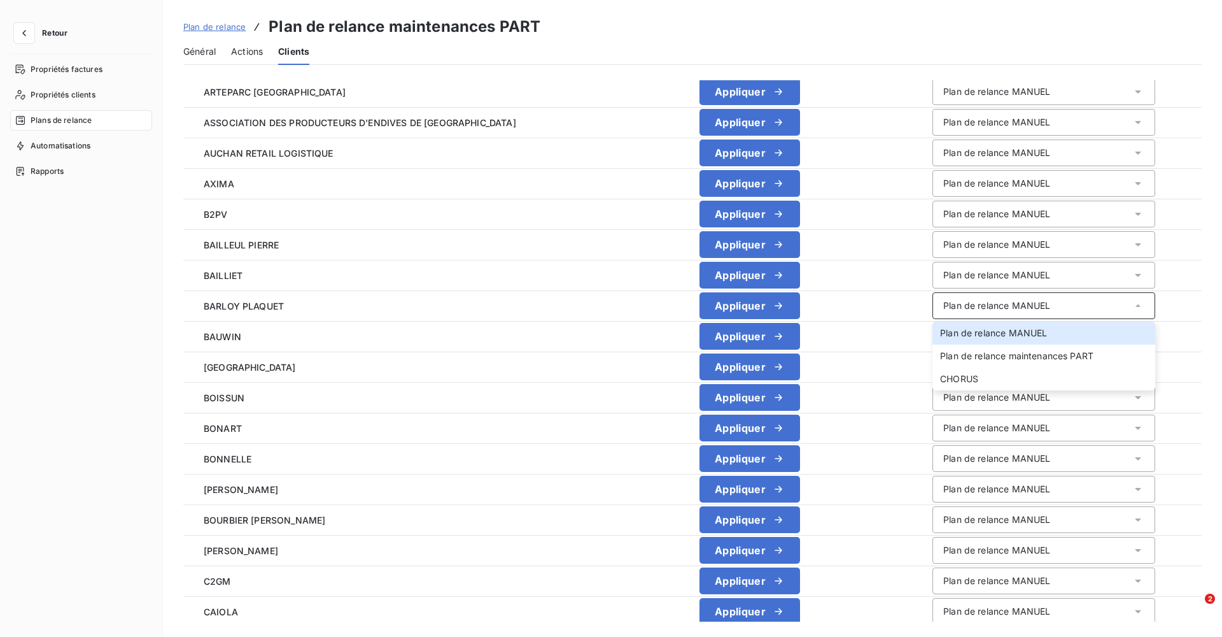
click at [201, 27] on span "Plan de relance" at bounding box center [214, 27] width 62 height 10
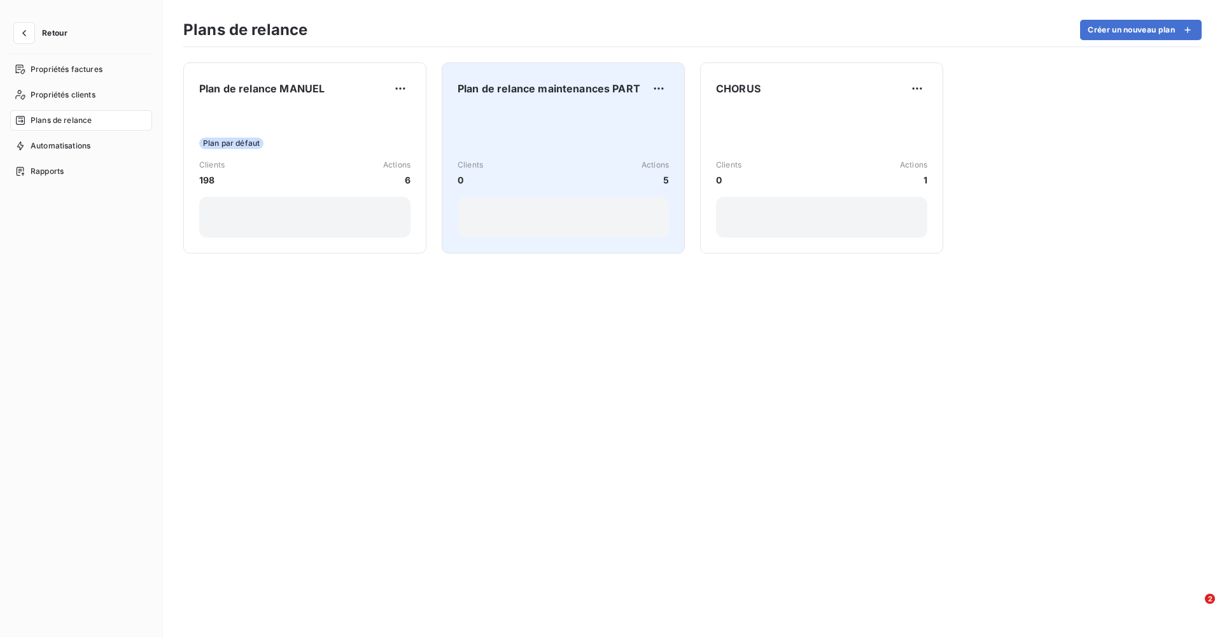
click at [614, 122] on div "Clients 0 Actions 5" at bounding box center [563, 173] width 211 height 129
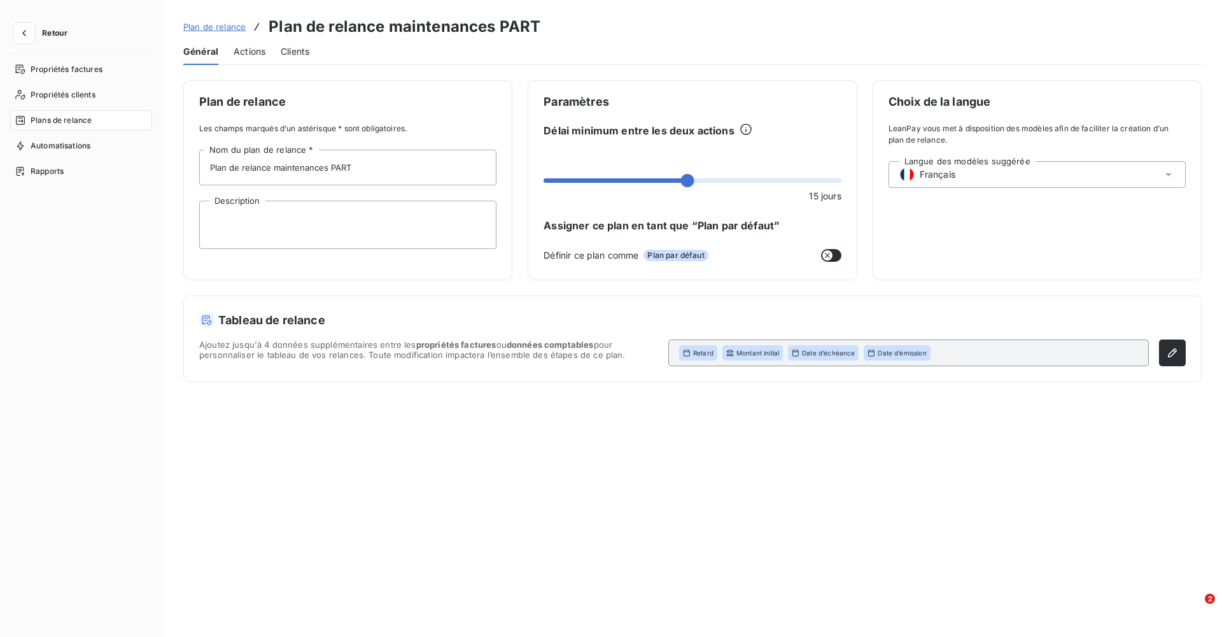
click at [205, 24] on span "Plan de relance" at bounding box center [214, 27] width 62 height 10
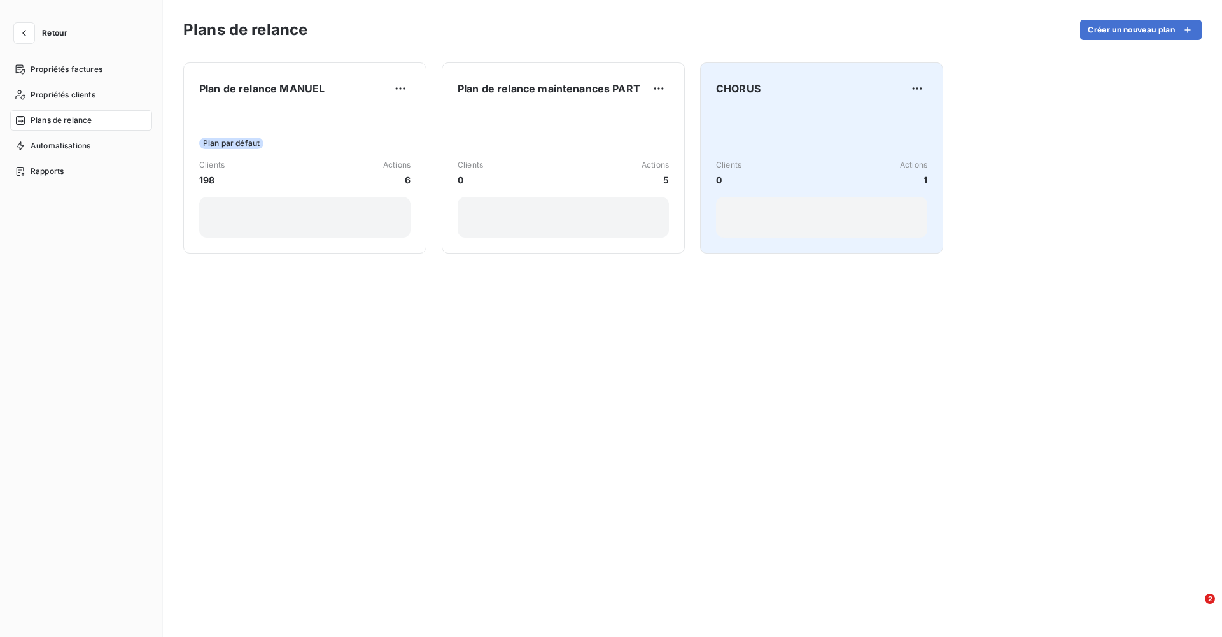
click at [814, 143] on div "Clients 0 Actions 1" at bounding box center [821, 173] width 211 height 129
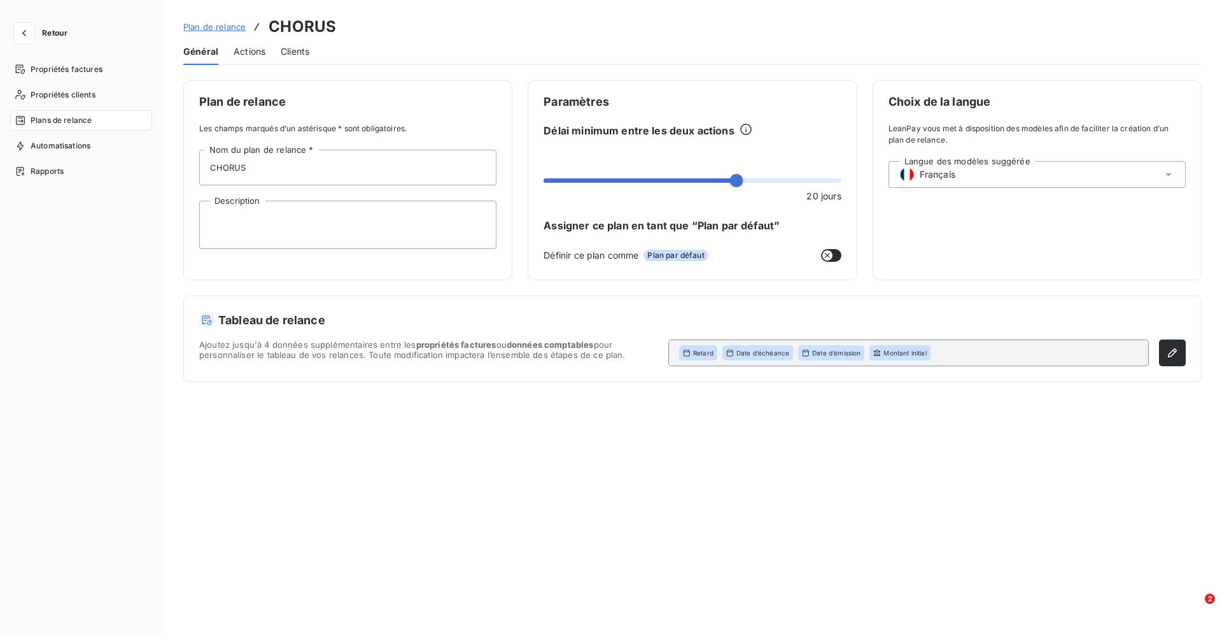
click at [251, 51] on span "Actions" at bounding box center [250, 51] width 32 height 13
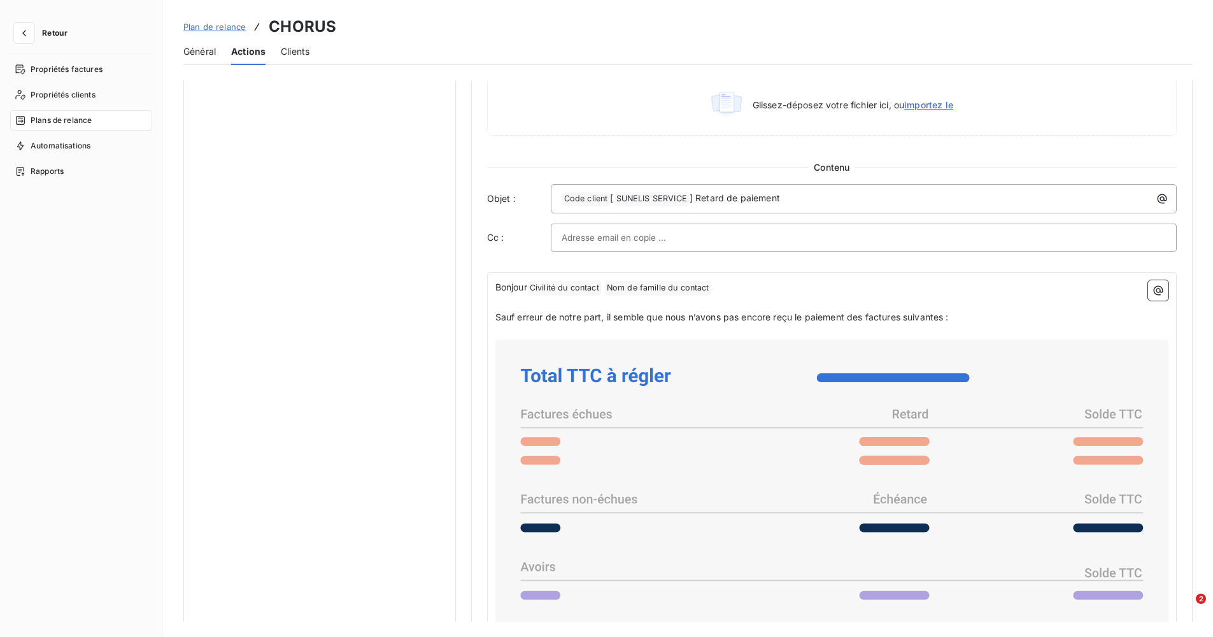
scroll to position [700, 0]
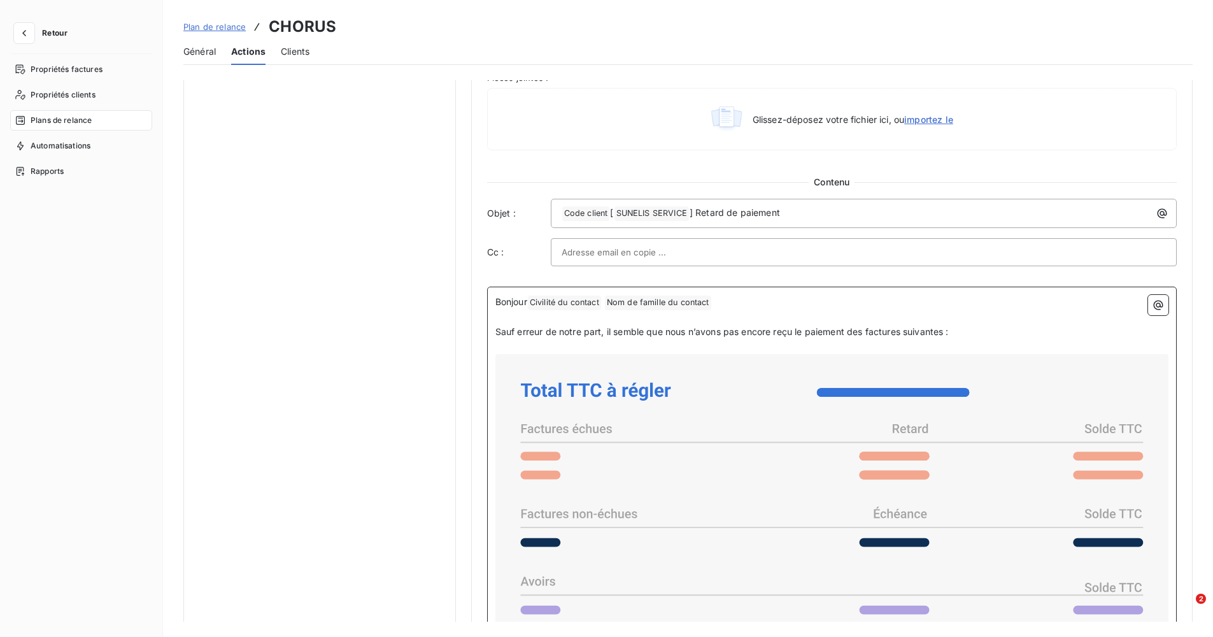
click at [748, 305] on p "Bonjour Civilité du contact ﻿ Nom de famille du contact ﻿ ﻿" at bounding box center [831, 302] width 673 height 15
click at [1165, 309] on div "Bonjour Civilité du contact ﻿ Nom de famille du contact ﻿ ﻿ ﻿ Sauf erreur de no…" at bounding box center [831, 620] width 689 height 668
click at [1155, 307] on icon "button" at bounding box center [1158, 305] width 10 height 10
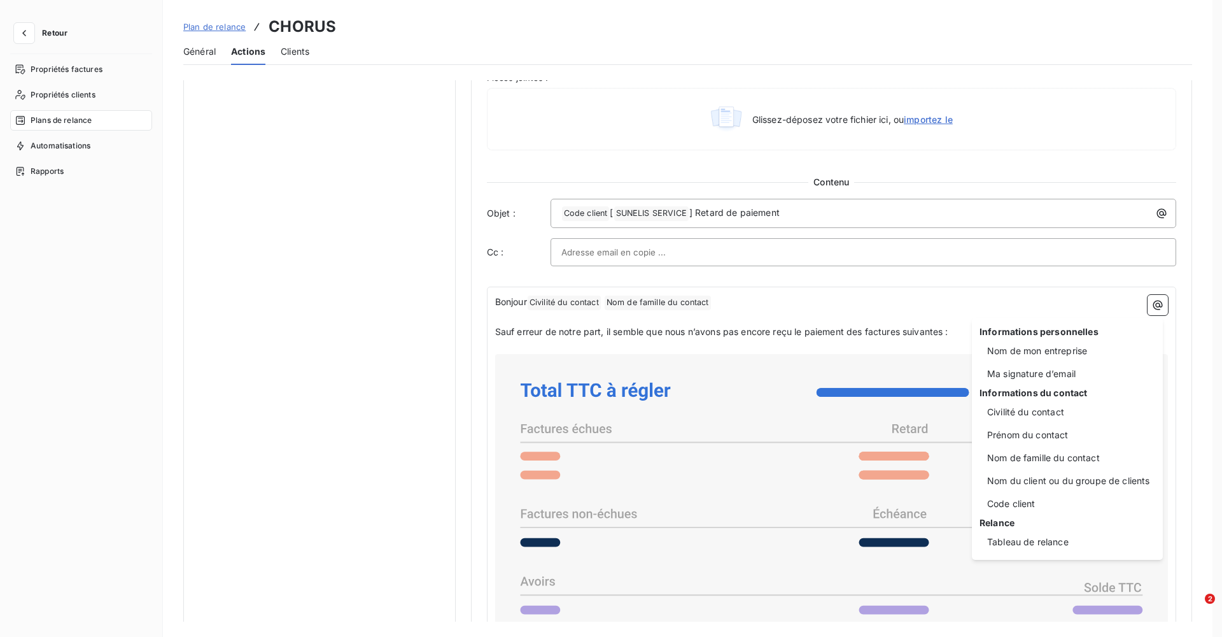
click at [823, 302] on html "Retour Propriétés factures Propriétés clients Plans de relance Automatisations …" at bounding box center [611, 318] width 1222 height 637
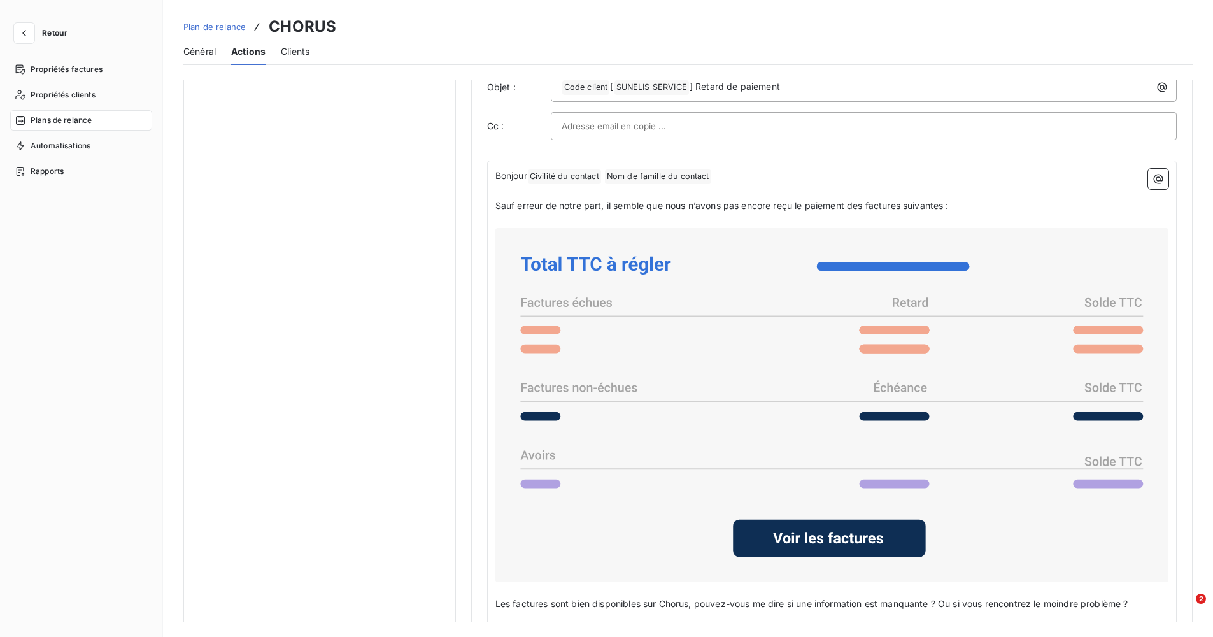
scroll to position [828, 0]
click at [847, 529] on rect at bounding box center [829, 537] width 193 height 38
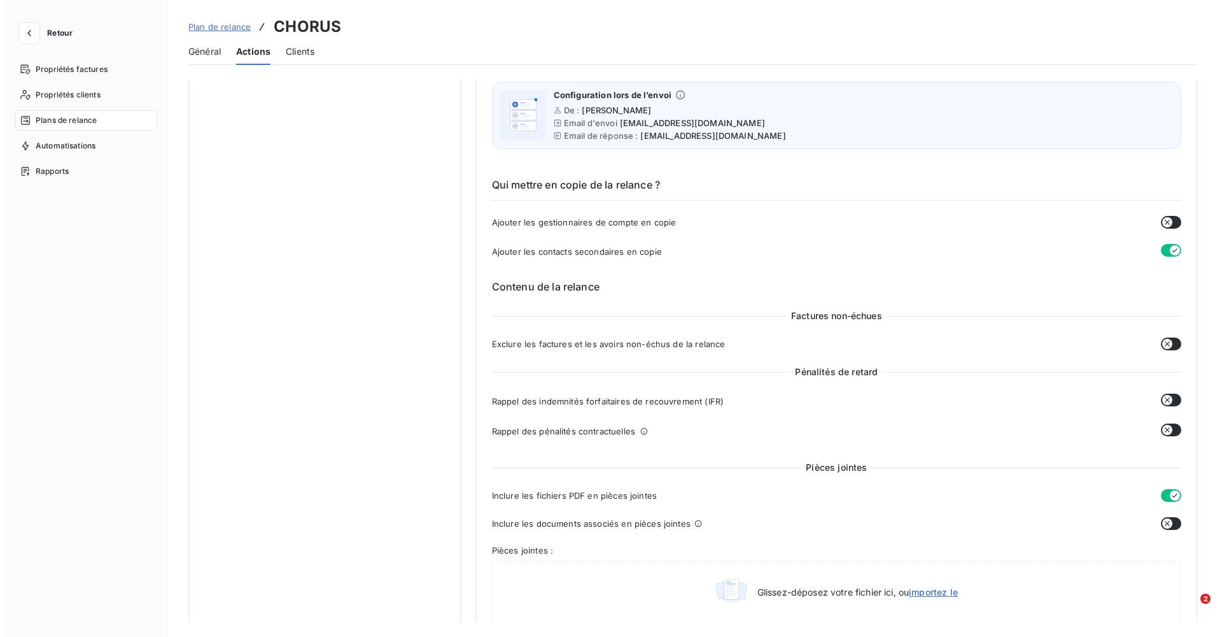
scroll to position [29, 0]
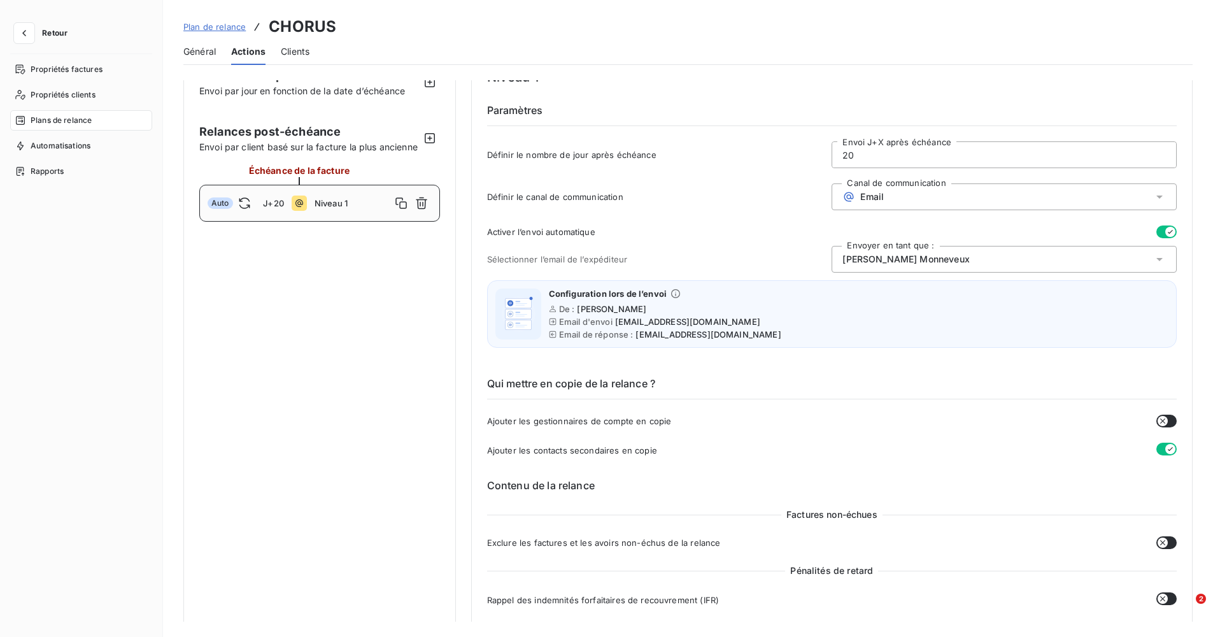
click at [210, 27] on span "Plan de relance" at bounding box center [214, 27] width 62 height 10
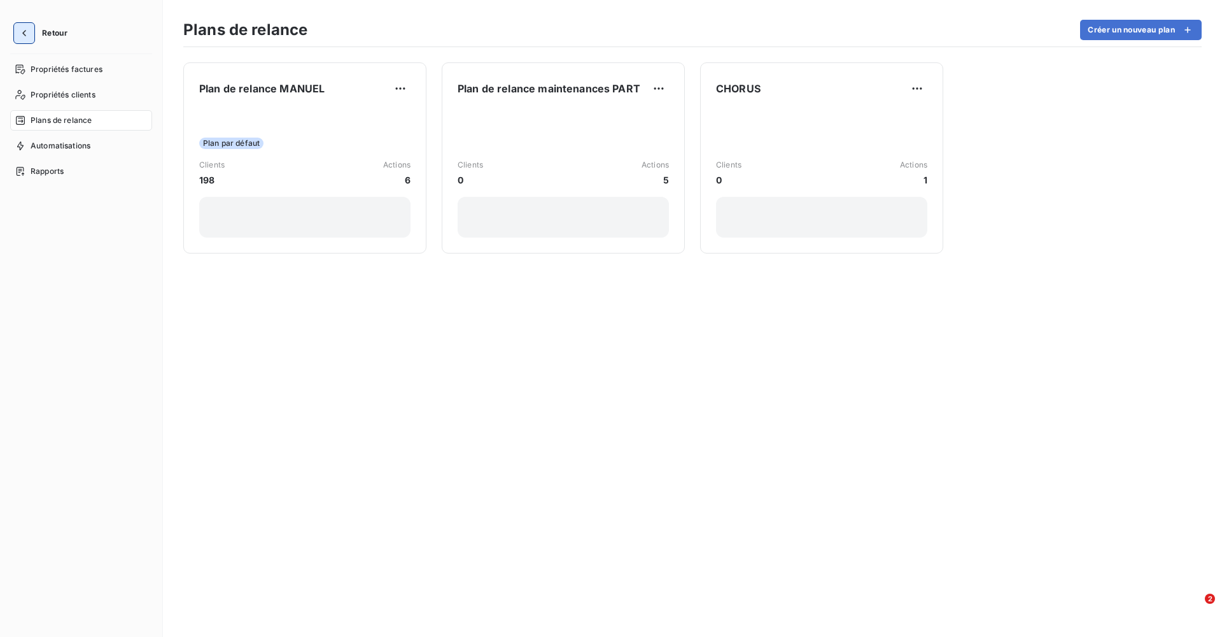
click at [26, 34] on icon "button" at bounding box center [24, 33] width 13 height 13
